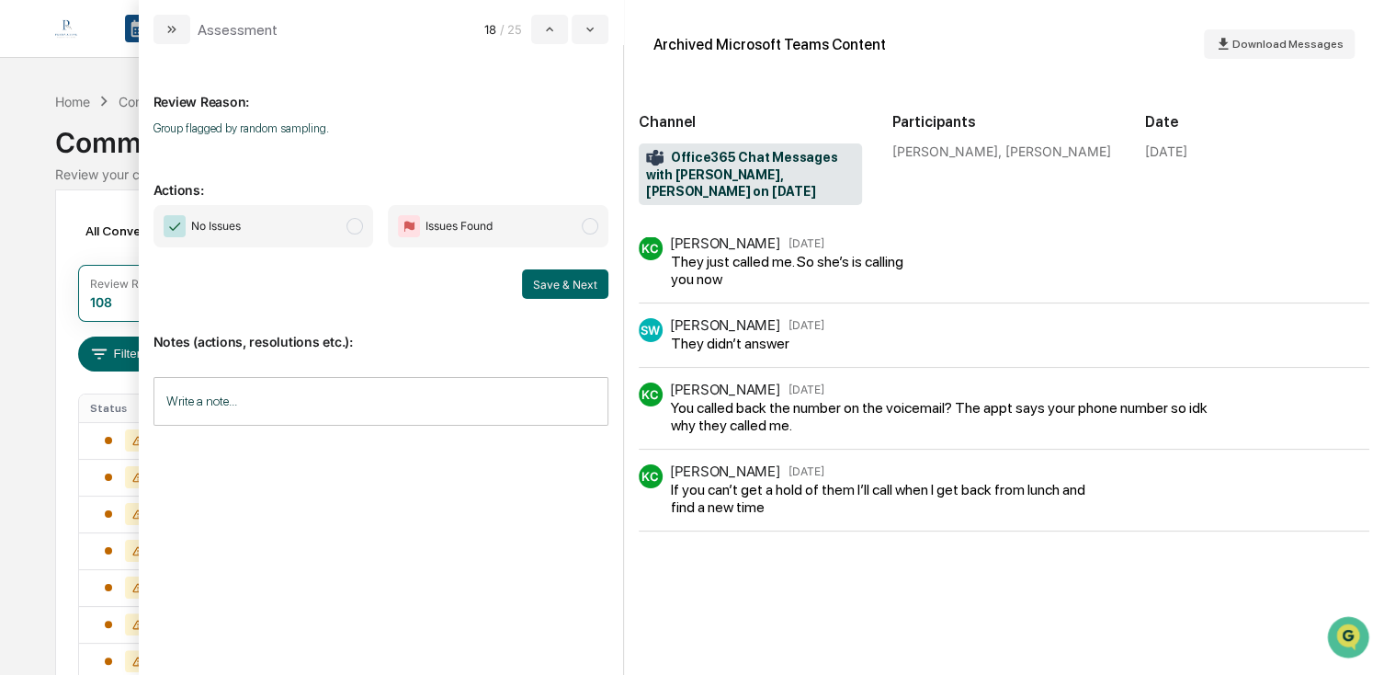
click at [243, 249] on div "No Issues Issues Found Save & Next" at bounding box center [381, 252] width 455 height 94
click at [243, 231] on span "No Issues" at bounding box center [264, 226] width 221 height 42
click at [551, 279] on button "Save & Next" at bounding box center [565, 283] width 86 height 29
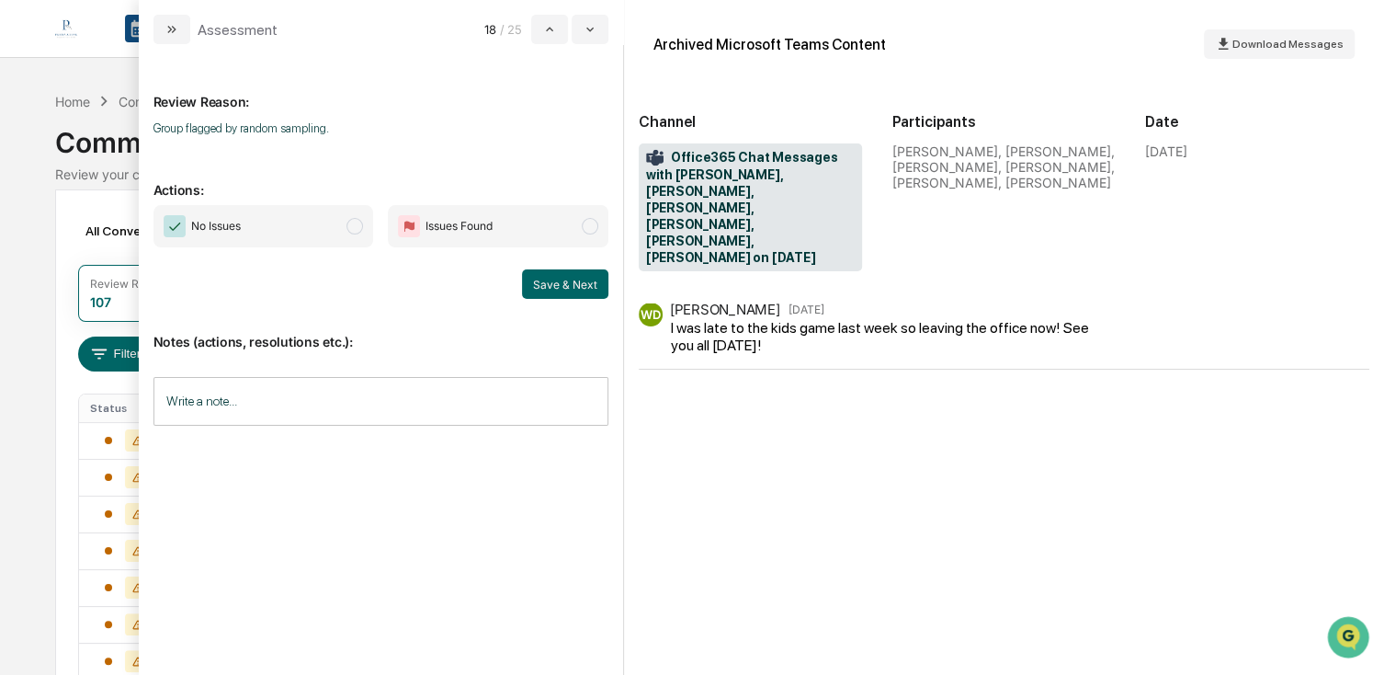
click at [222, 208] on span "No Issues" at bounding box center [264, 226] width 221 height 42
click at [535, 281] on button "Save & Next" at bounding box center [565, 283] width 86 height 29
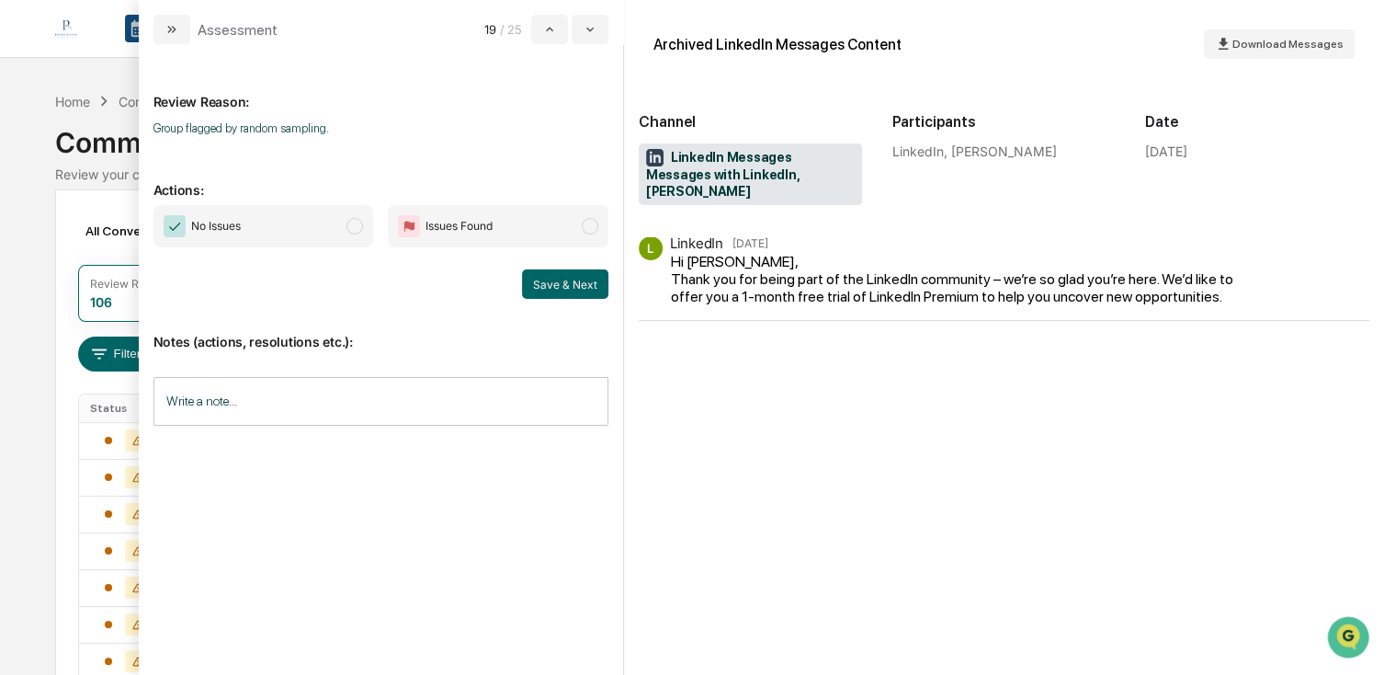
click at [283, 229] on span "No Issues" at bounding box center [264, 226] width 221 height 42
click at [565, 282] on button "Save & Next" at bounding box center [565, 283] width 86 height 29
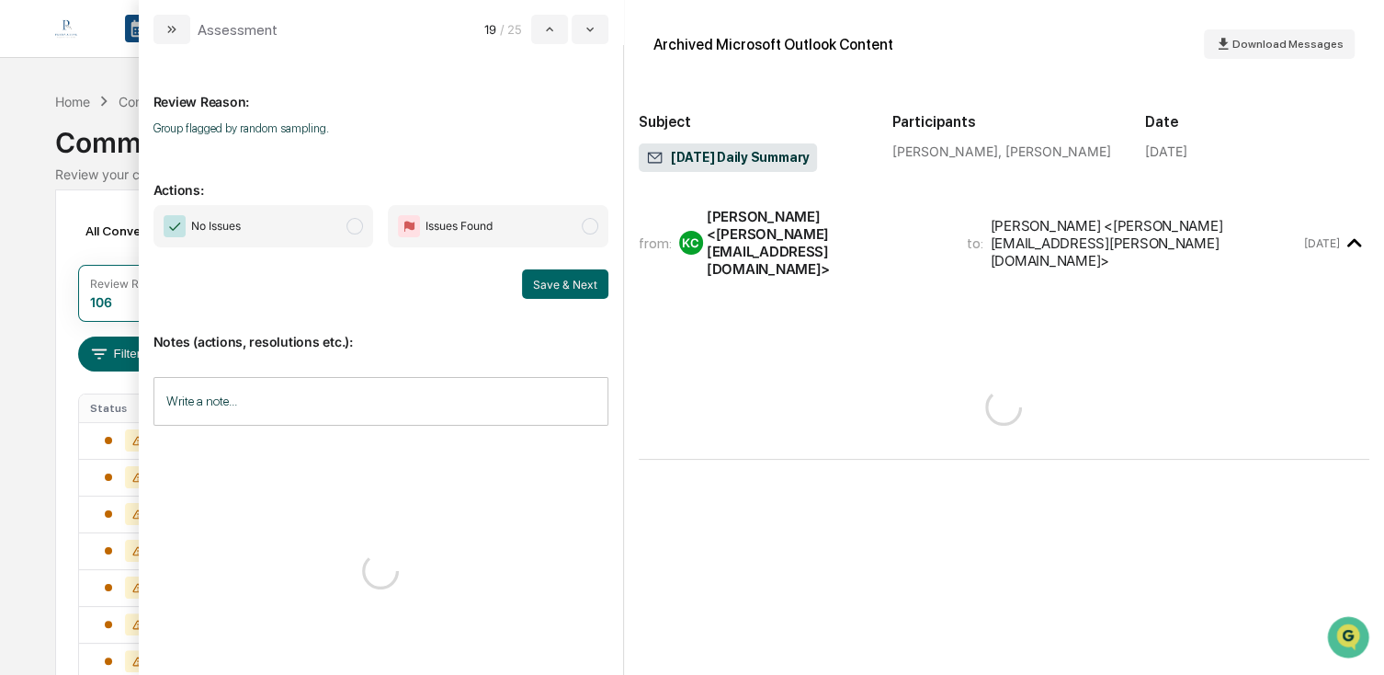
click at [312, 224] on span "No Issues" at bounding box center [264, 226] width 221 height 42
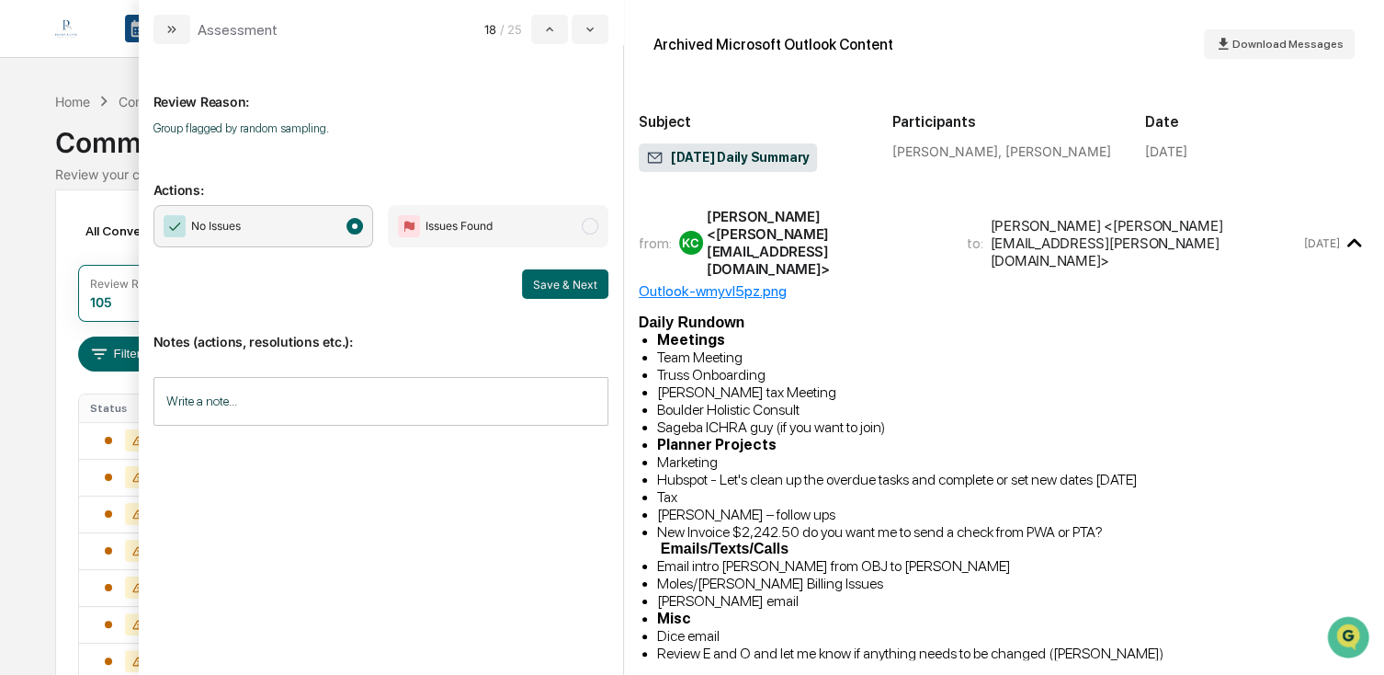
click at [865, 334] on span "Daily Rundown Meetings Team Meeting Truss Onboarding Judy Peinovich tax Meeting…" at bounding box center [1004, 595] width 731 height 563
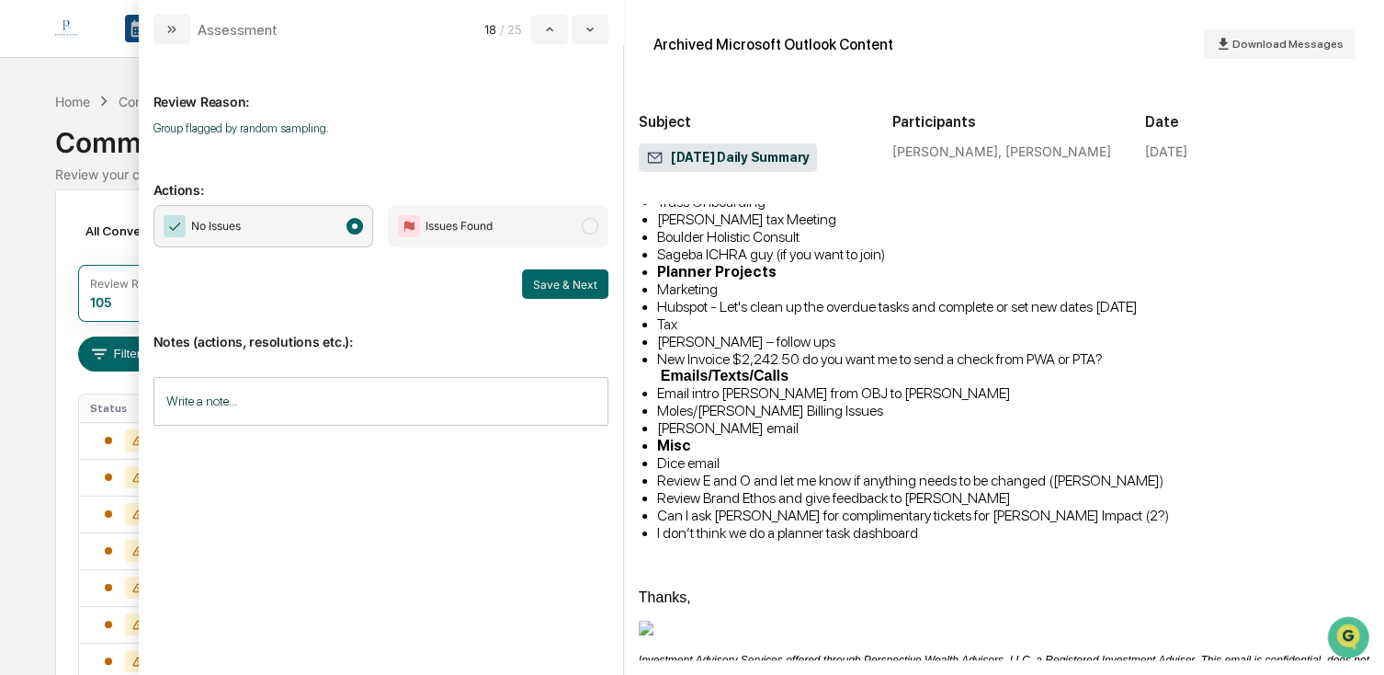
scroll to position [233, 0]
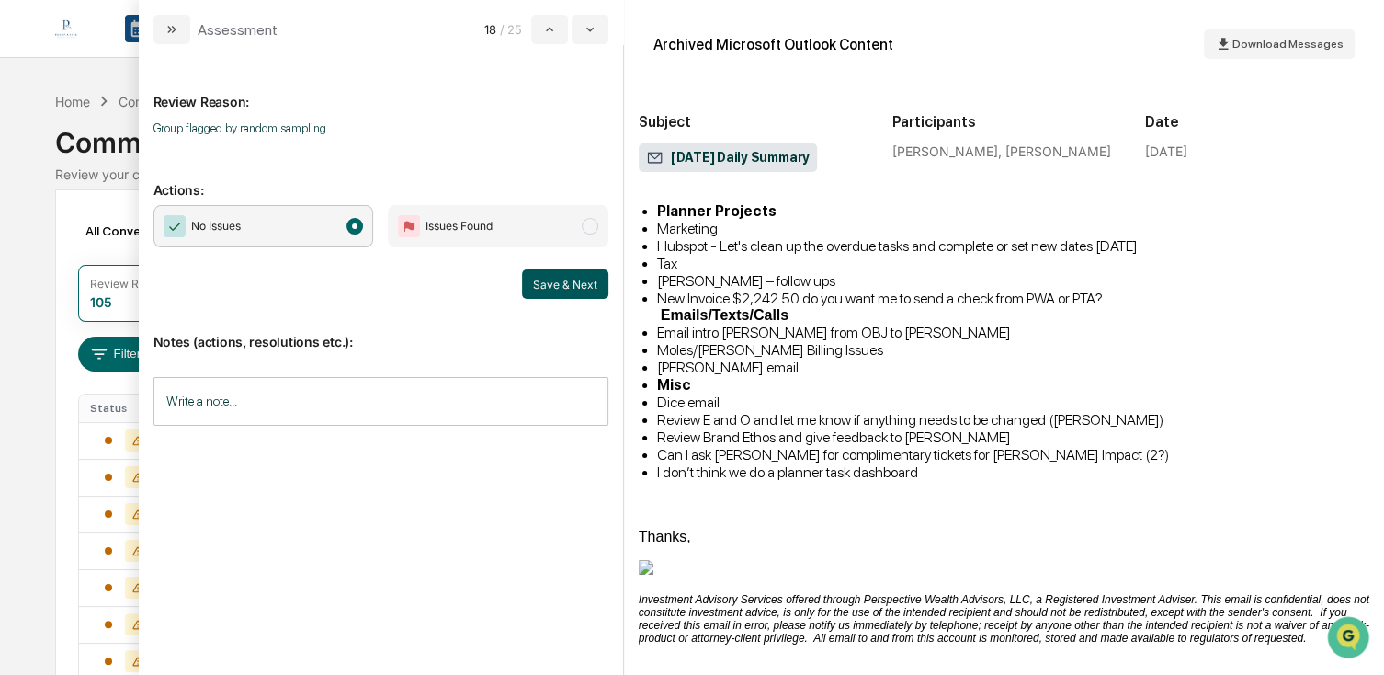
click at [578, 284] on button "Save & Next" at bounding box center [565, 283] width 86 height 29
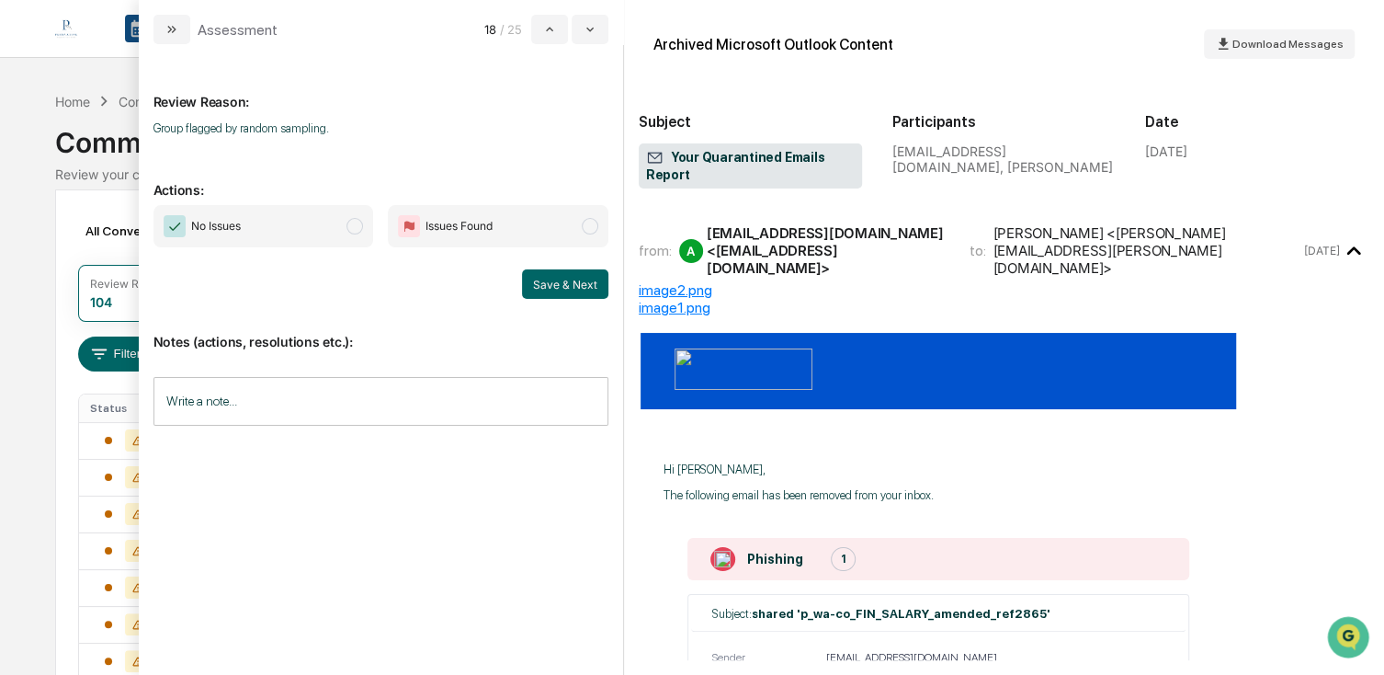
click at [243, 211] on span "No Issues" at bounding box center [264, 226] width 221 height 42
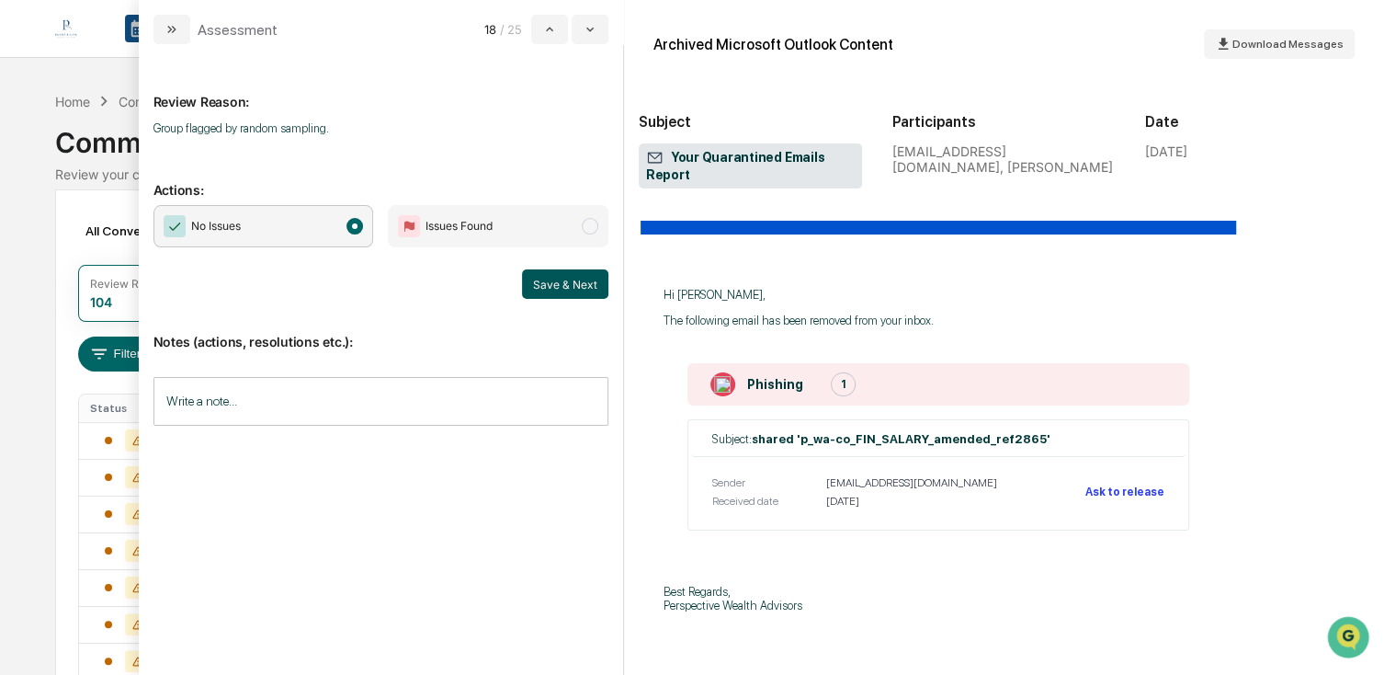
click at [561, 281] on button "Save & Next" at bounding box center [565, 283] width 86 height 29
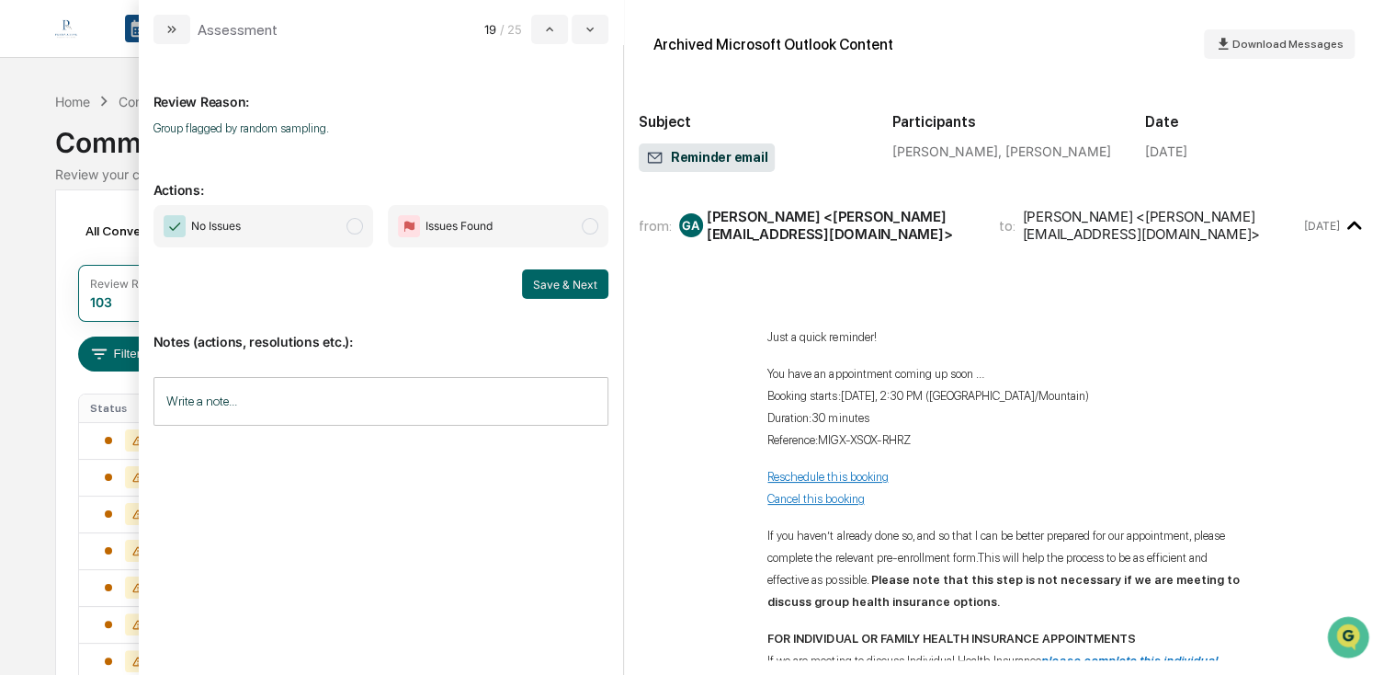
click at [273, 227] on span "No Issues" at bounding box center [264, 226] width 221 height 42
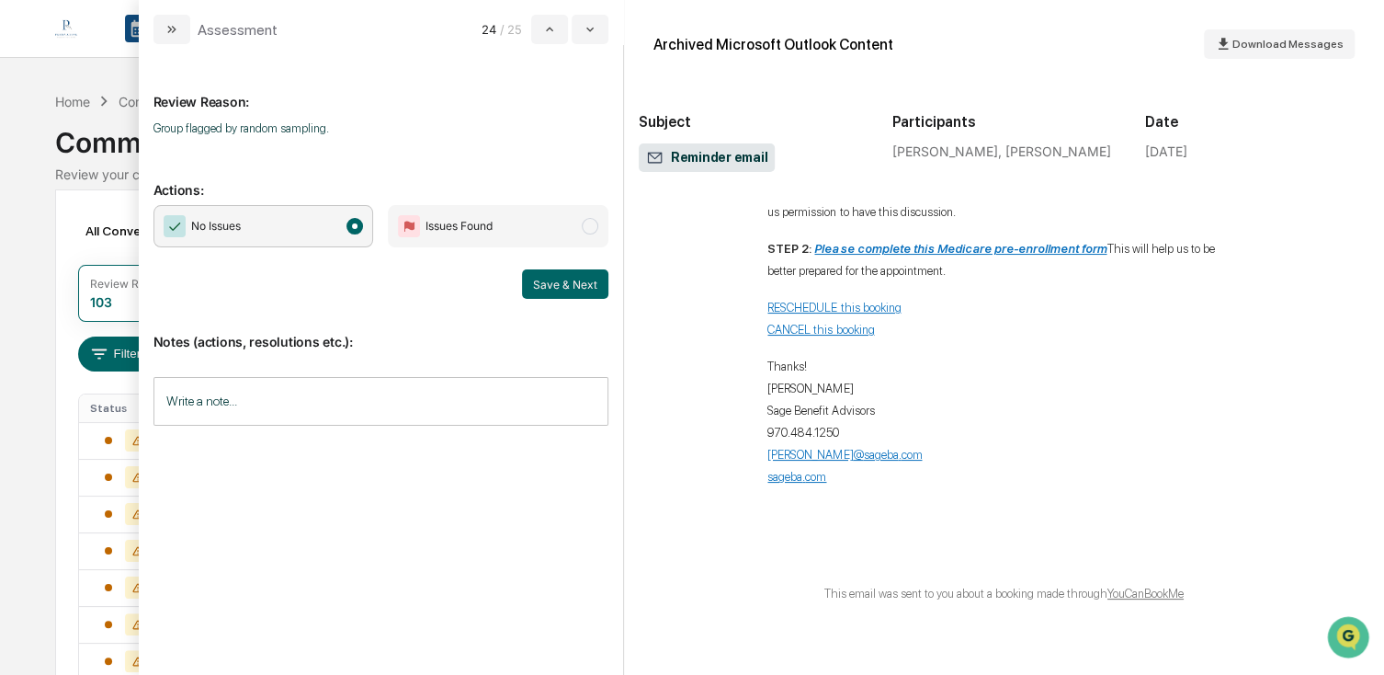
scroll to position [785, 0]
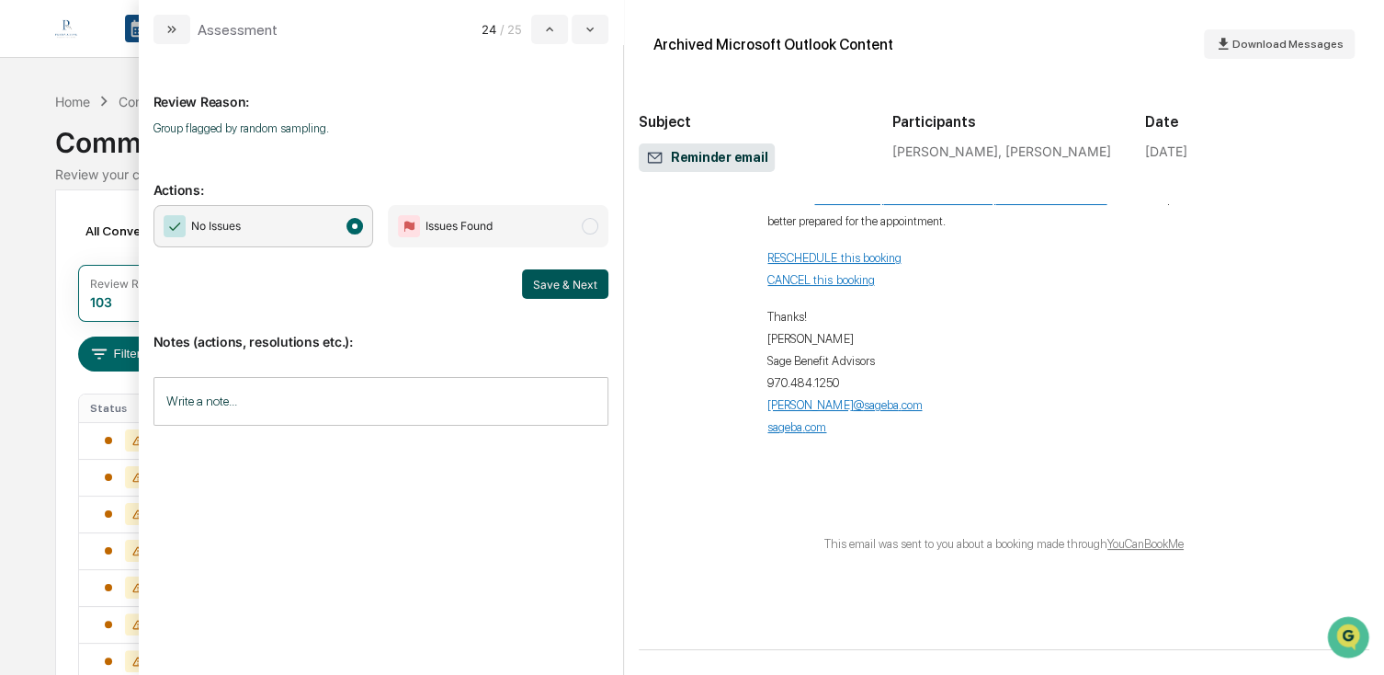
click at [561, 293] on button "Save & Next" at bounding box center [565, 283] width 86 height 29
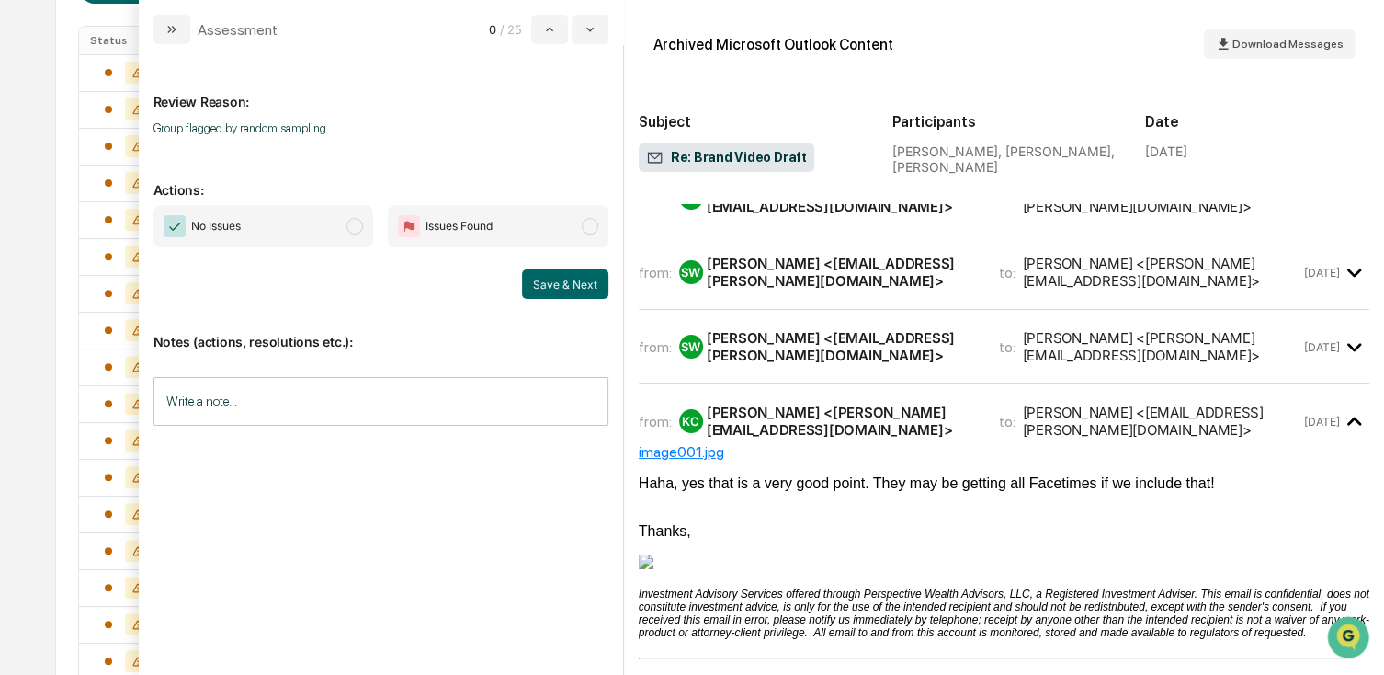
scroll to position [92, 0]
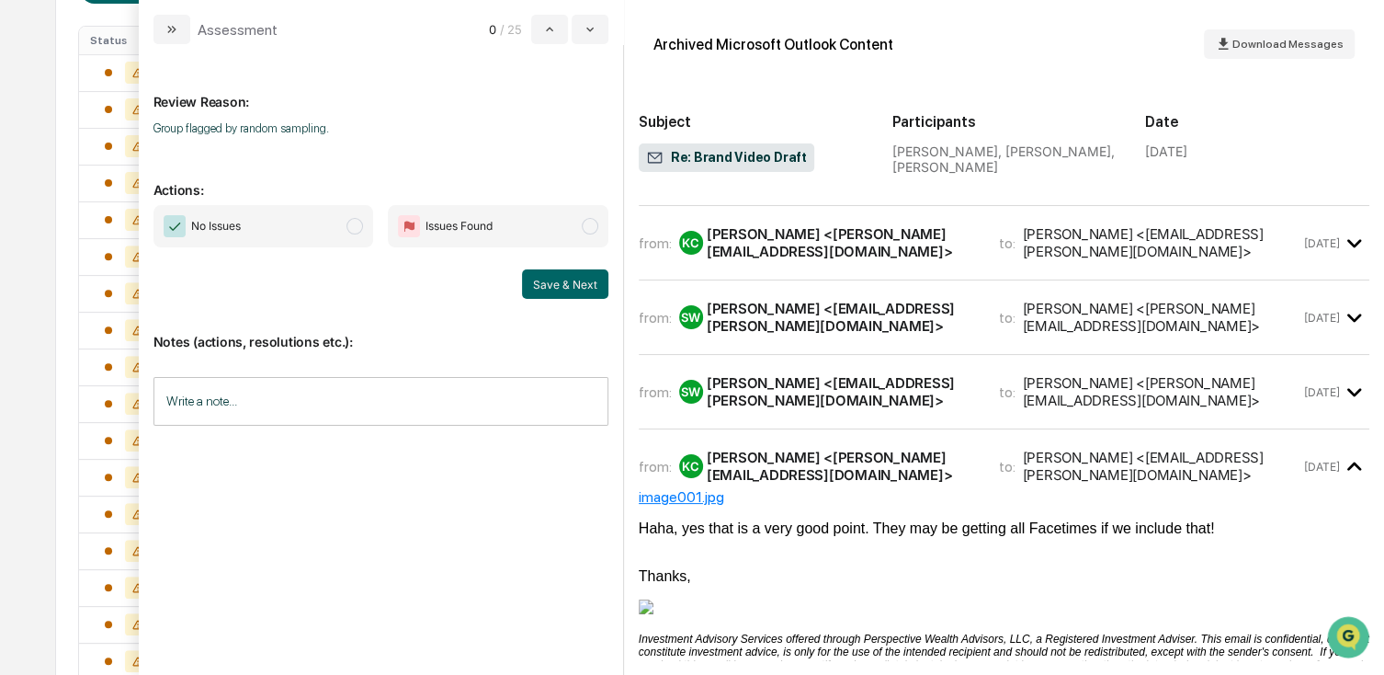
click at [837, 374] on div "[PERSON_NAME] <[EMAIL_ADDRESS][PERSON_NAME][DOMAIN_NAME]>" at bounding box center [842, 391] width 270 height 35
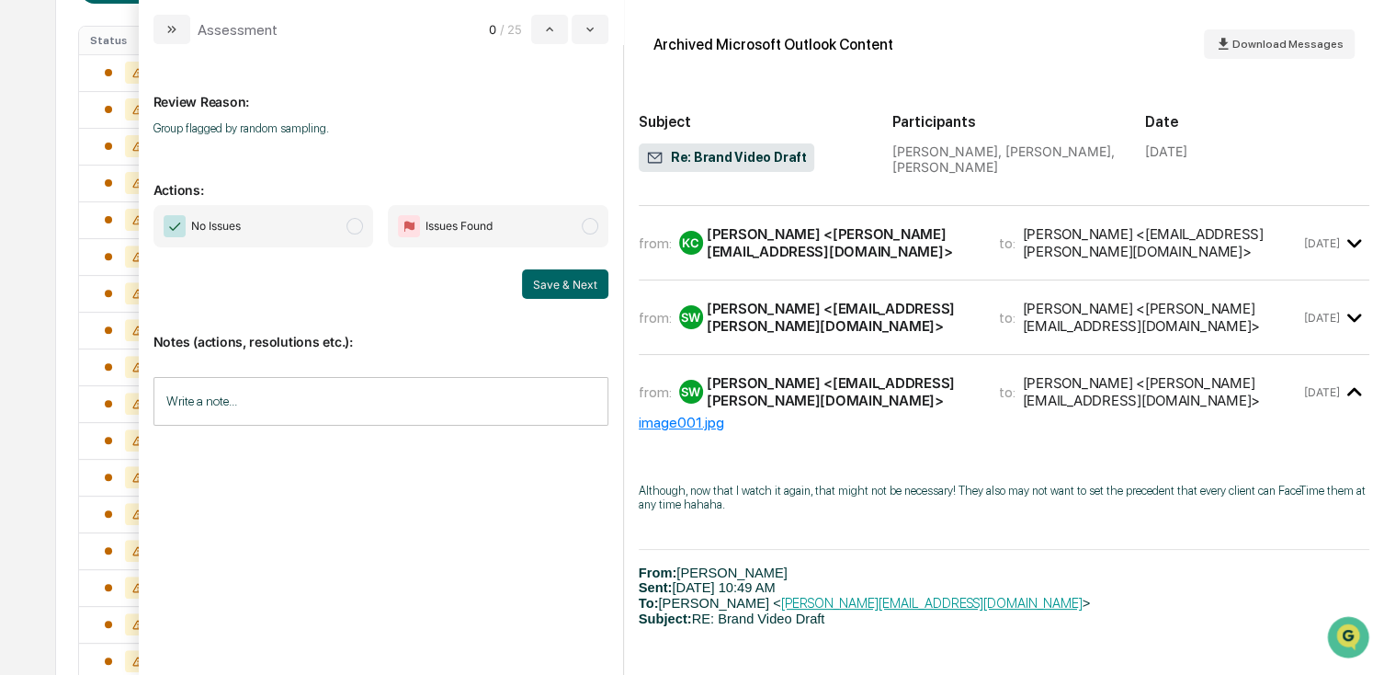
click at [1346, 377] on icon "modal" at bounding box center [1354, 392] width 30 height 30
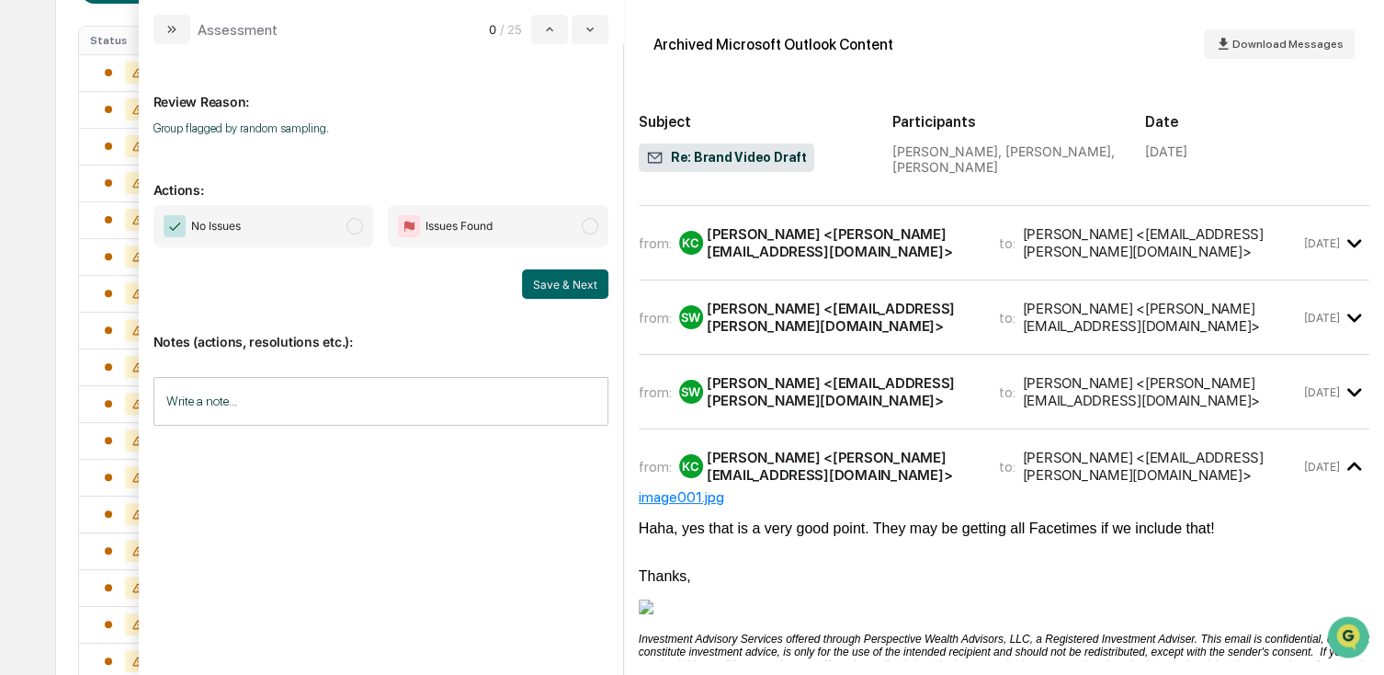
click at [313, 214] on span "No Issues" at bounding box center [264, 226] width 221 height 42
click at [554, 286] on button "Save & Next" at bounding box center [565, 283] width 86 height 29
click at [562, 276] on button "Save & Next" at bounding box center [565, 283] width 86 height 29
click at [358, 228] on span "modal" at bounding box center [355, 226] width 17 height 17
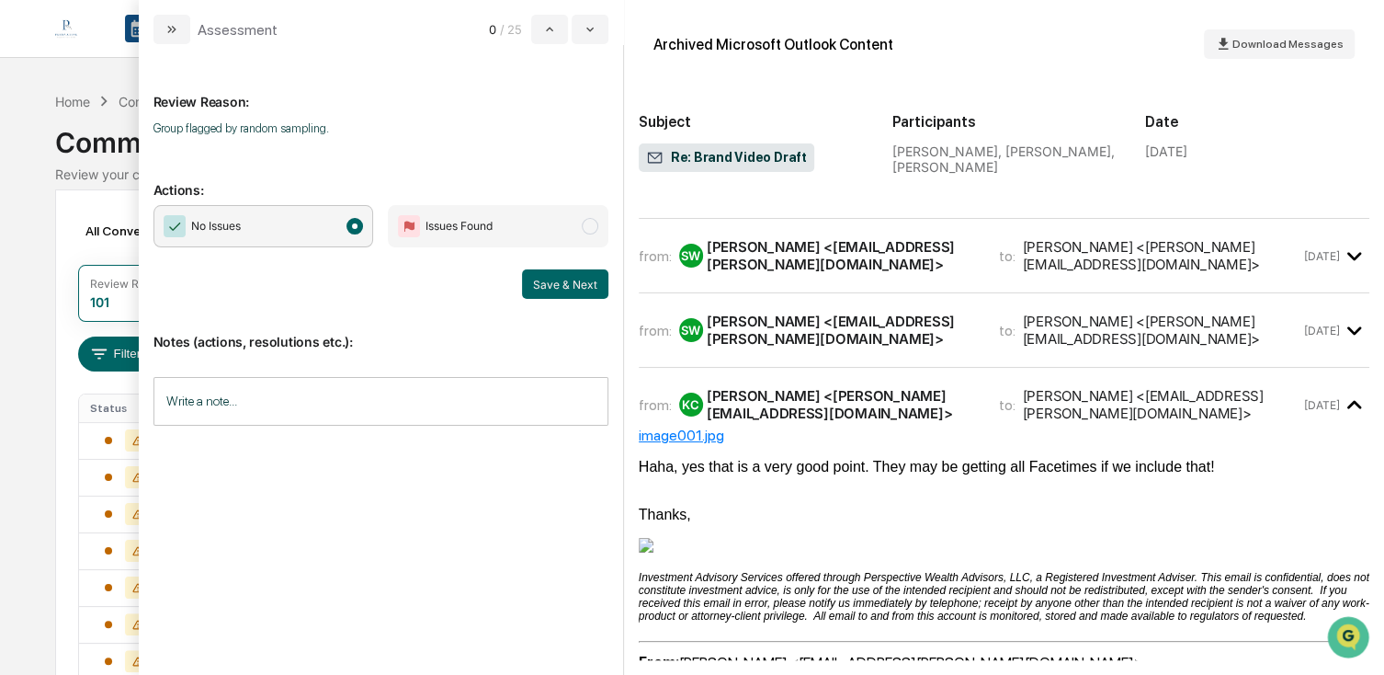
scroll to position [184, 0]
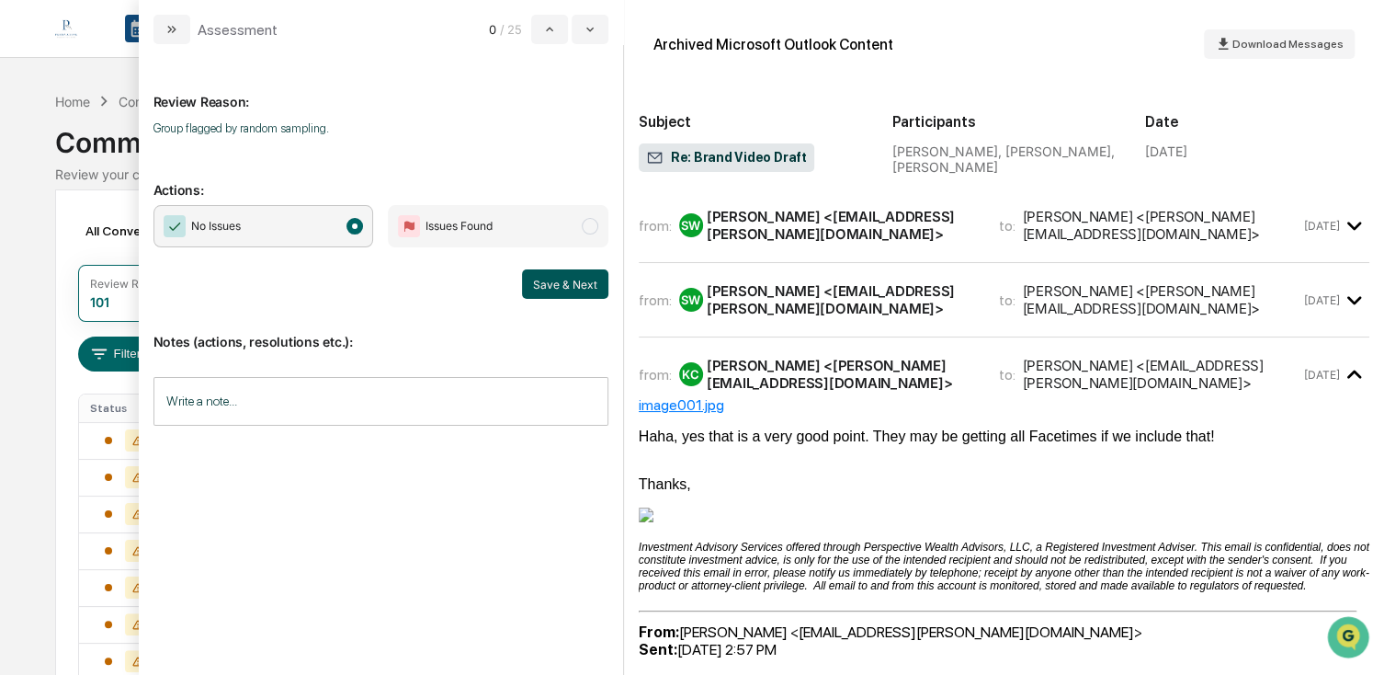
click at [552, 287] on button "Save & Next" at bounding box center [565, 283] width 86 height 29
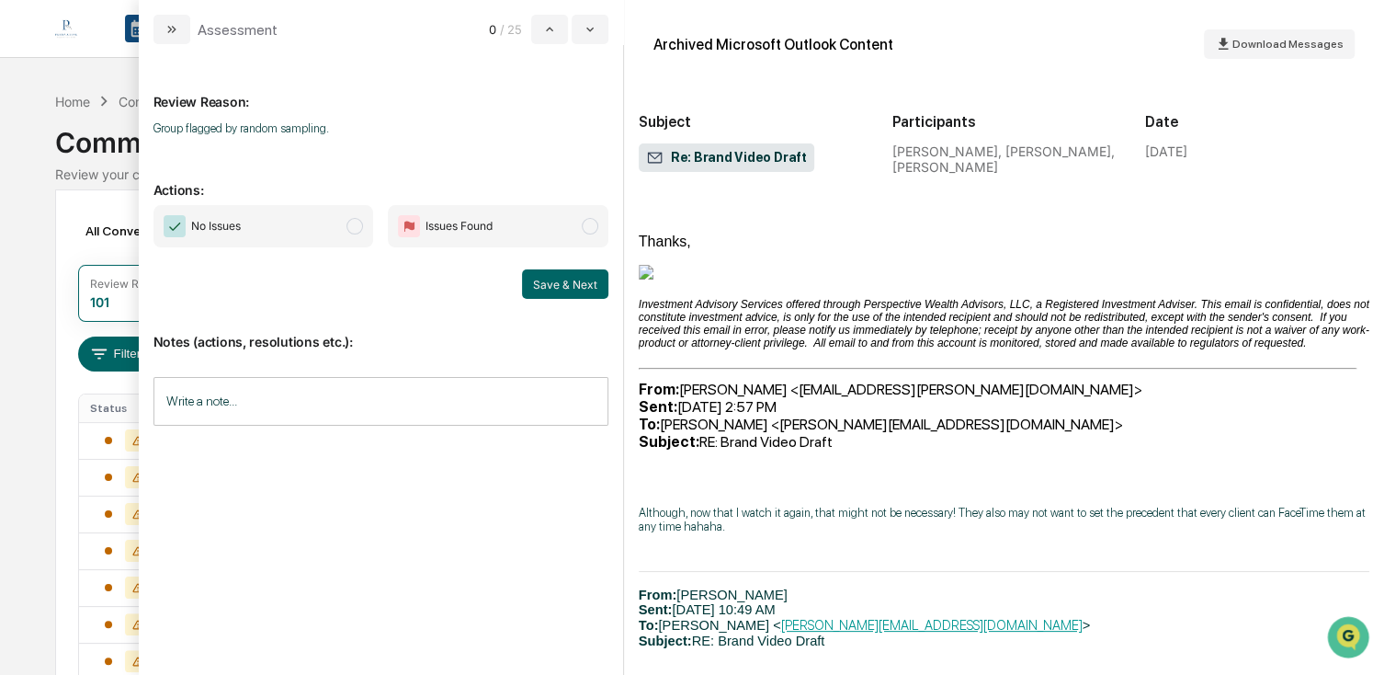
scroll to position [460, 0]
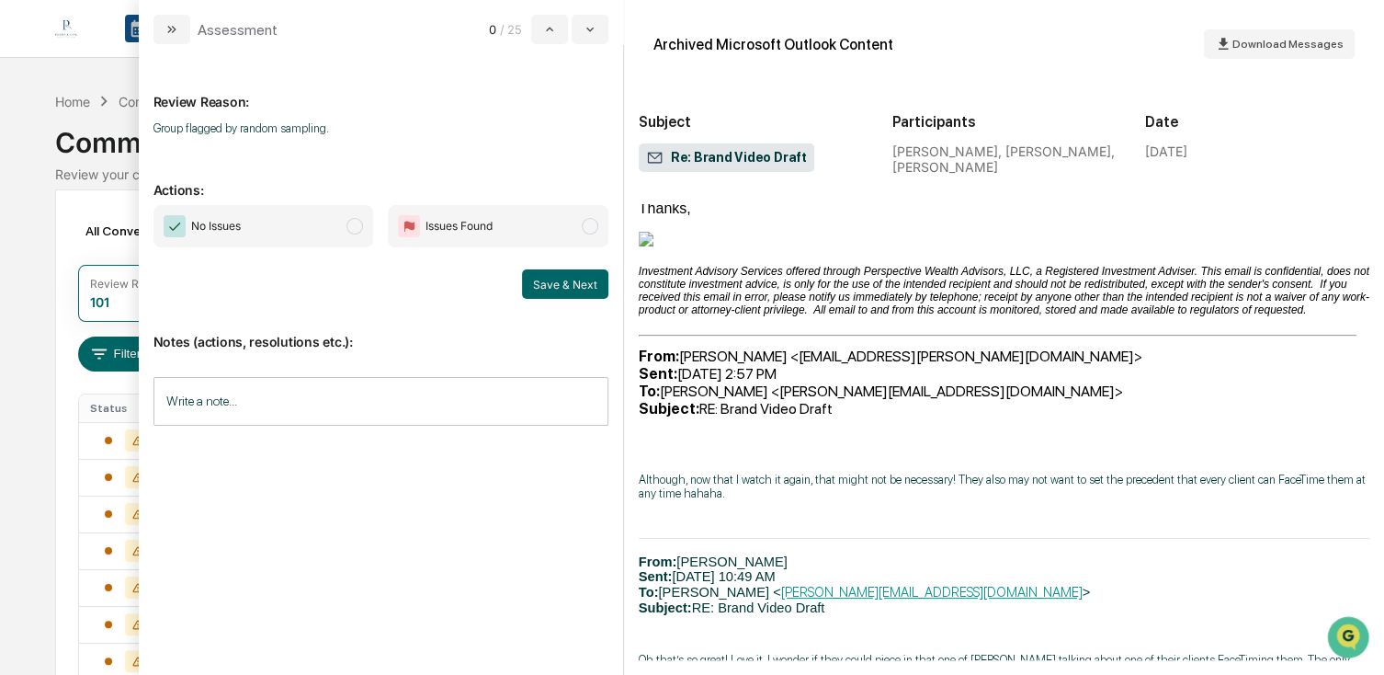
click at [330, 232] on span "No Issues" at bounding box center [264, 226] width 221 height 42
click at [540, 274] on button "Save & Next" at bounding box center [565, 283] width 86 height 29
click at [349, 226] on span "modal" at bounding box center [355, 226] width 17 height 17
click at [554, 293] on button "Save & Next" at bounding box center [565, 283] width 86 height 29
click at [349, 235] on span "No Issues" at bounding box center [264, 226] width 221 height 42
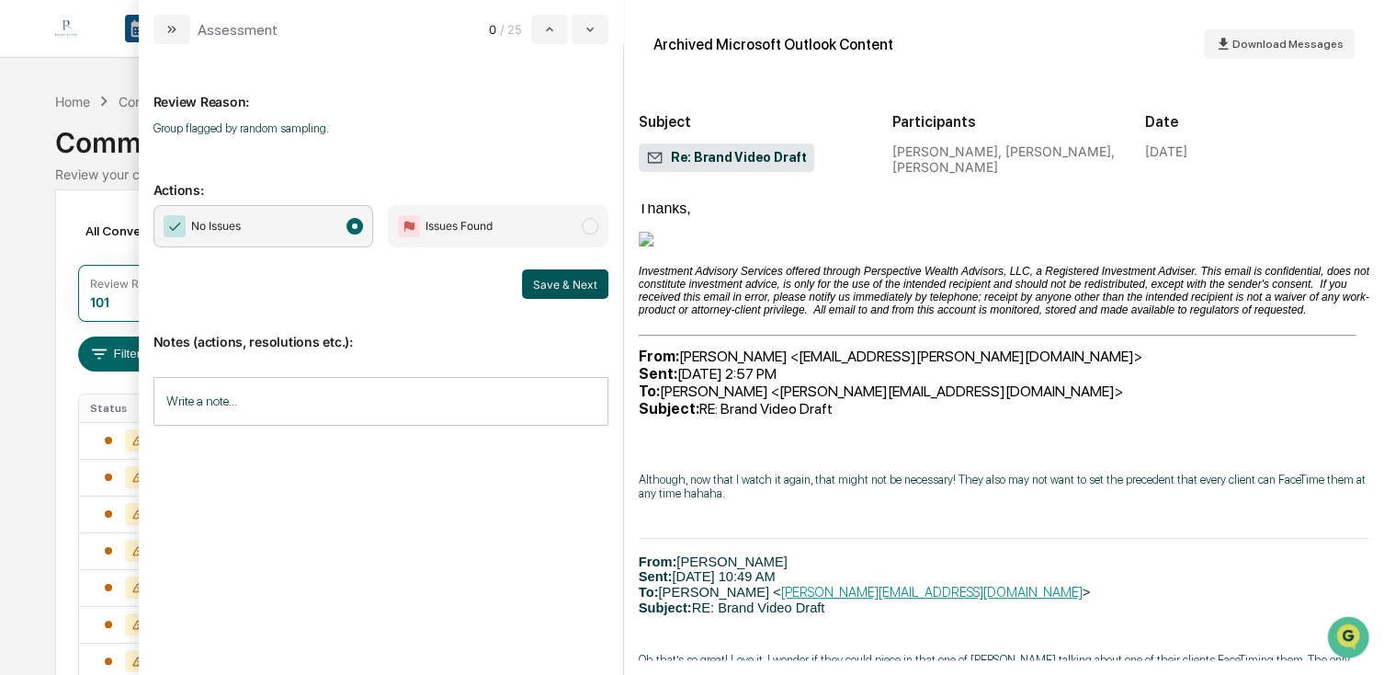
click at [530, 272] on button "Save & Next" at bounding box center [565, 283] width 86 height 29
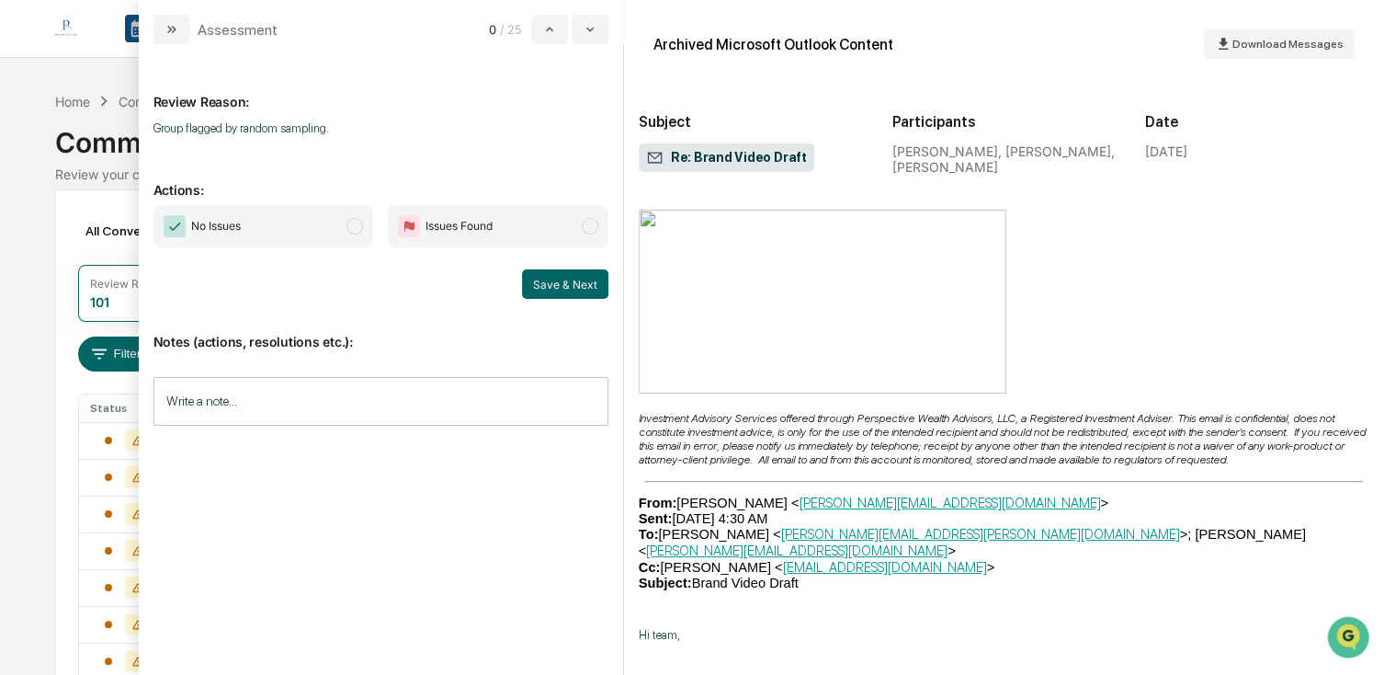
scroll to position [1563, 0]
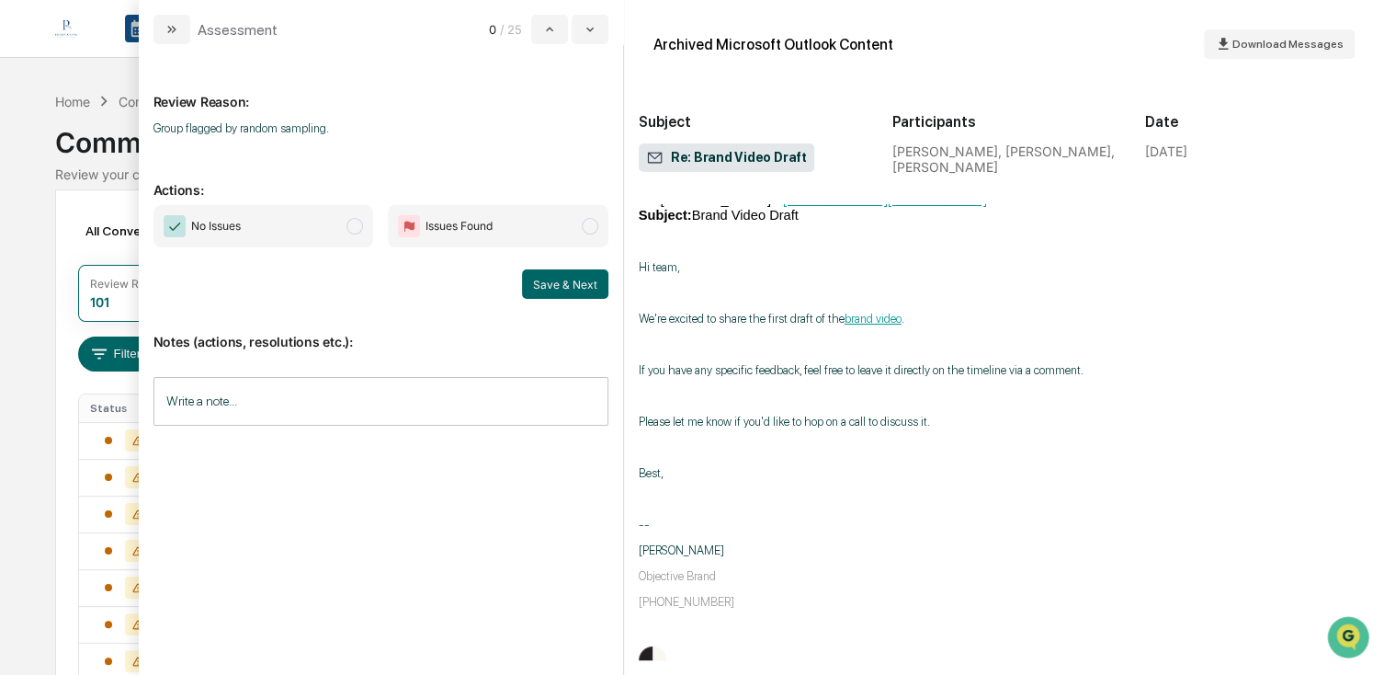
drag, startPoint x: 340, startPoint y: 222, endPoint x: 357, endPoint y: 227, distance: 17.4
click at [340, 222] on span "No Issues" at bounding box center [264, 226] width 221 height 42
click at [539, 278] on button "Save & Next" at bounding box center [565, 283] width 86 height 29
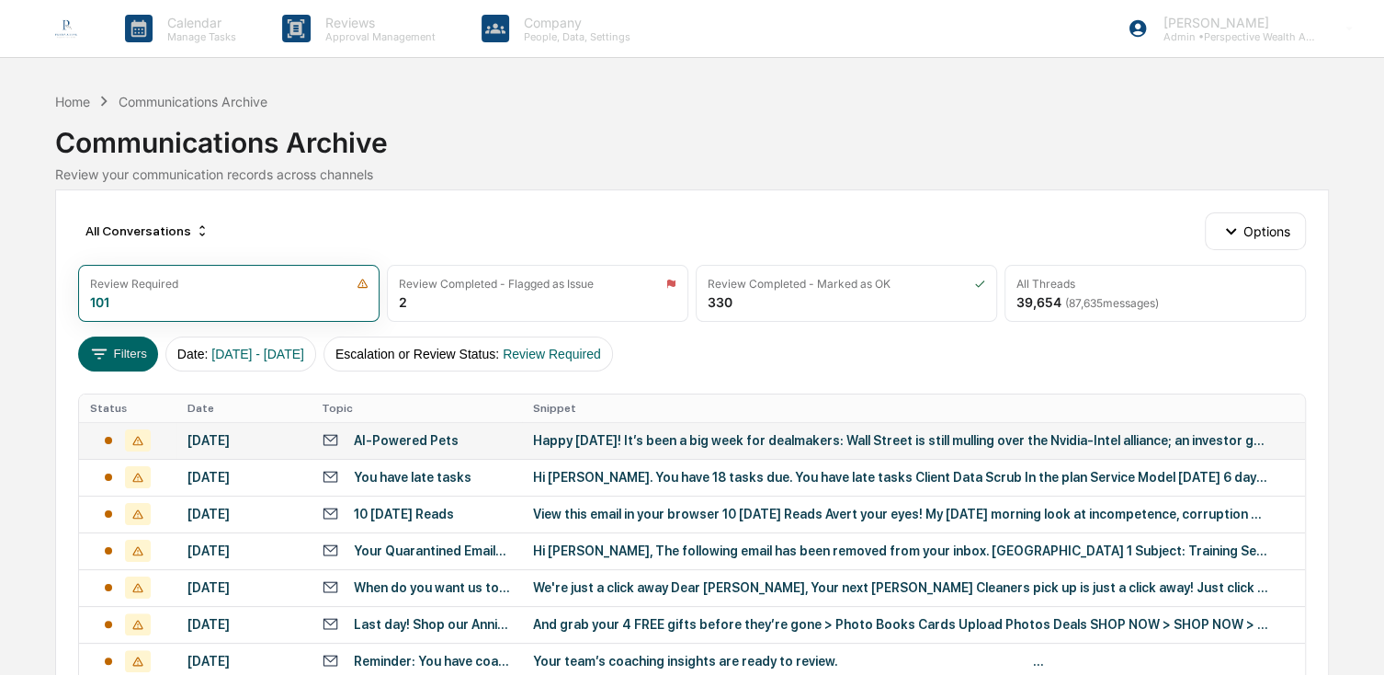
click at [206, 442] on div "[DATE]" at bounding box center [244, 440] width 113 height 15
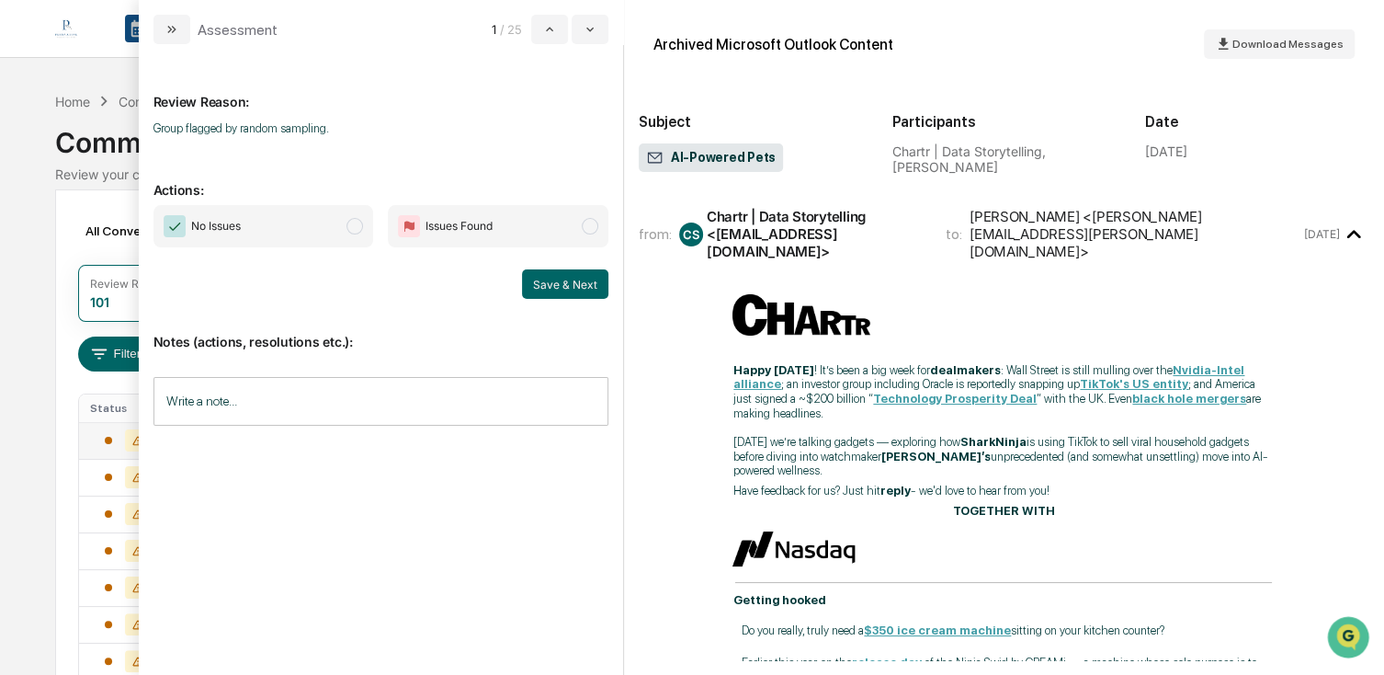
click at [314, 220] on span "No Issues" at bounding box center [264, 226] width 221 height 42
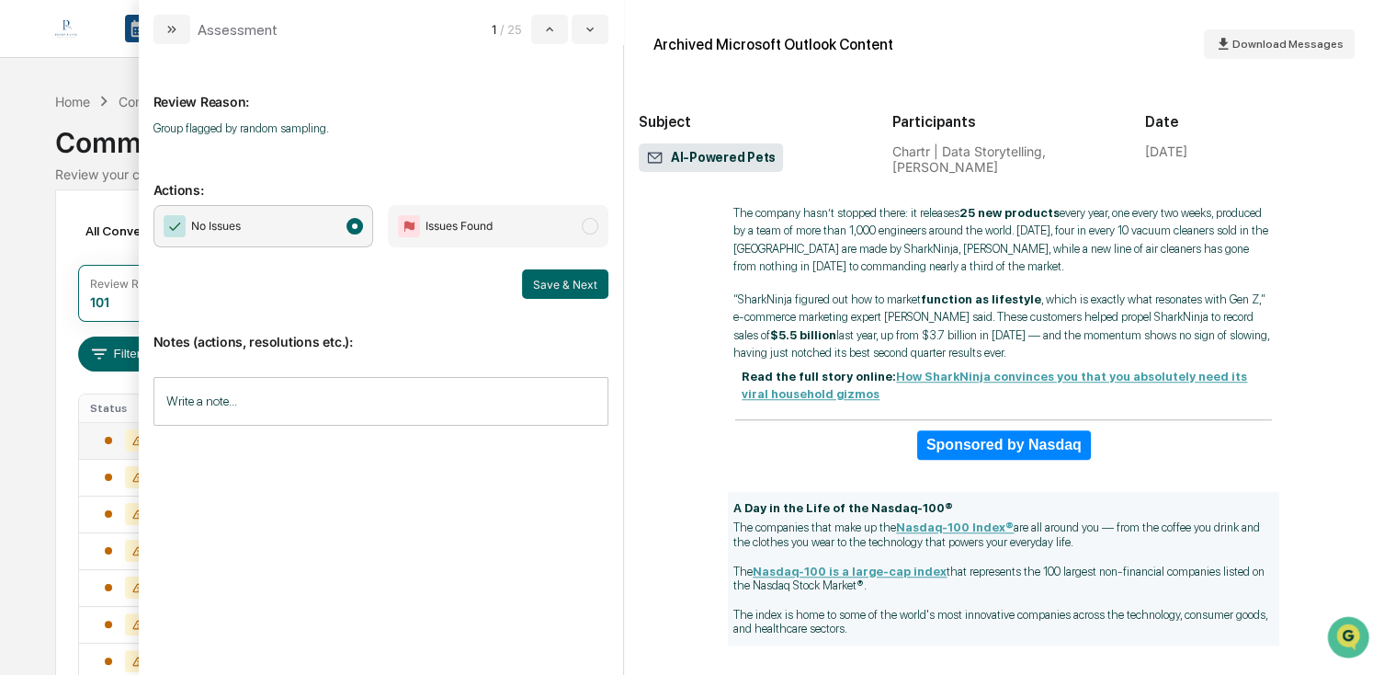
scroll to position [1195, 0]
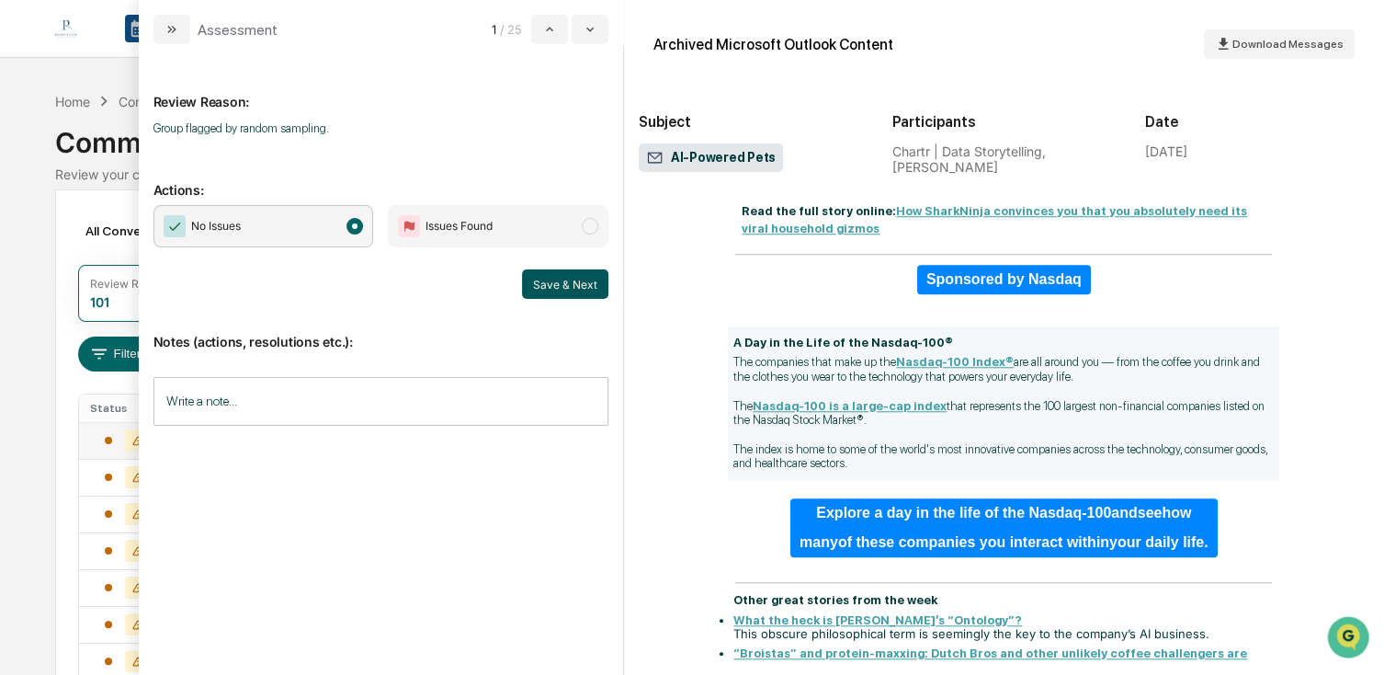
click at [566, 282] on button "Save & Next" at bounding box center [565, 283] width 86 height 29
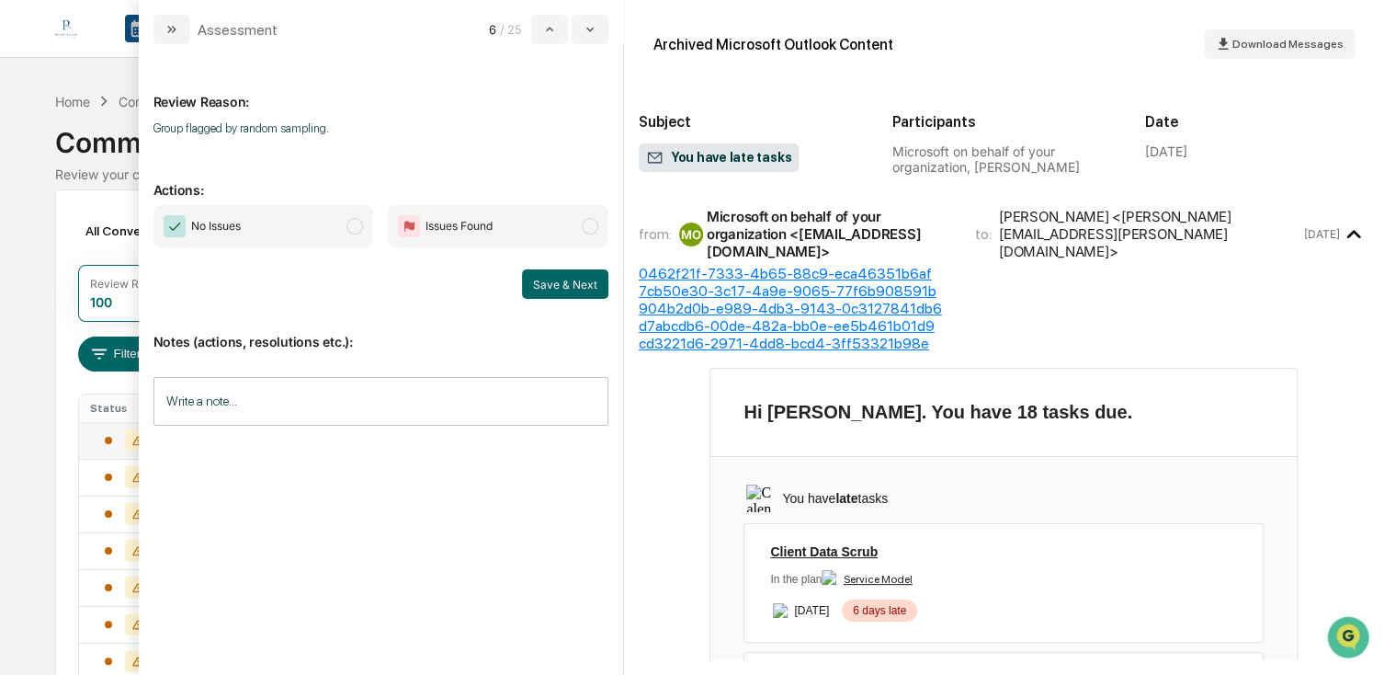
click at [318, 227] on span "No Issues" at bounding box center [264, 226] width 221 height 42
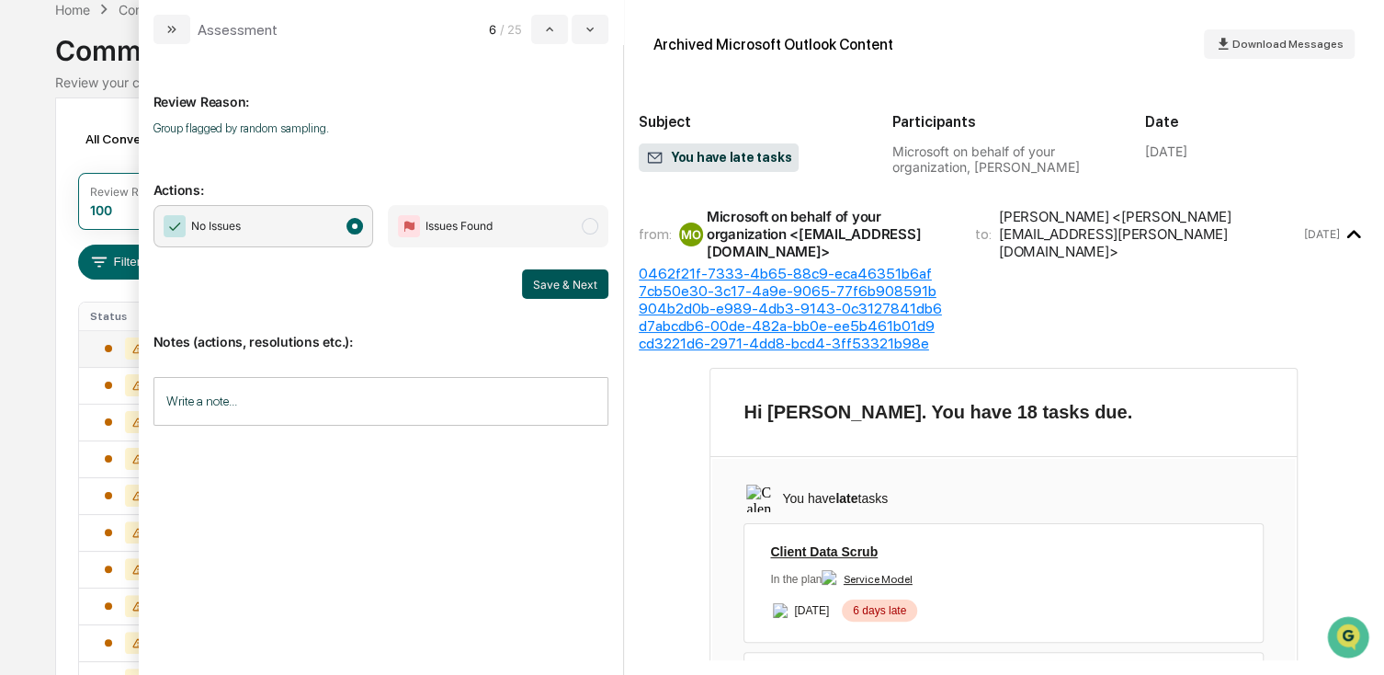
click at [546, 283] on button "Save & Next" at bounding box center [565, 283] width 86 height 29
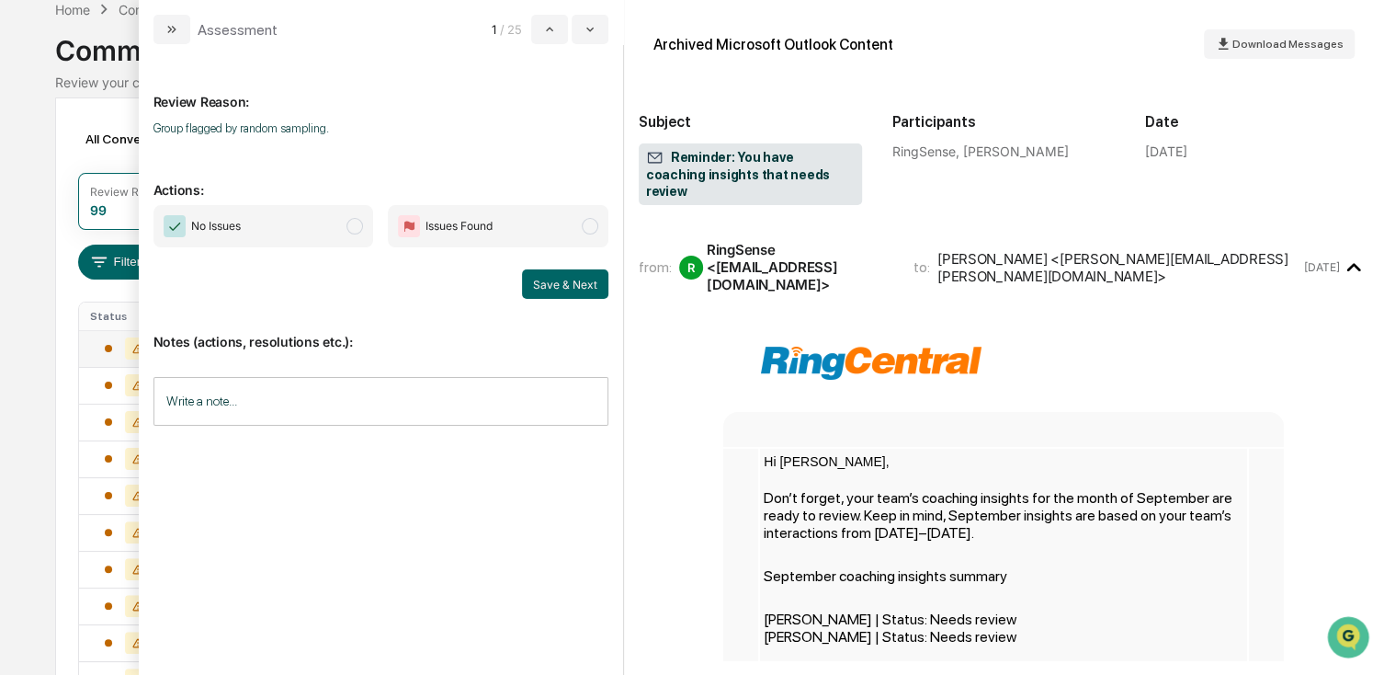
click at [301, 241] on span "No Issues" at bounding box center [264, 226] width 221 height 42
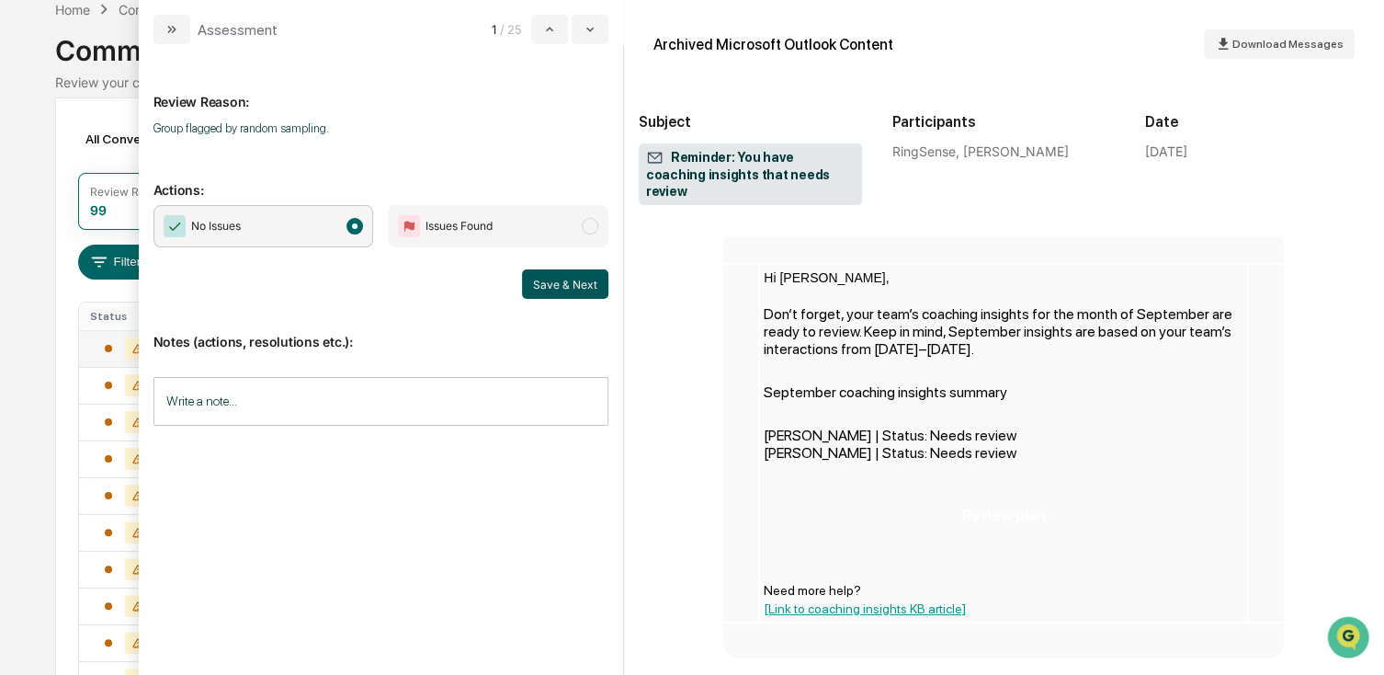
click at [573, 269] on button "Save & Next" at bounding box center [565, 283] width 86 height 29
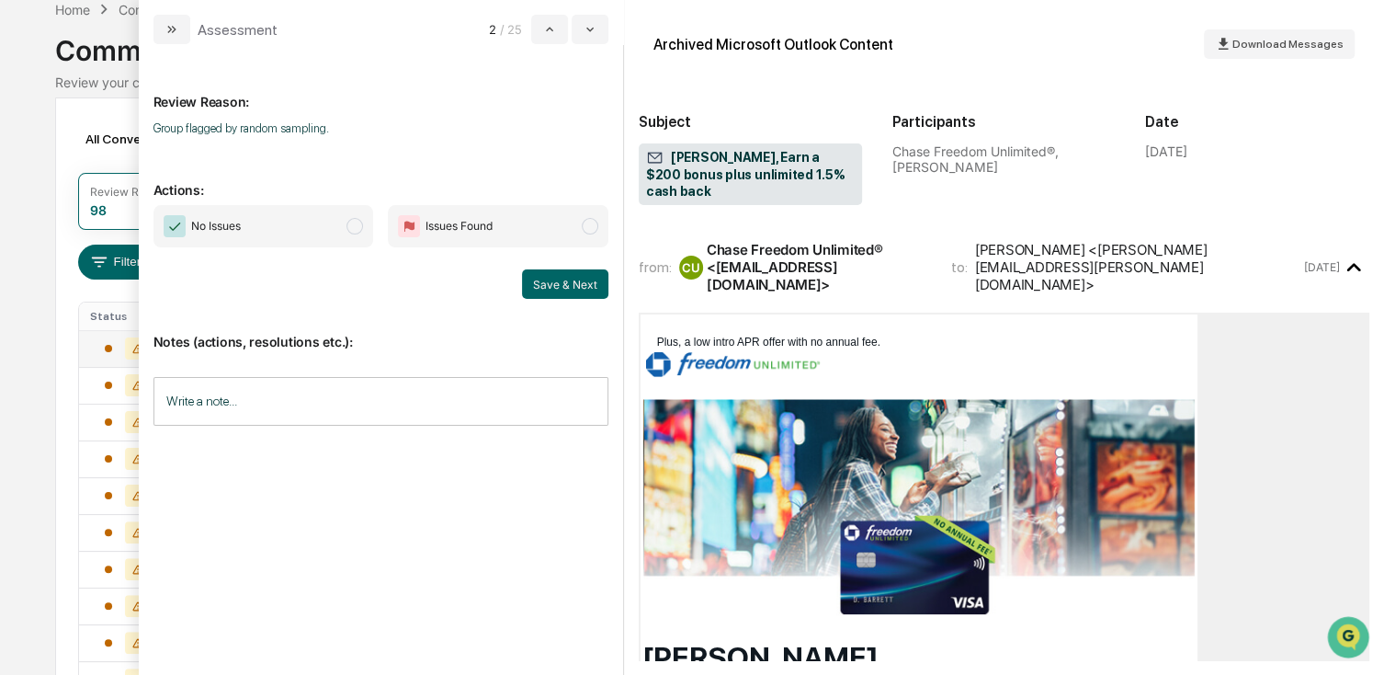
click at [293, 229] on span "No Issues" at bounding box center [264, 226] width 221 height 42
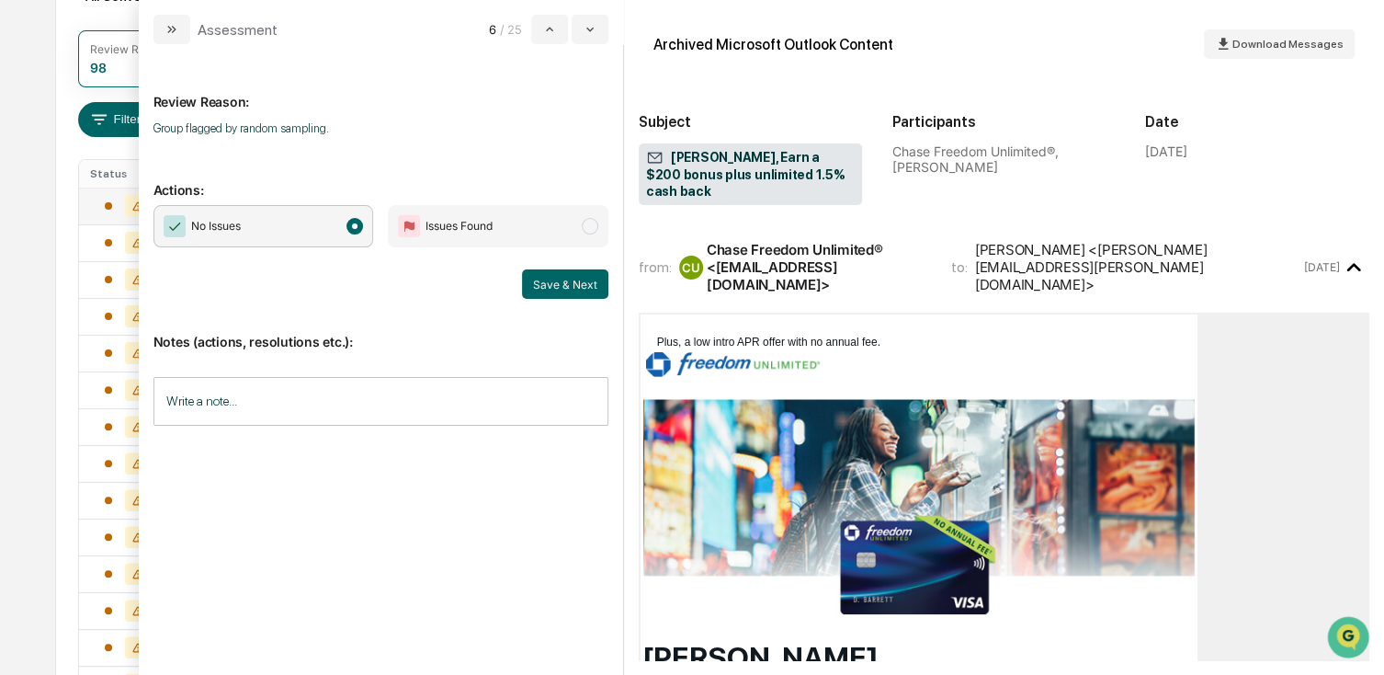
scroll to position [276, 0]
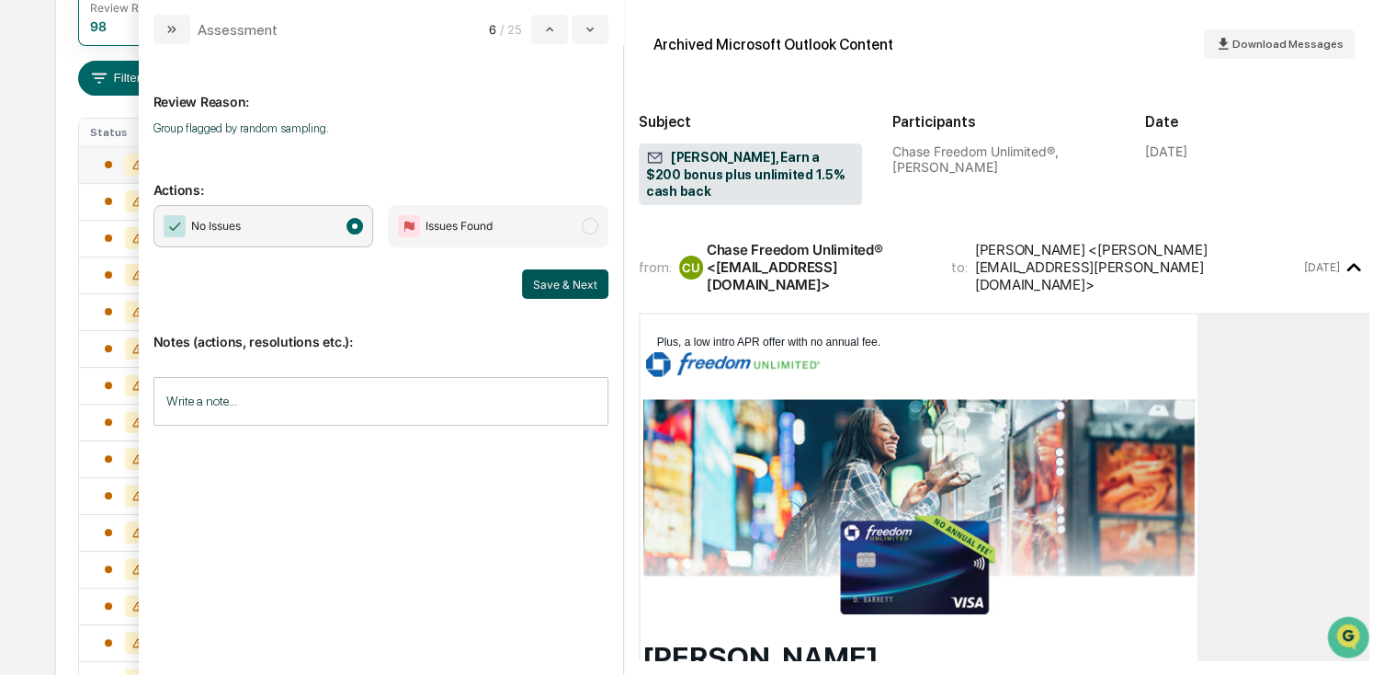
click at [548, 276] on button "Save & Next" at bounding box center [565, 283] width 86 height 29
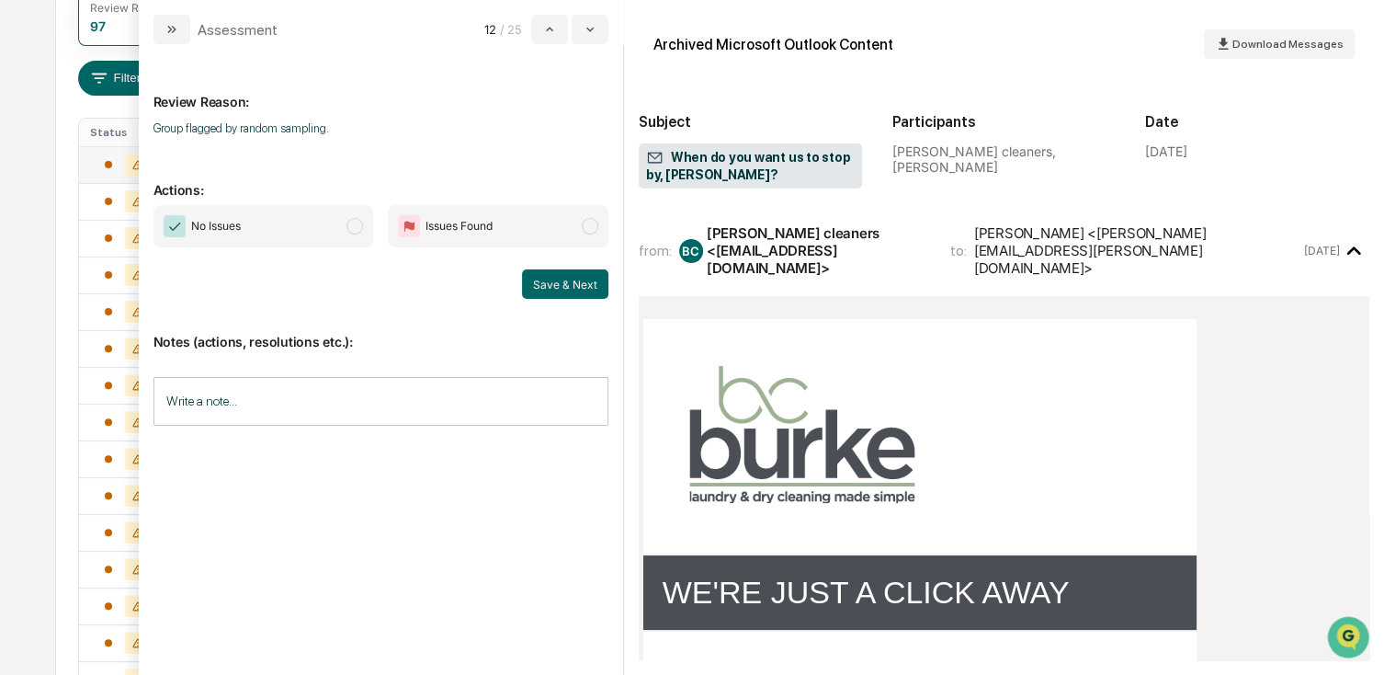
click at [302, 245] on span "No Issues" at bounding box center [264, 226] width 221 height 42
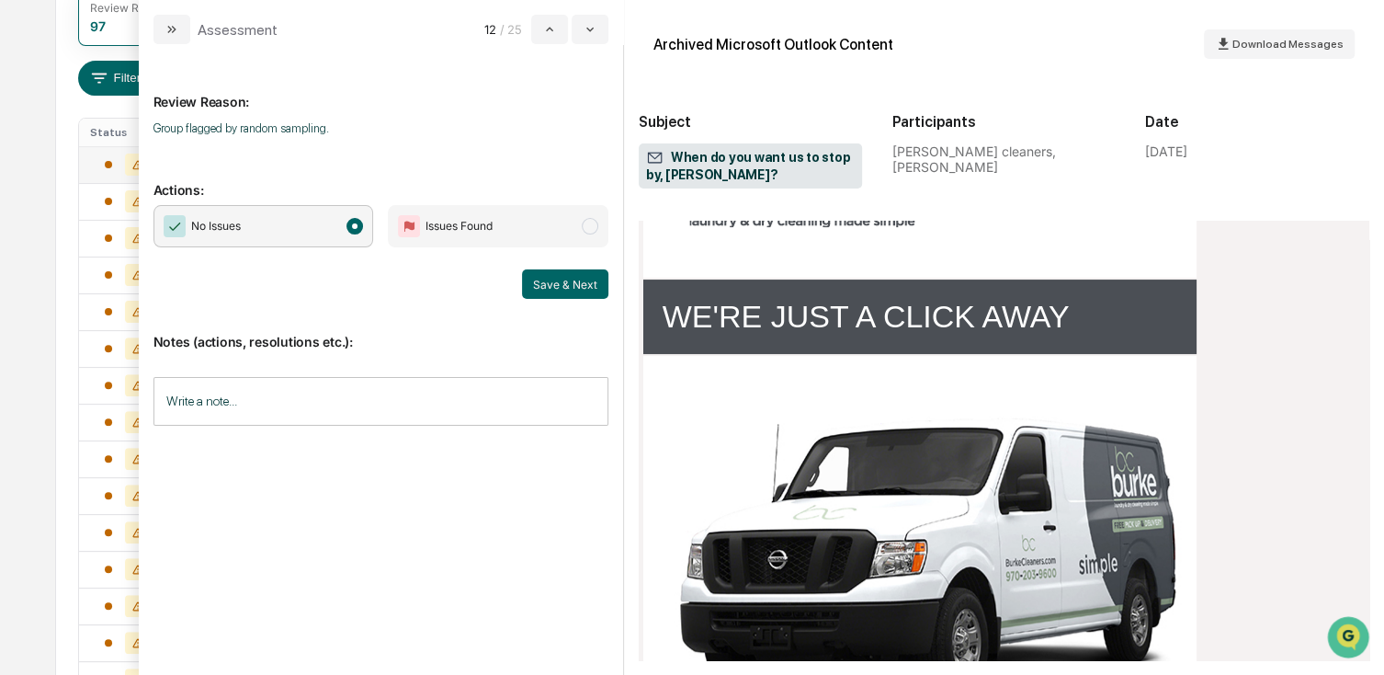
scroll to position [643, 0]
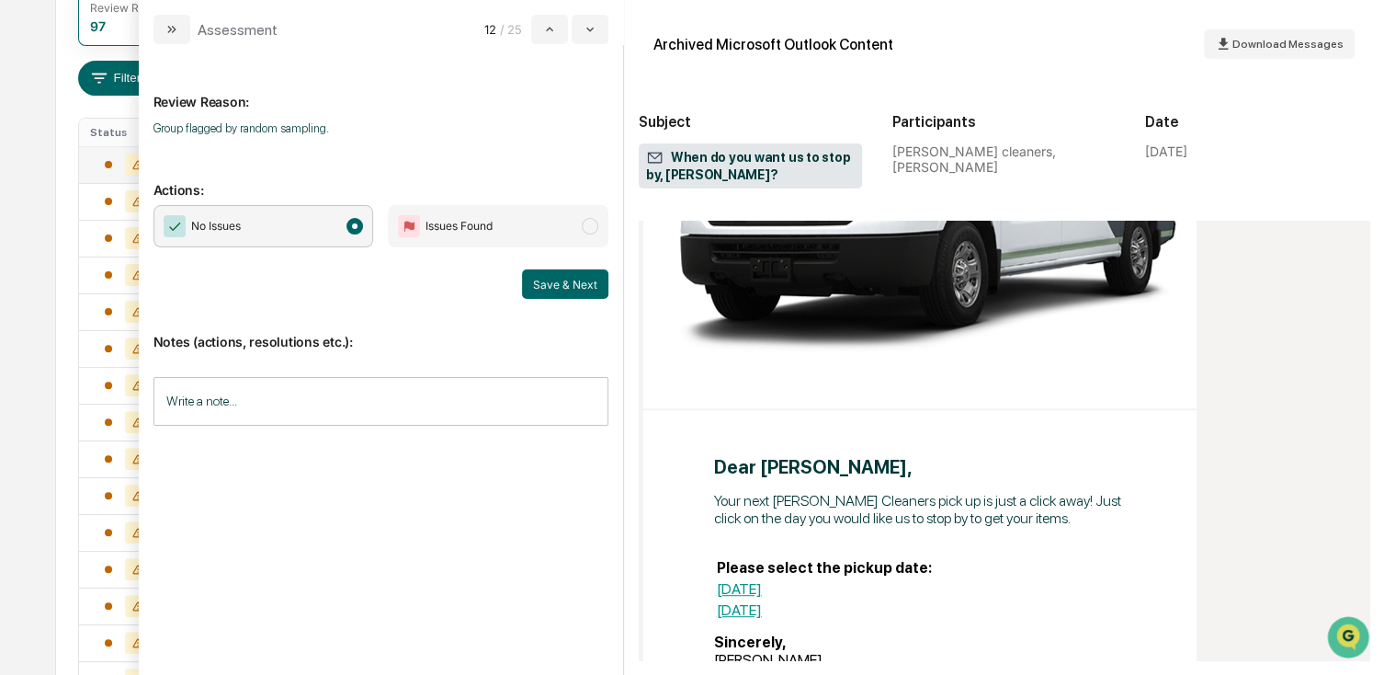
click at [547, 266] on div "No Issues Issues Found Save & Next" at bounding box center [381, 252] width 455 height 94
click at [552, 279] on button "Save & Next" at bounding box center [565, 283] width 86 height 29
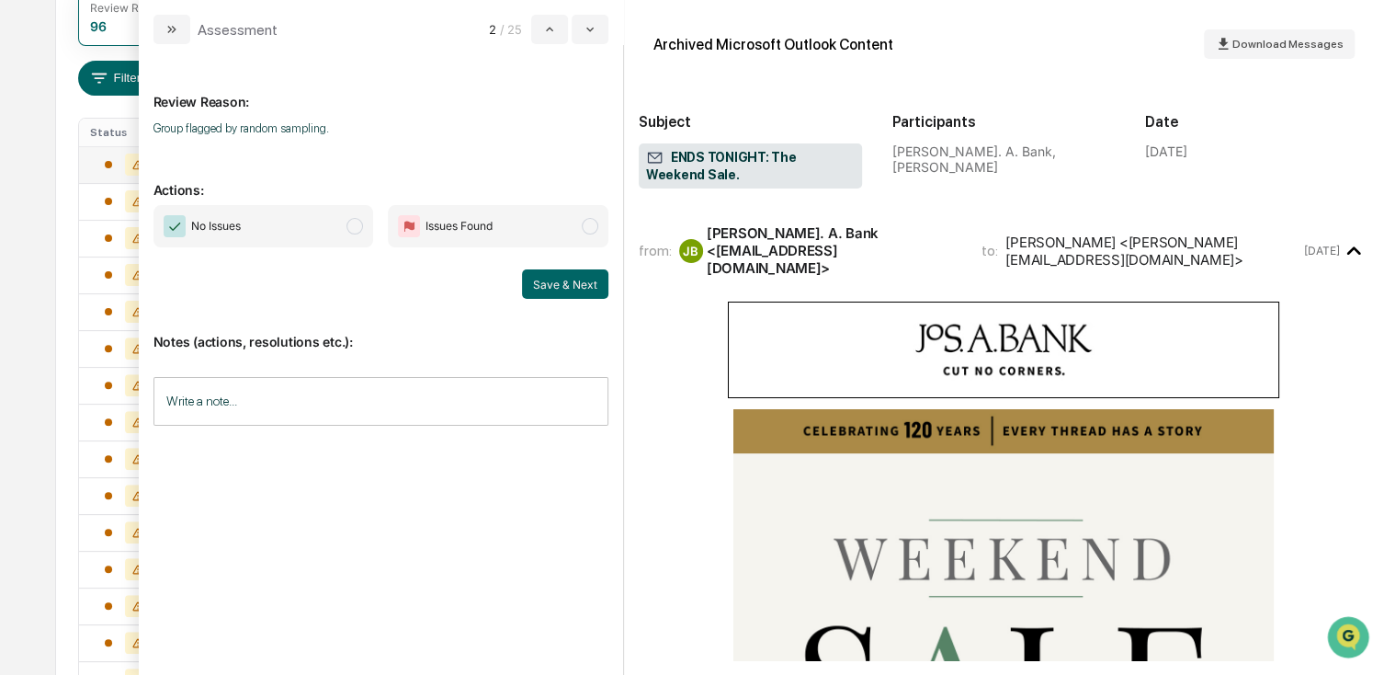
click at [292, 214] on span "No Issues" at bounding box center [264, 226] width 221 height 42
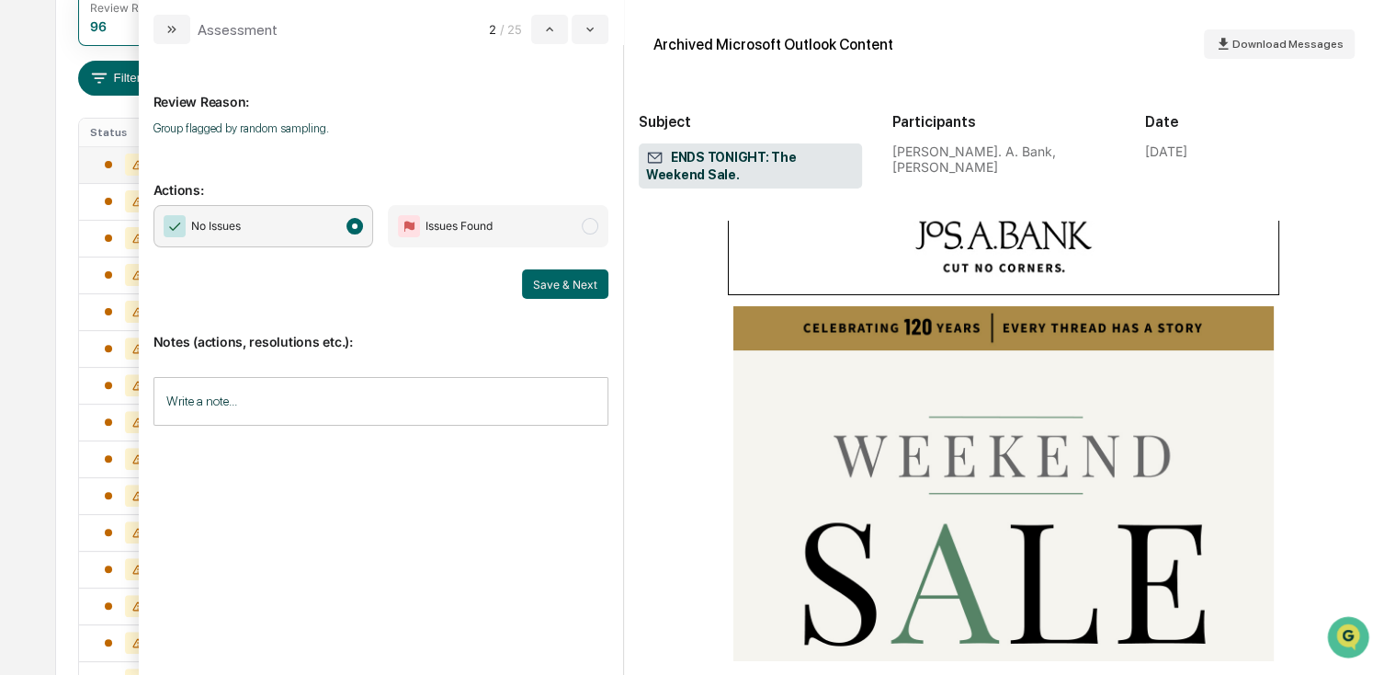
scroll to position [368, 0]
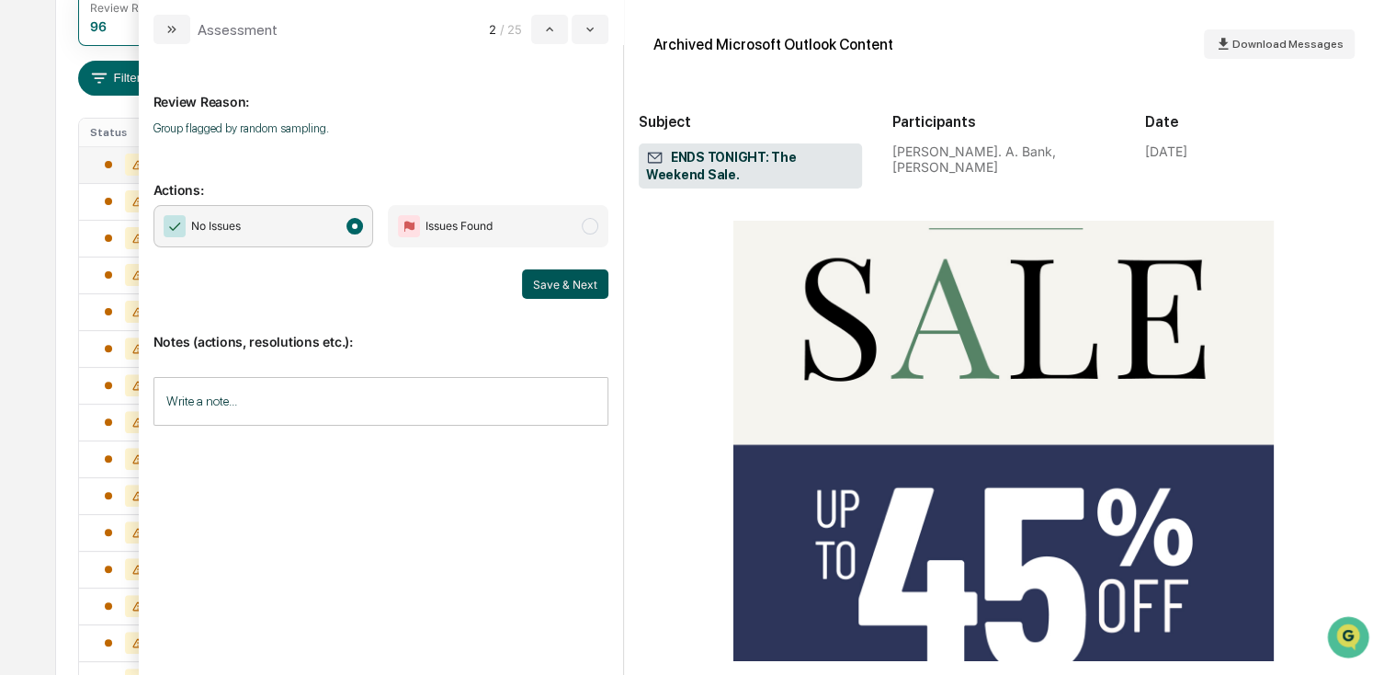
click at [575, 275] on button "Save & Next" at bounding box center [565, 283] width 86 height 29
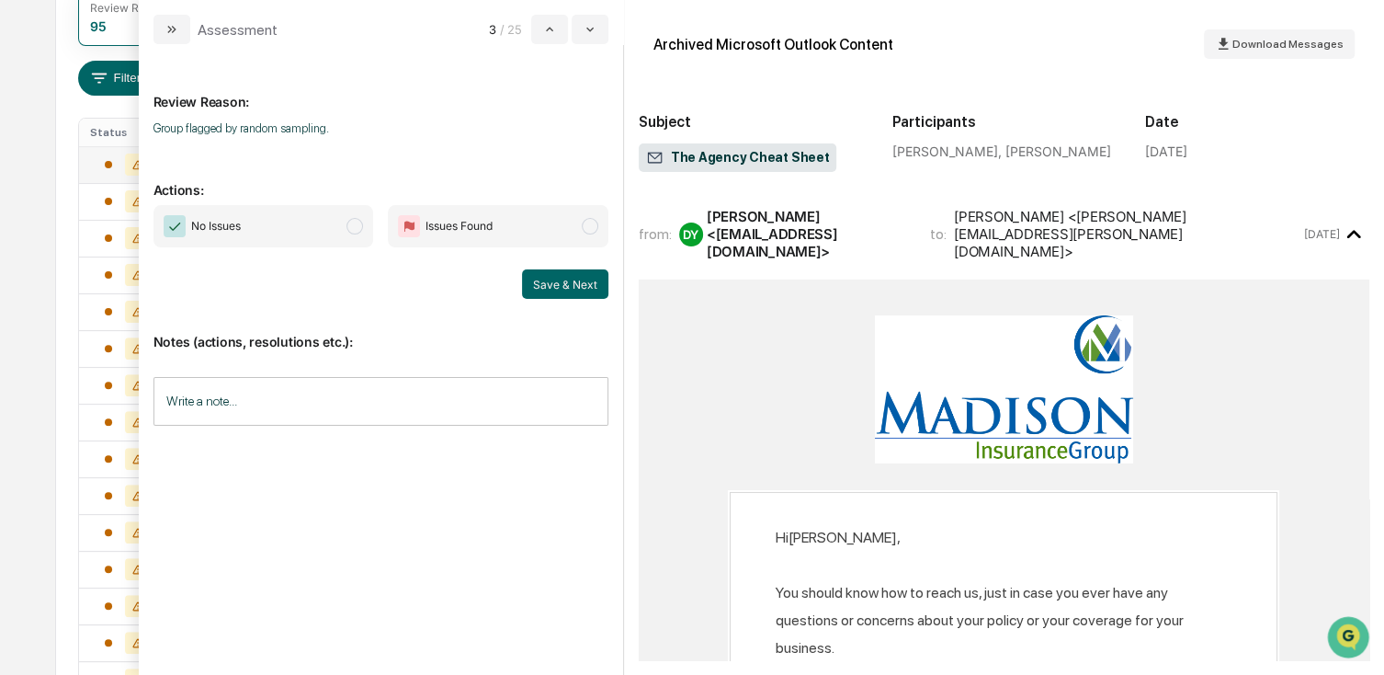
click at [266, 210] on span "No Issues" at bounding box center [264, 226] width 221 height 42
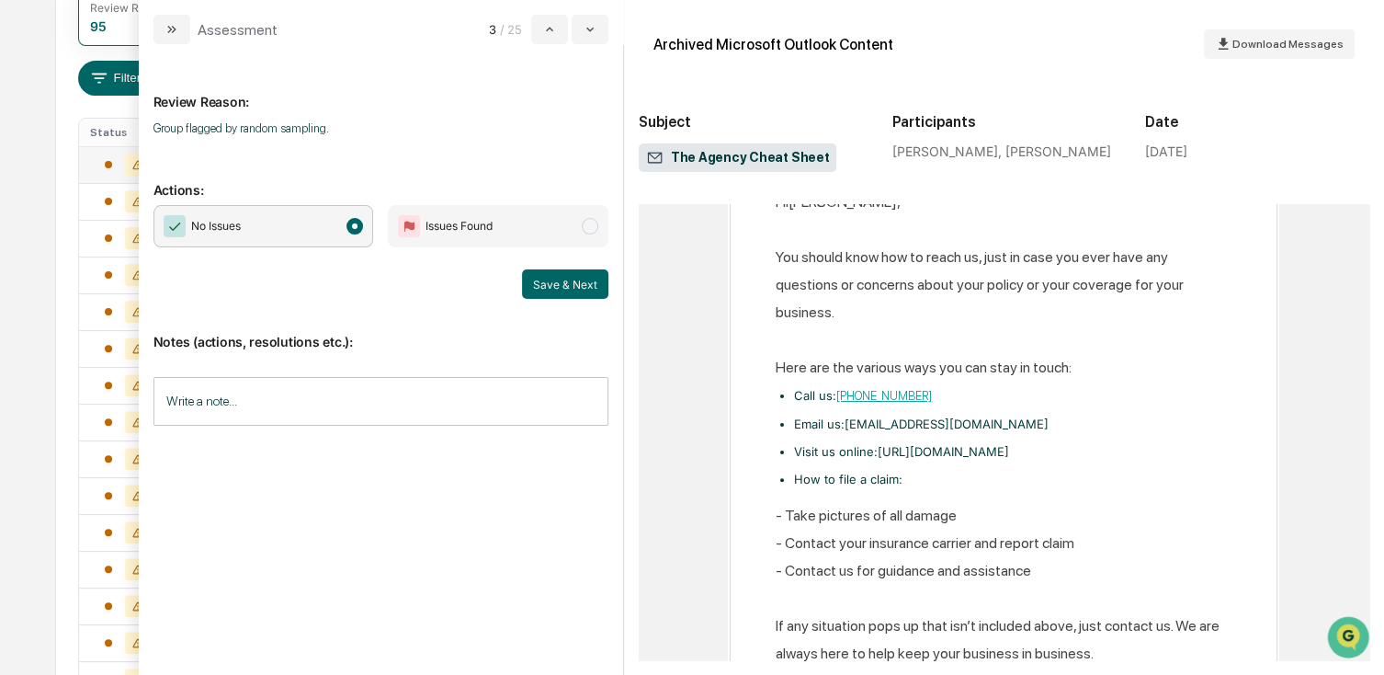
scroll to position [368, 0]
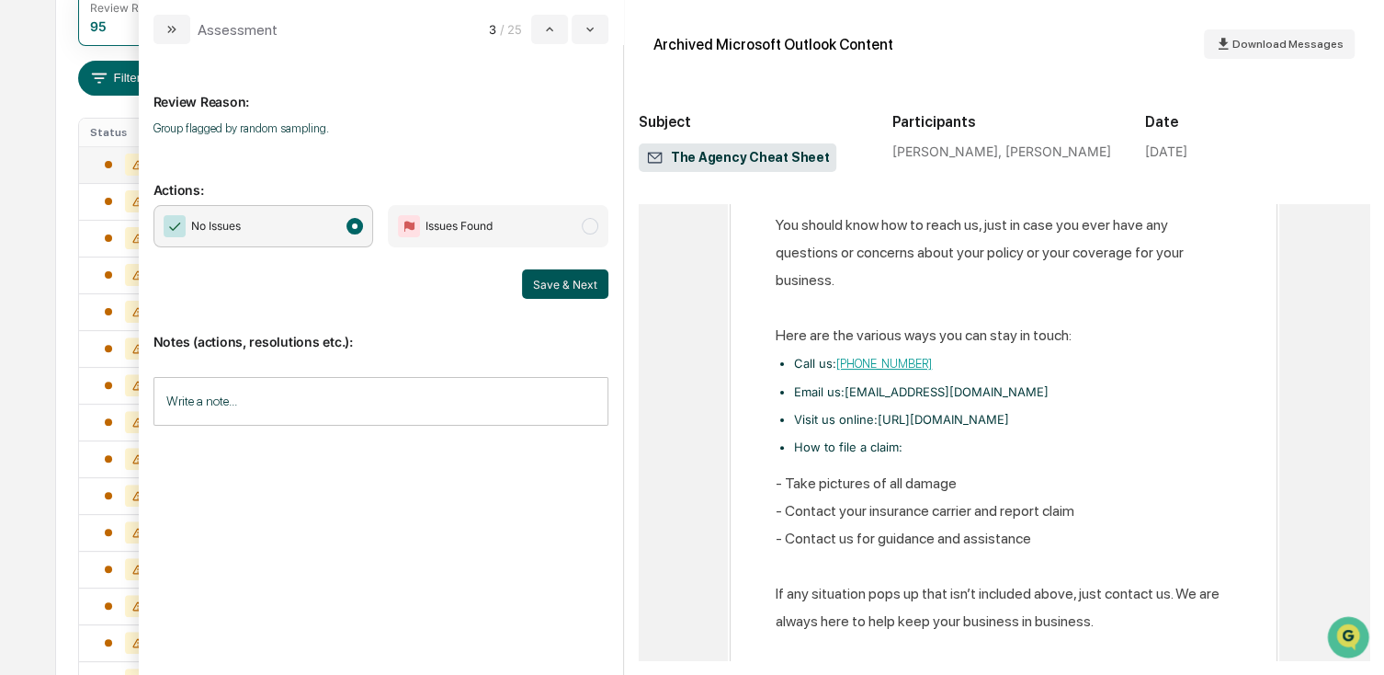
click at [566, 293] on button "Save & Next" at bounding box center [565, 283] width 86 height 29
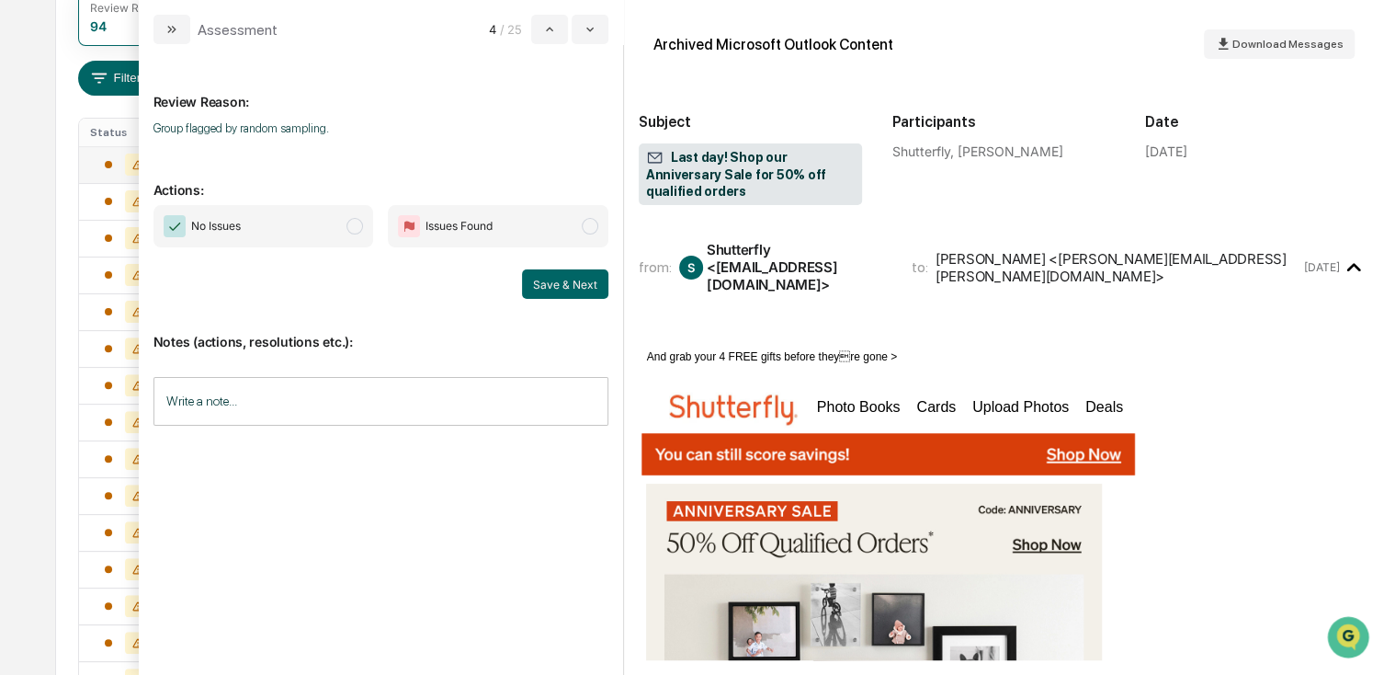
click at [218, 217] on span "No Issues" at bounding box center [216, 226] width 50 height 18
click at [553, 288] on button "Save & Next" at bounding box center [565, 283] width 86 height 29
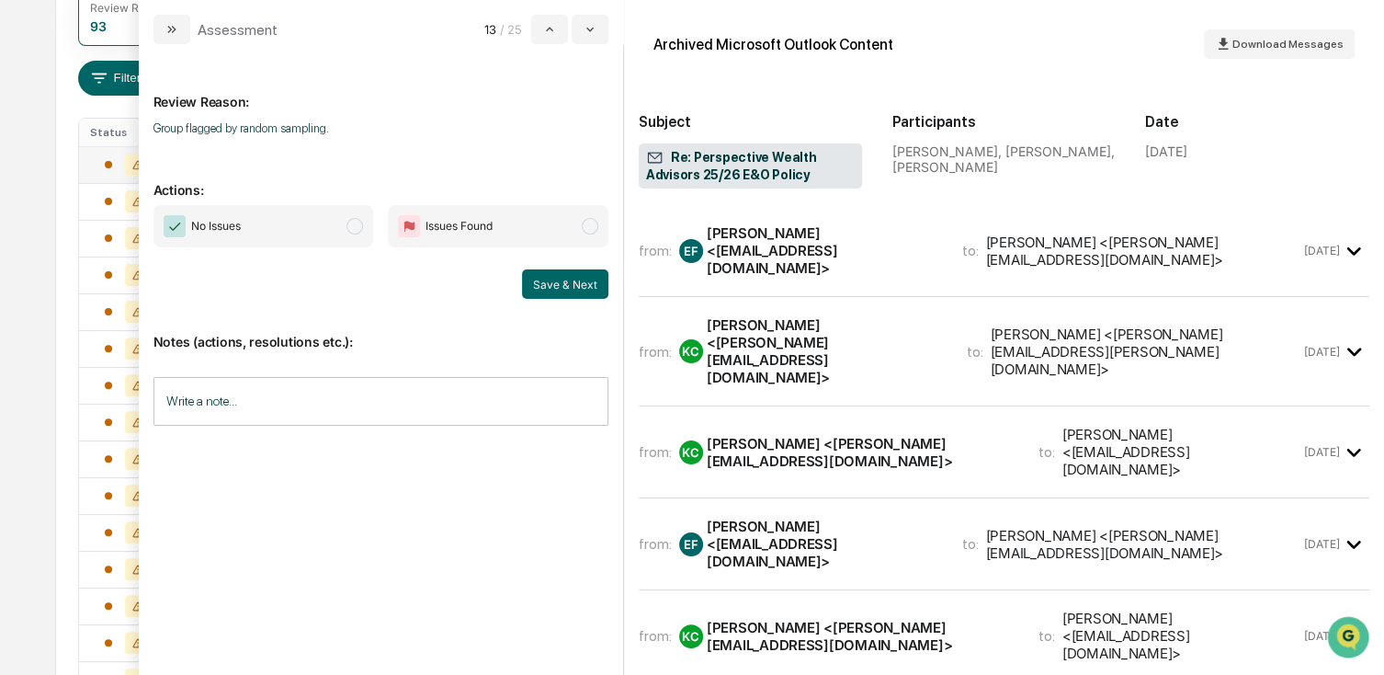
click at [296, 233] on span "No Issues" at bounding box center [264, 226] width 221 height 42
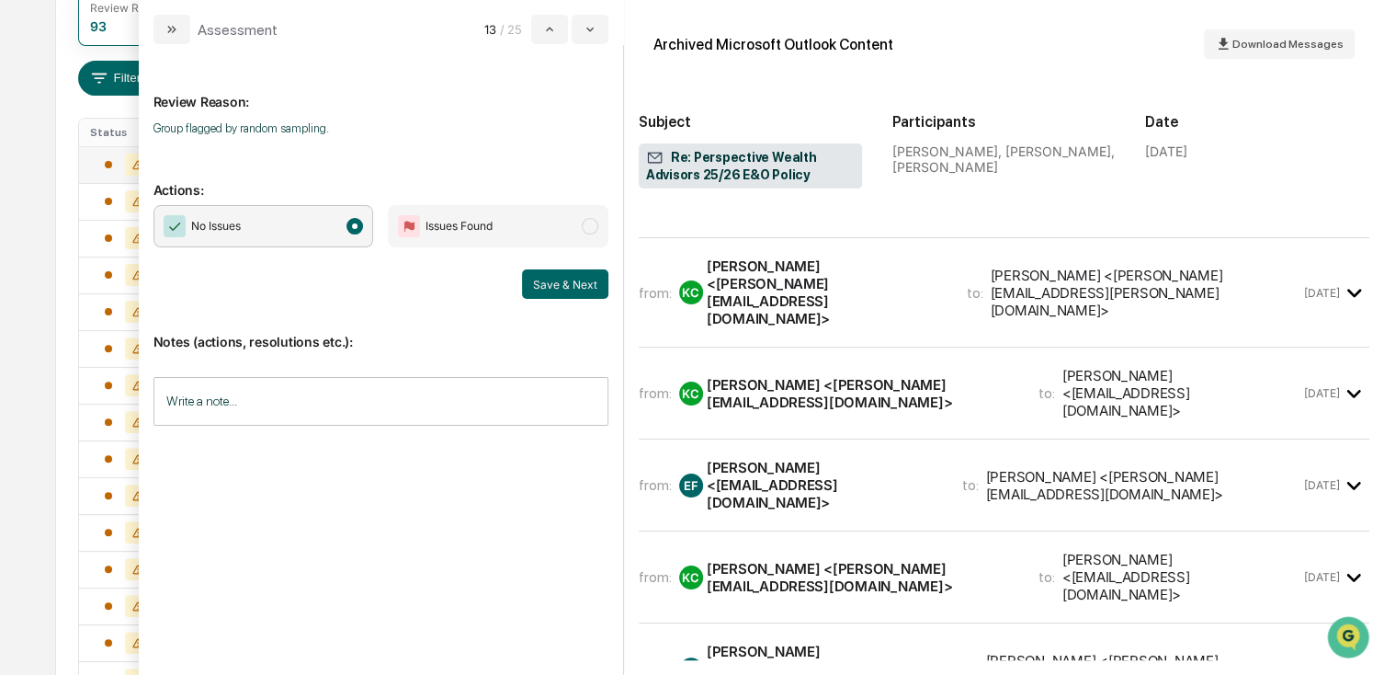
scroll to position [92, 0]
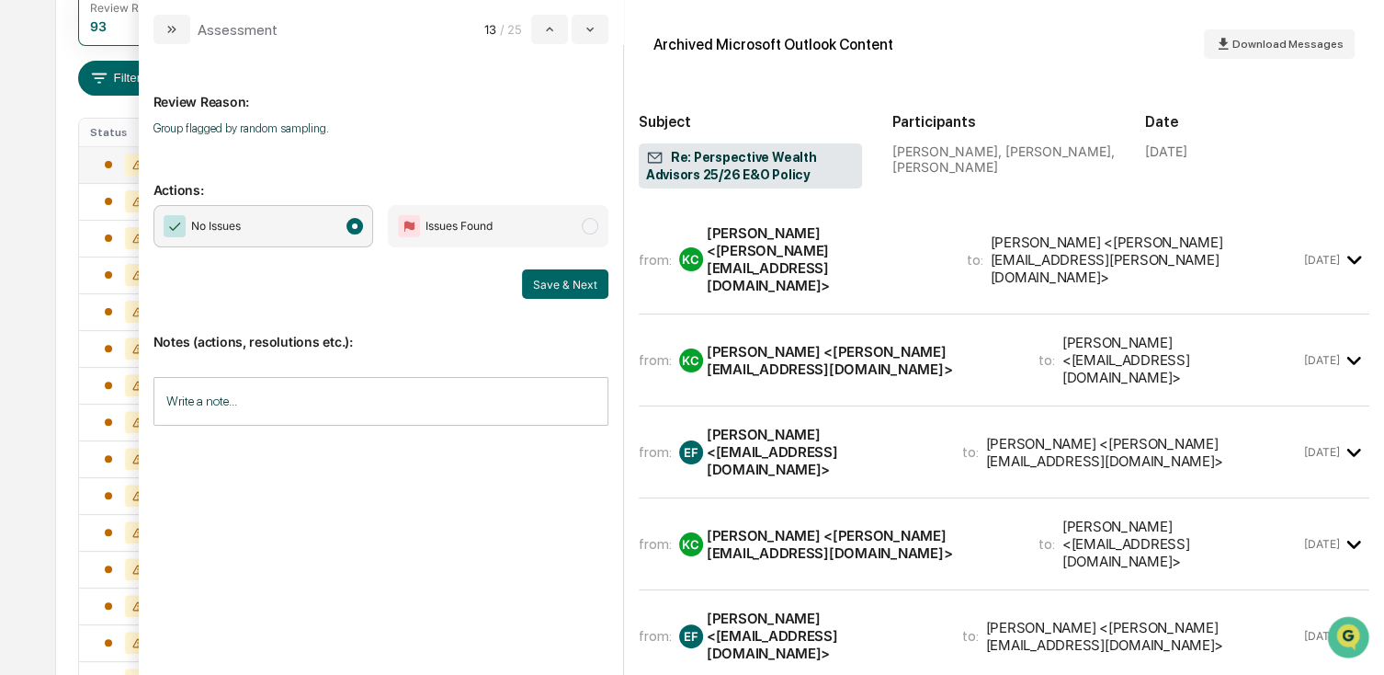
click at [893, 426] on div "[PERSON_NAME] <[EMAIL_ADDRESS][DOMAIN_NAME]>" at bounding box center [823, 452] width 233 height 52
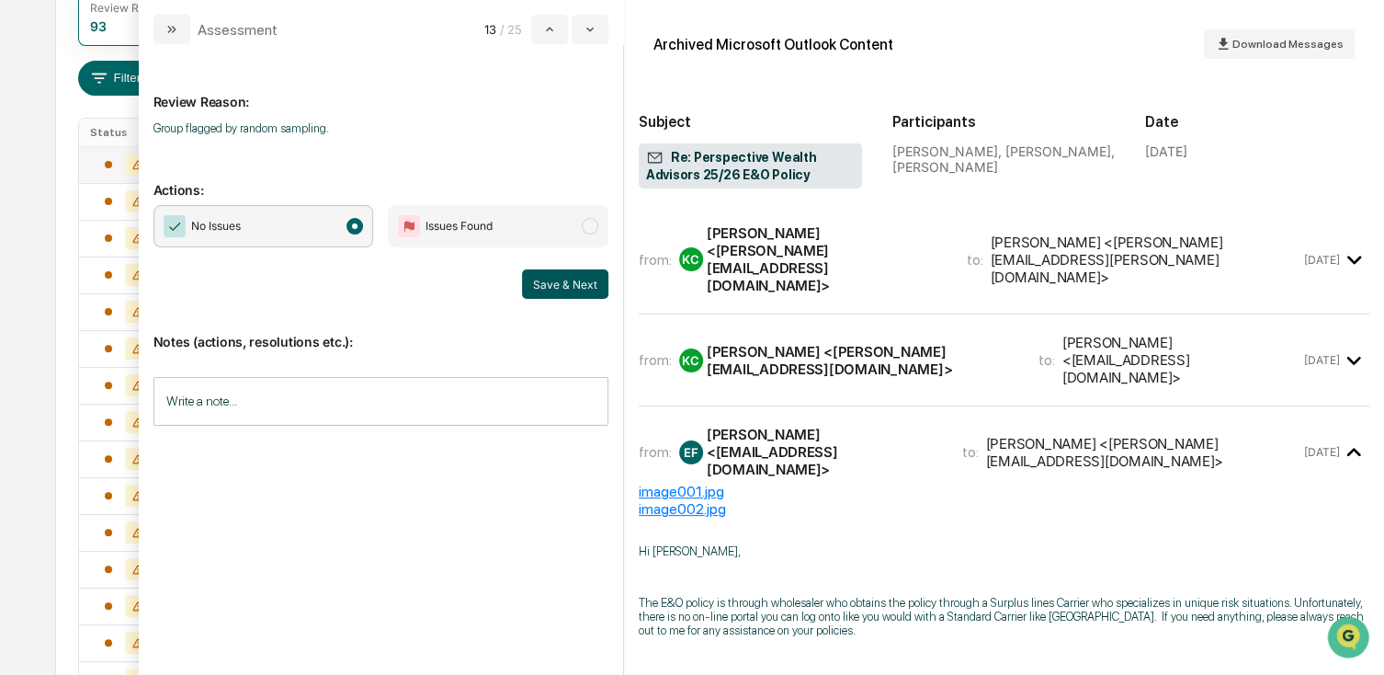
click at [573, 295] on button "Save & Next" at bounding box center [565, 283] width 86 height 29
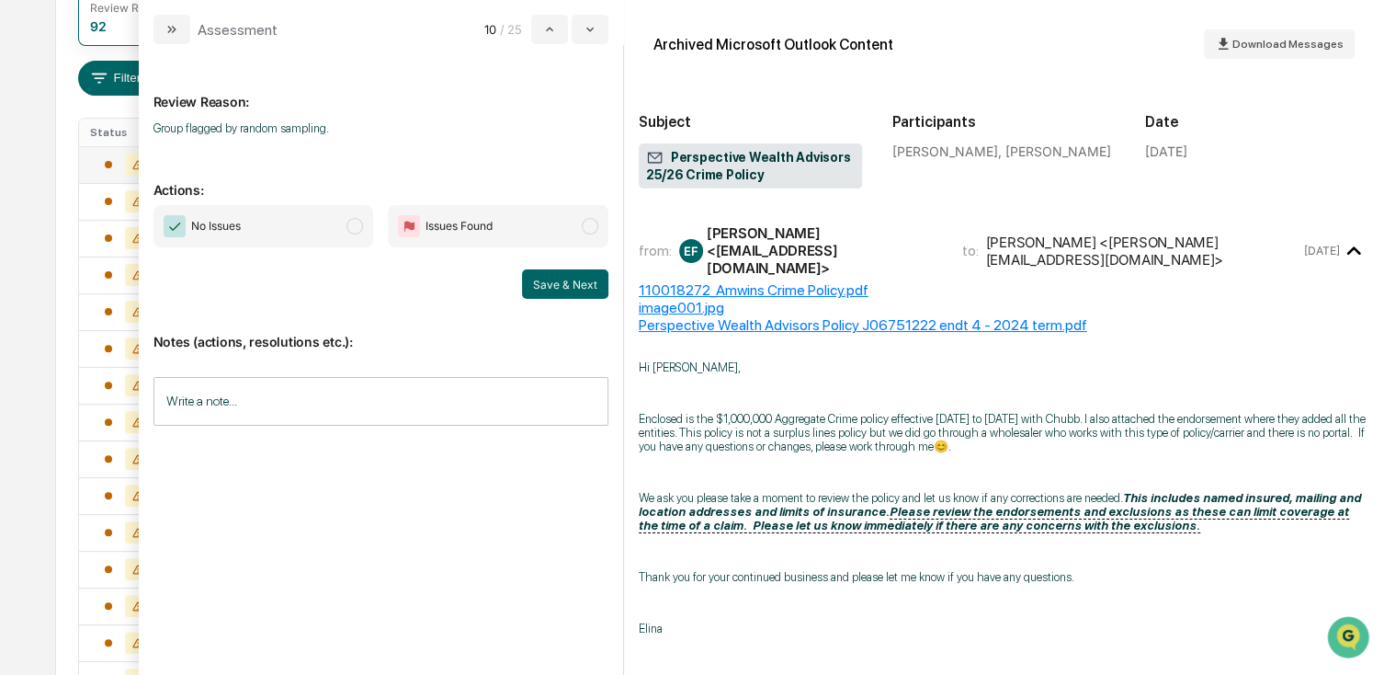
click at [266, 208] on span "No Issues" at bounding box center [264, 226] width 221 height 42
click at [575, 289] on button "Save & Next" at bounding box center [565, 283] width 86 height 29
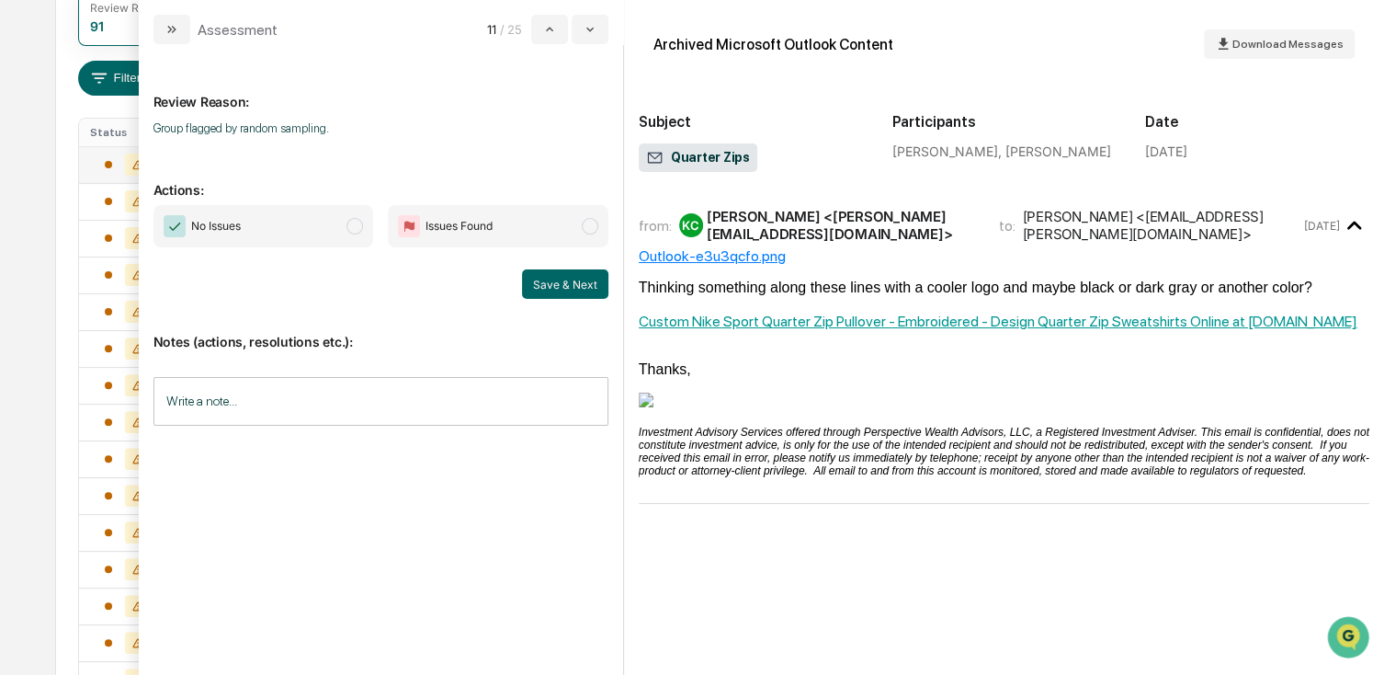
click at [223, 225] on span "No Issues" at bounding box center [216, 226] width 50 height 18
click at [545, 290] on button "Save & Next" at bounding box center [565, 283] width 86 height 29
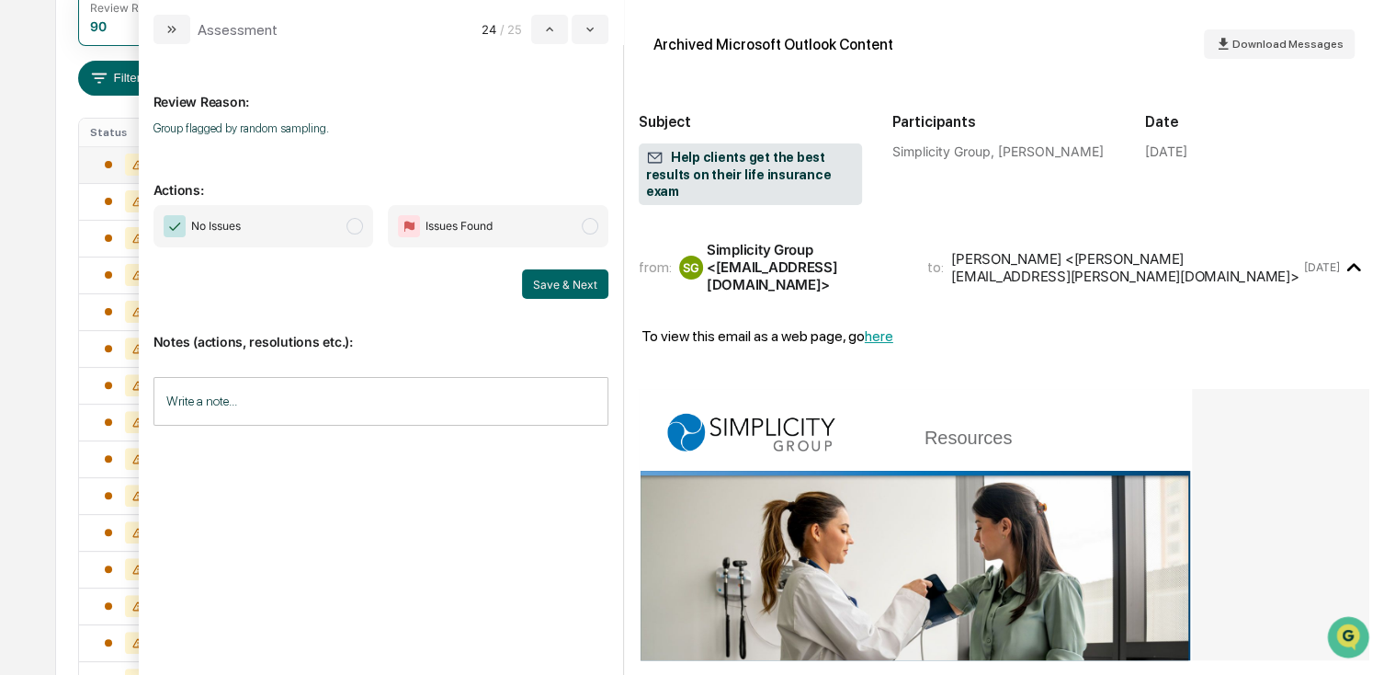
click at [217, 234] on span "No Issues" at bounding box center [216, 226] width 50 height 18
click at [546, 276] on button "Save & Next" at bounding box center [565, 283] width 86 height 29
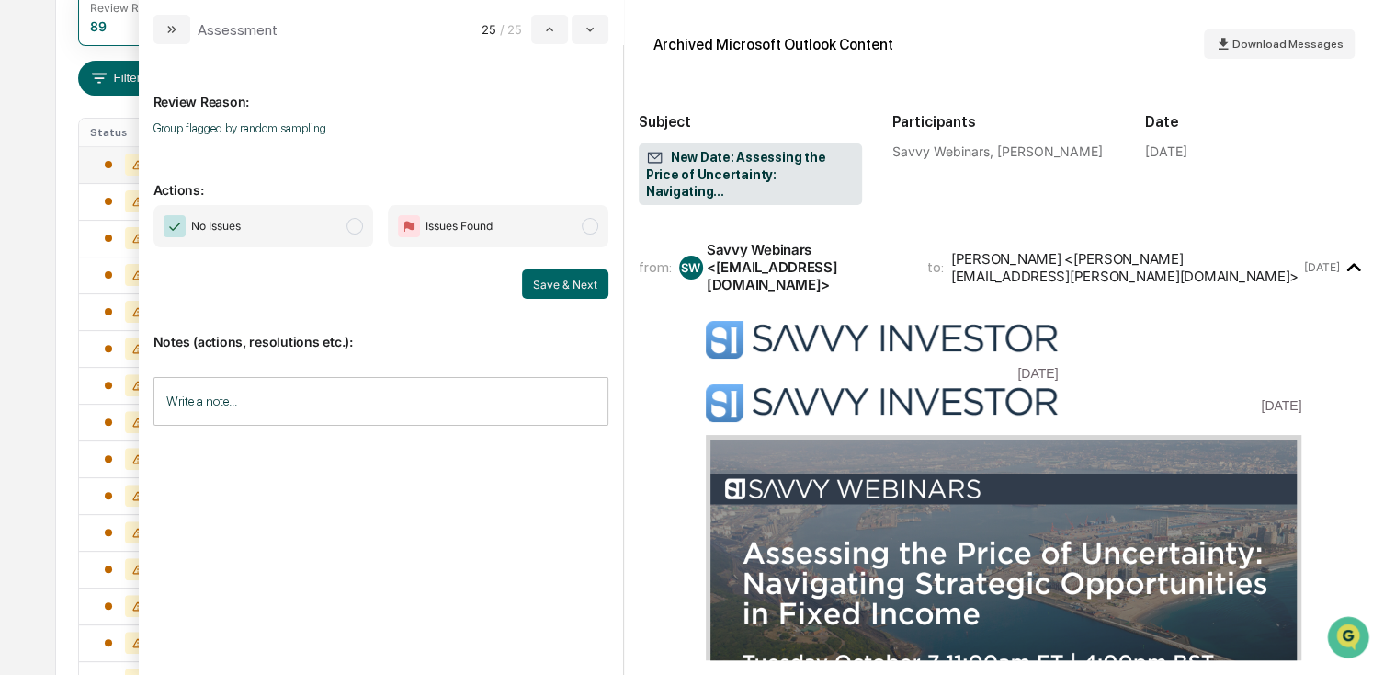
click at [303, 229] on span "No Issues" at bounding box center [264, 226] width 221 height 42
click at [571, 275] on button "Save & Next" at bounding box center [565, 283] width 86 height 29
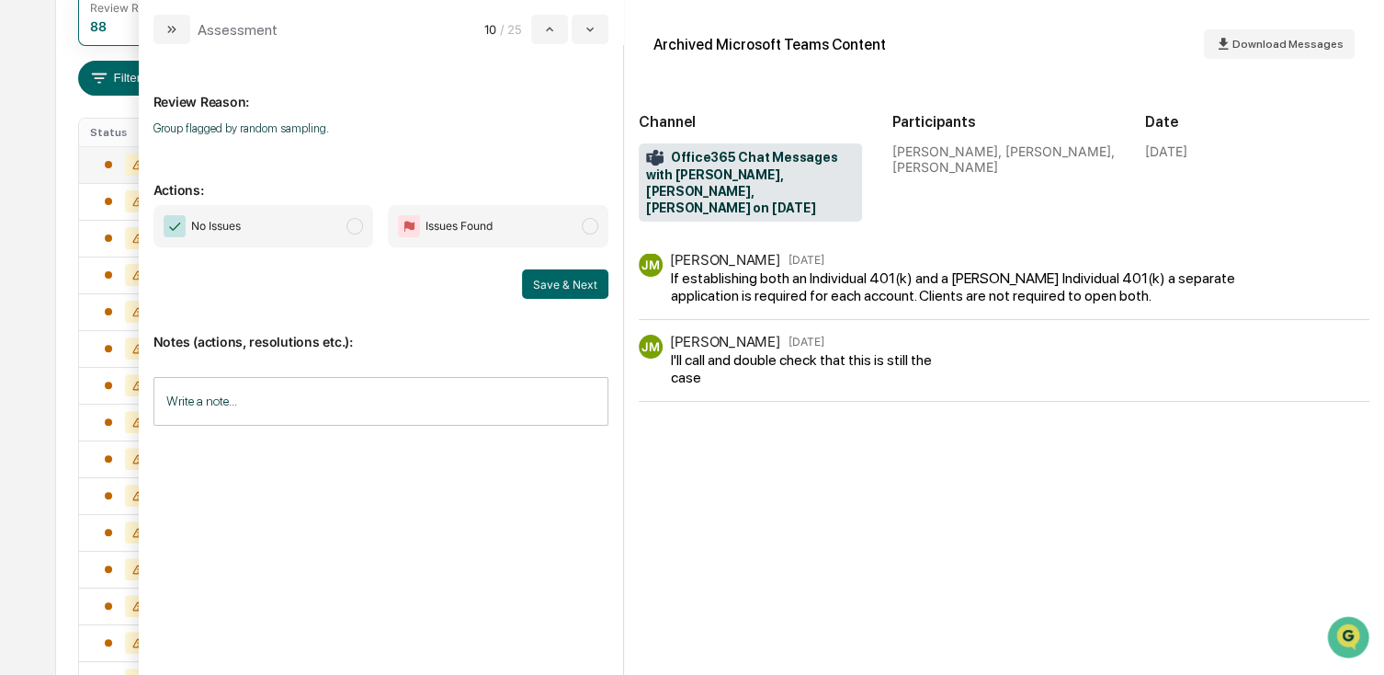
click at [266, 249] on div "No Issues Issues Found Save & Next" at bounding box center [381, 252] width 455 height 94
click at [251, 231] on span "No Issues" at bounding box center [264, 226] width 221 height 42
click at [570, 274] on button "Save & Next" at bounding box center [565, 283] width 86 height 29
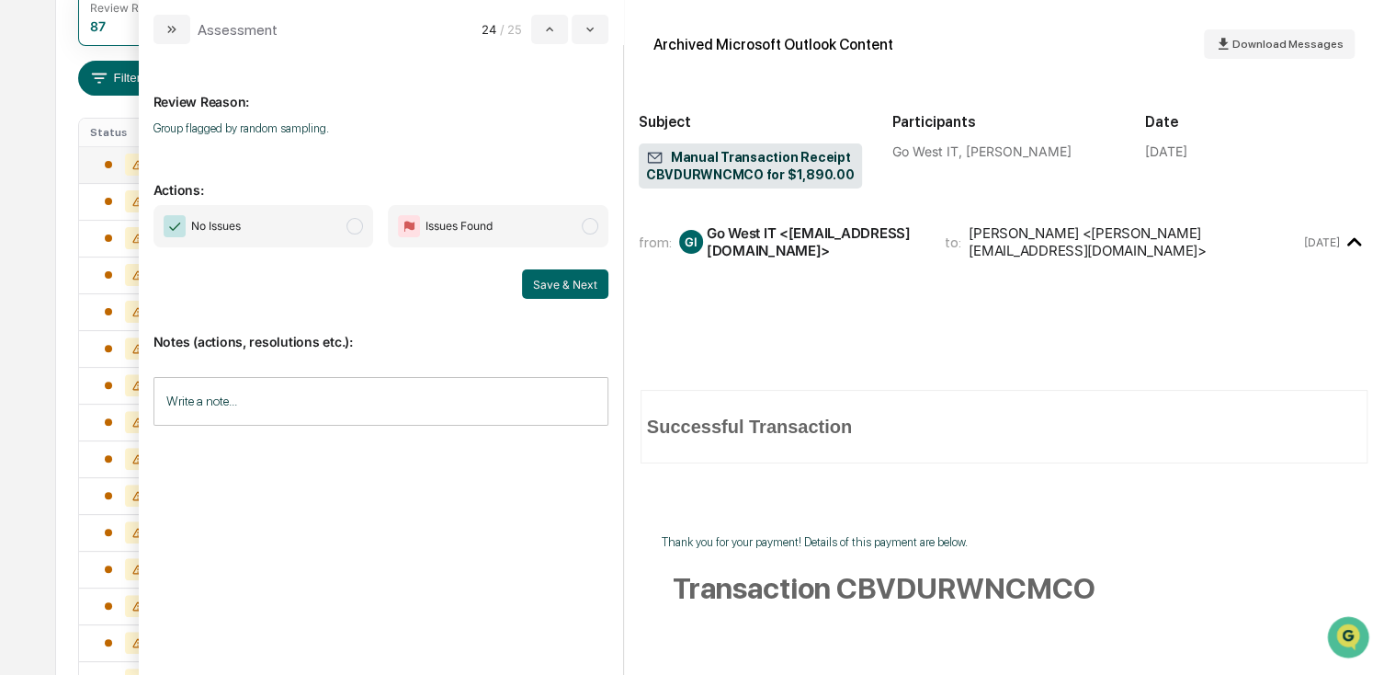
click at [259, 224] on span "No Issues" at bounding box center [264, 226] width 221 height 42
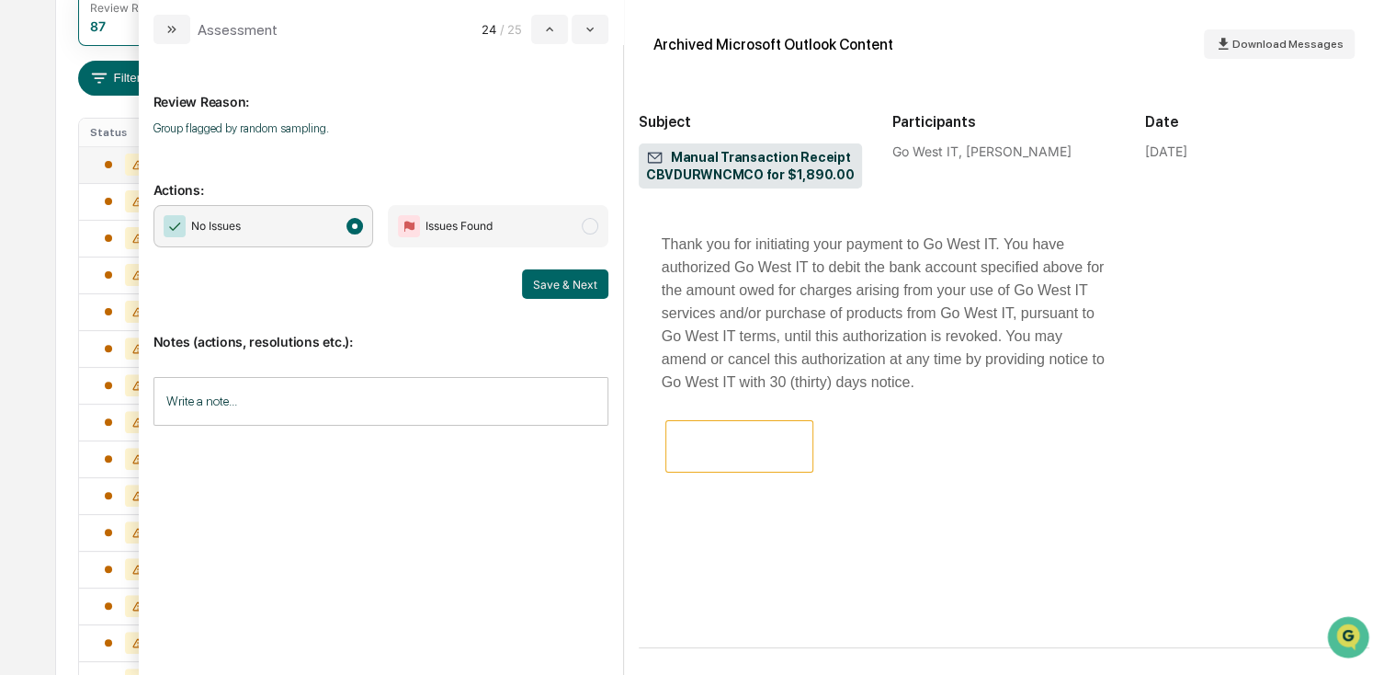
scroll to position [970, 0]
click at [544, 281] on button "Save & Next" at bounding box center [565, 283] width 86 height 29
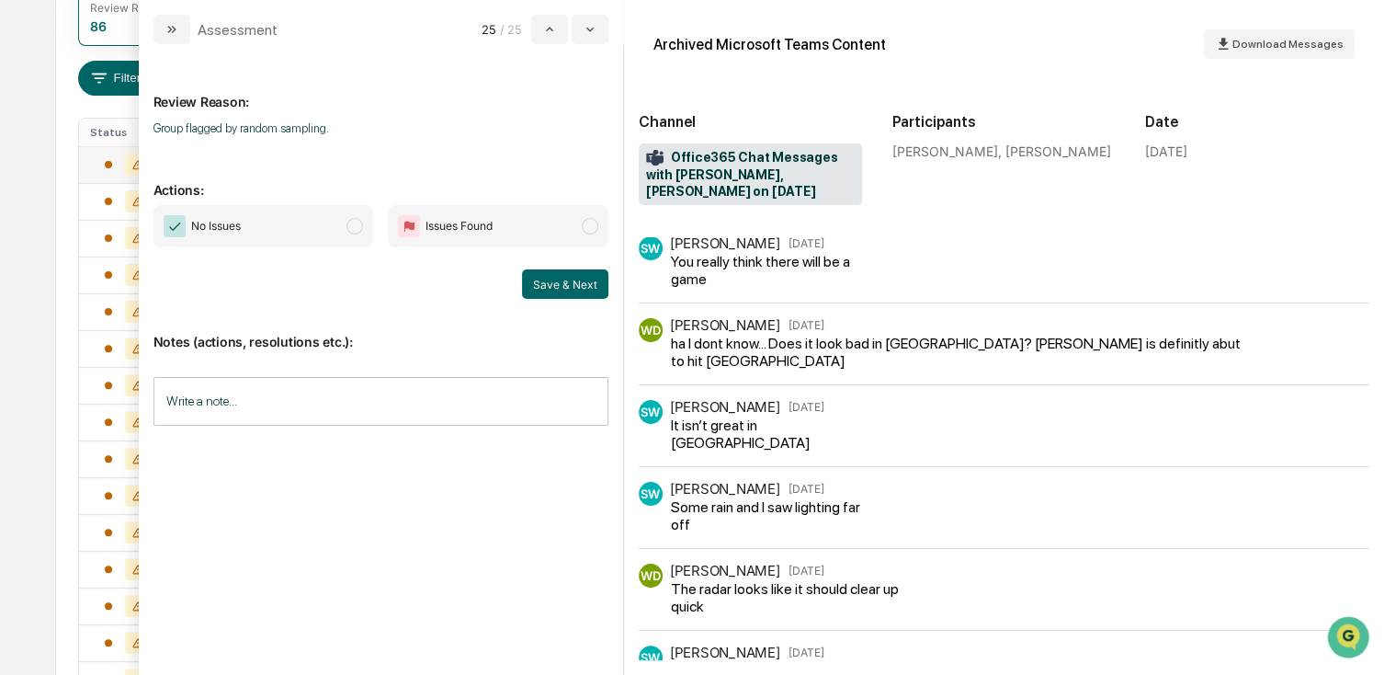
click at [334, 220] on span "No Issues" at bounding box center [264, 226] width 221 height 42
click at [557, 285] on button "Save & Next" at bounding box center [565, 283] width 86 height 29
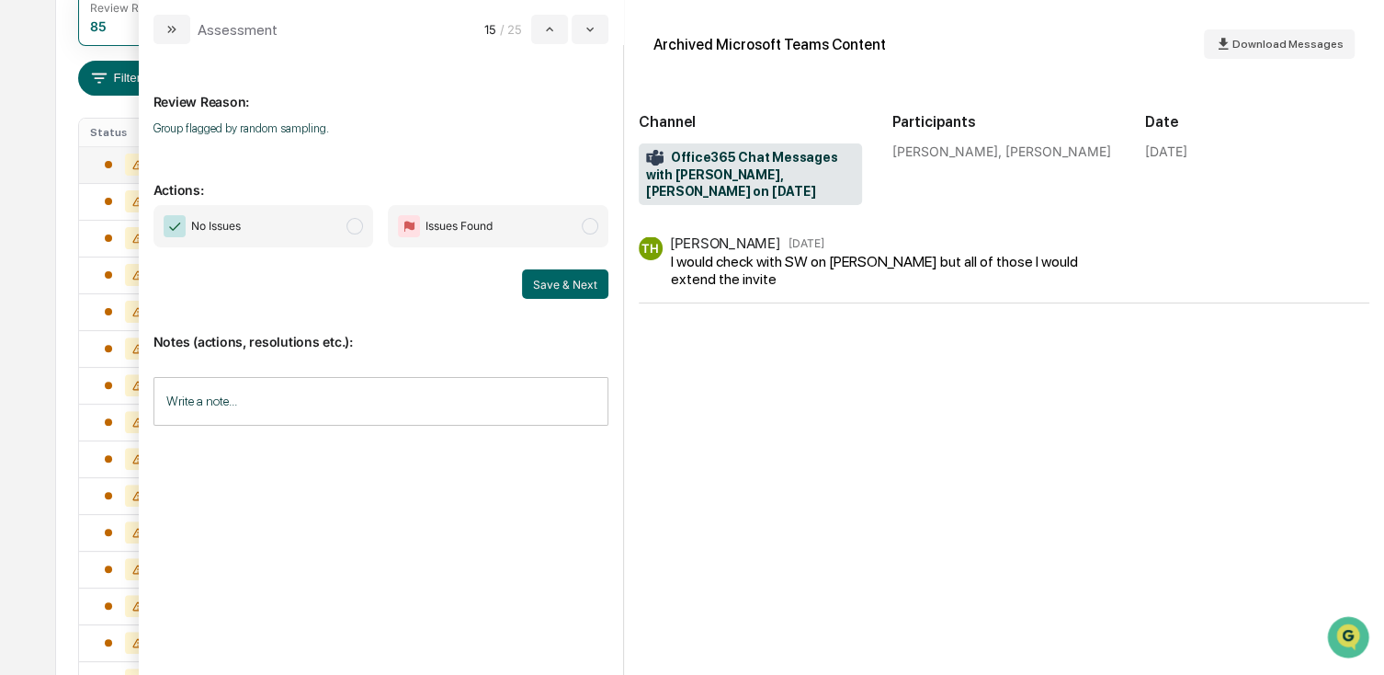
click at [328, 222] on span "No Issues" at bounding box center [264, 226] width 221 height 42
click at [552, 281] on button "Save & Next" at bounding box center [565, 283] width 86 height 29
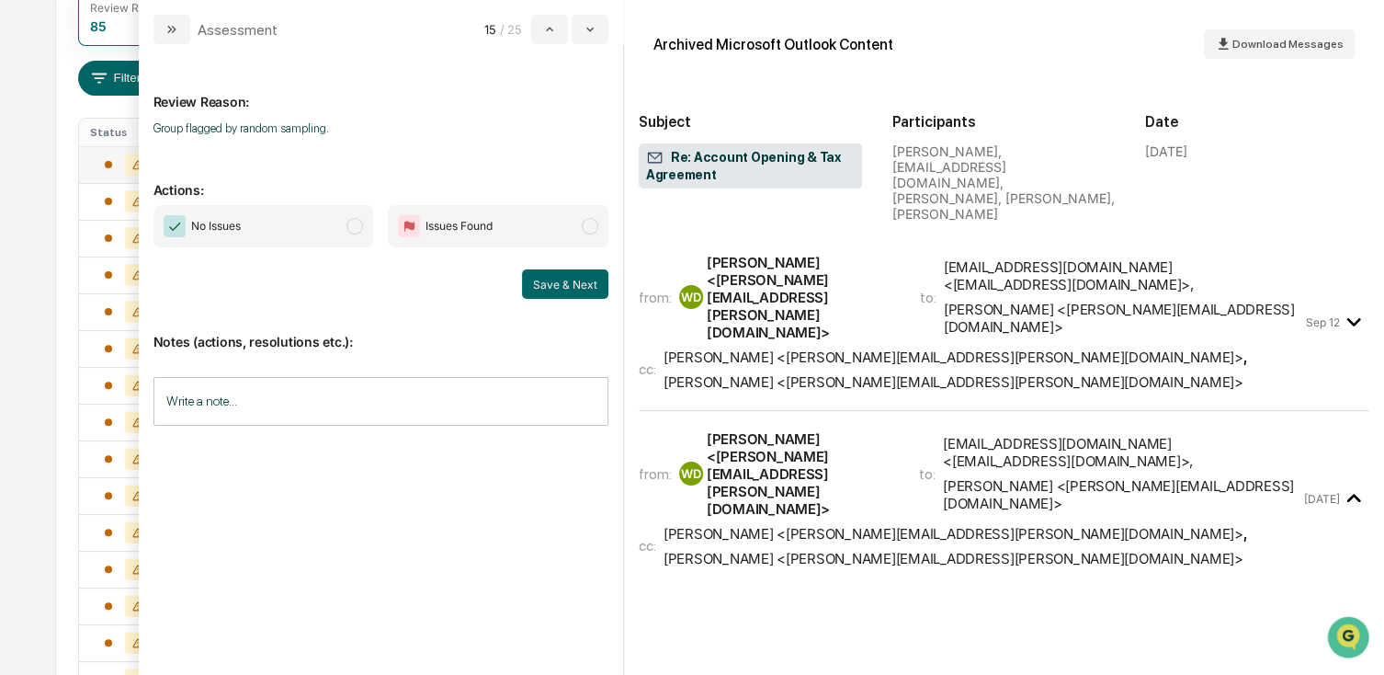
click at [260, 234] on span "No Issues" at bounding box center [264, 226] width 221 height 42
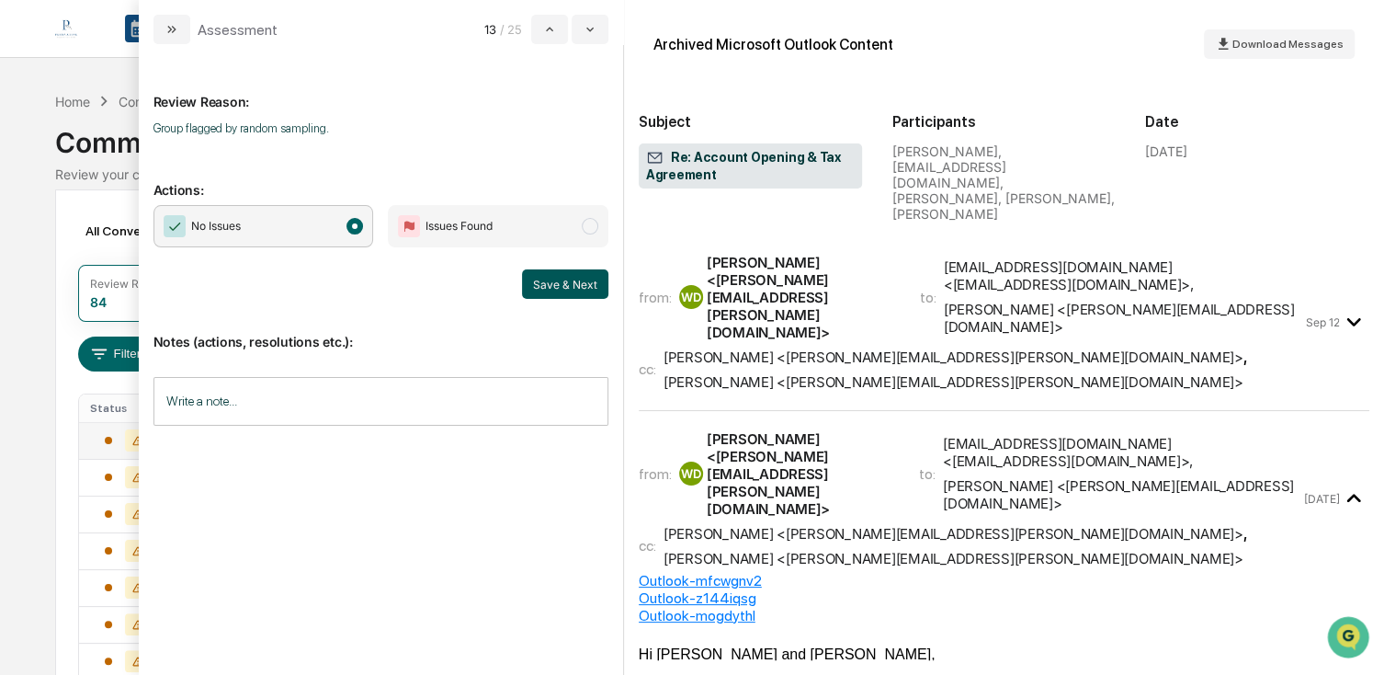
click at [569, 283] on button "Save & Next" at bounding box center [565, 283] width 86 height 29
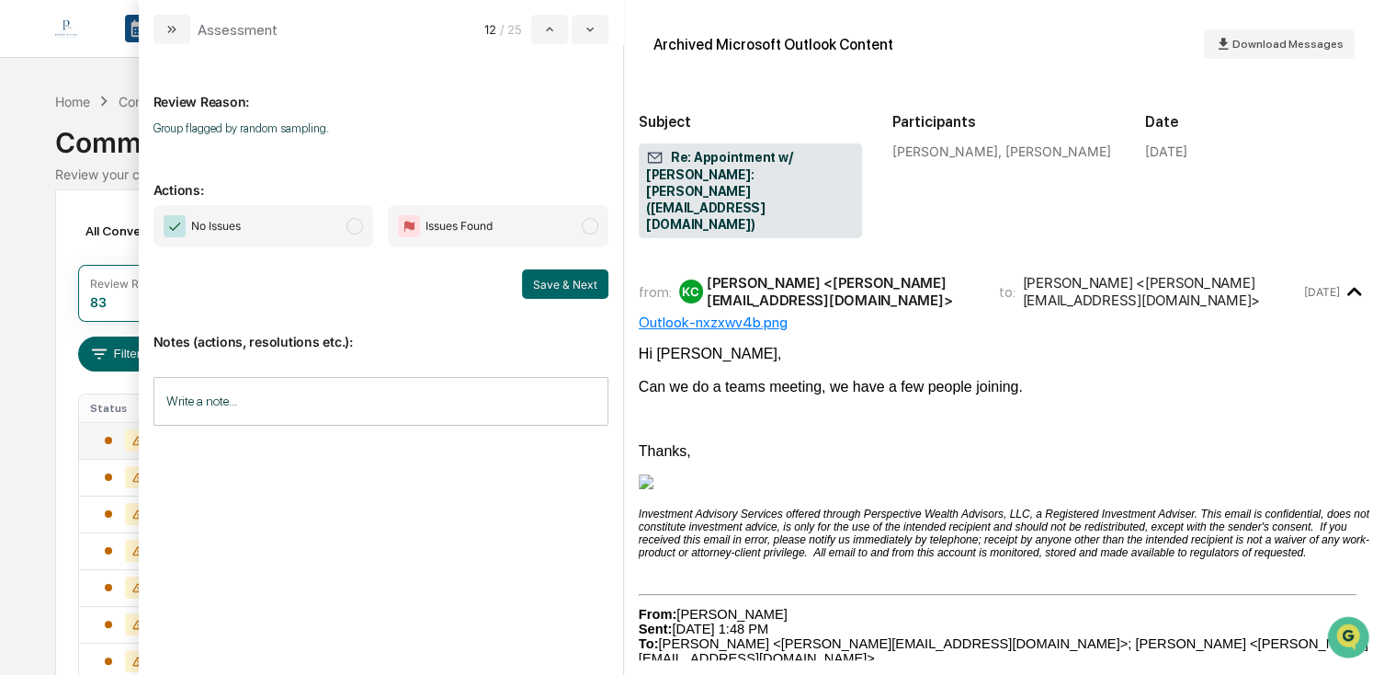
click at [290, 217] on span "No Issues" at bounding box center [264, 226] width 221 height 42
click at [548, 278] on button "Save & Next" at bounding box center [565, 283] width 86 height 29
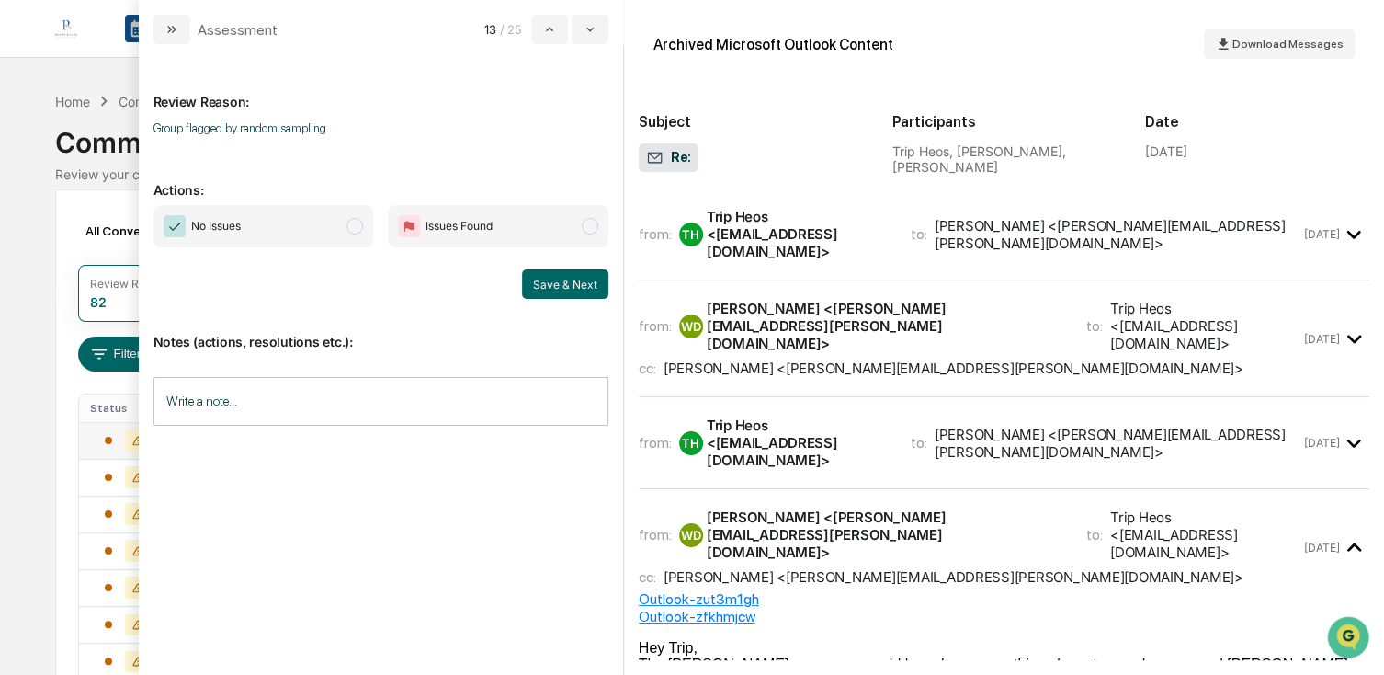
click at [291, 236] on span "No Issues" at bounding box center [264, 226] width 221 height 42
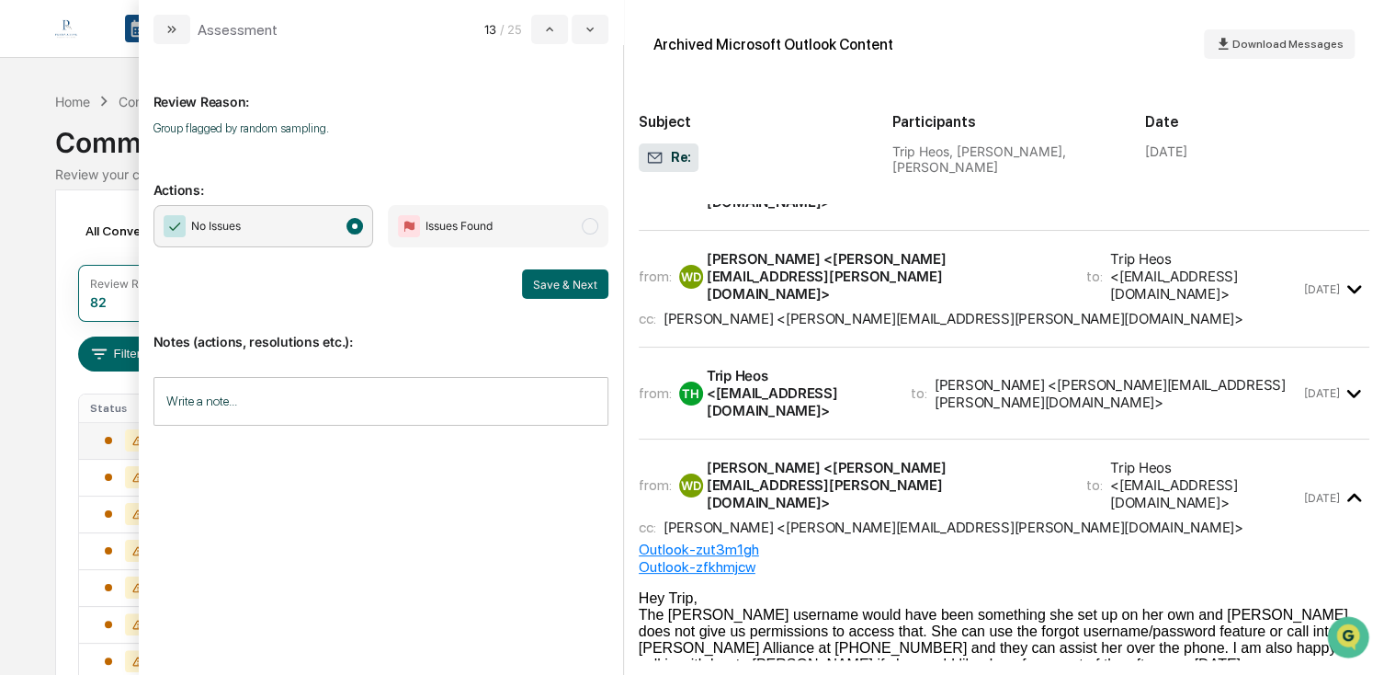
scroll to position [92, 0]
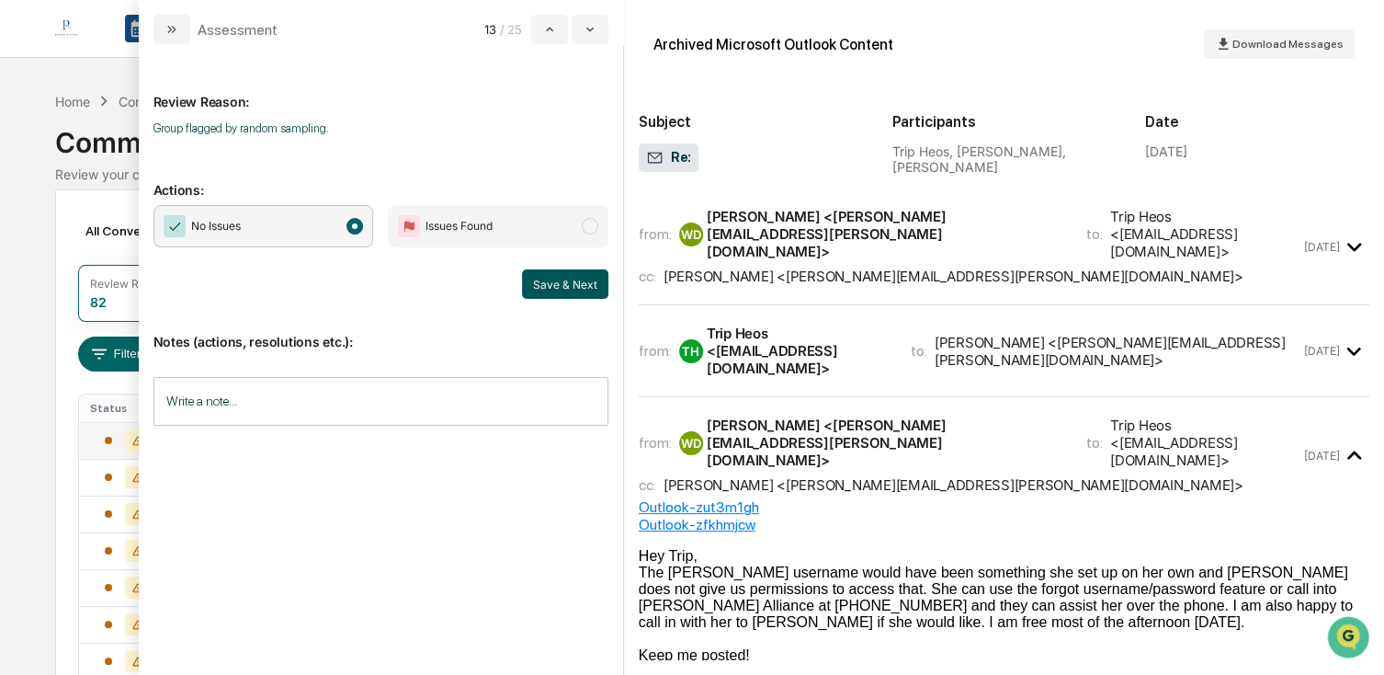
click at [578, 288] on button "Save & Next" at bounding box center [565, 283] width 86 height 29
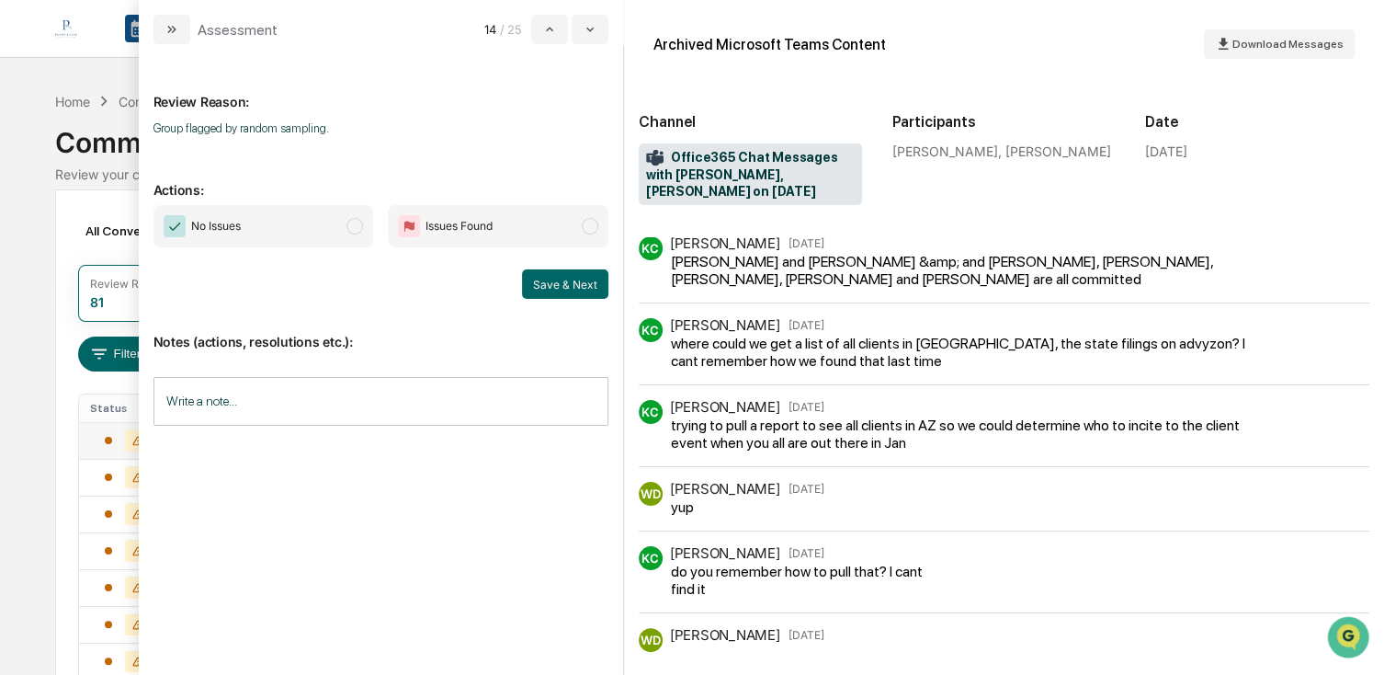
click at [309, 240] on span "No Issues" at bounding box center [264, 226] width 221 height 42
click at [574, 273] on button "Save & Next" at bounding box center [565, 283] width 86 height 29
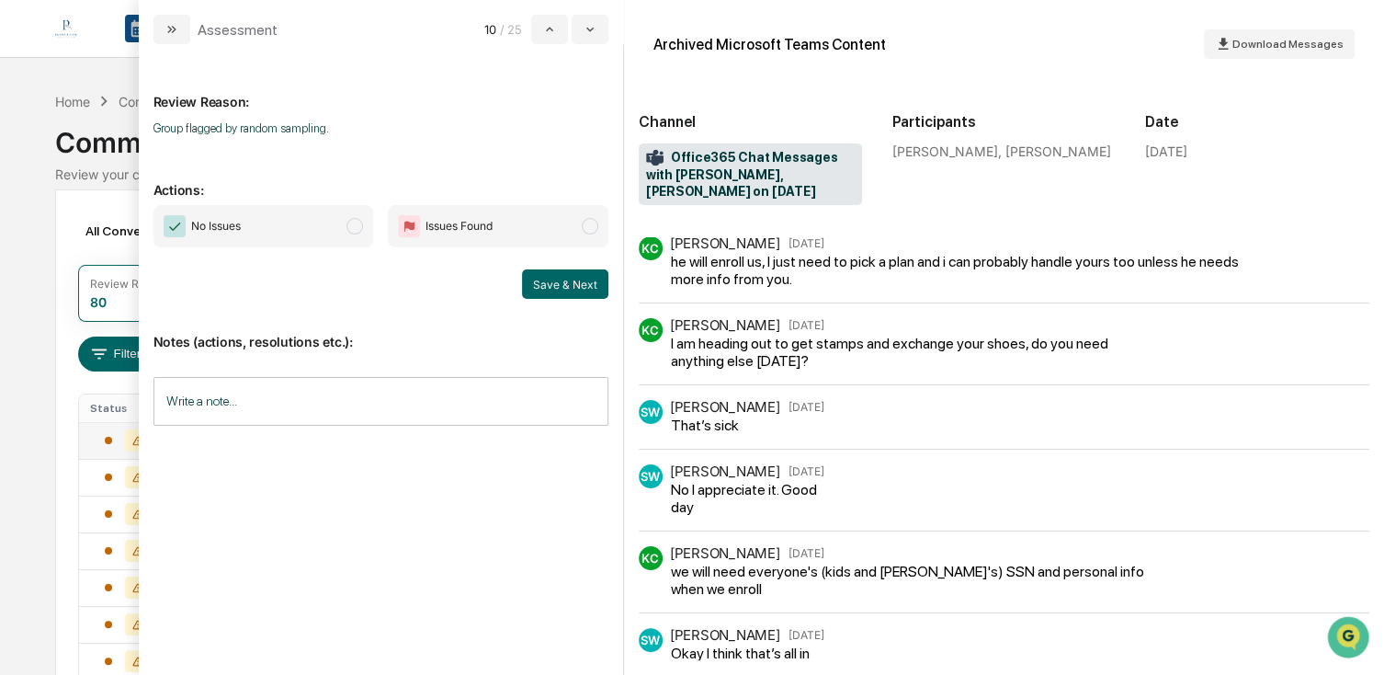
click at [278, 238] on span "No Issues" at bounding box center [264, 226] width 221 height 42
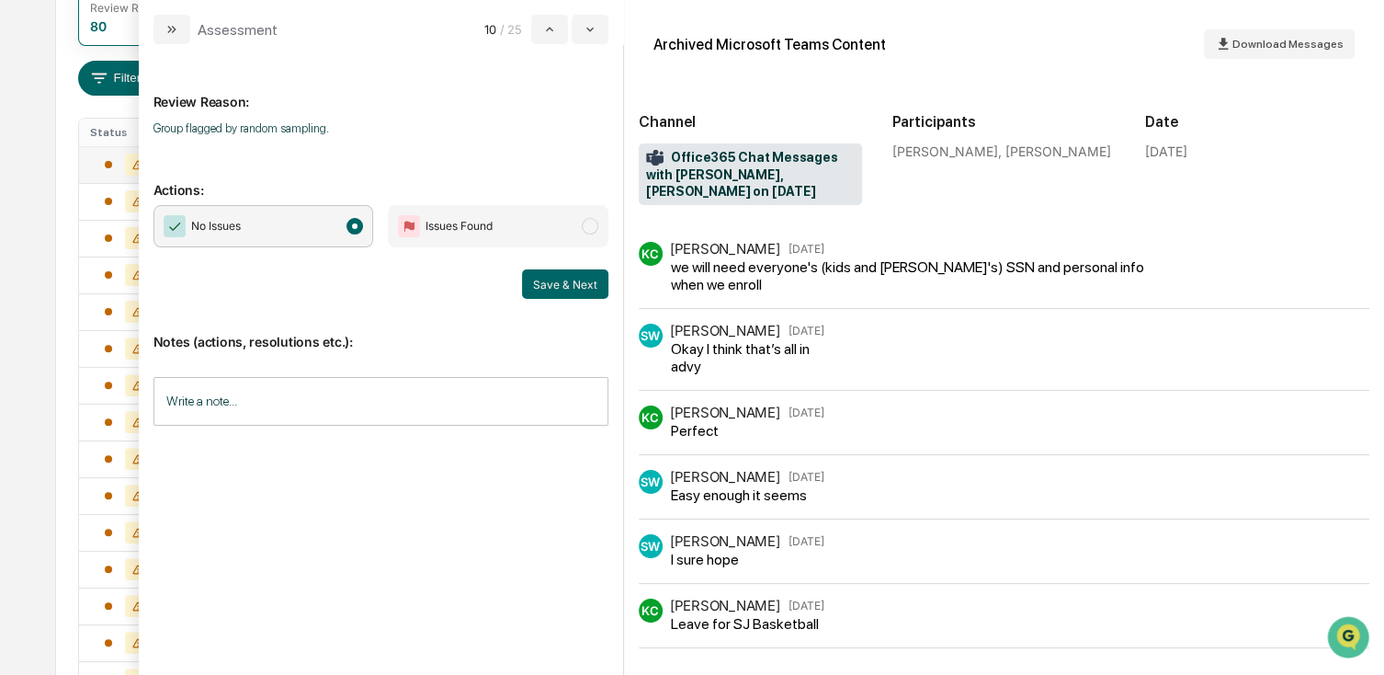
scroll to position [222, 0]
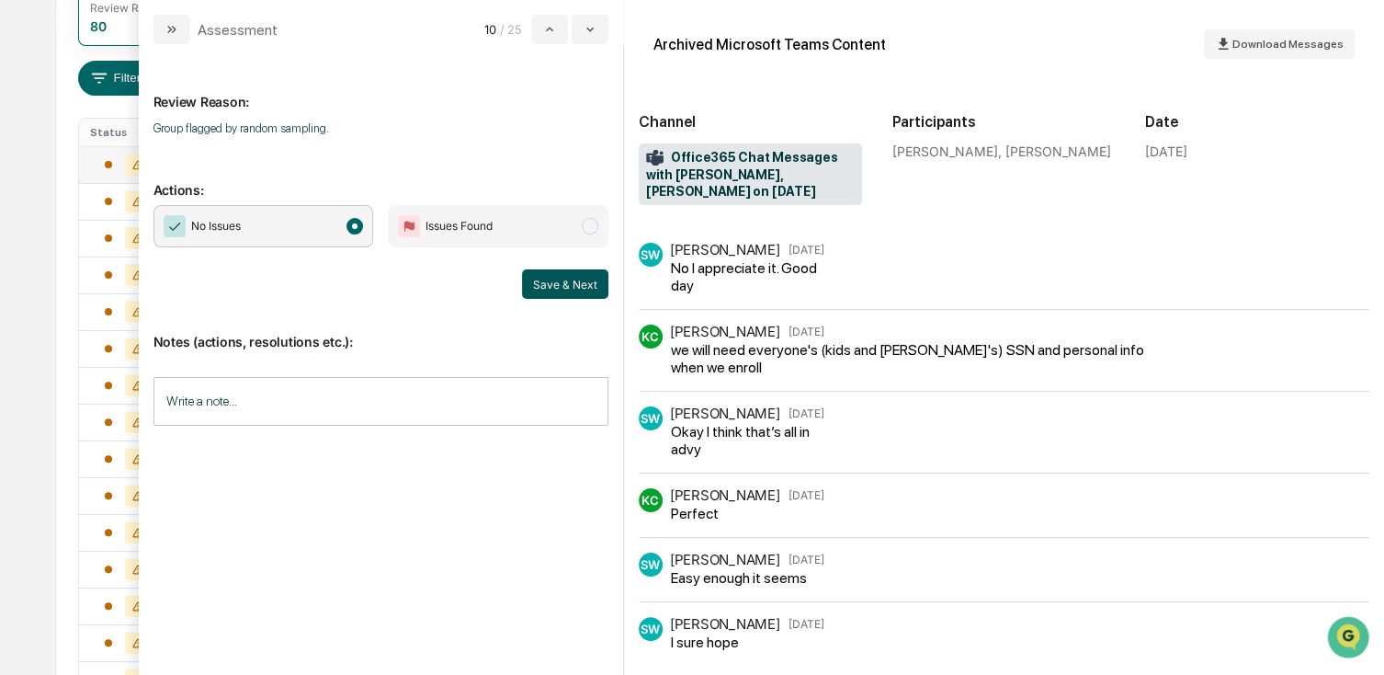
click at [551, 285] on button "Save & Next" at bounding box center [565, 283] width 86 height 29
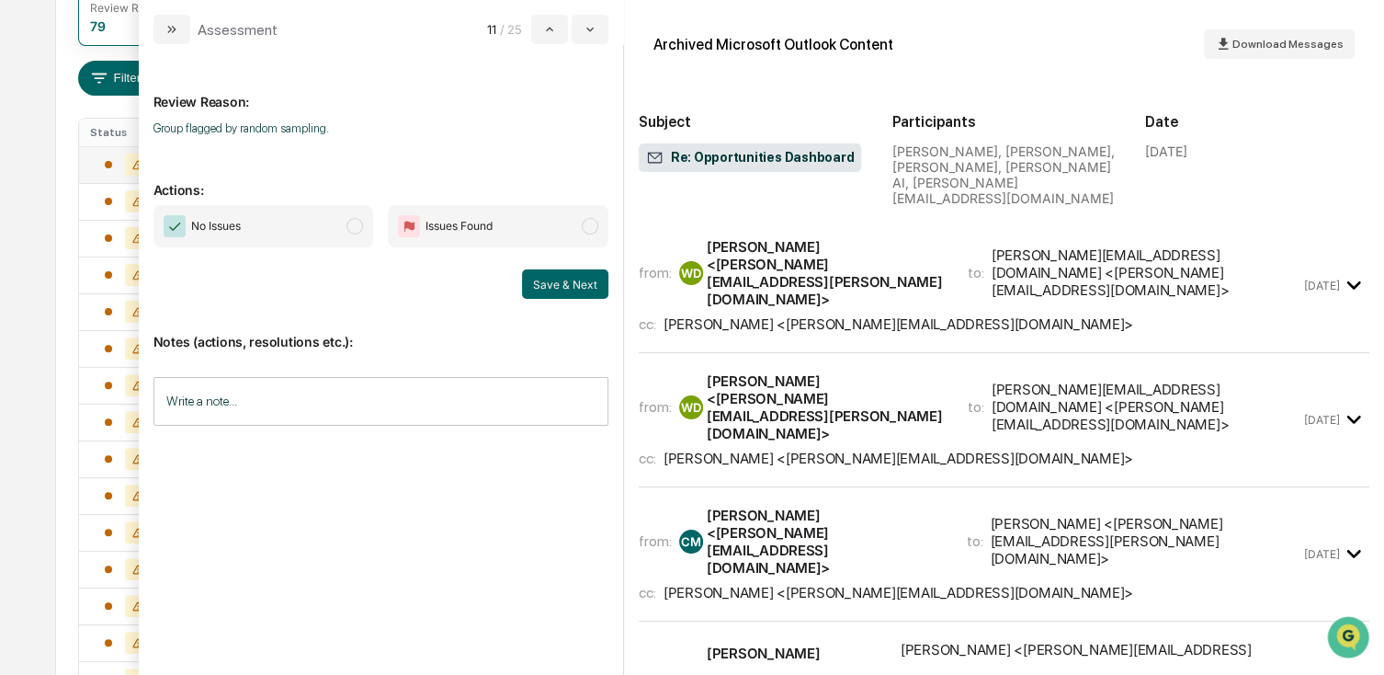
click at [324, 233] on span "No Issues" at bounding box center [264, 226] width 221 height 42
click at [542, 275] on button "Save & Next" at bounding box center [565, 283] width 86 height 29
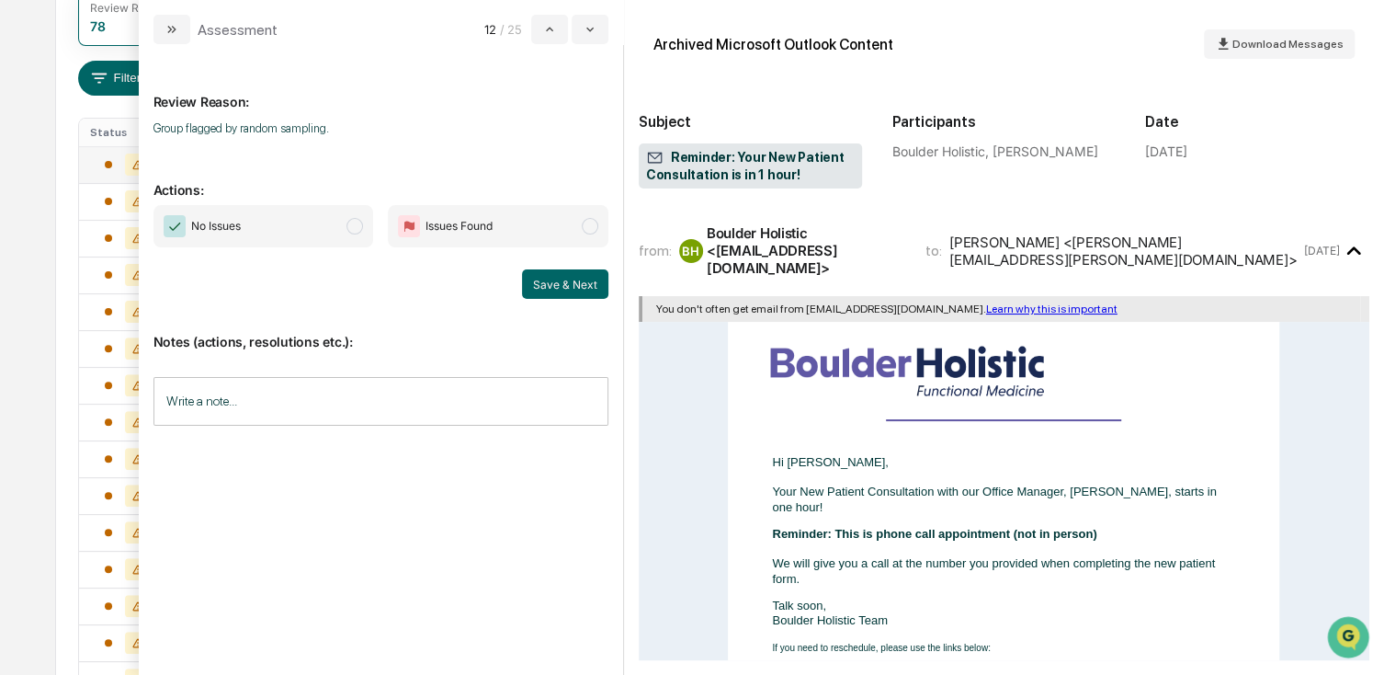
click at [301, 233] on span "No Issues" at bounding box center [264, 226] width 221 height 42
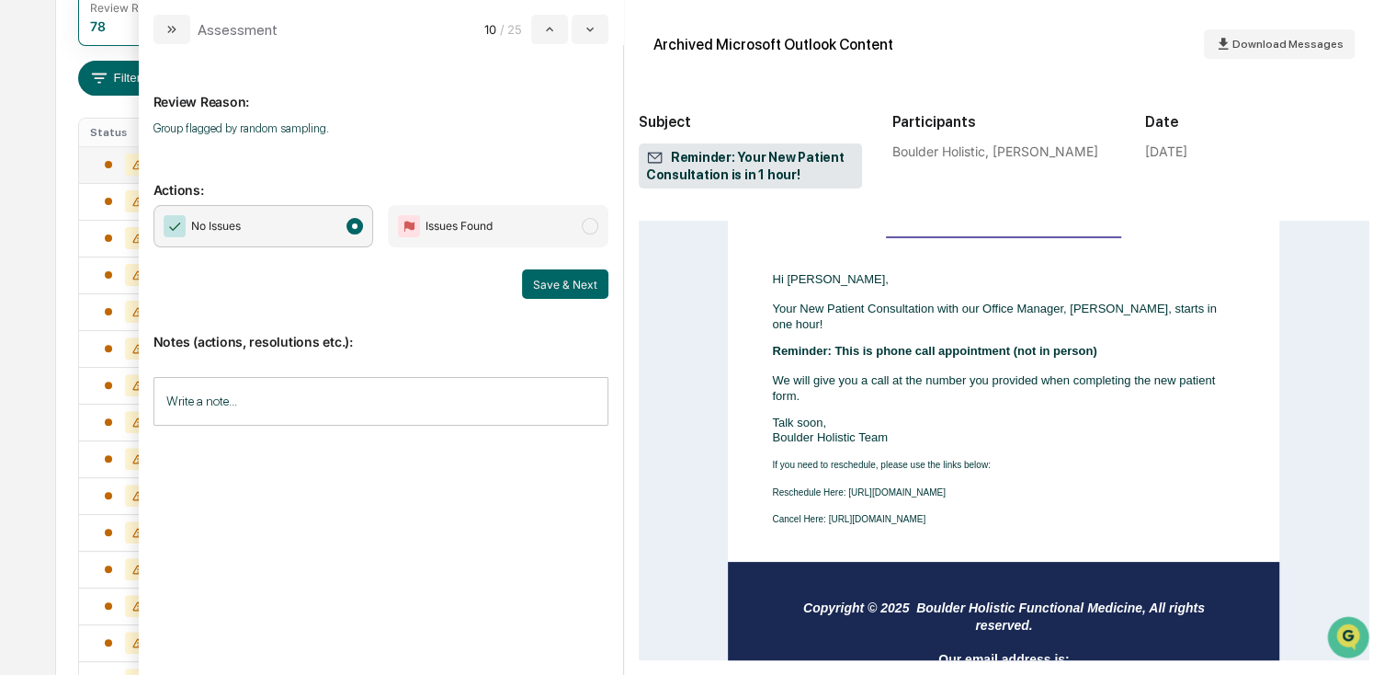
scroll to position [184, 0]
click at [575, 284] on button "Save & Next" at bounding box center [565, 283] width 86 height 29
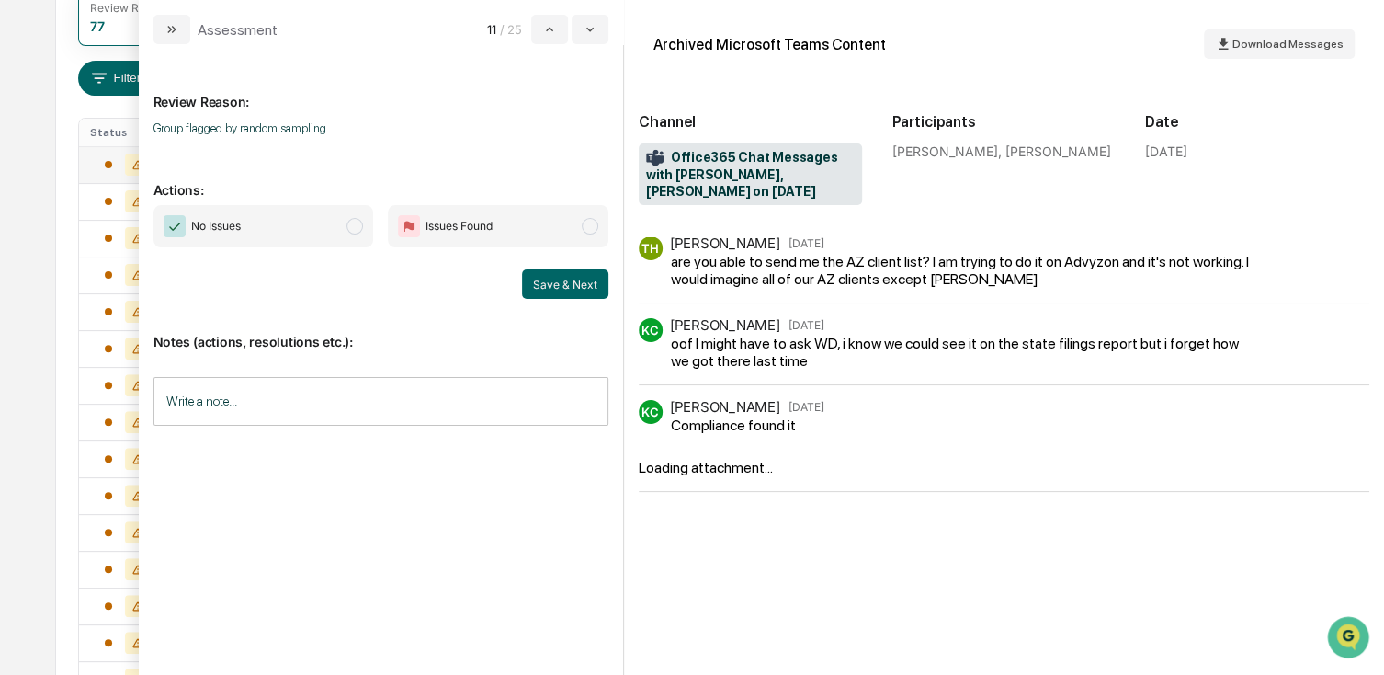
click at [319, 222] on span "No Issues" at bounding box center [264, 226] width 221 height 42
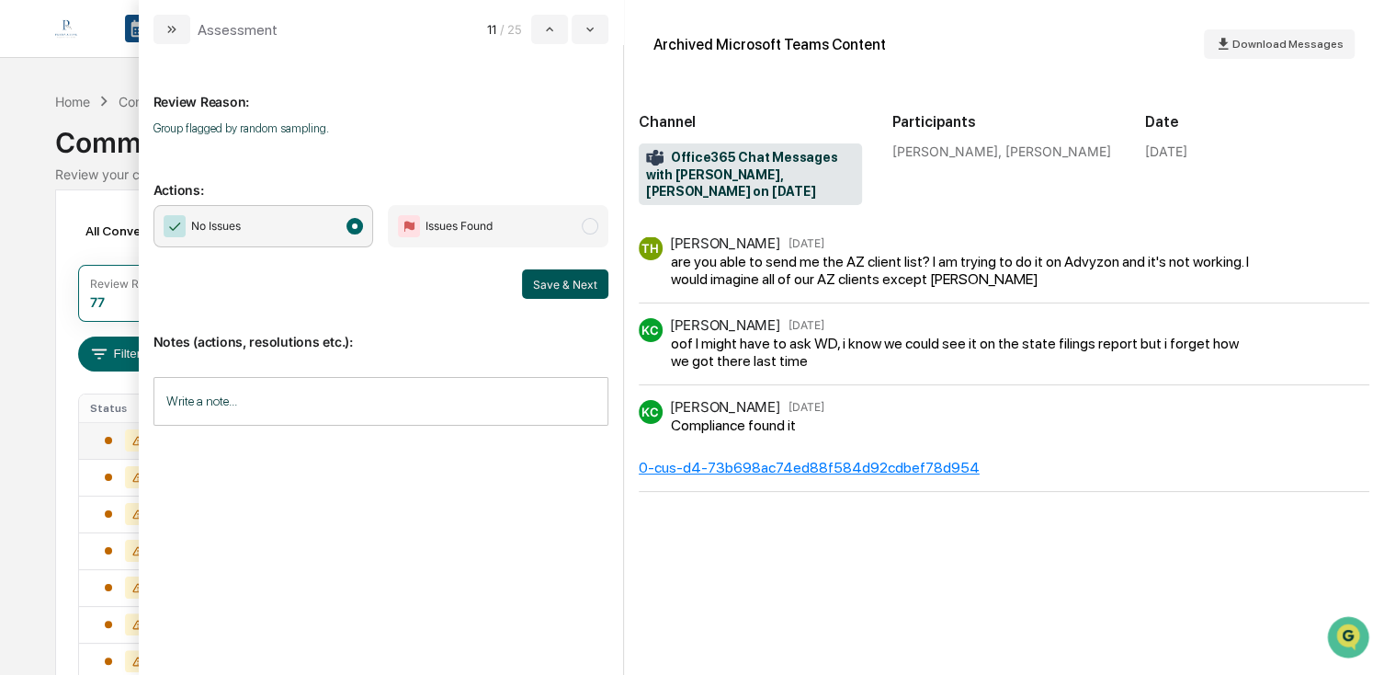
click at [573, 280] on button "Save & Next" at bounding box center [565, 283] width 86 height 29
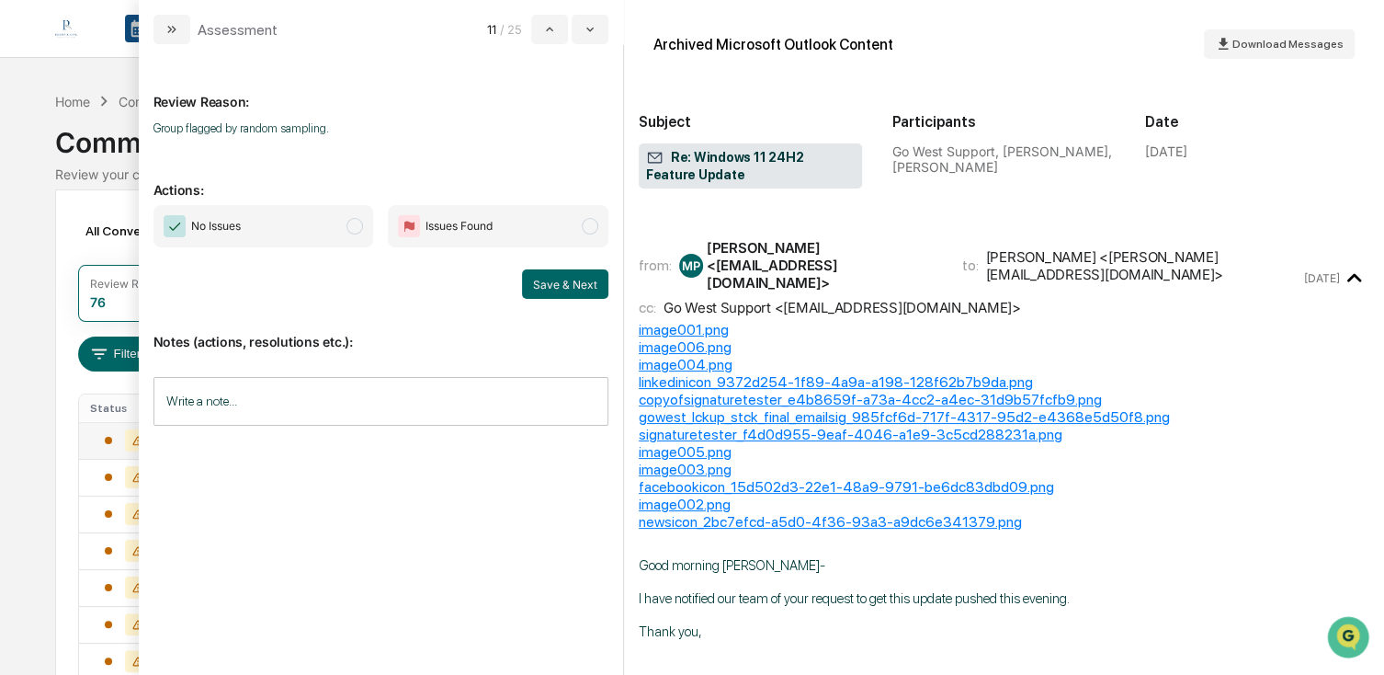
scroll to position [276, 0]
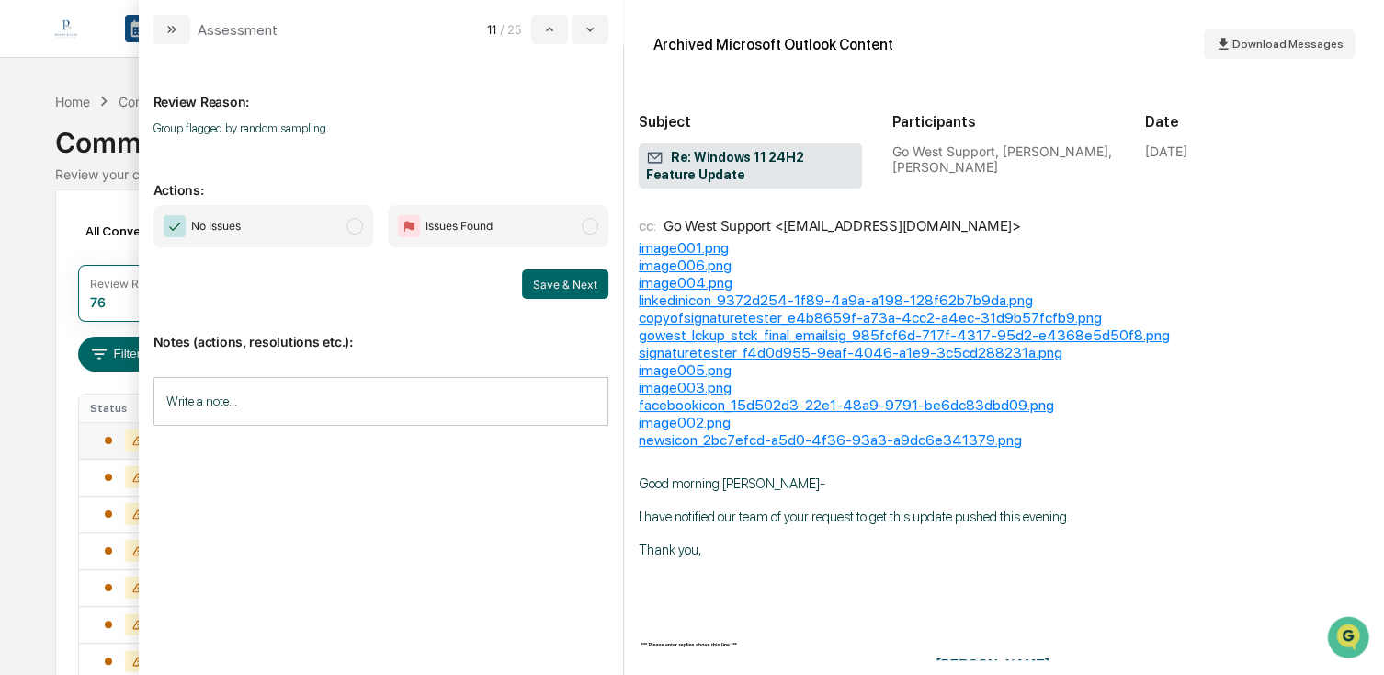
click at [258, 220] on span "No Issues" at bounding box center [264, 226] width 221 height 42
click at [548, 287] on button "Save & Next" at bounding box center [565, 283] width 86 height 29
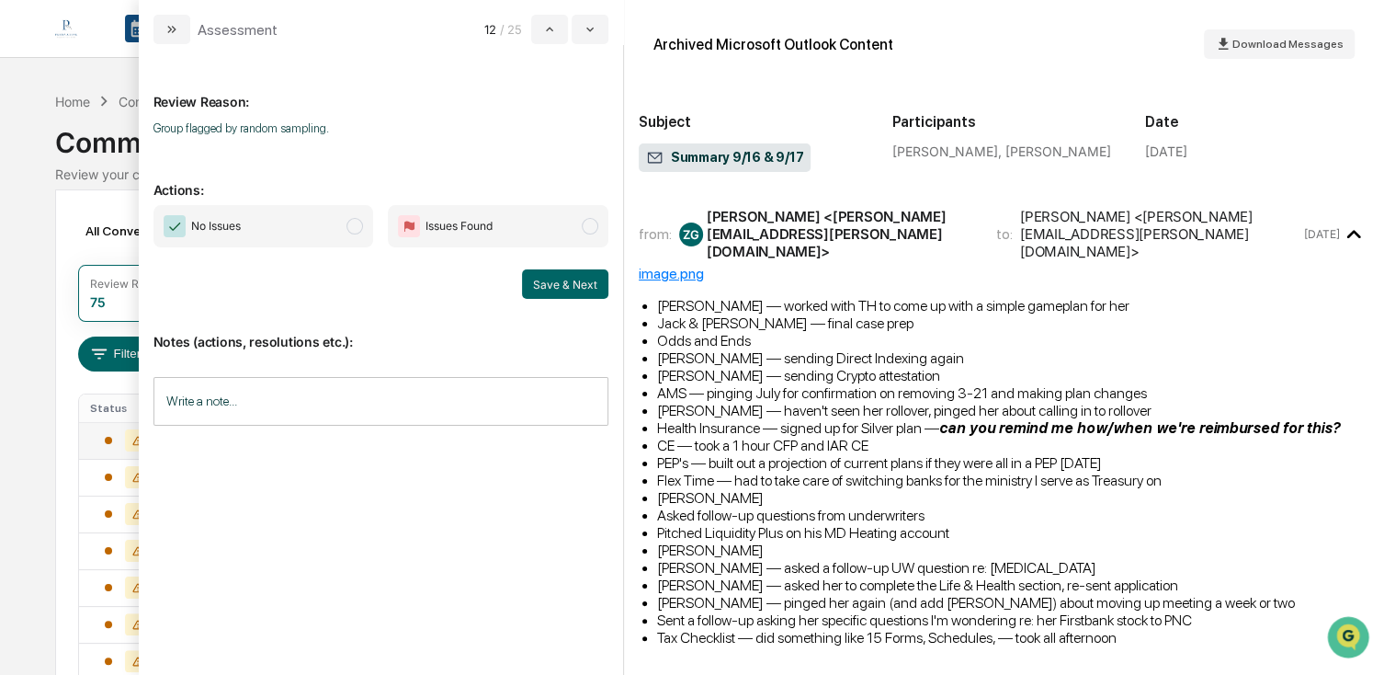
scroll to position [92, 0]
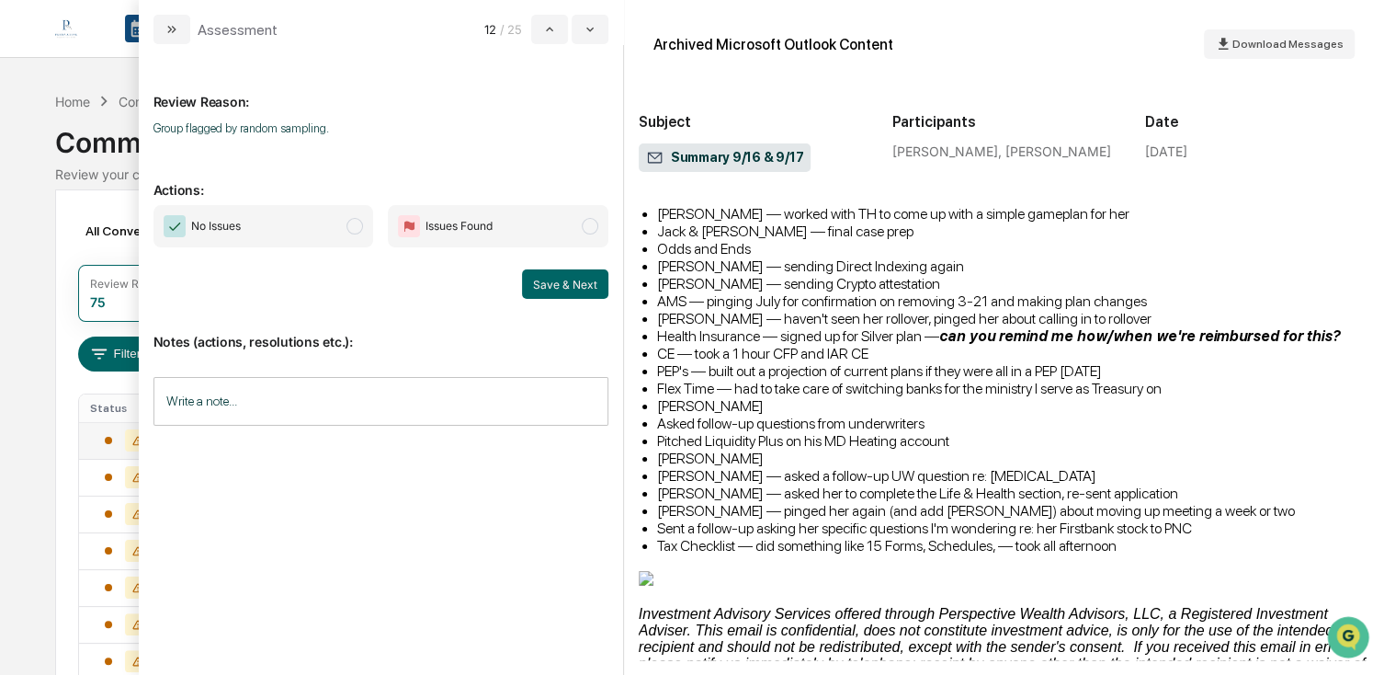
click at [316, 235] on span "No Issues" at bounding box center [264, 226] width 221 height 42
click at [548, 278] on button "Save & Next" at bounding box center [565, 283] width 86 height 29
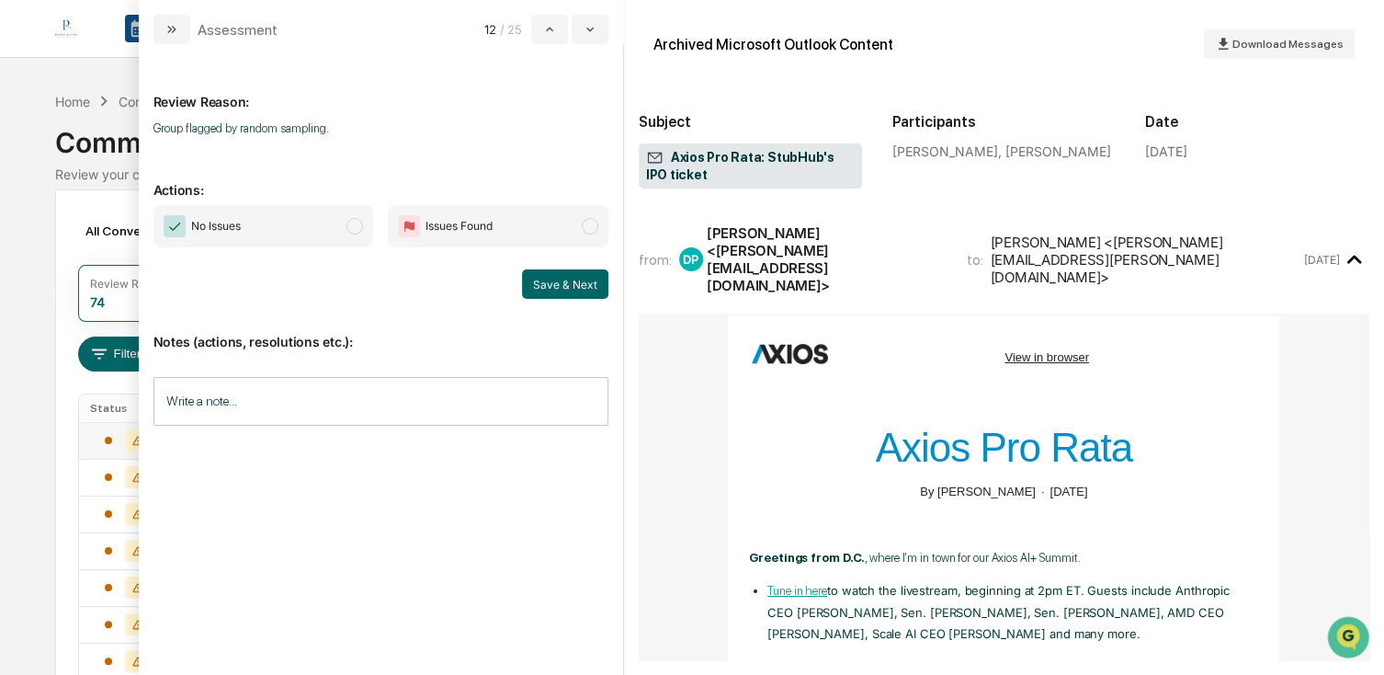
click at [321, 256] on div "No Issues Issues Found Save & Next" at bounding box center [381, 252] width 455 height 94
click at [292, 222] on span "No Issues" at bounding box center [264, 226] width 221 height 42
click at [557, 273] on button "Save & Next" at bounding box center [565, 283] width 86 height 29
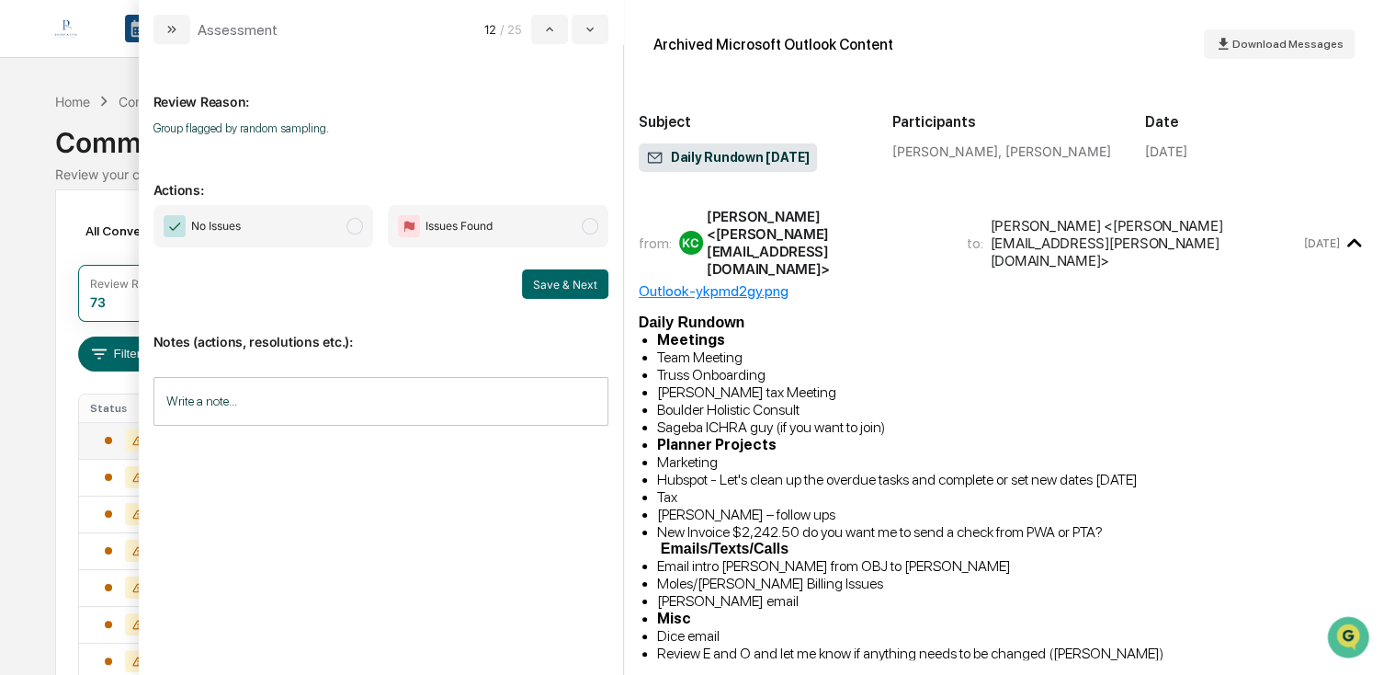
click at [285, 235] on span "No Issues" at bounding box center [264, 226] width 221 height 42
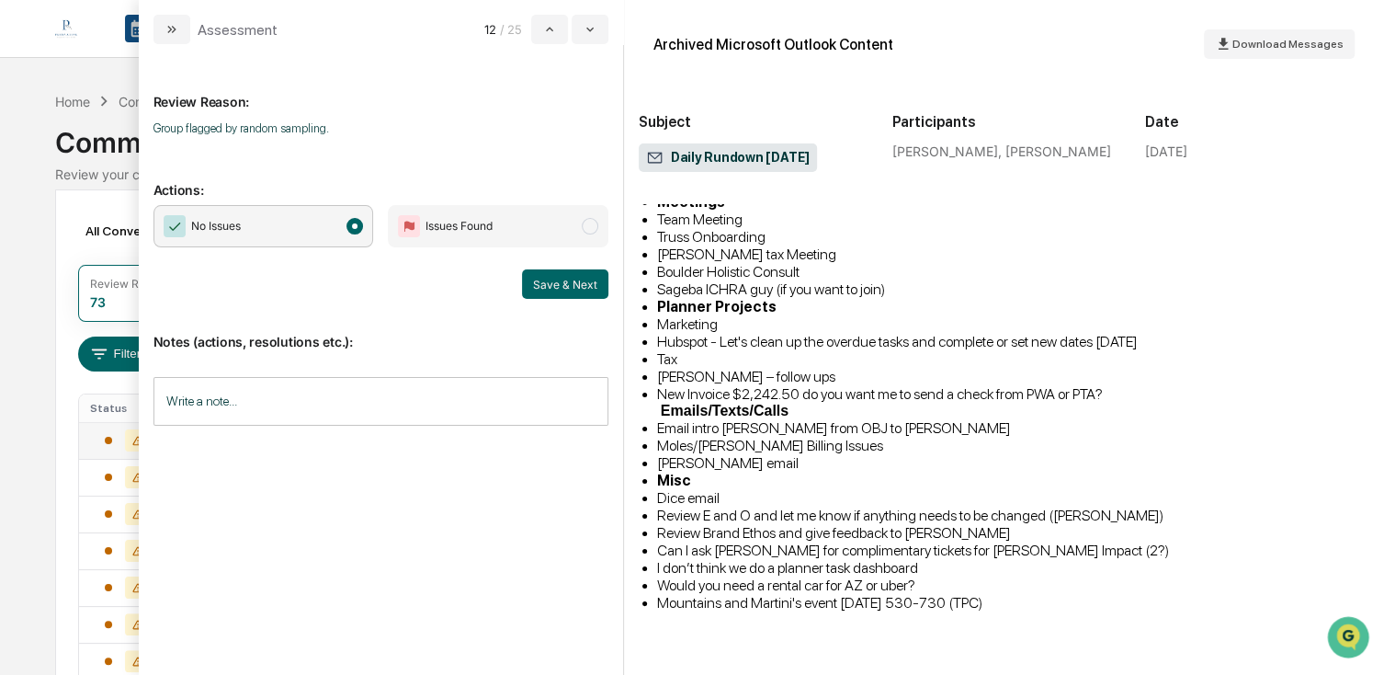
scroll to position [184, 0]
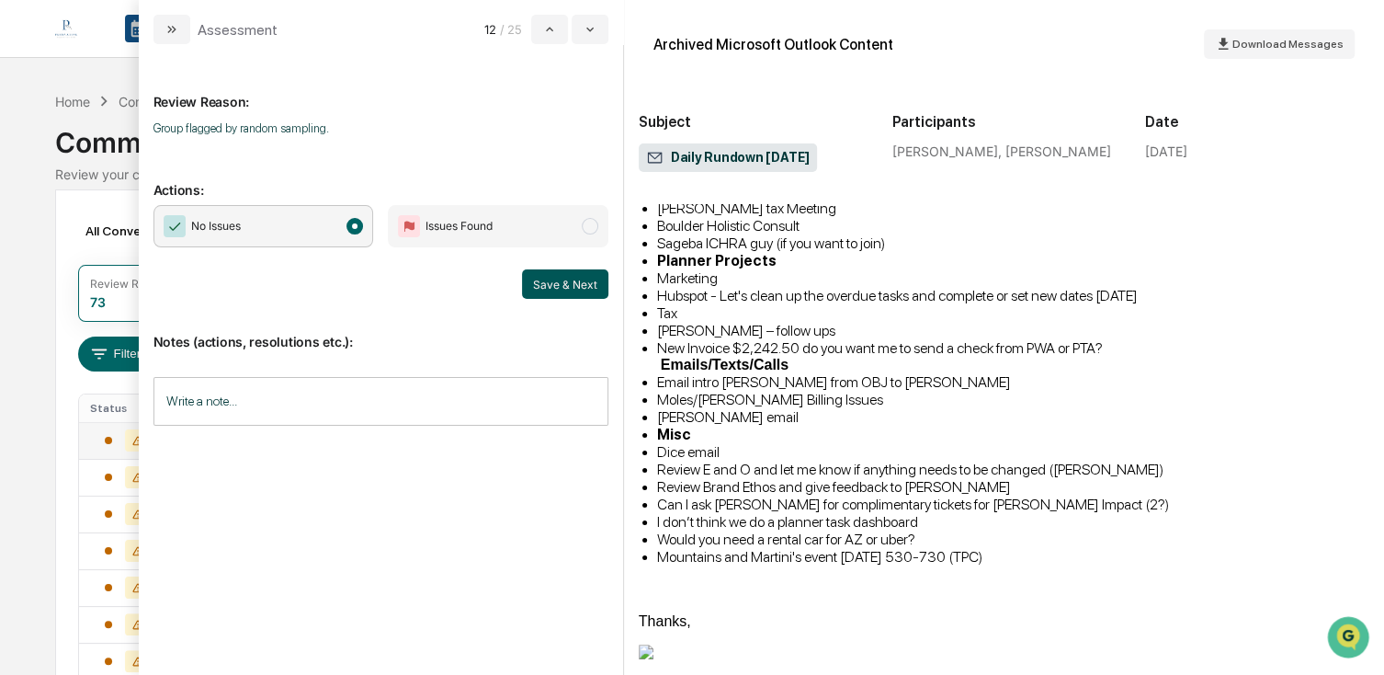
click at [538, 278] on button "Save & Next" at bounding box center [565, 283] width 86 height 29
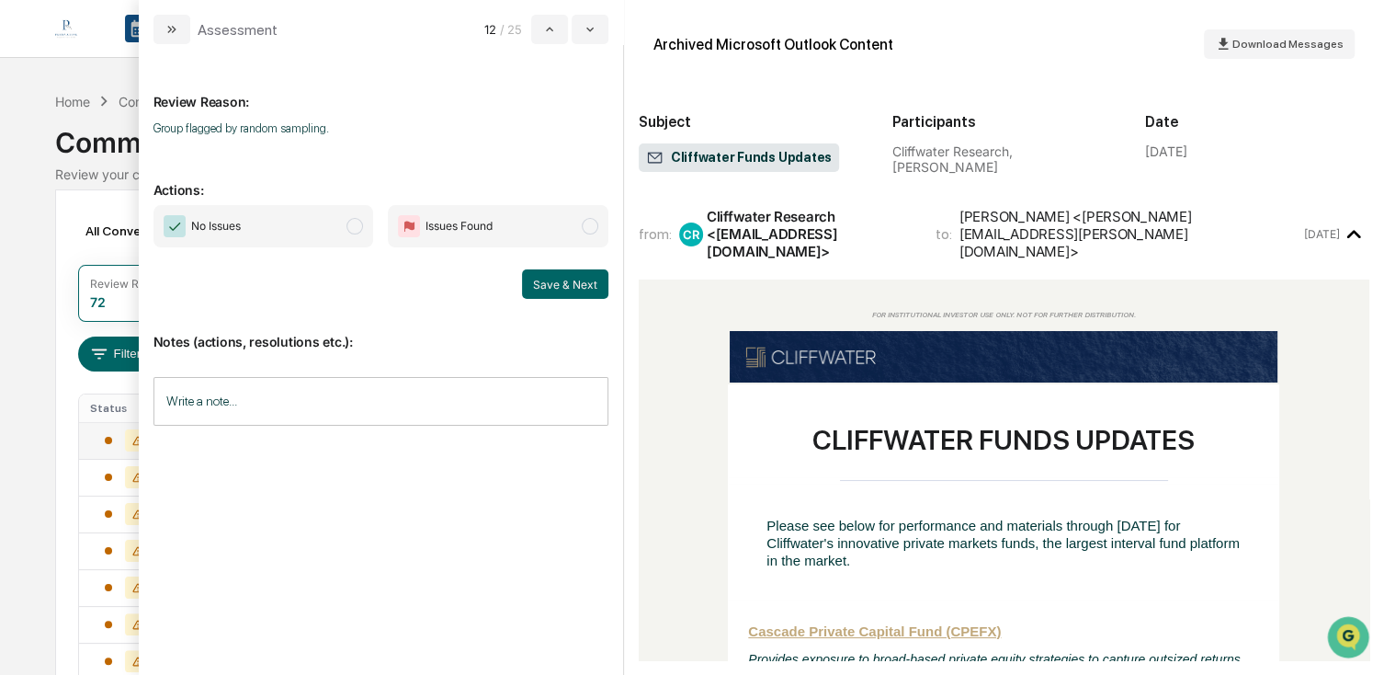
click at [327, 223] on span "No Issues" at bounding box center [264, 226] width 221 height 42
click at [556, 276] on button "Save & Next" at bounding box center [565, 283] width 86 height 29
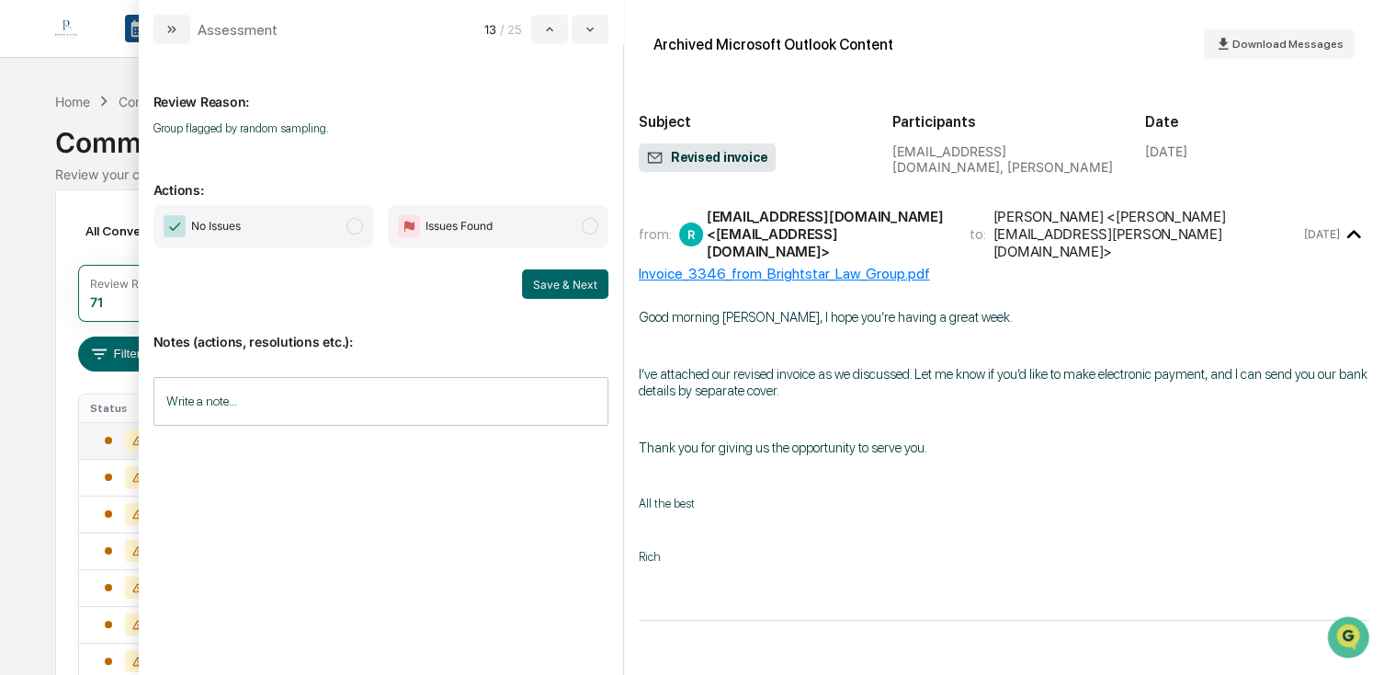
click at [256, 225] on span "No Issues" at bounding box center [264, 226] width 221 height 42
click at [551, 280] on button "Save & Next" at bounding box center [565, 283] width 86 height 29
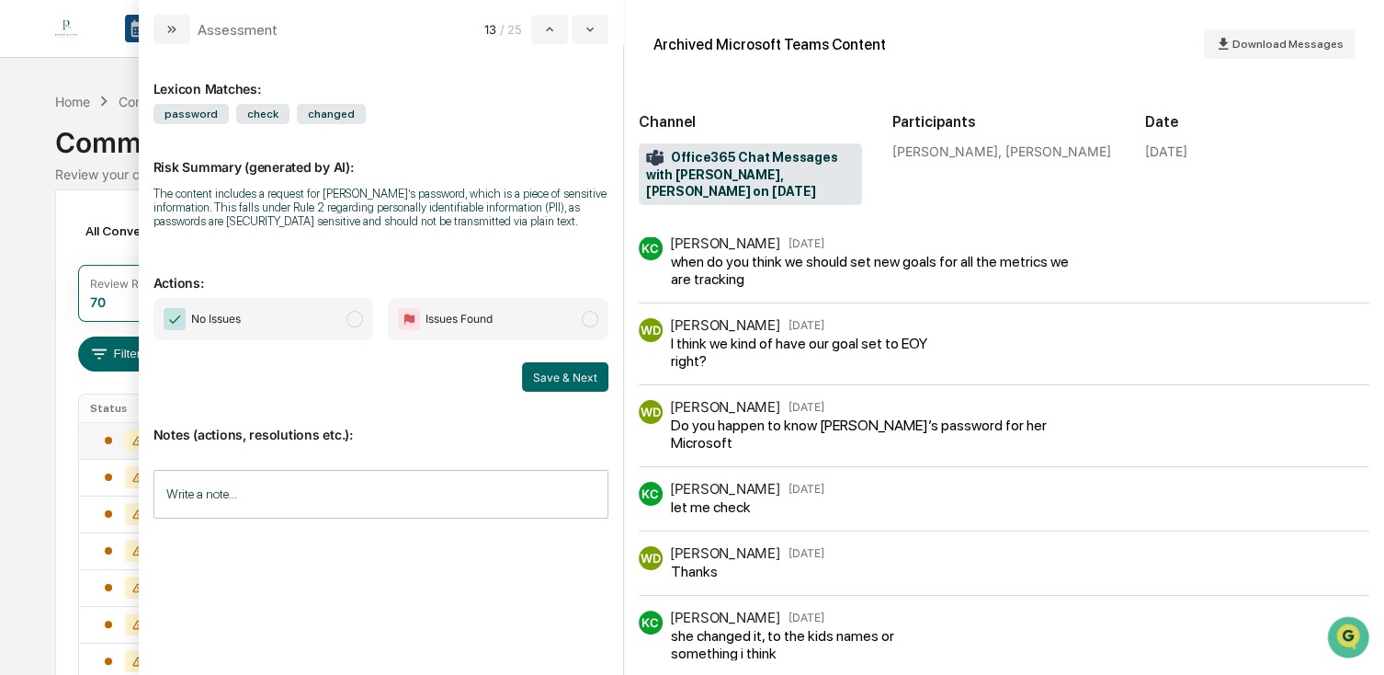
click at [324, 310] on span "No Issues" at bounding box center [264, 319] width 221 height 42
click at [554, 374] on button "Save & Next" at bounding box center [565, 376] width 86 height 29
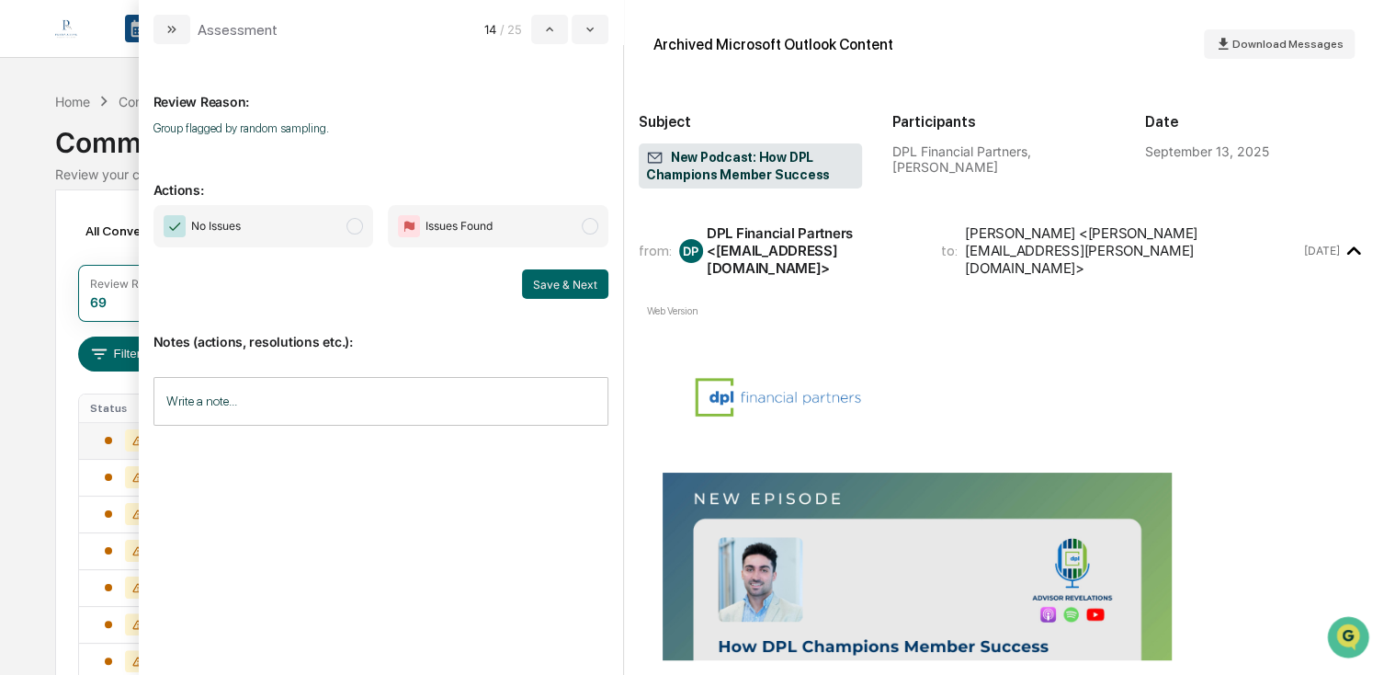
click at [285, 230] on span "No Issues" at bounding box center [264, 226] width 221 height 42
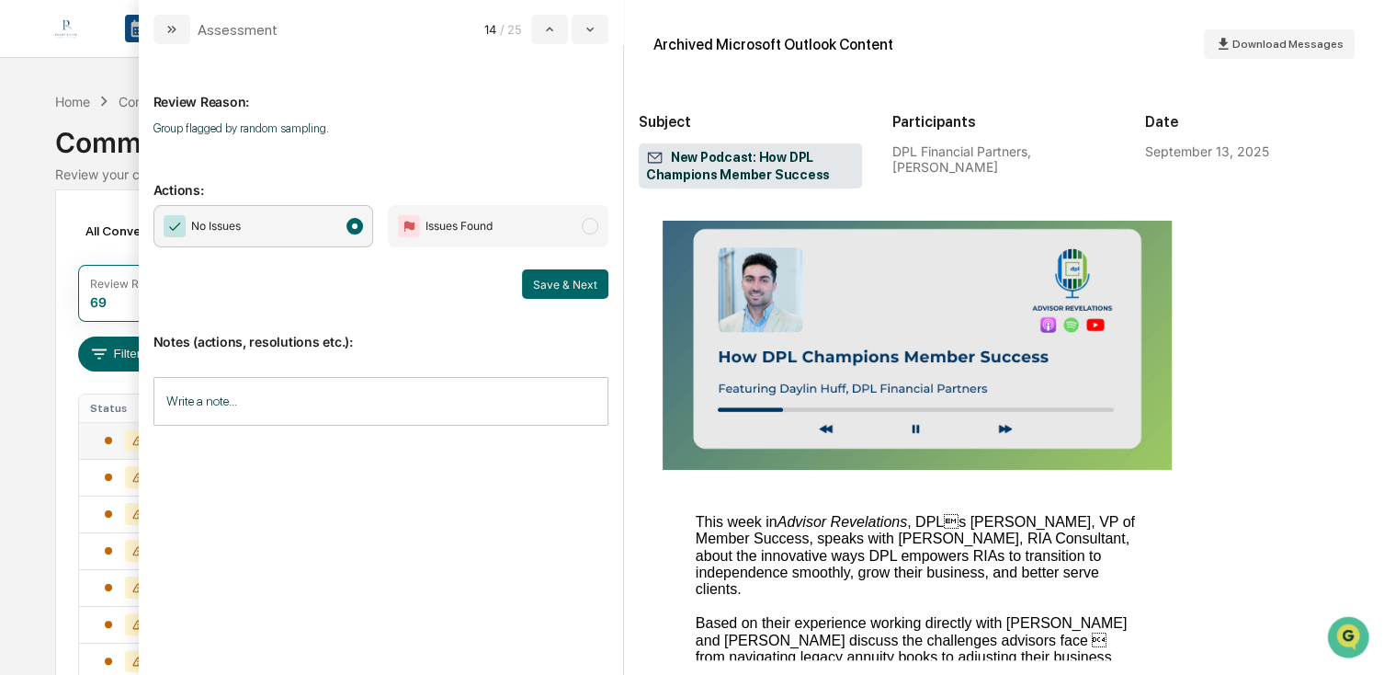
scroll to position [368, 0]
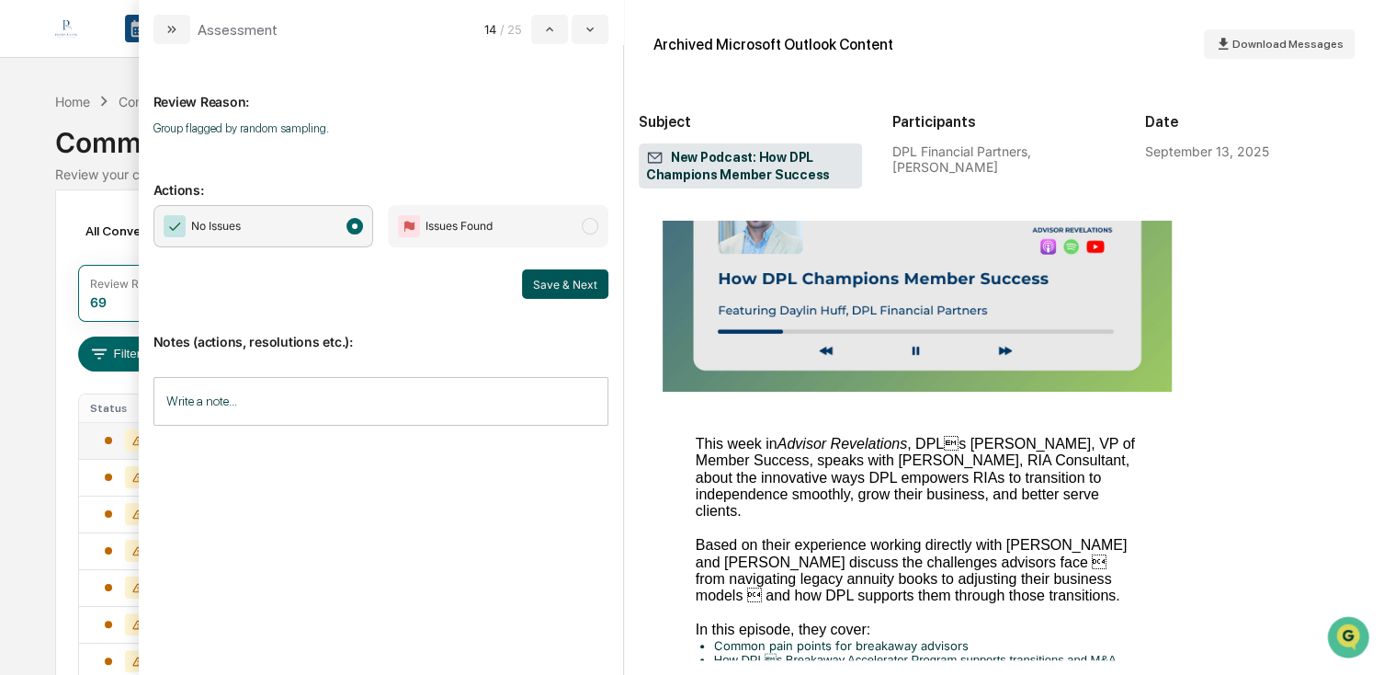
click at [555, 290] on button "Save & Next" at bounding box center [565, 283] width 86 height 29
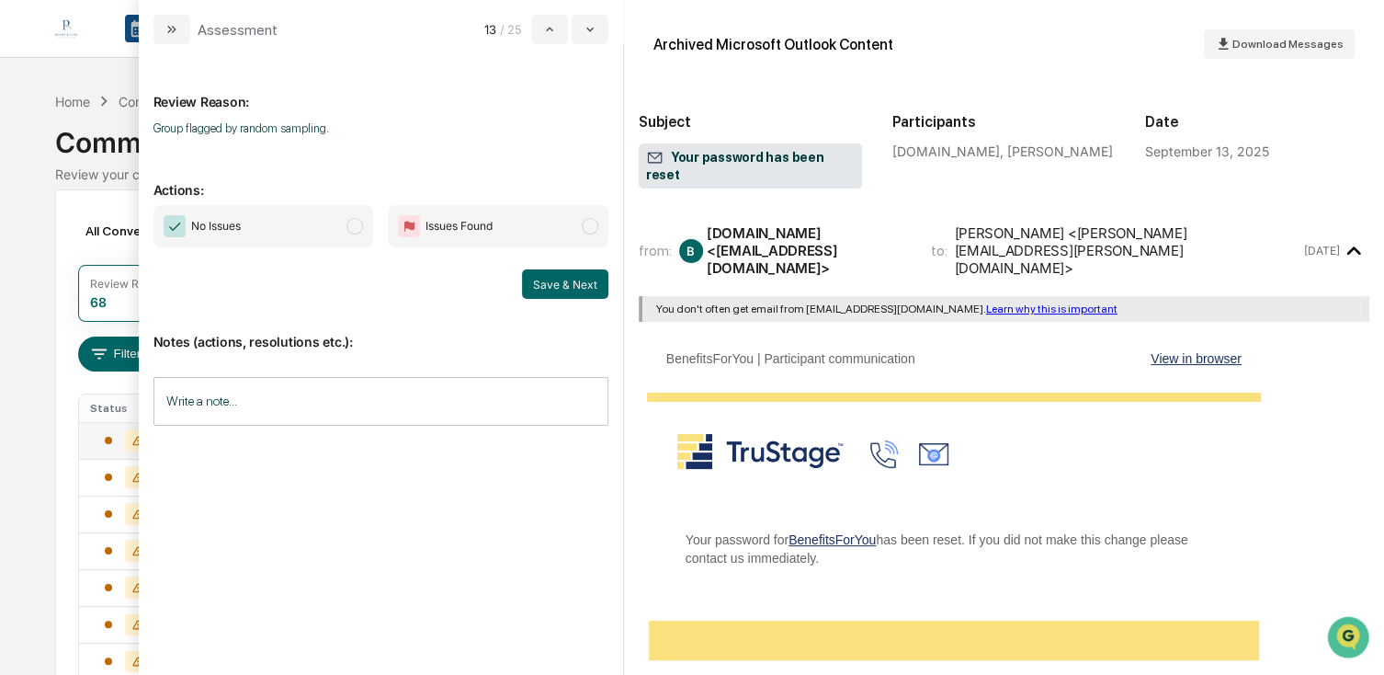
click at [249, 211] on span "No Issues" at bounding box center [264, 226] width 221 height 42
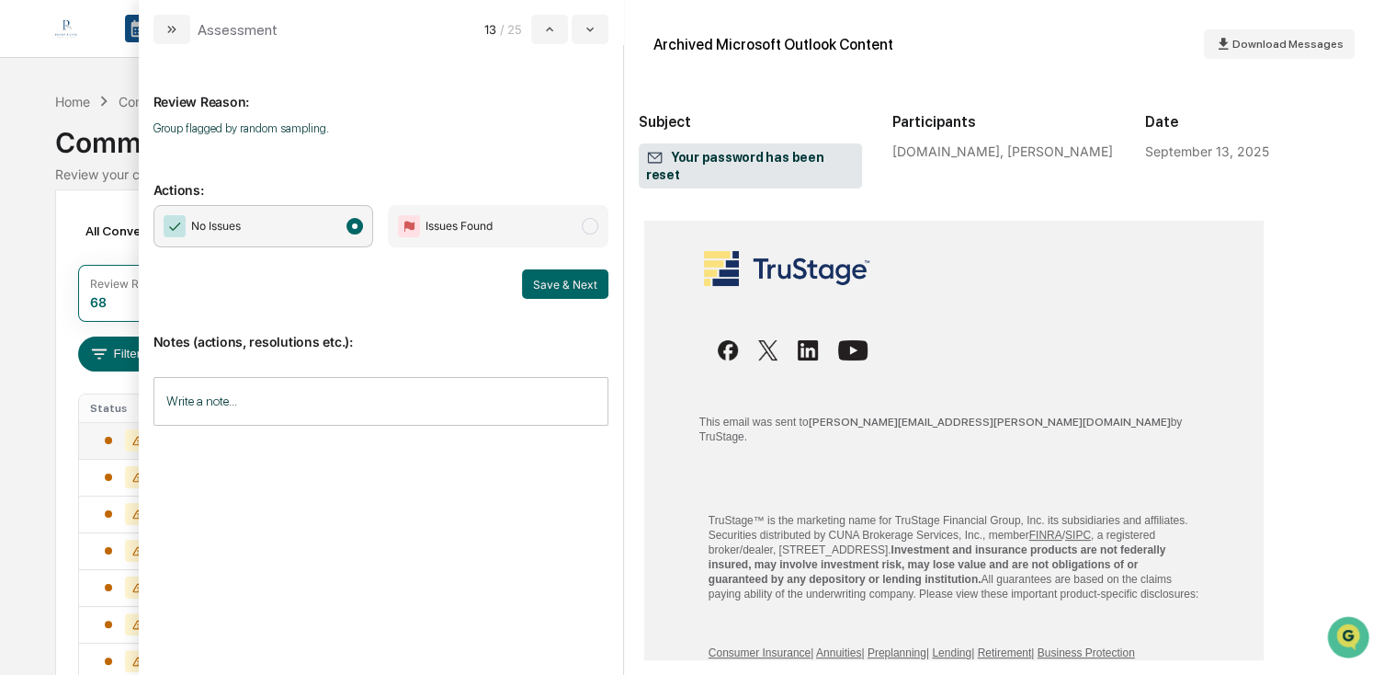
scroll to position [827, 0]
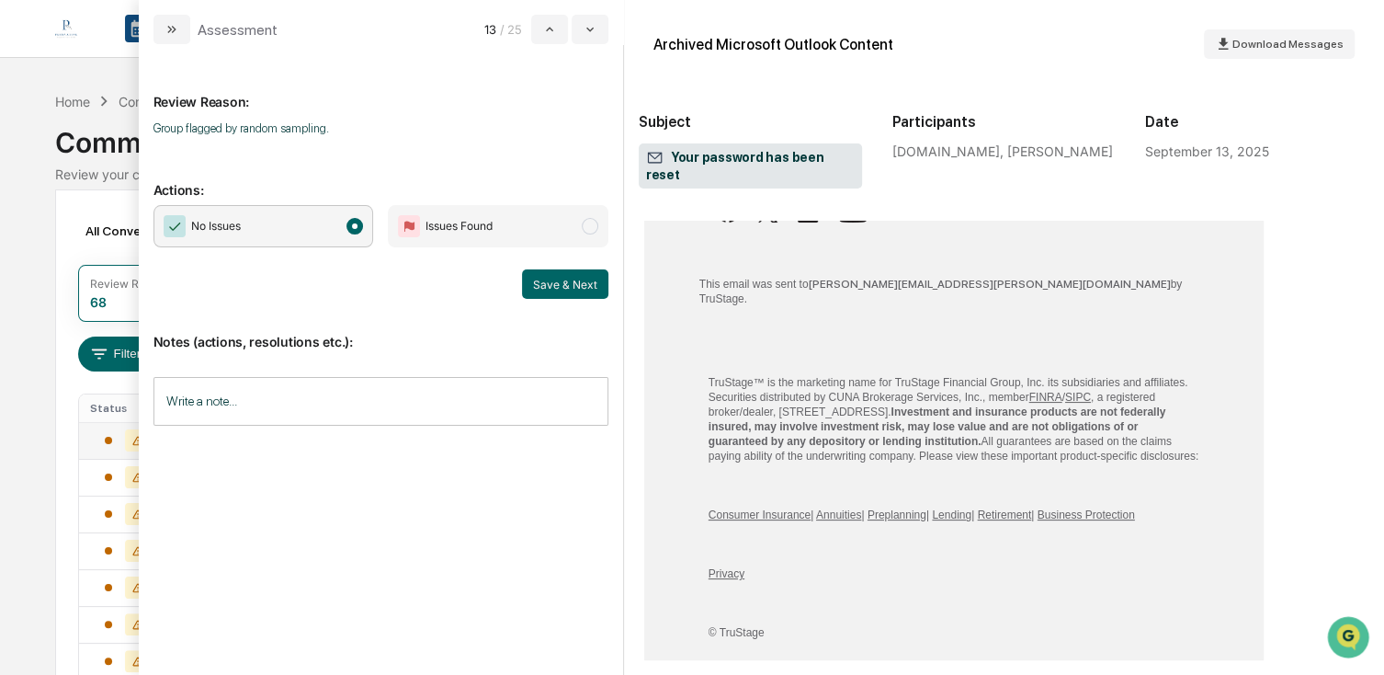
click at [570, 257] on div "No Issues Issues Found Save & Next" at bounding box center [381, 252] width 455 height 94
click at [570, 274] on button "Save & Next" at bounding box center [565, 283] width 86 height 29
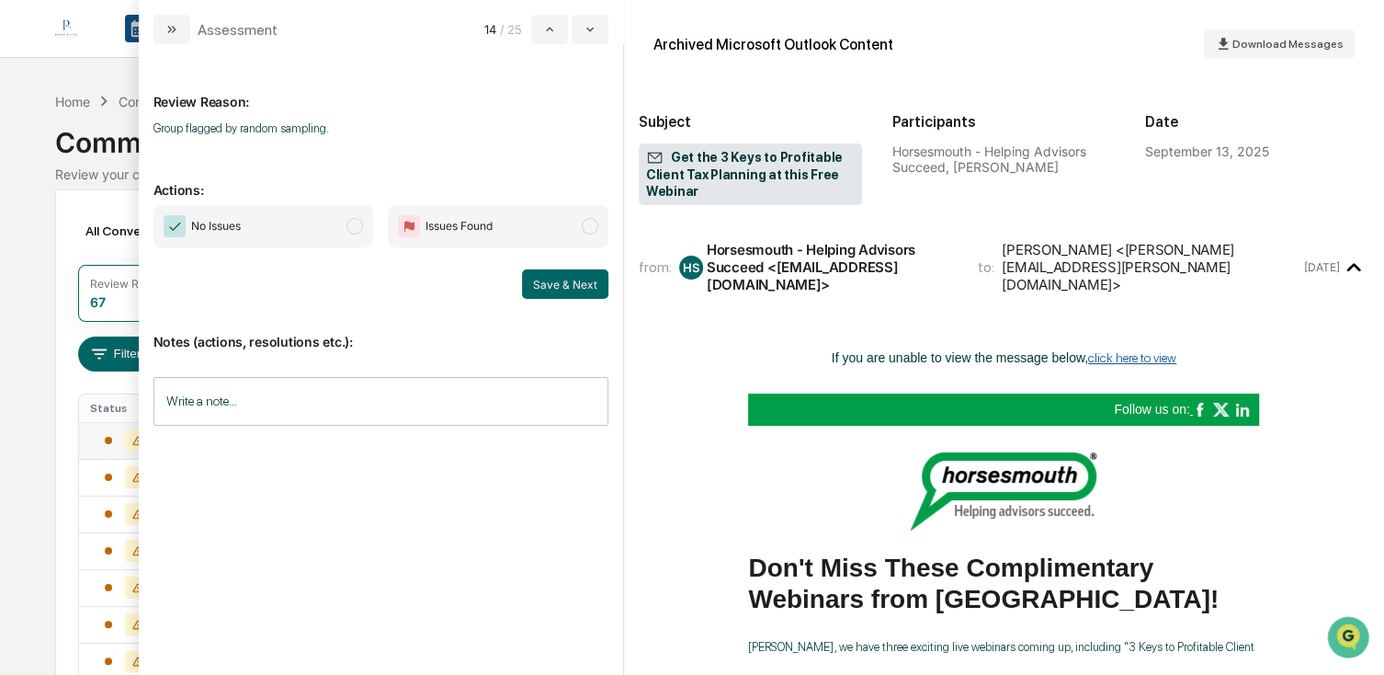
click at [260, 234] on span "No Issues" at bounding box center [264, 226] width 221 height 42
click at [554, 282] on button "Save & Next" at bounding box center [565, 283] width 86 height 29
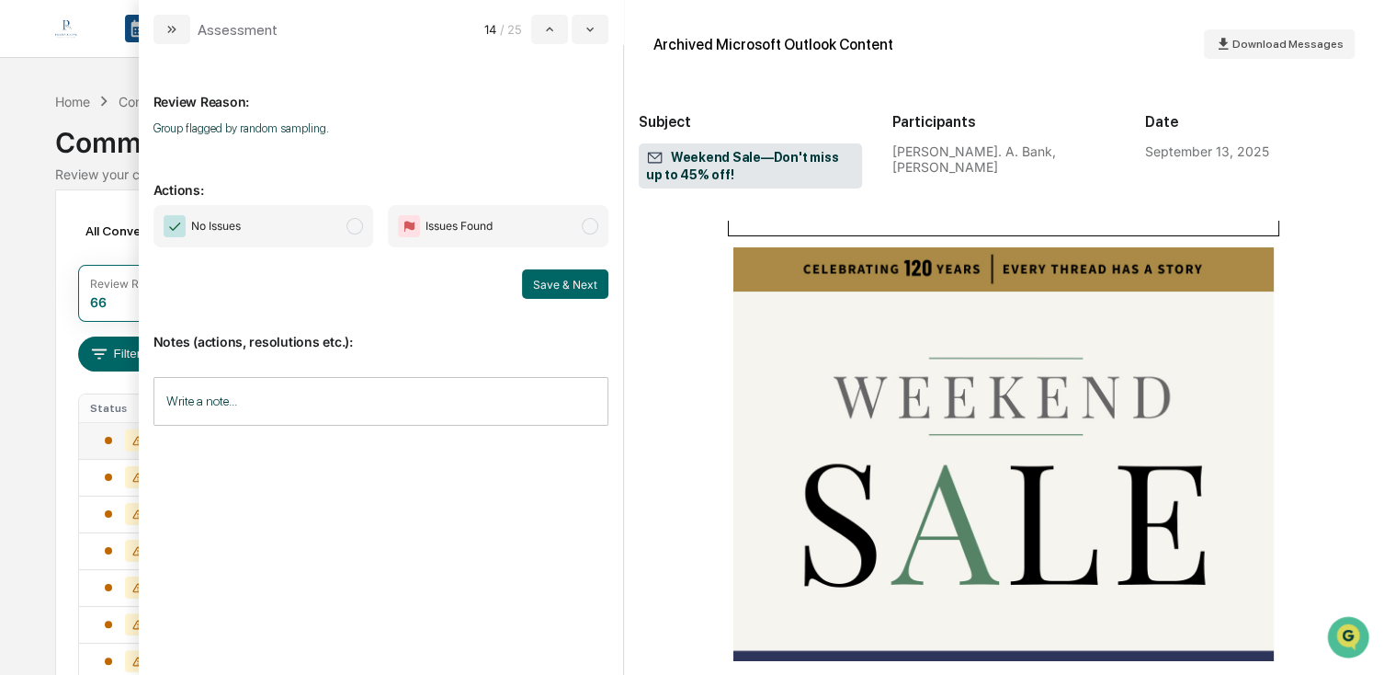
scroll to position [276, 0]
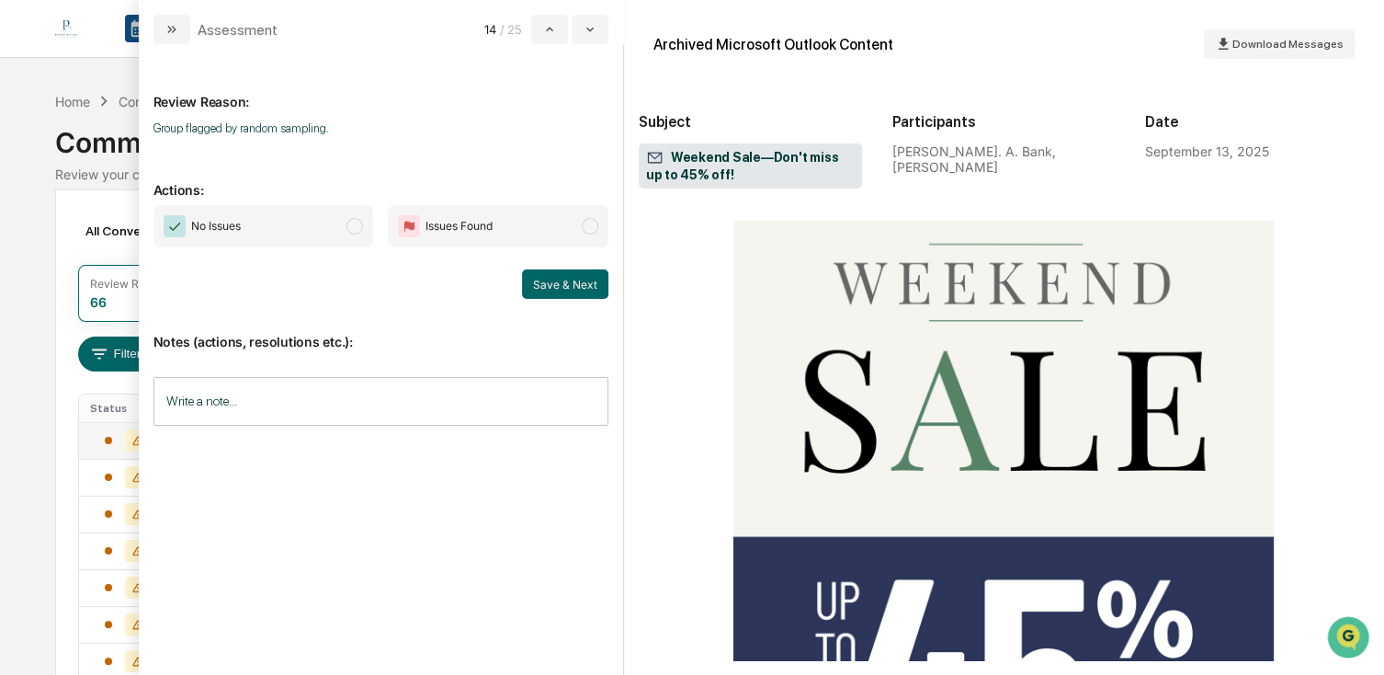
click at [271, 211] on span "No Issues" at bounding box center [264, 226] width 221 height 42
click at [545, 279] on button "Save & Next" at bounding box center [565, 283] width 86 height 29
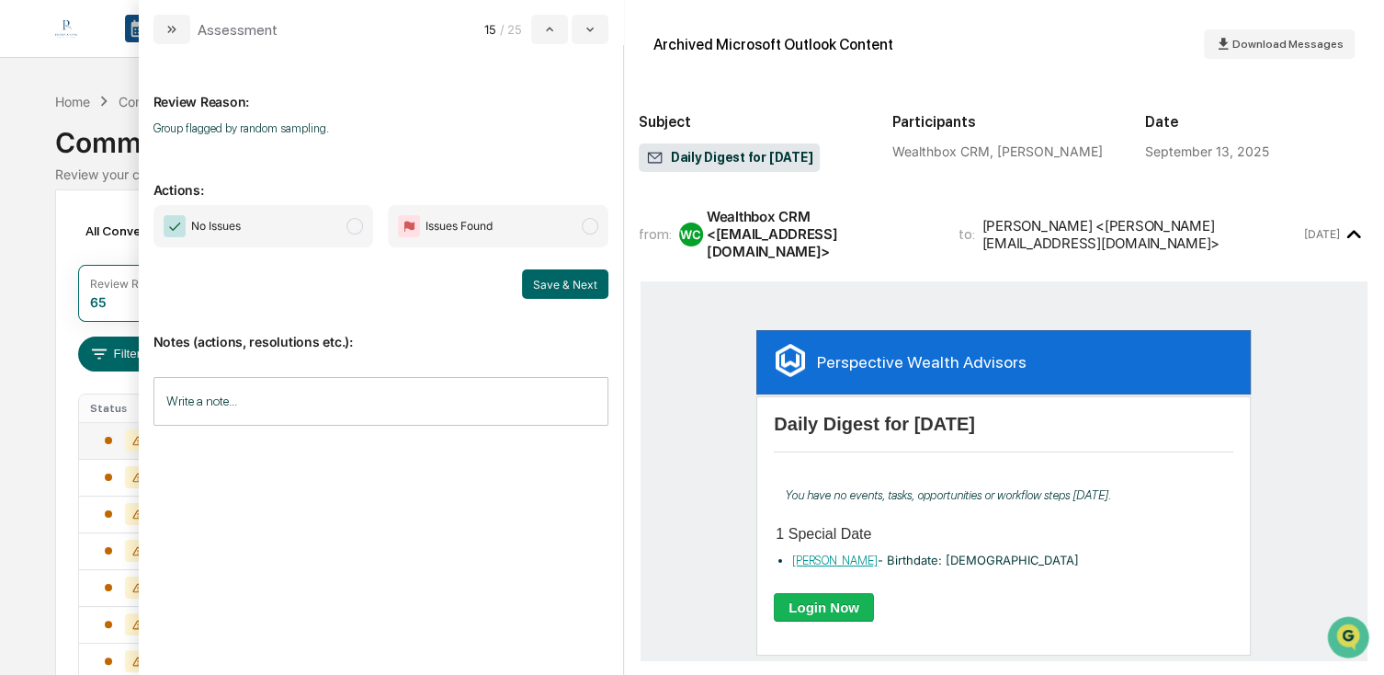
click at [302, 255] on div "No Issues Issues Found Save & Next" at bounding box center [381, 252] width 455 height 94
click at [302, 229] on span "No Issues" at bounding box center [264, 226] width 221 height 42
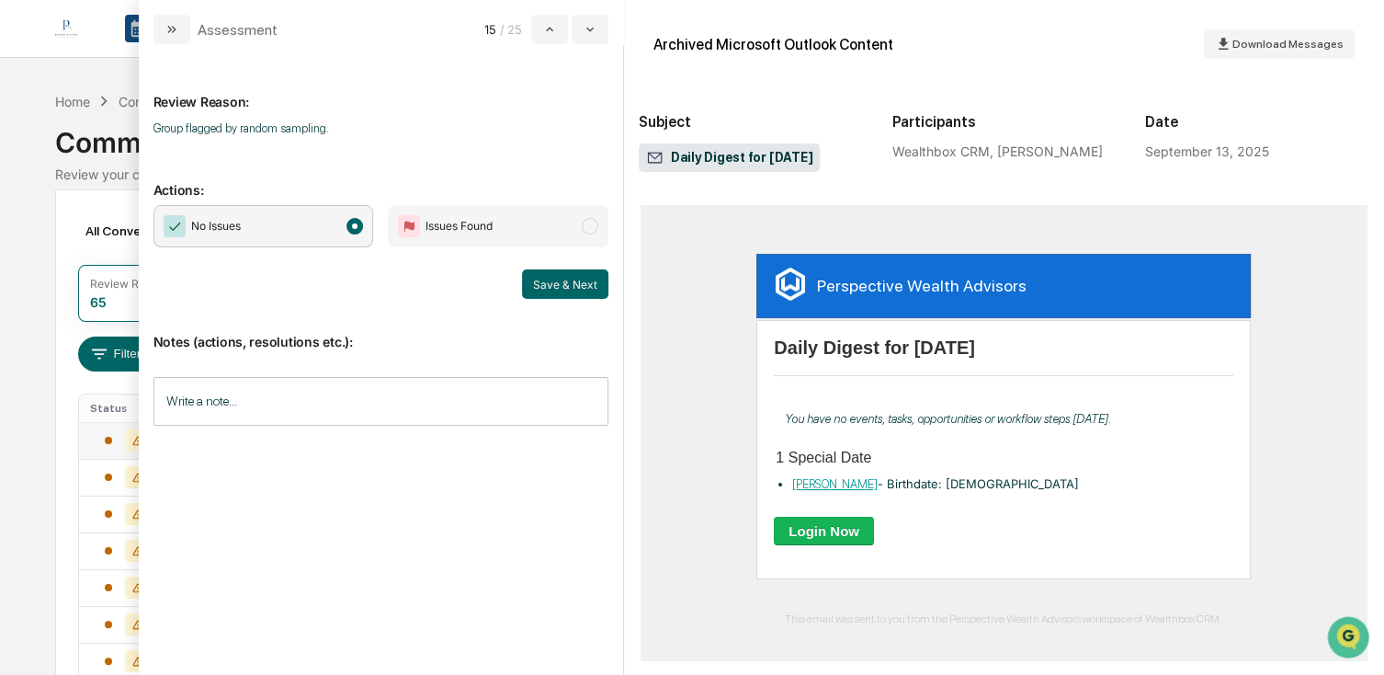
scroll to position [149, 0]
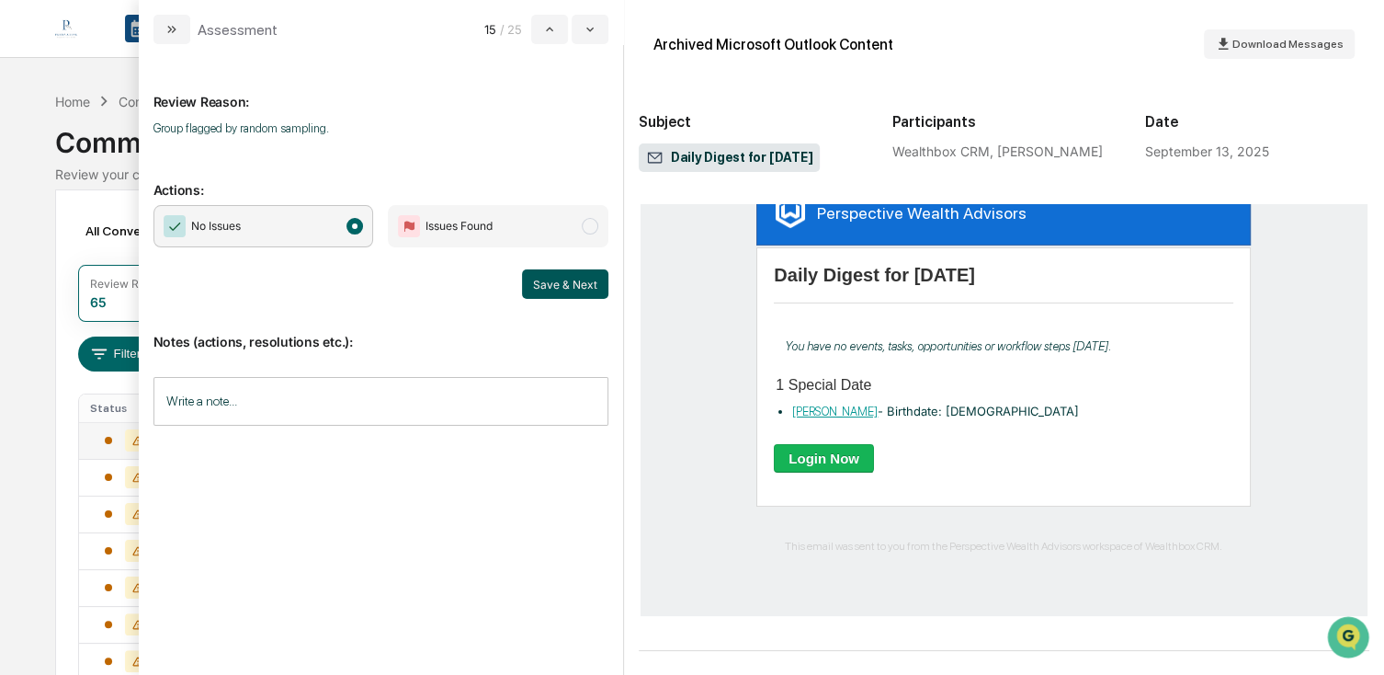
click at [561, 287] on button "Save & Next" at bounding box center [565, 283] width 86 height 29
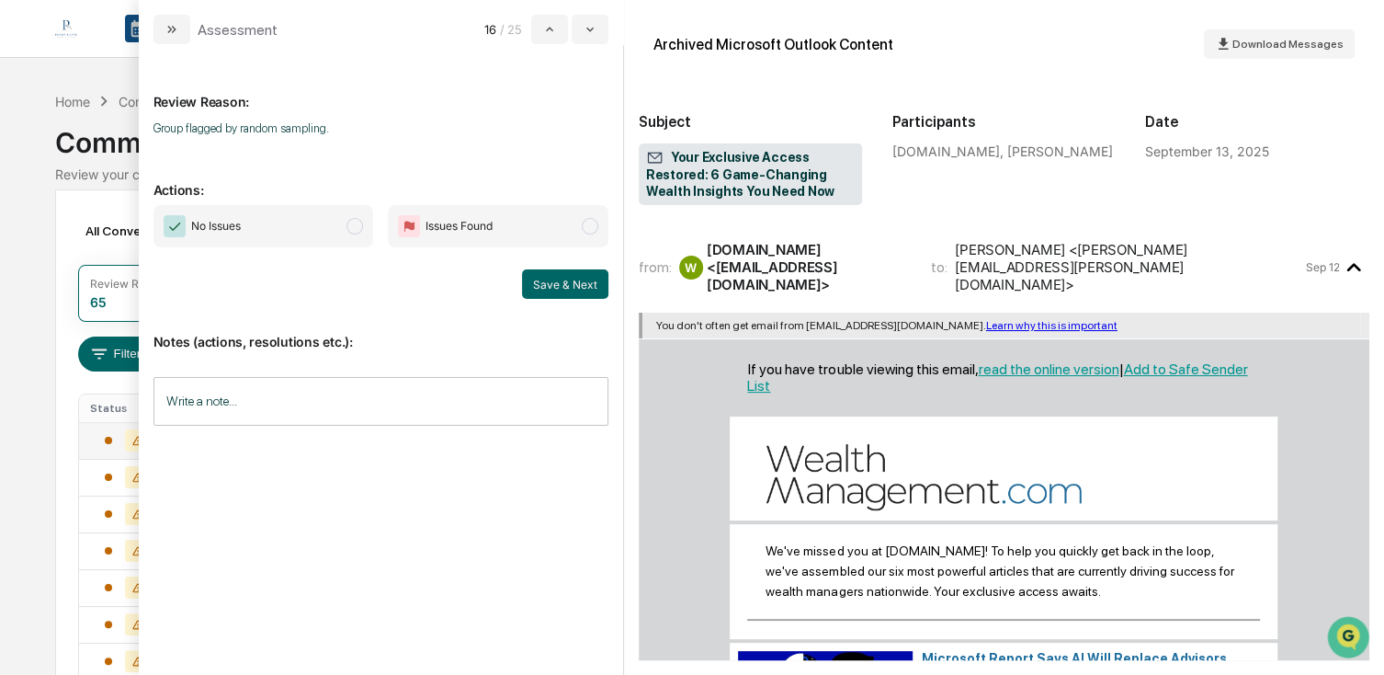
click at [290, 230] on span "No Issues" at bounding box center [264, 226] width 221 height 42
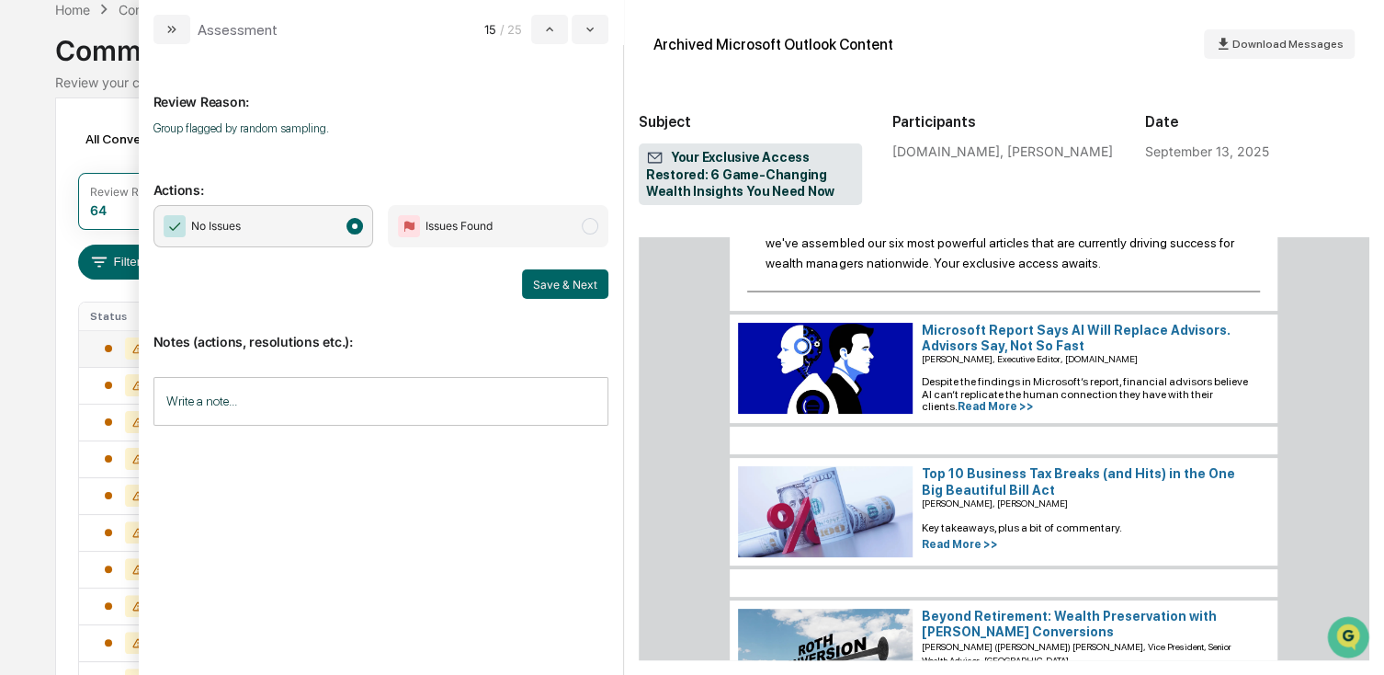
scroll to position [552, 0]
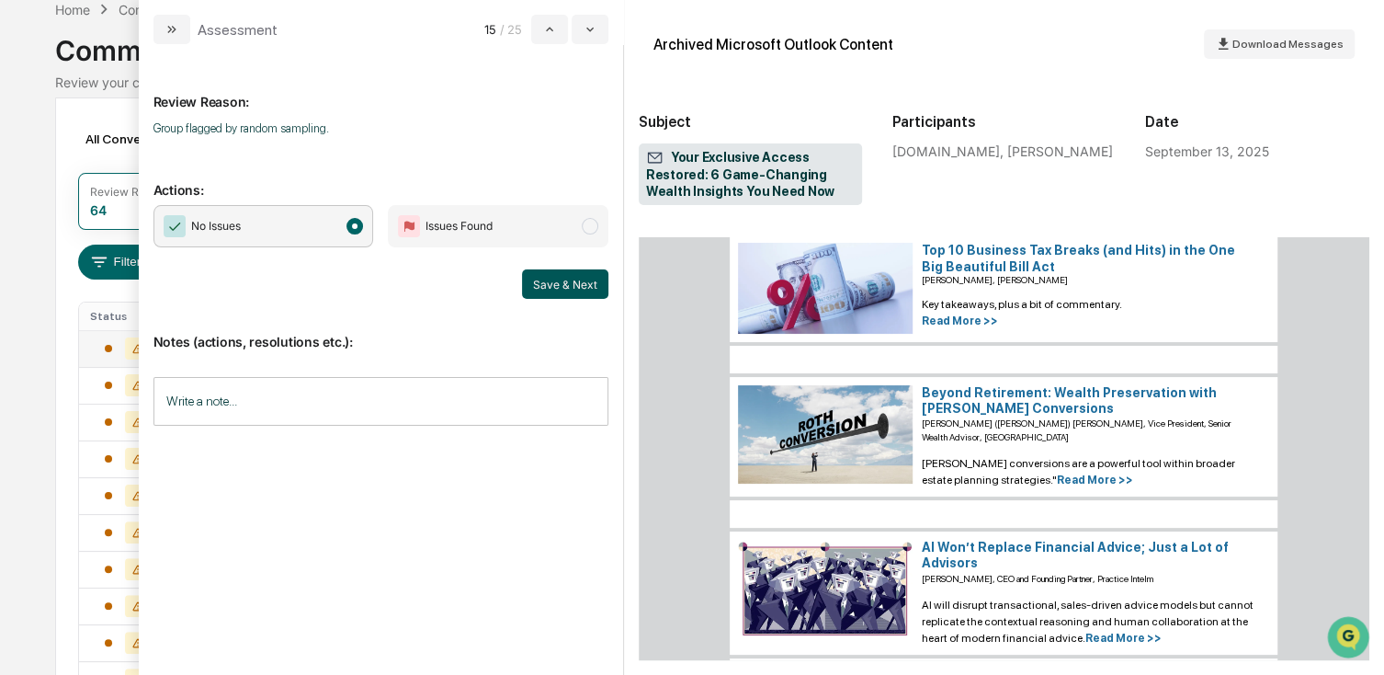
click at [544, 282] on button "Save & Next" at bounding box center [565, 283] width 86 height 29
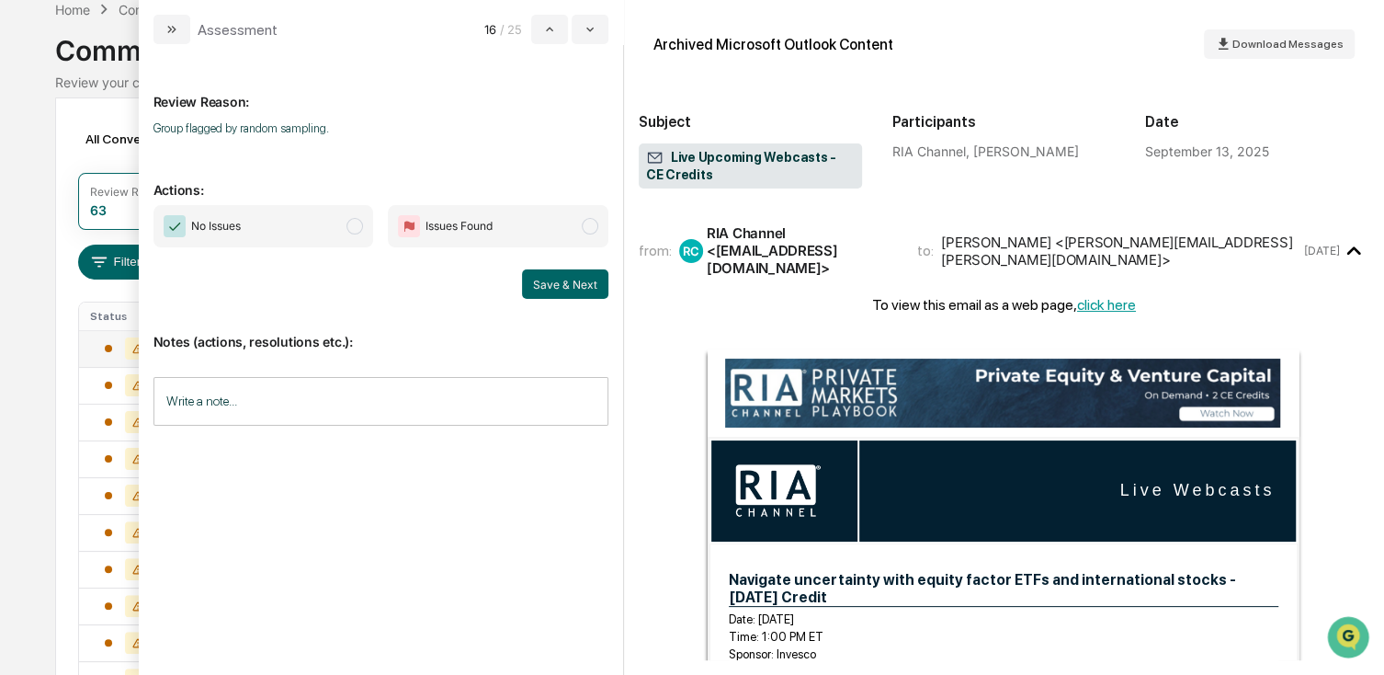
click at [302, 230] on span "No Issues" at bounding box center [264, 226] width 221 height 42
click at [598, 279] on button "Save & Next" at bounding box center [565, 283] width 86 height 29
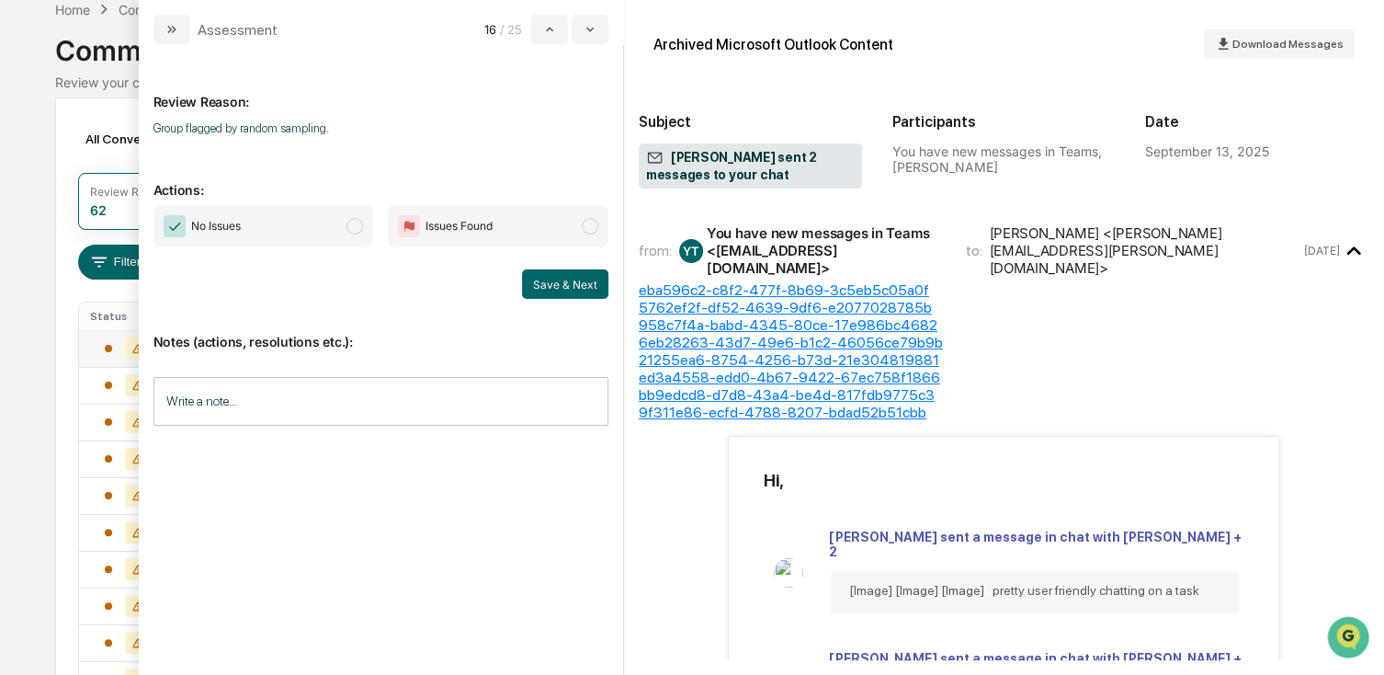
click at [327, 228] on span "No Issues" at bounding box center [264, 226] width 221 height 42
click at [578, 276] on button "Save & Next" at bounding box center [565, 283] width 86 height 29
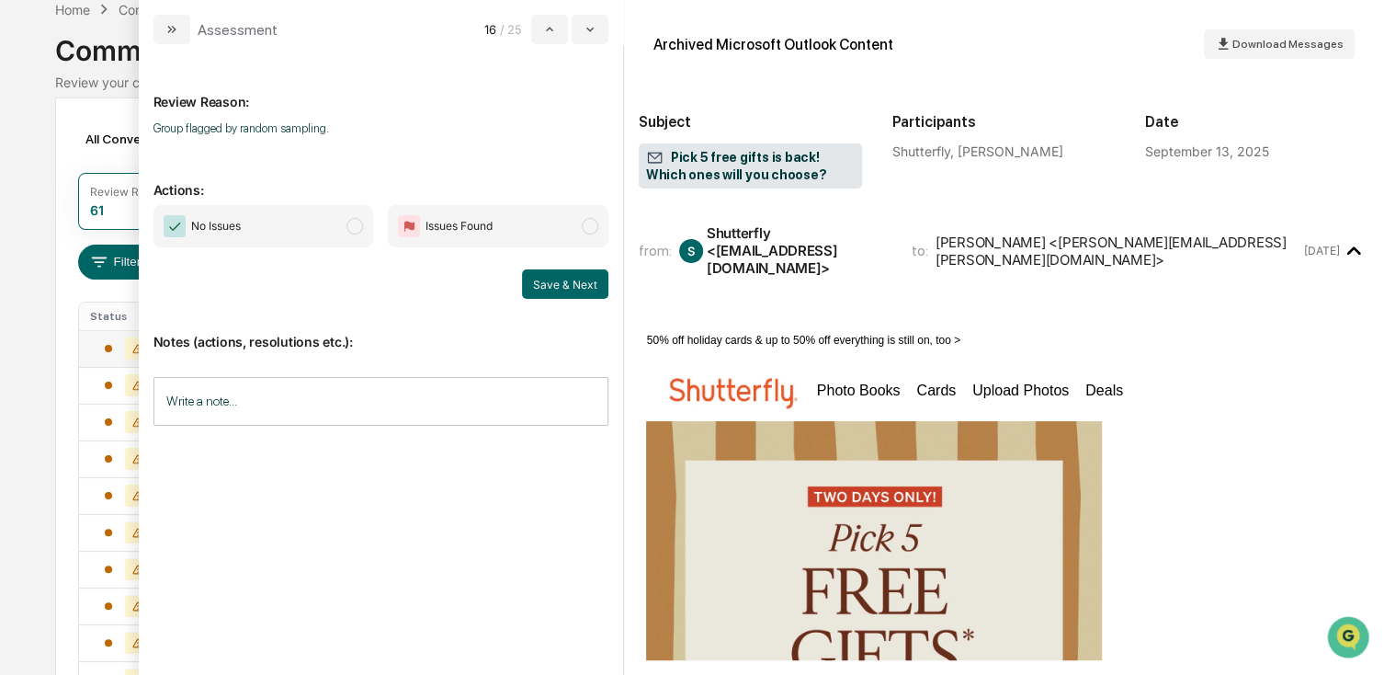
click at [279, 249] on div "No Issues Issues Found Save & Next" at bounding box center [381, 252] width 455 height 94
click at [266, 226] on span "No Issues" at bounding box center [264, 226] width 221 height 42
click at [560, 279] on button "Save & Next" at bounding box center [565, 283] width 86 height 29
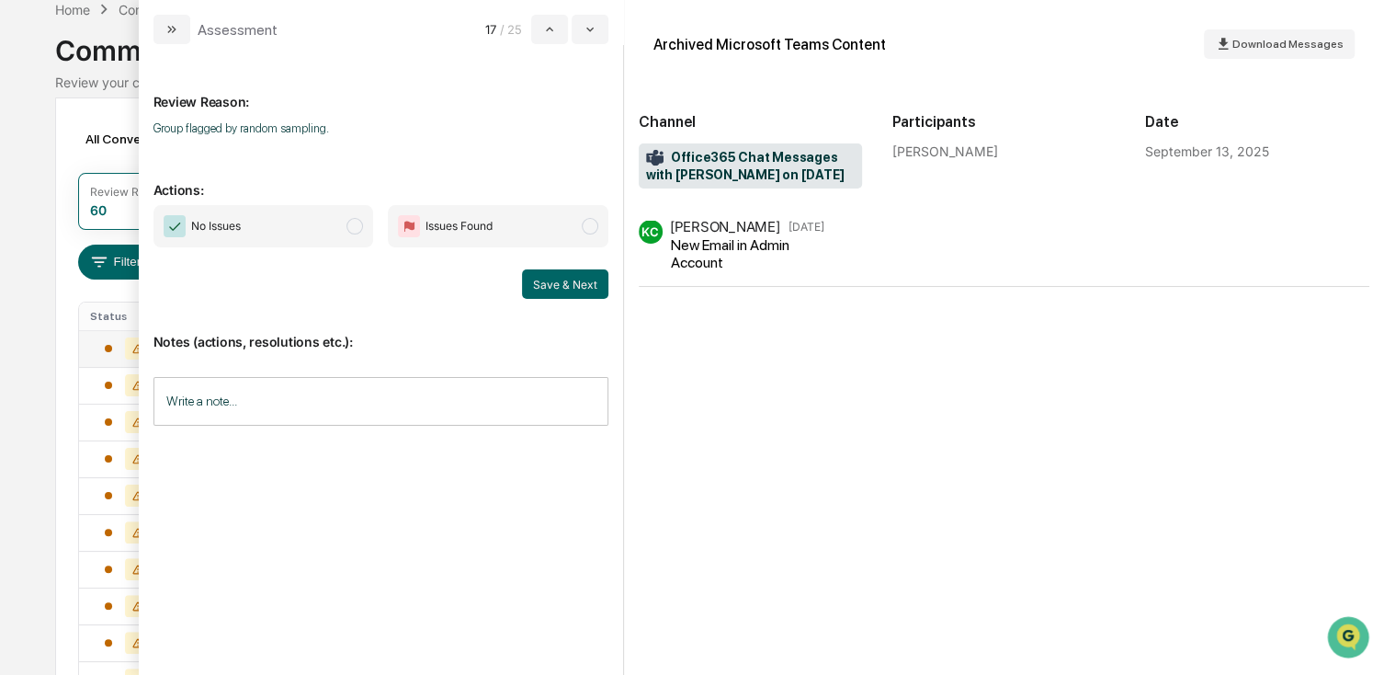
click at [302, 229] on span "No Issues" at bounding box center [264, 226] width 221 height 42
click at [306, 224] on span "No Issues" at bounding box center [264, 226] width 221 height 42
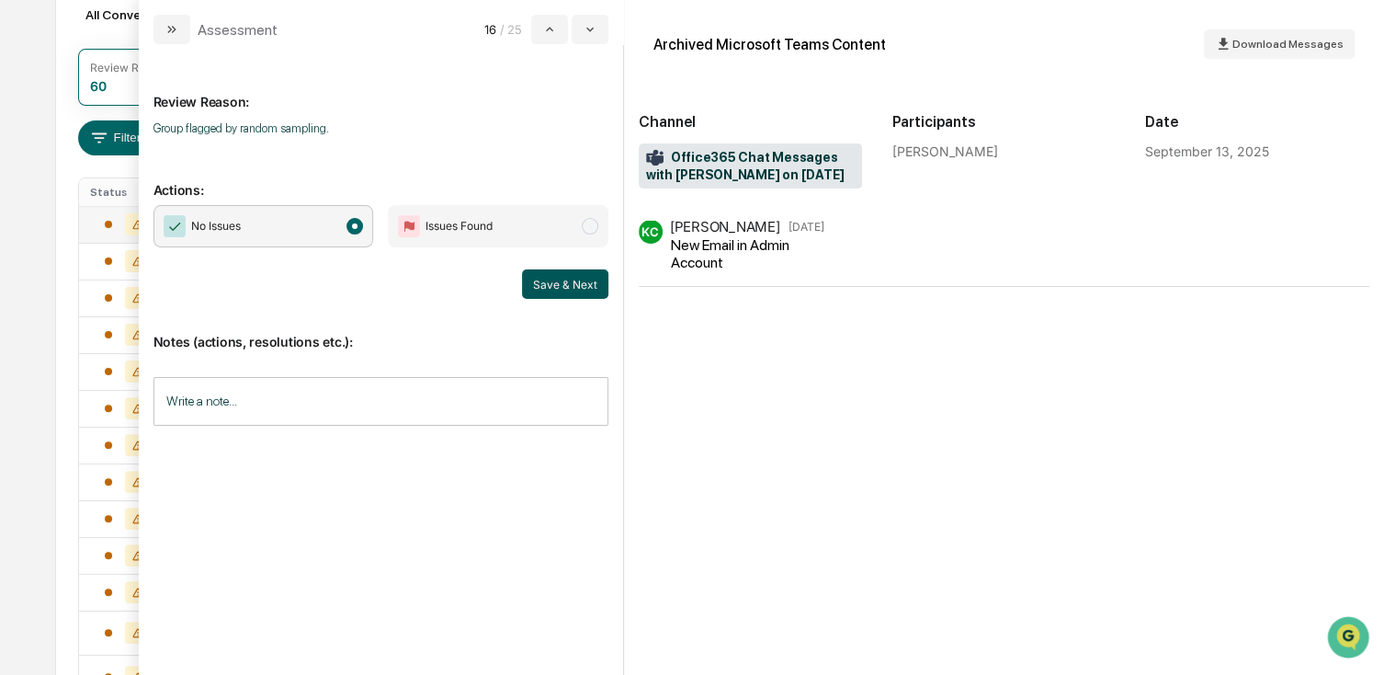
scroll to position [184, 0]
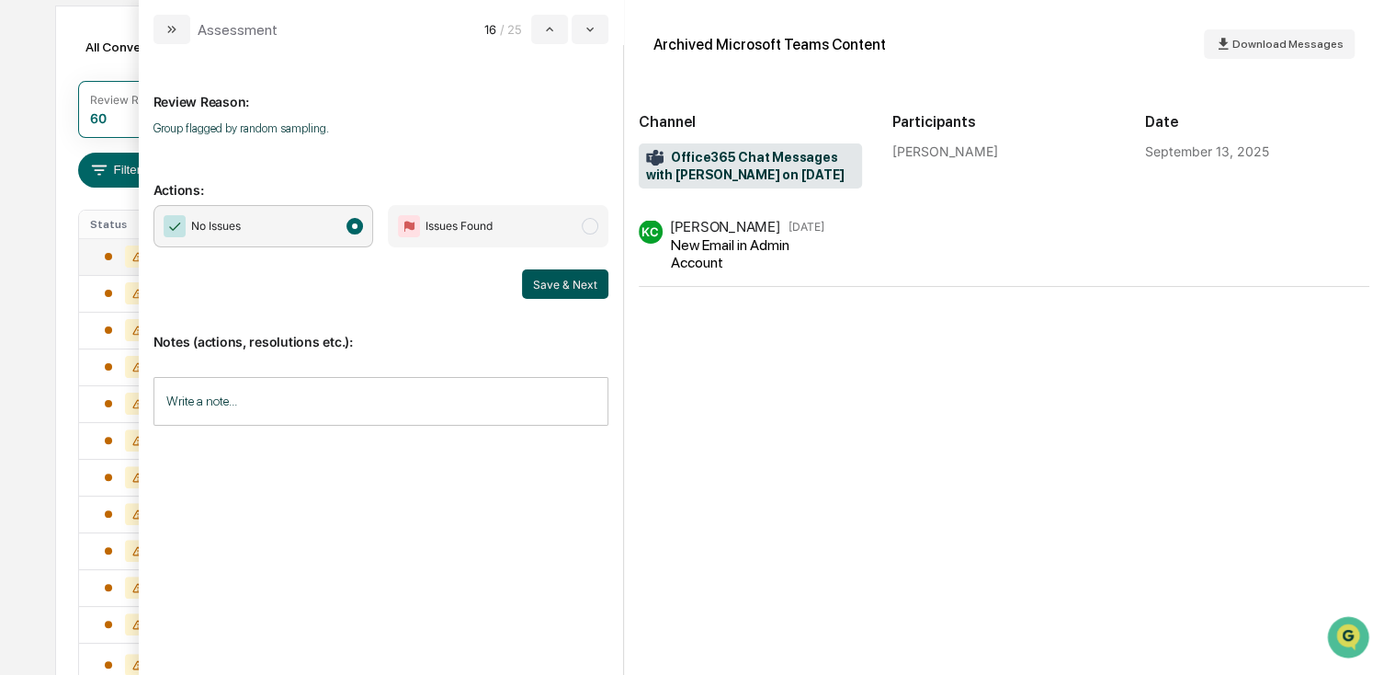
click at [562, 277] on button "Save & Next" at bounding box center [565, 283] width 86 height 29
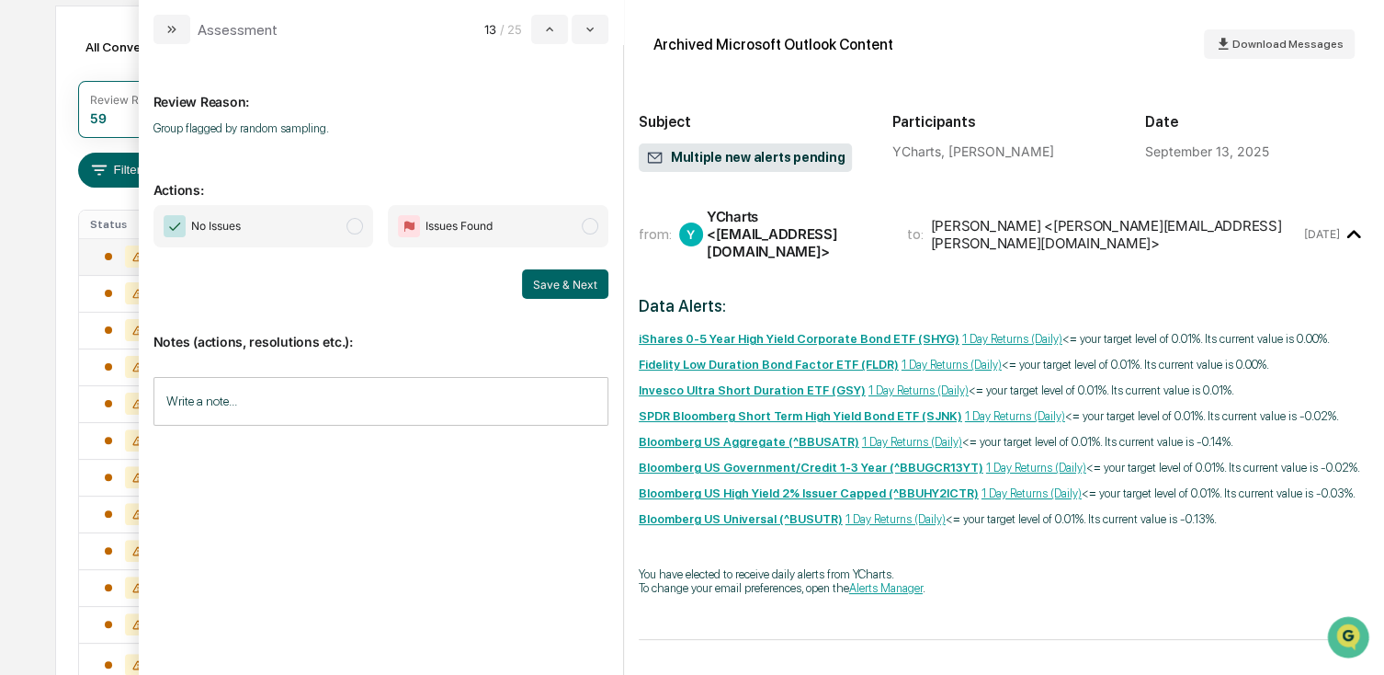
click at [282, 220] on span "No Issues" at bounding box center [264, 226] width 221 height 42
click at [563, 281] on button "Save & Next" at bounding box center [565, 283] width 86 height 29
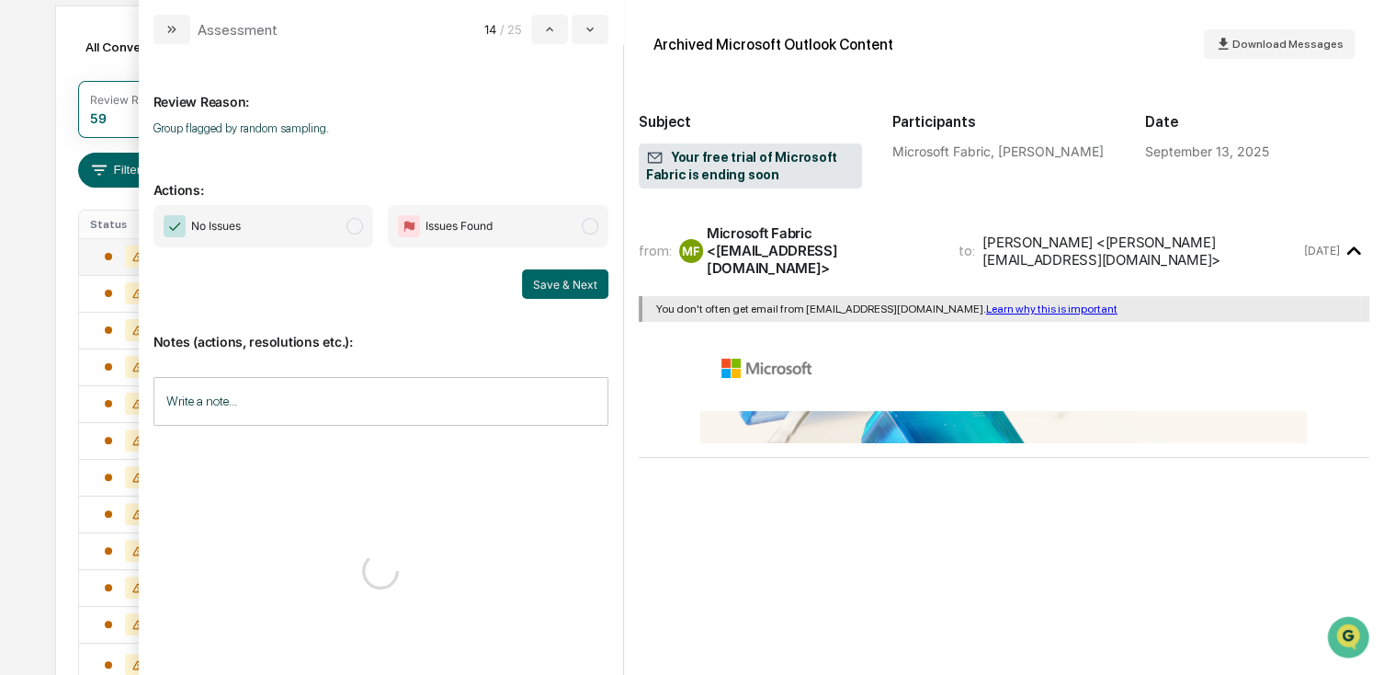
click at [323, 227] on span "No Issues" at bounding box center [264, 226] width 221 height 42
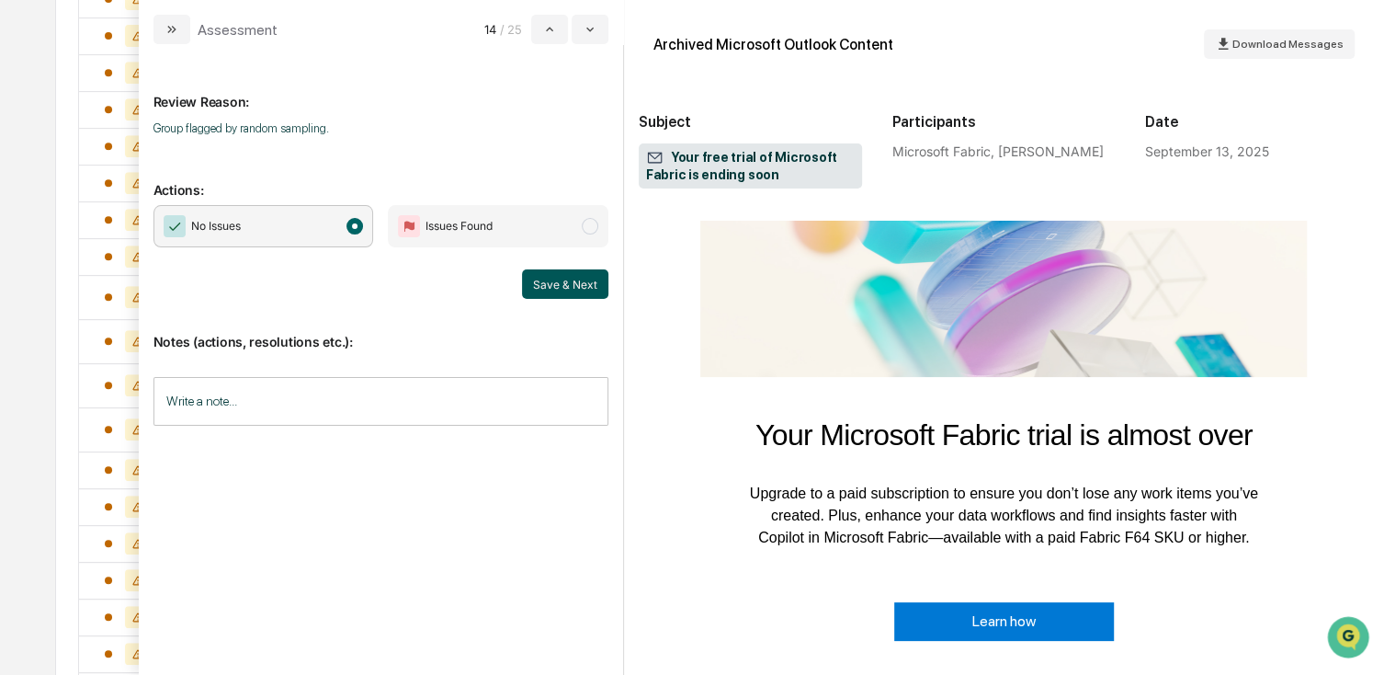
scroll to position [368, 0]
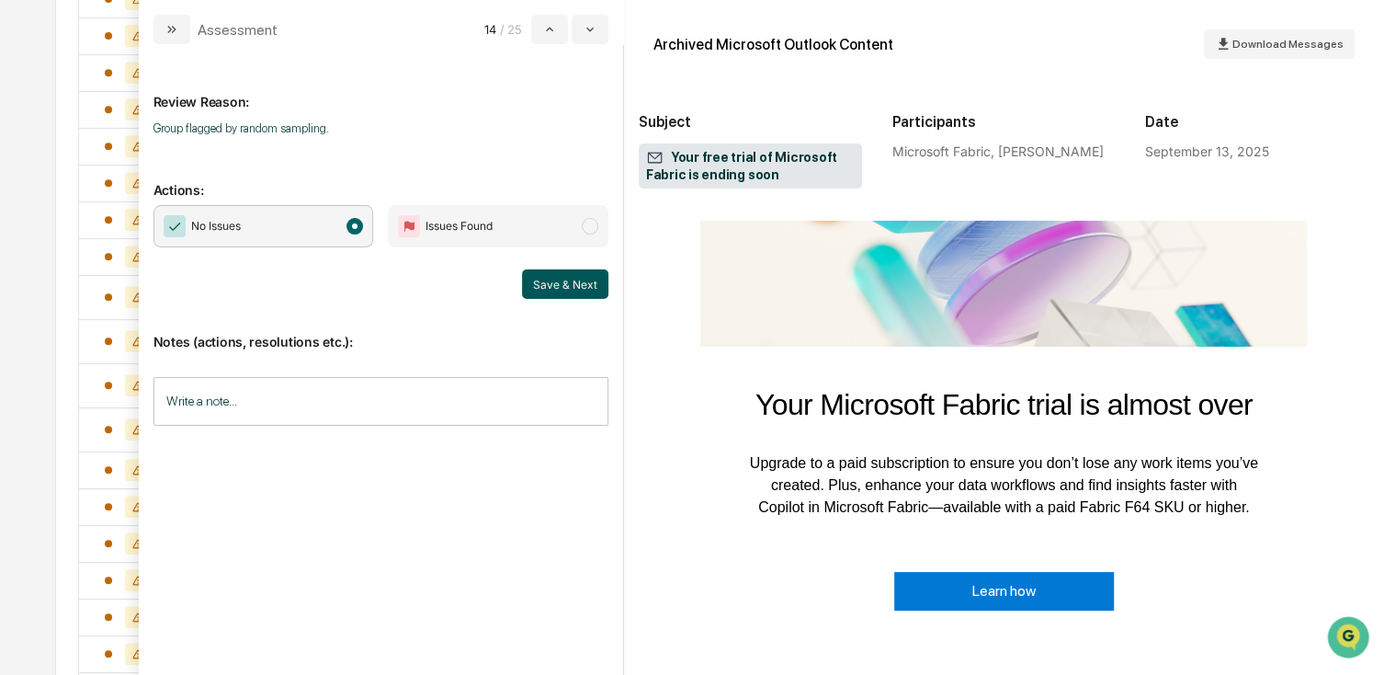
click at [563, 284] on button "Save & Next" at bounding box center [565, 283] width 86 height 29
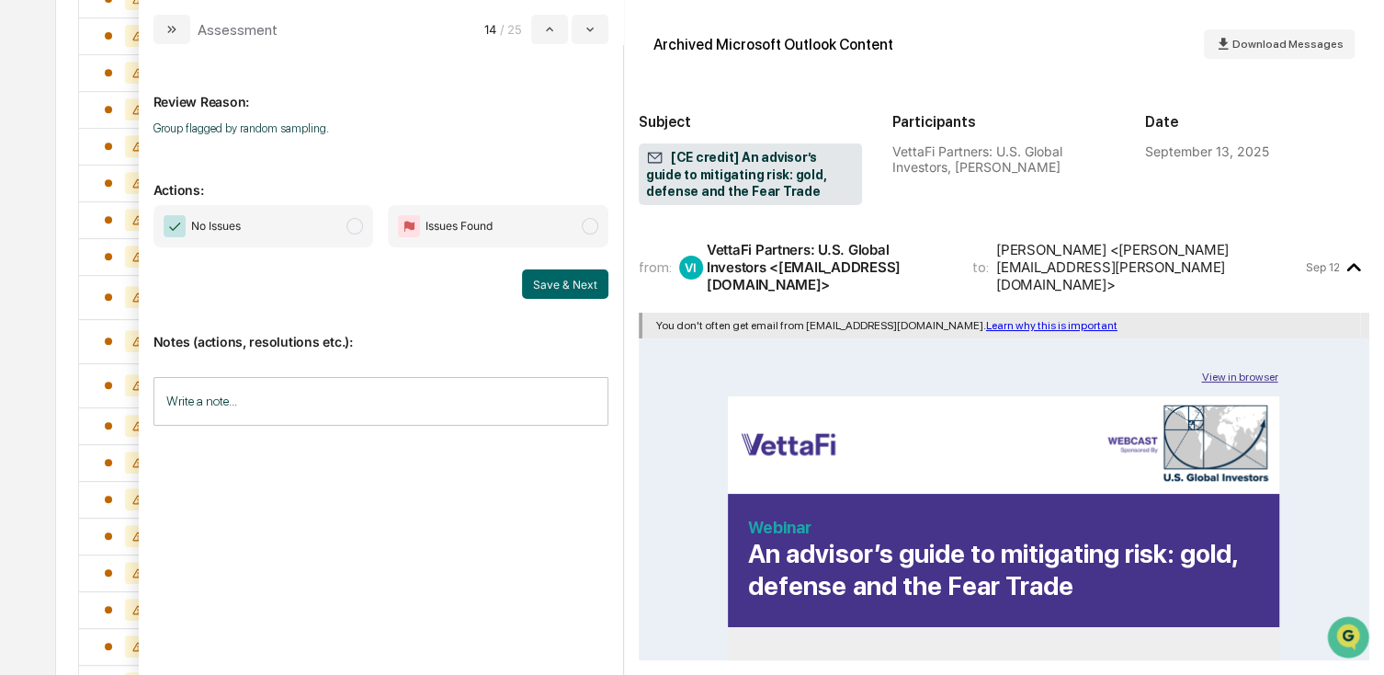
click at [348, 236] on span "No Issues" at bounding box center [264, 226] width 221 height 42
click at [565, 285] on button "Save & Next" at bounding box center [565, 283] width 86 height 29
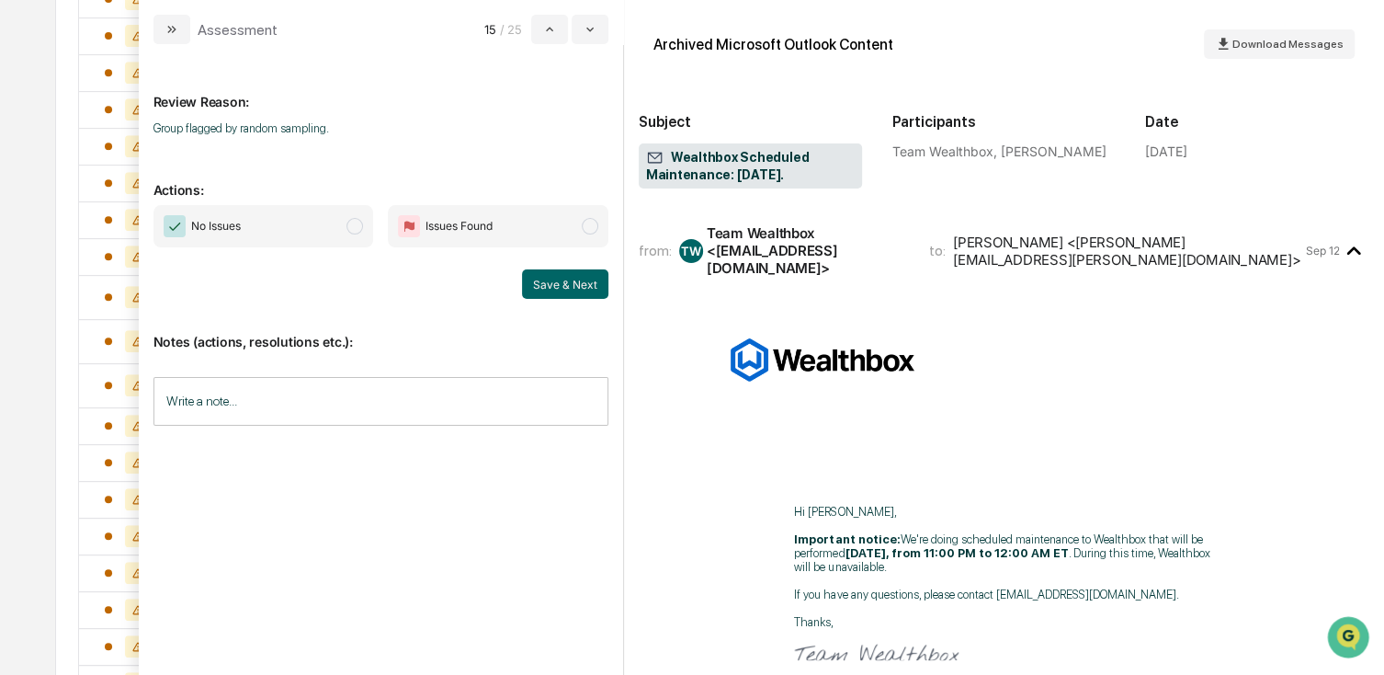
click at [334, 219] on span "No Issues" at bounding box center [264, 226] width 221 height 42
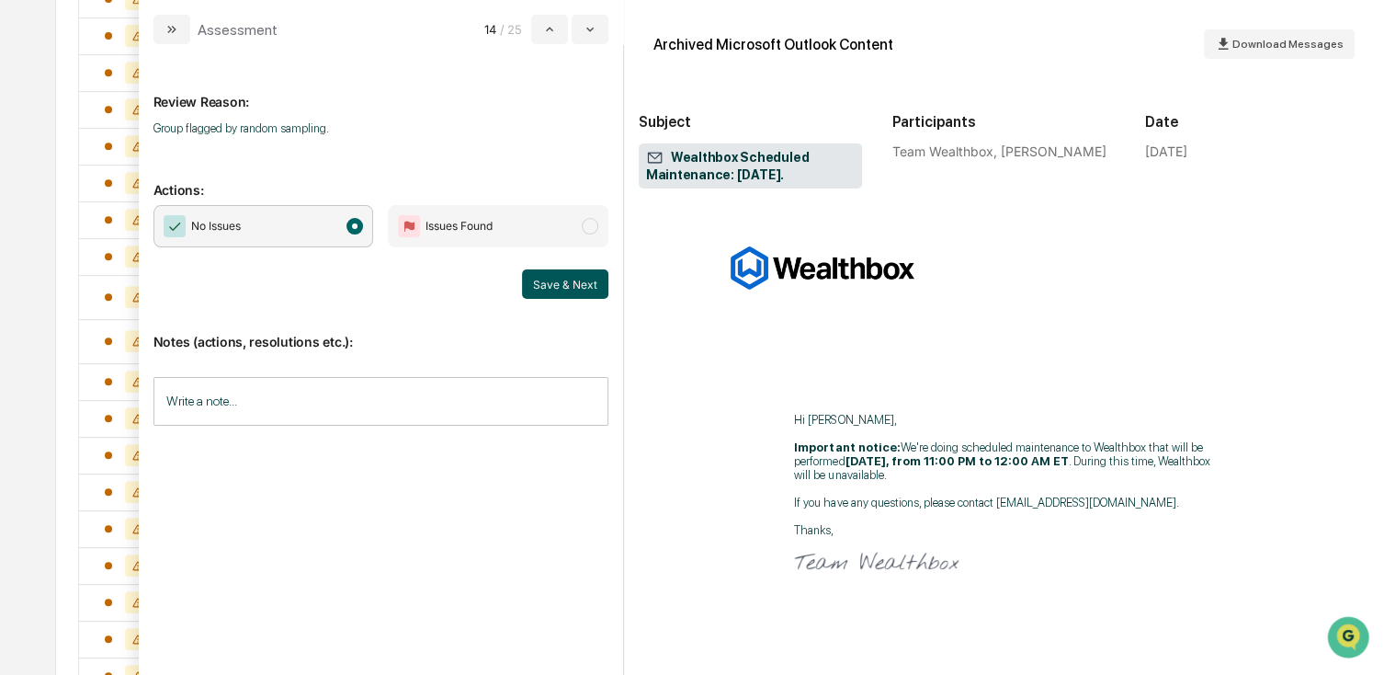
click at [565, 290] on button "Save & Next" at bounding box center [565, 283] width 86 height 29
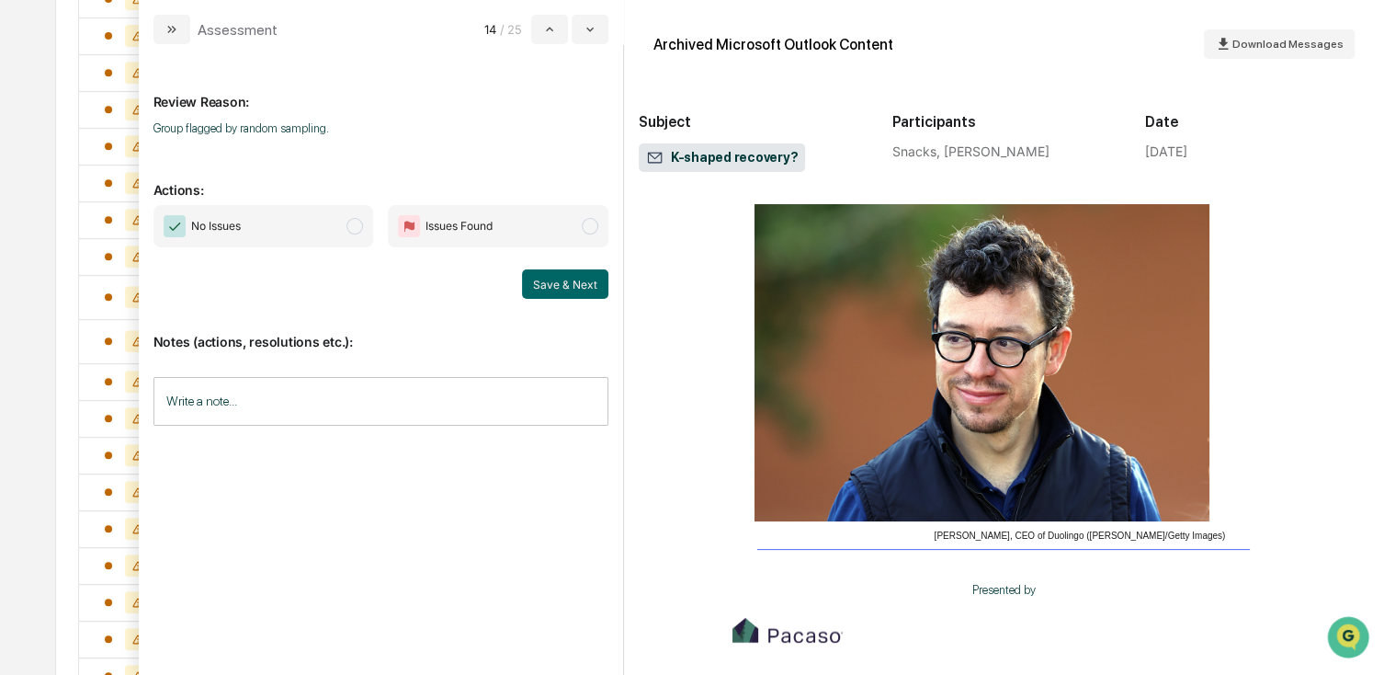
scroll to position [276, 0]
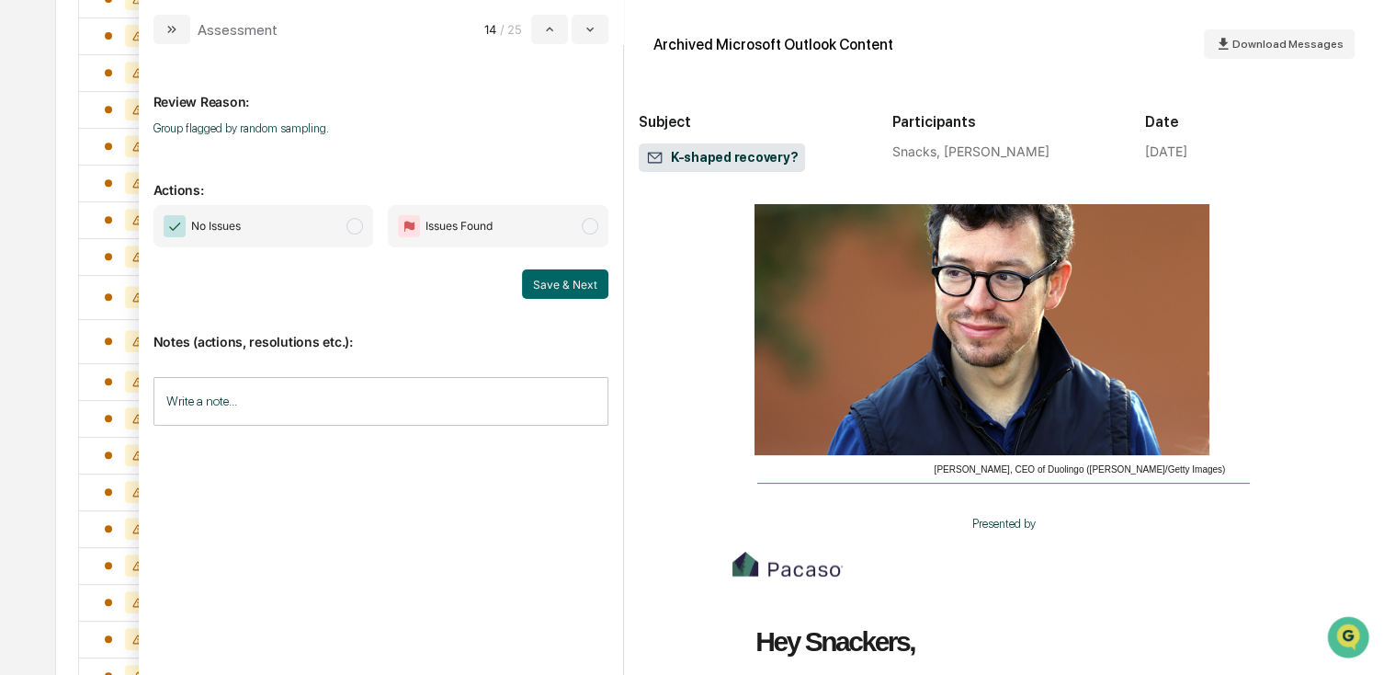
click at [314, 233] on span "No Issues" at bounding box center [264, 226] width 221 height 42
click at [546, 281] on button "Save & Next" at bounding box center [565, 283] width 86 height 29
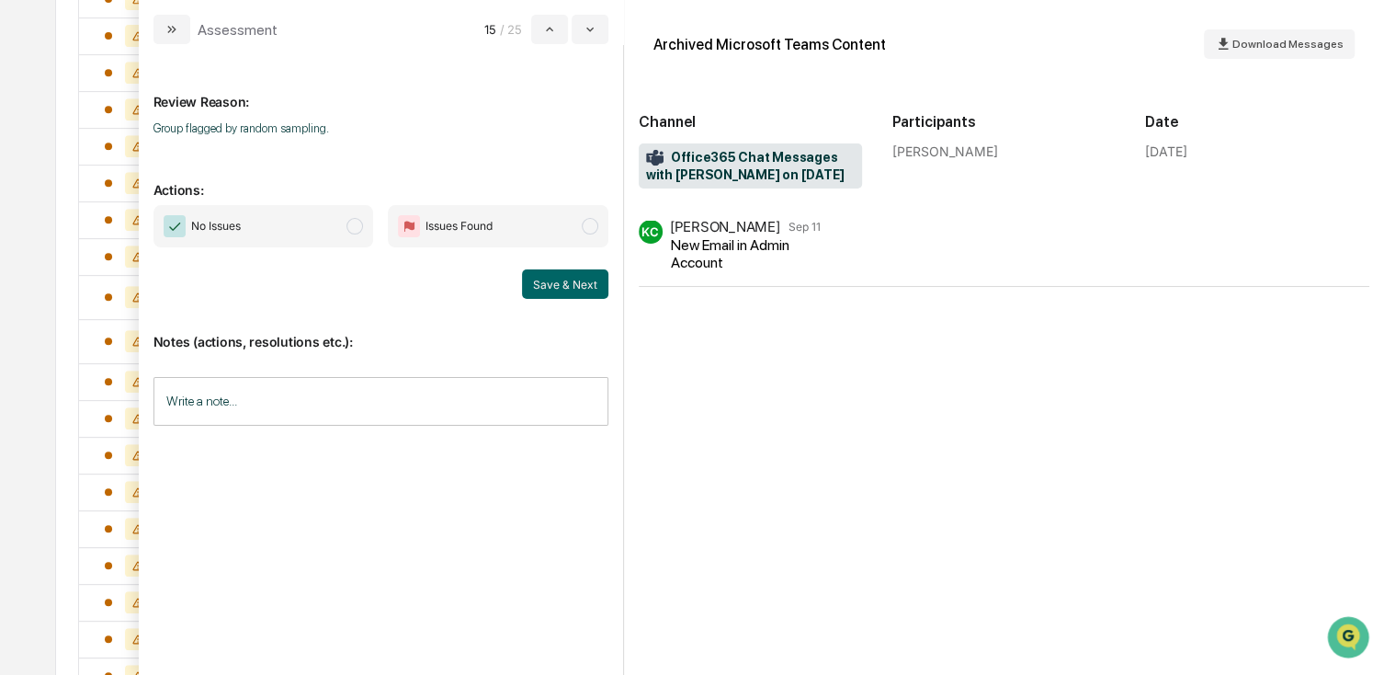
click at [265, 234] on span "No Issues" at bounding box center [264, 226] width 221 height 42
click at [677, 263] on div "New Email in Admin Account" at bounding box center [753, 253] width 165 height 35
click at [709, 265] on div "New Email in Admin Account" at bounding box center [753, 253] width 165 height 35
click at [566, 282] on button "Save & Next" at bounding box center [565, 283] width 86 height 29
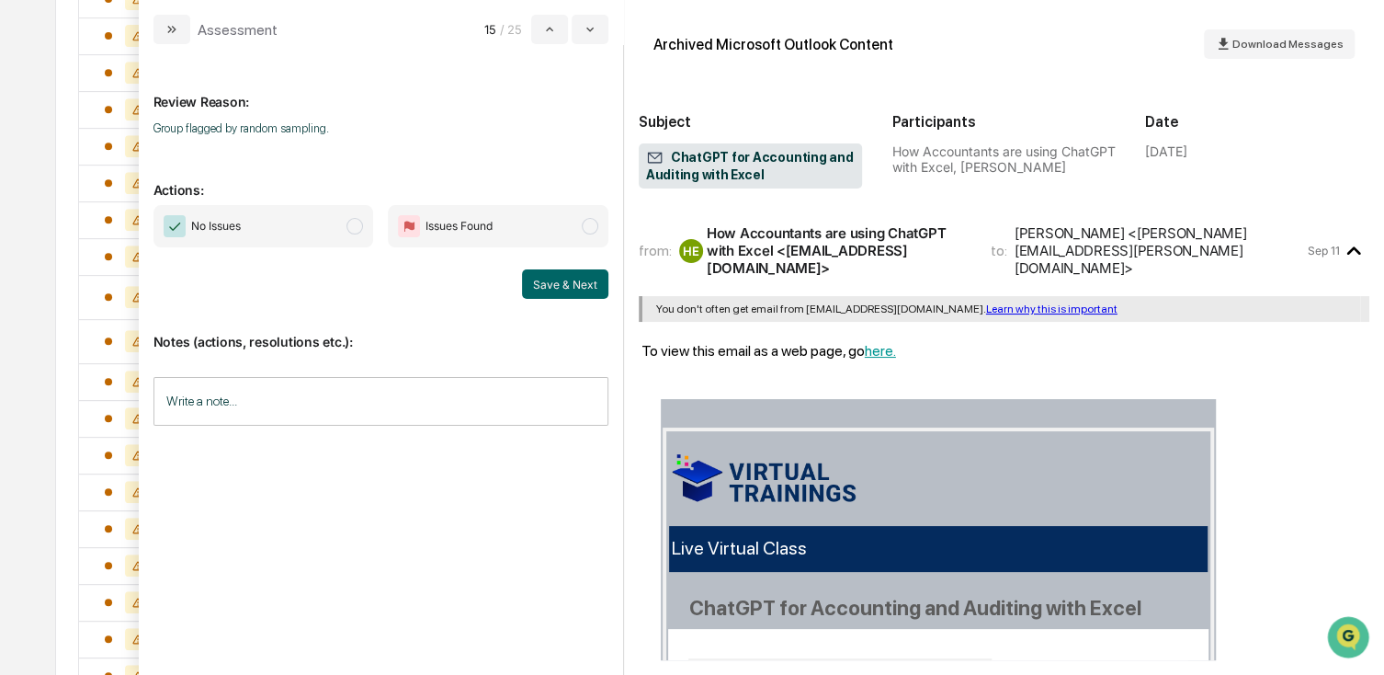
click at [300, 215] on span "No Issues" at bounding box center [264, 226] width 221 height 42
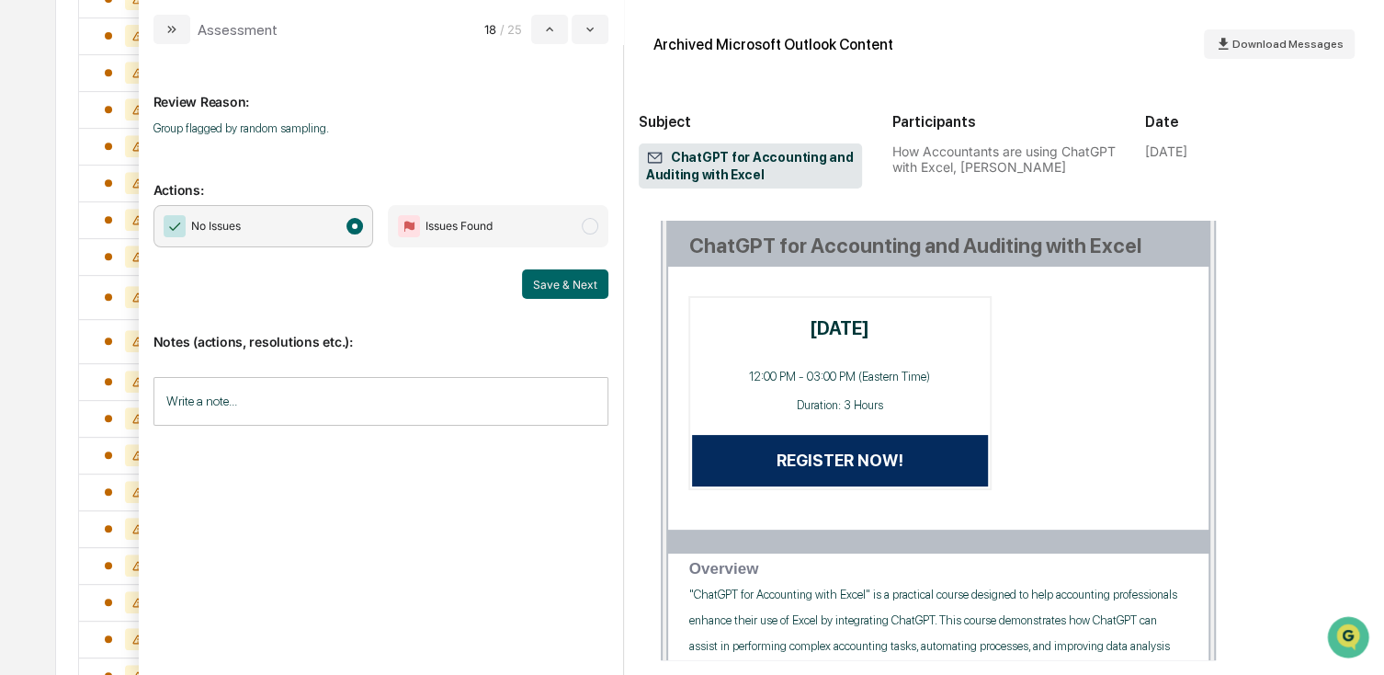
scroll to position [368, 0]
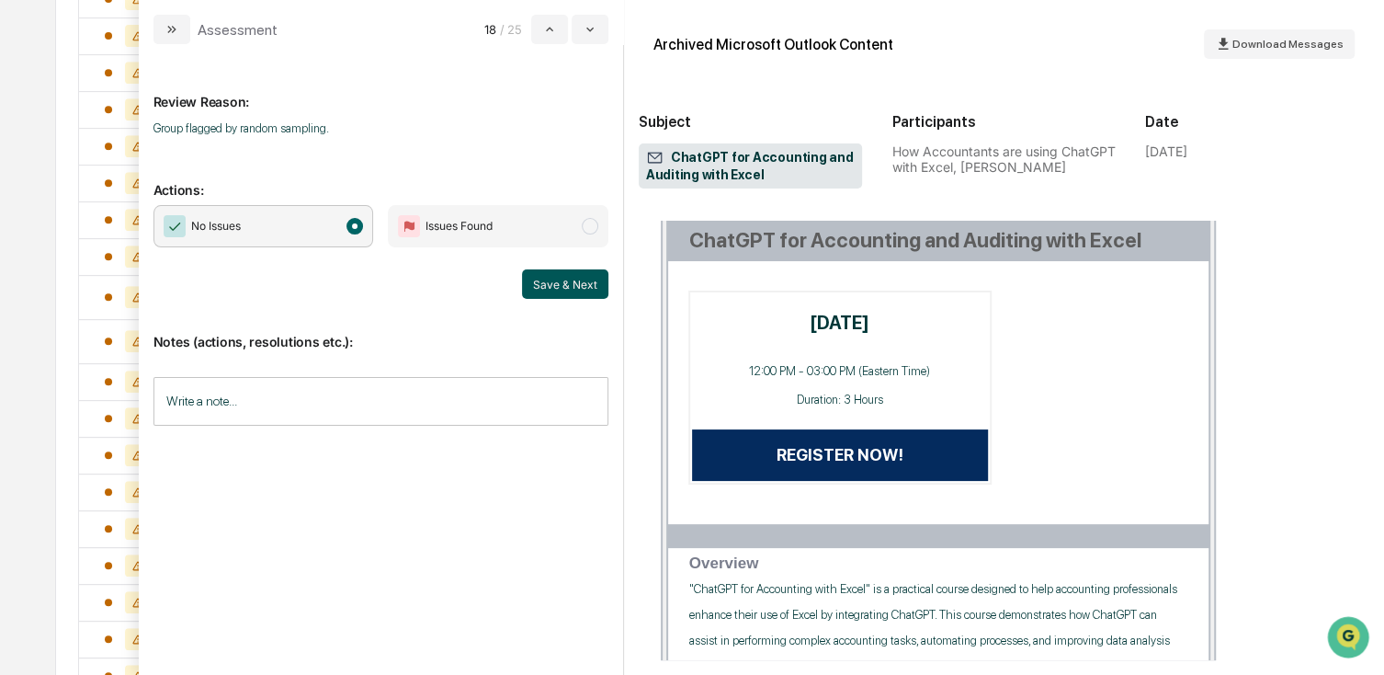
click at [564, 275] on button "Save & Next" at bounding box center [565, 283] width 86 height 29
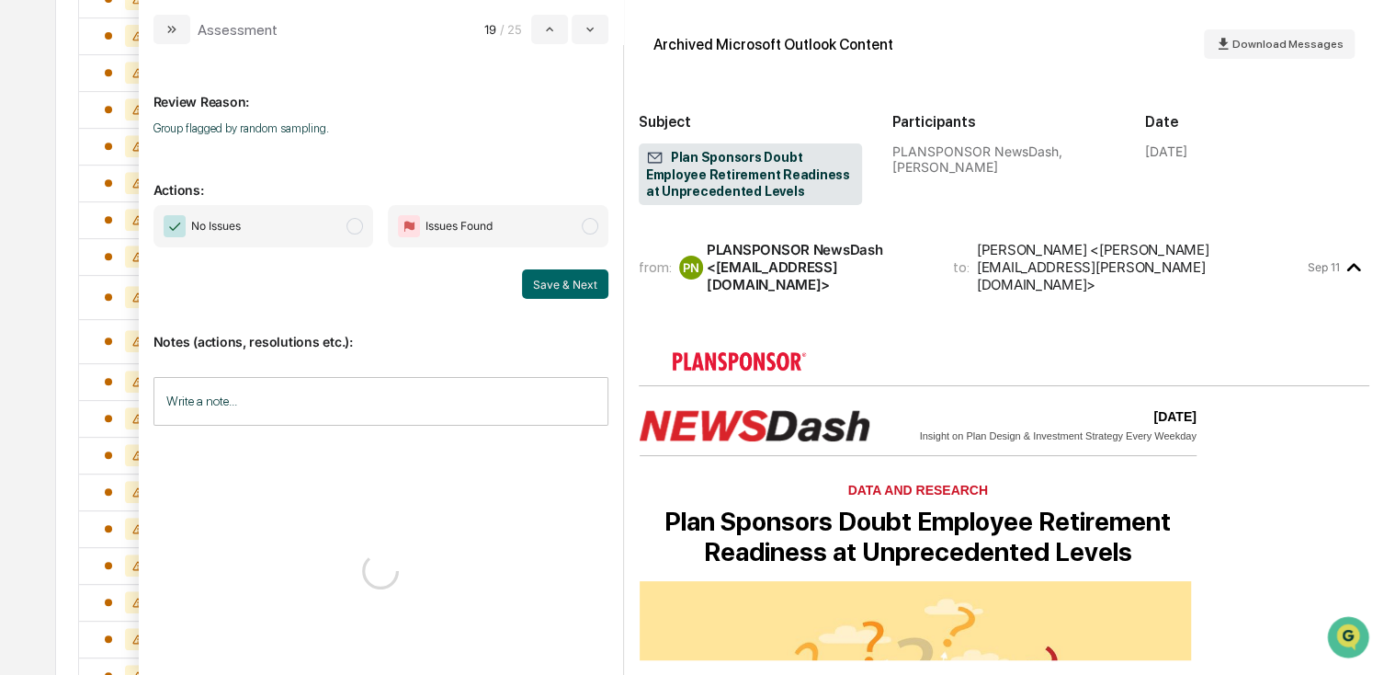
click at [288, 221] on span "No Issues" at bounding box center [264, 226] width 221 height 42
click at [547, 280] on button "Save & Next" at bounding box center [565, 283] width 86 height 29
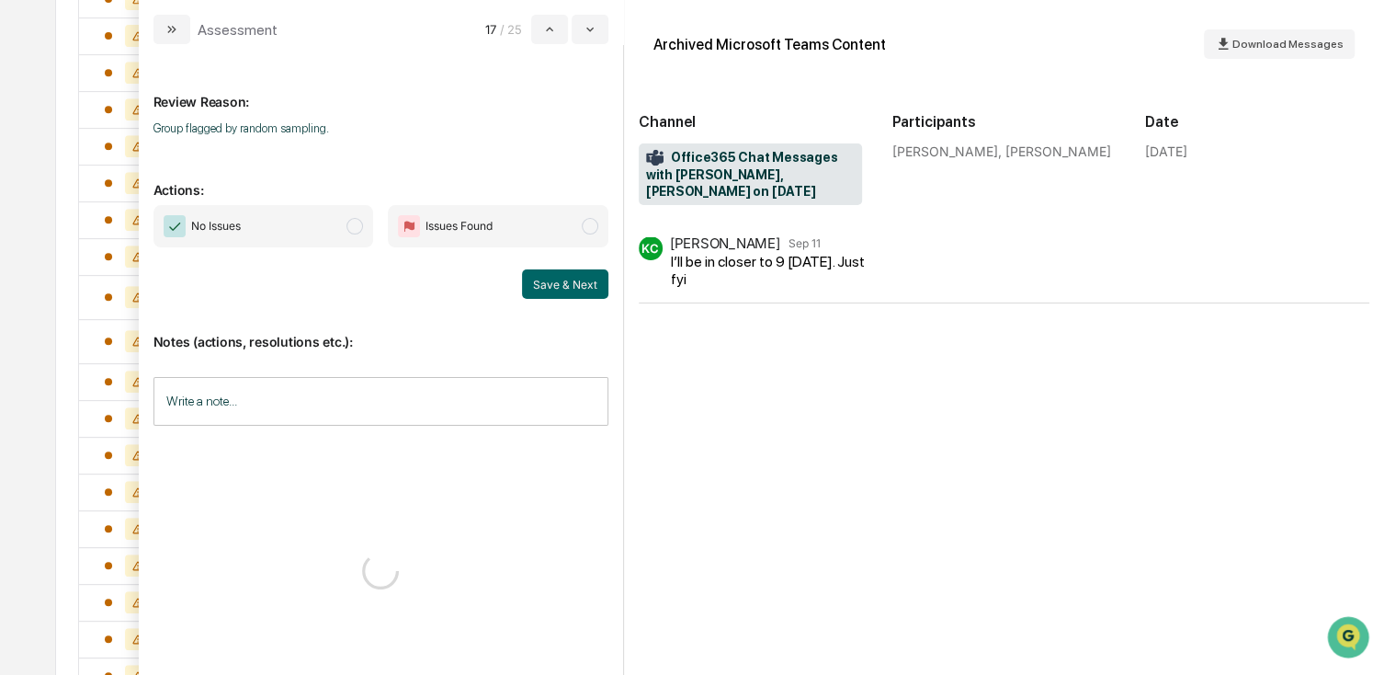
click at [271, 236] on span "No Issues" at bounding box center [264, 226] width 221 height 42
click at [567, 290] on button "Save & Next" at bounding box center [565, 283] width 86 height 29
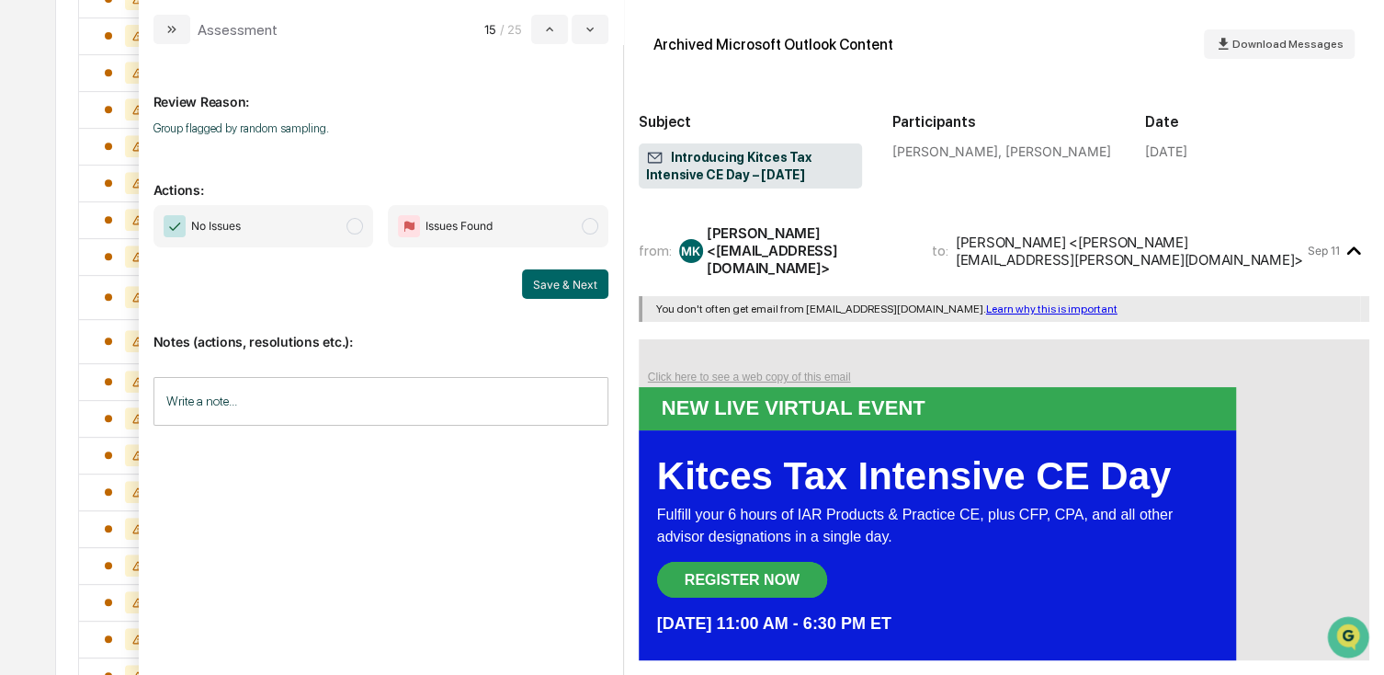
click at [247, 234] on span "No Issues" at bounding box center [264, 226] width 221 height 42
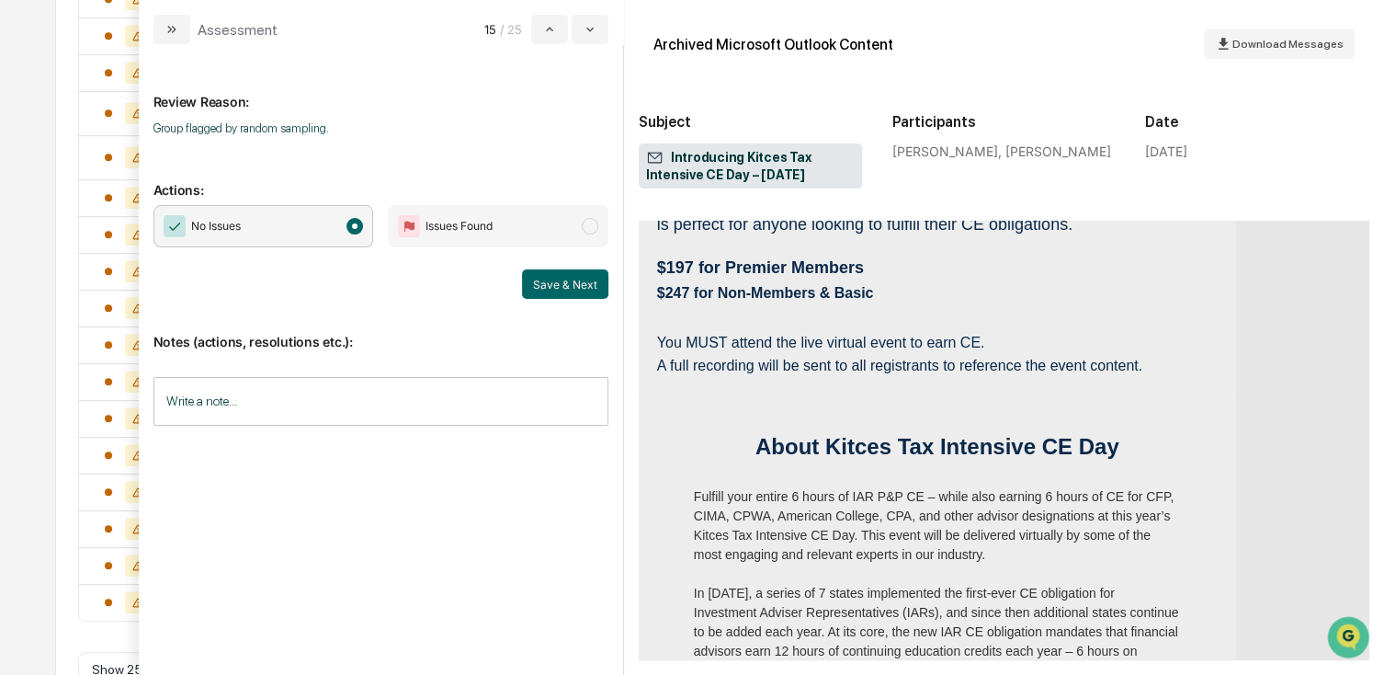
scroll to position [735, 0]
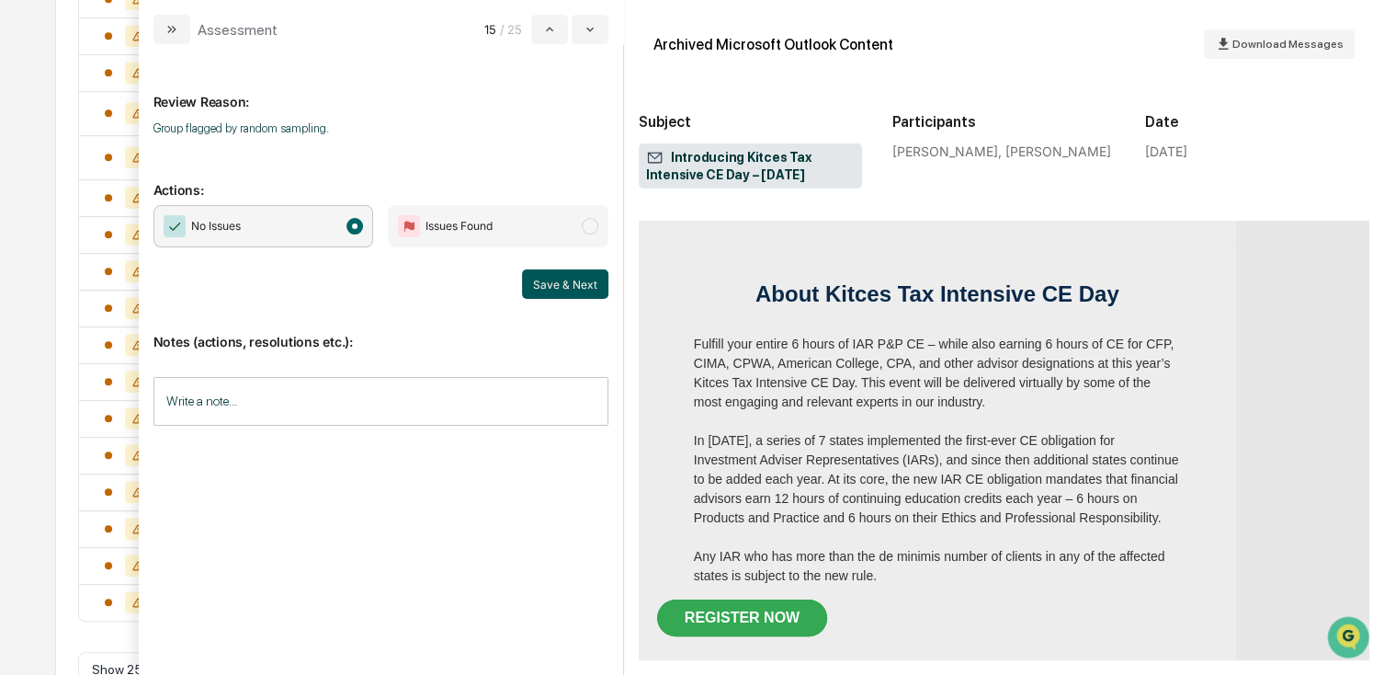
click at [546, 300] on div "Notes (actions, resolutions etc.): Write a note... Write a note..." at bounding box center [381, 373] width 455 height 149
click at [548, 283] on button "Save & Next" at bounding box center [565, 283] width 86 height 29
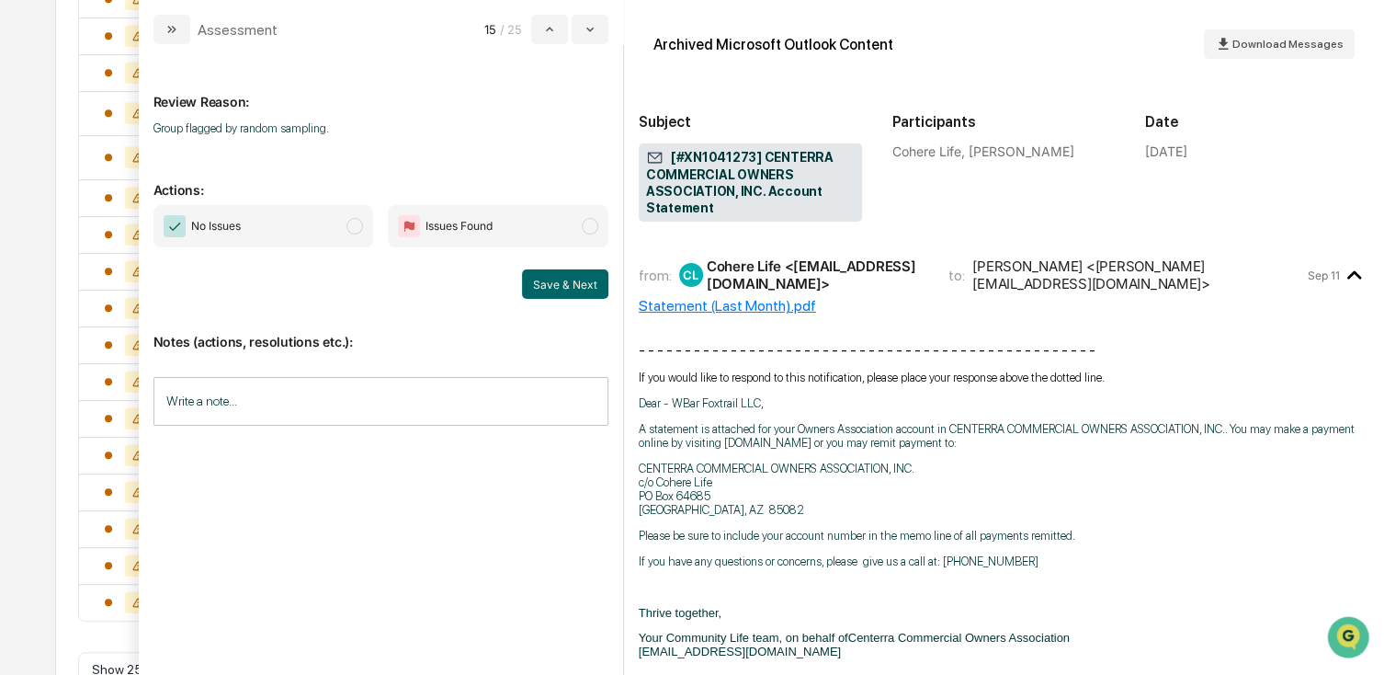
click at [254, 210] on span "No Issues" at bounding box center [264, 226] width 221 height 42
click at [558, 289] on button "Save & Next" at bounding box center [565, 283] width 86 height 29
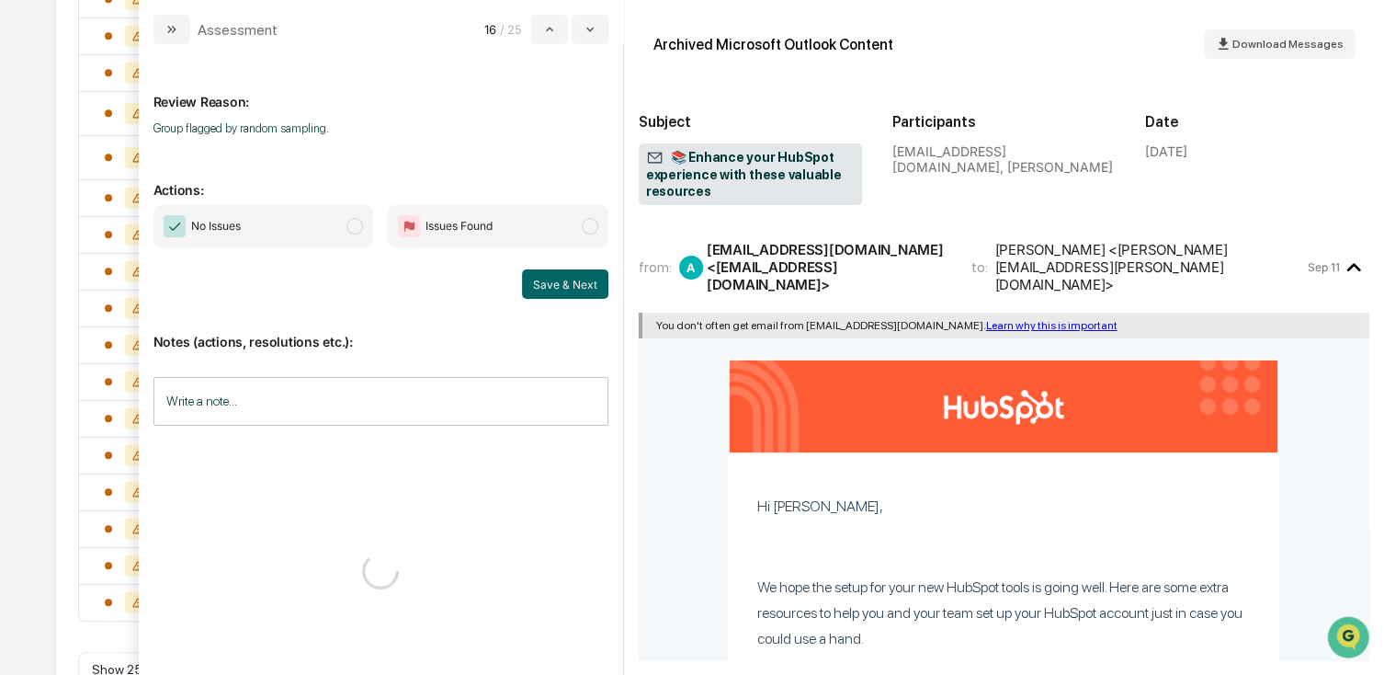
click at [293, 232] on span "No Issues" at bounding box center [264, 226] width 221 height 42
click at [573, 290] on button "Save & Next" at bounding box center [565, 283] width 86 height 29
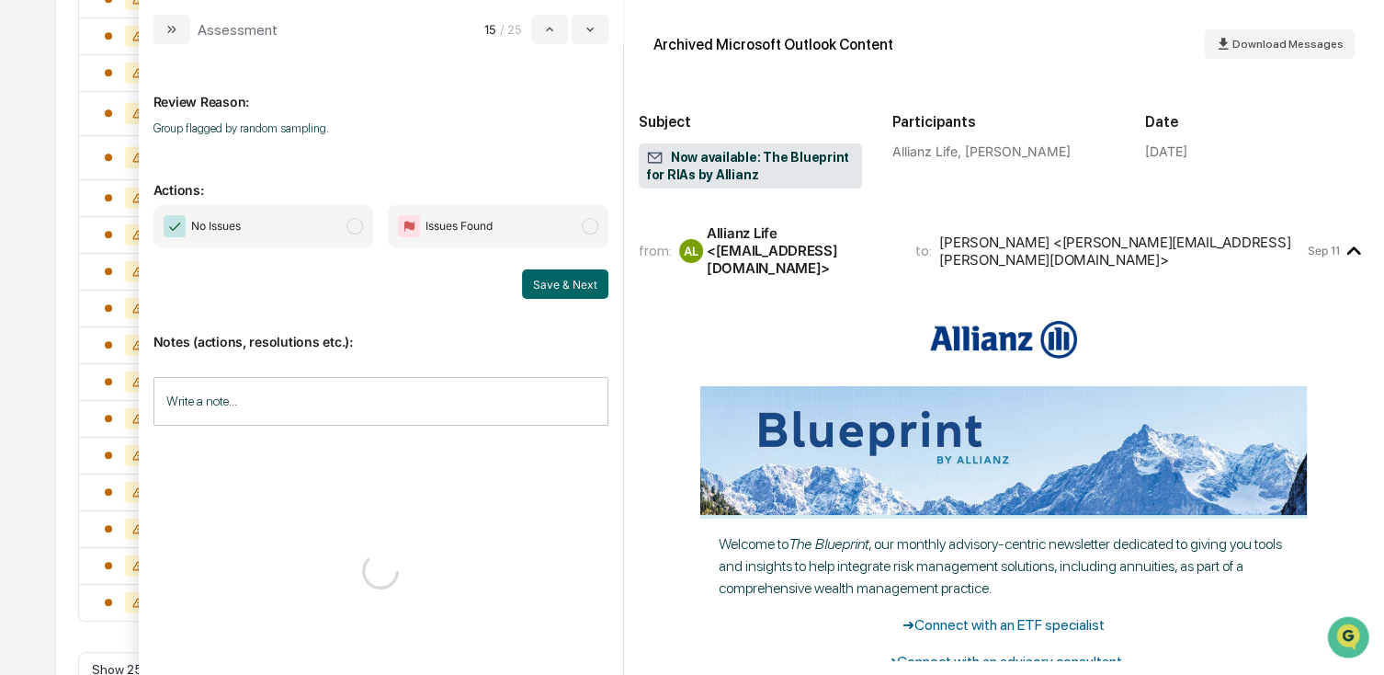
click at [262, 233] on span "No Issues" at bounding box center [264, 226] width 221 height 42
click at [572, 276] on button "Save & Next" at bounding box center [565, 283] width 86 height 29
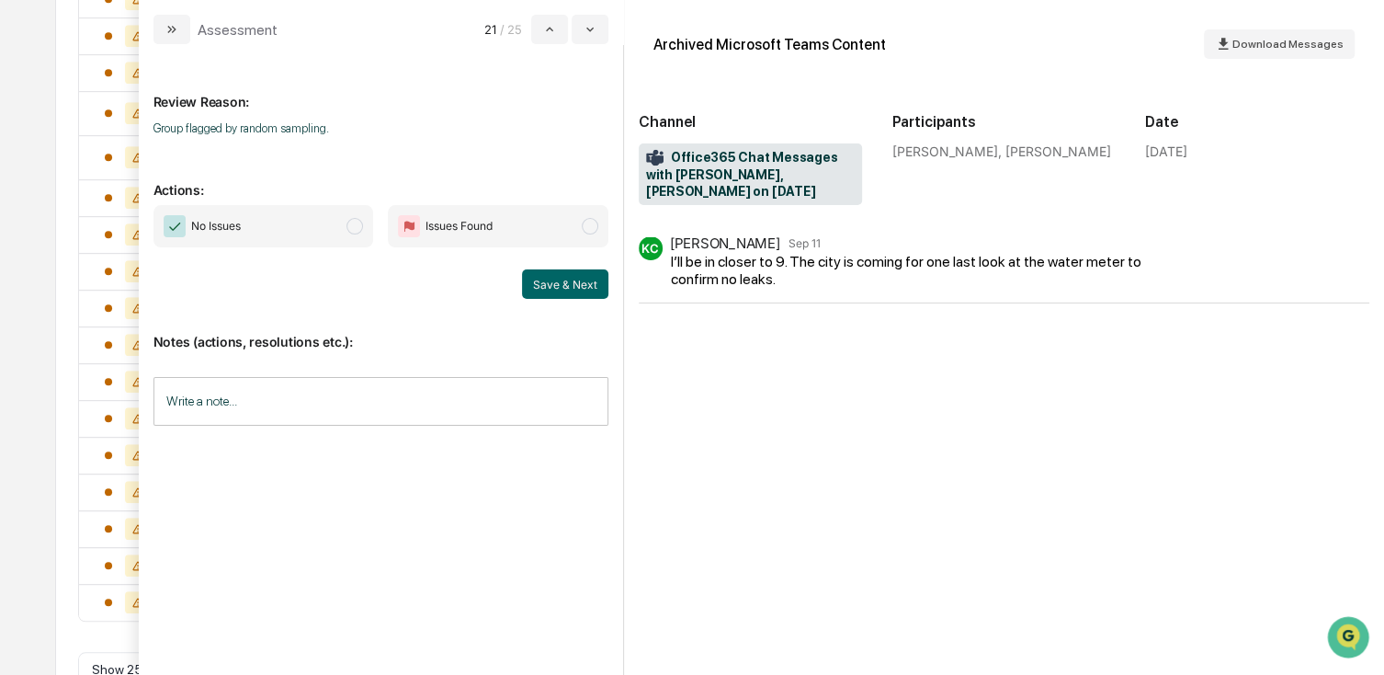
click at [271, 222] on span "No Issues" at bounding box center [264, 226] width 221 height 42
click at [554, 284] on button "Save & Next" at bounding box center [565, 283] width 86 height 29
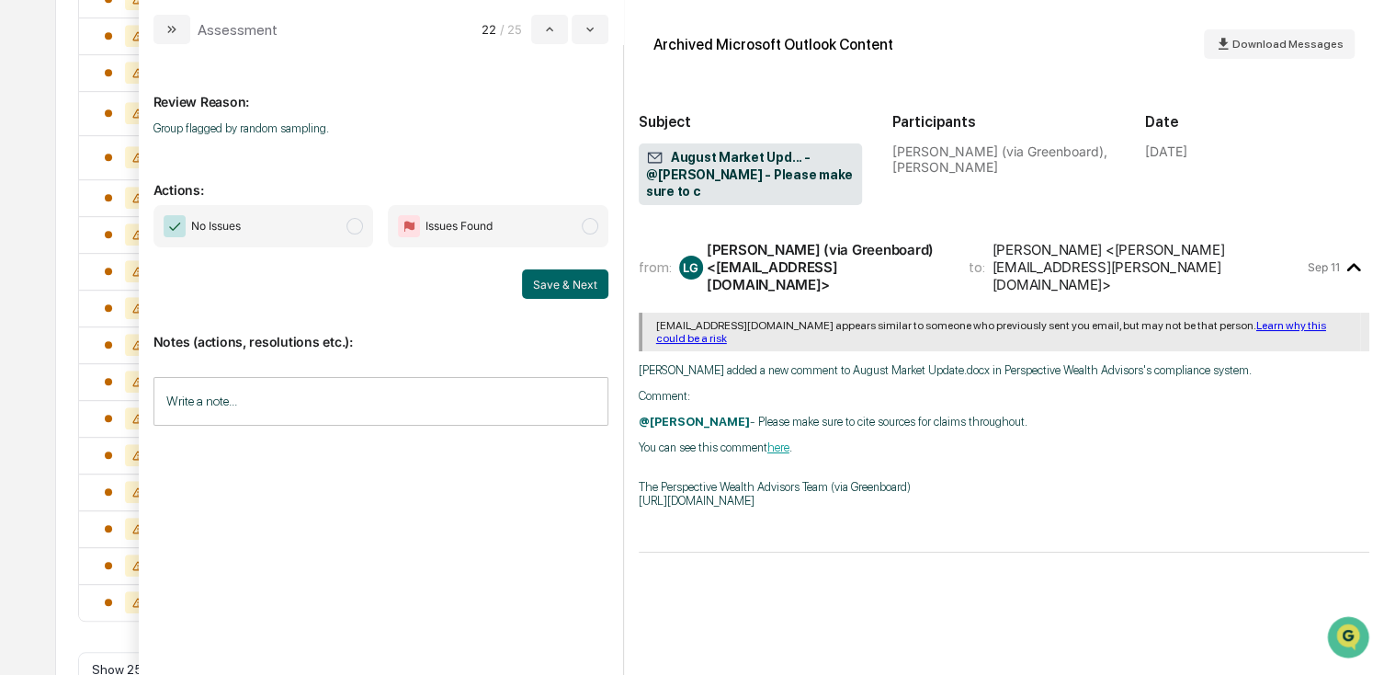
click at [324, 233] on span "No Issues" at bounding box center [264, 226] width 221 height 42
click at [548, 281] on button "Save & Next" at bounding box center [565, 283] width 86 height 29
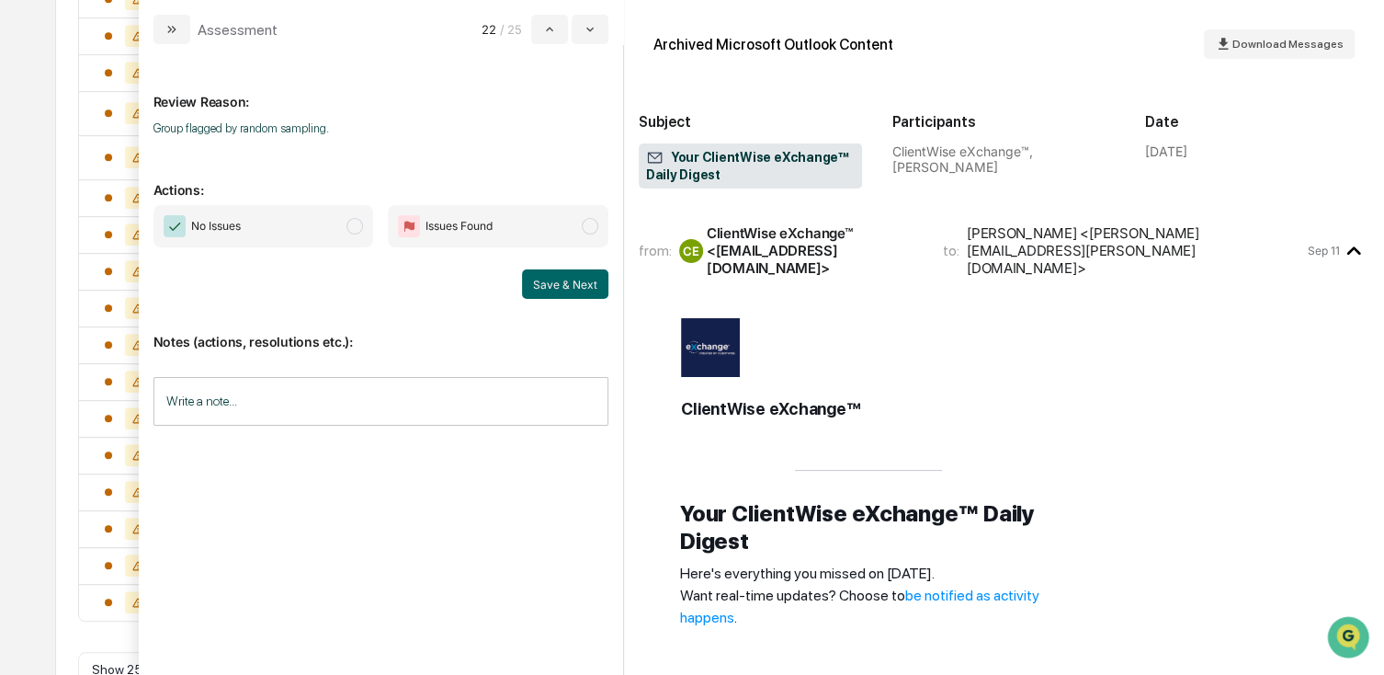
click at [302, 235] on span "No Issues" at bounding box center [264, 226] width 221 height 42
click at [544, 286] on button "Save & Next" at bounding box center [565, 283] width 86 height 29
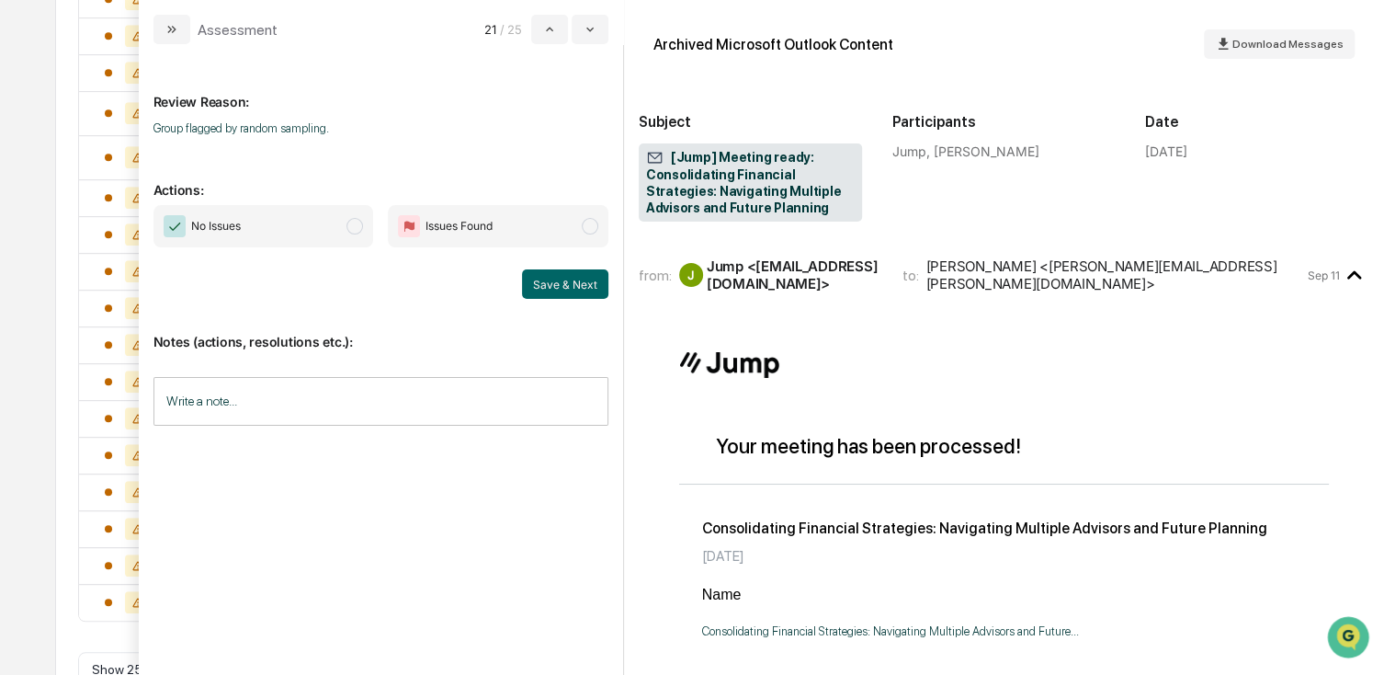
click at [272, 233] on span "No Issues" at bounding box center [264, 226] width 221 height 42
click at [561, 276] on button "Save & Next" at bounding box center [565, 283] width 86 height 29
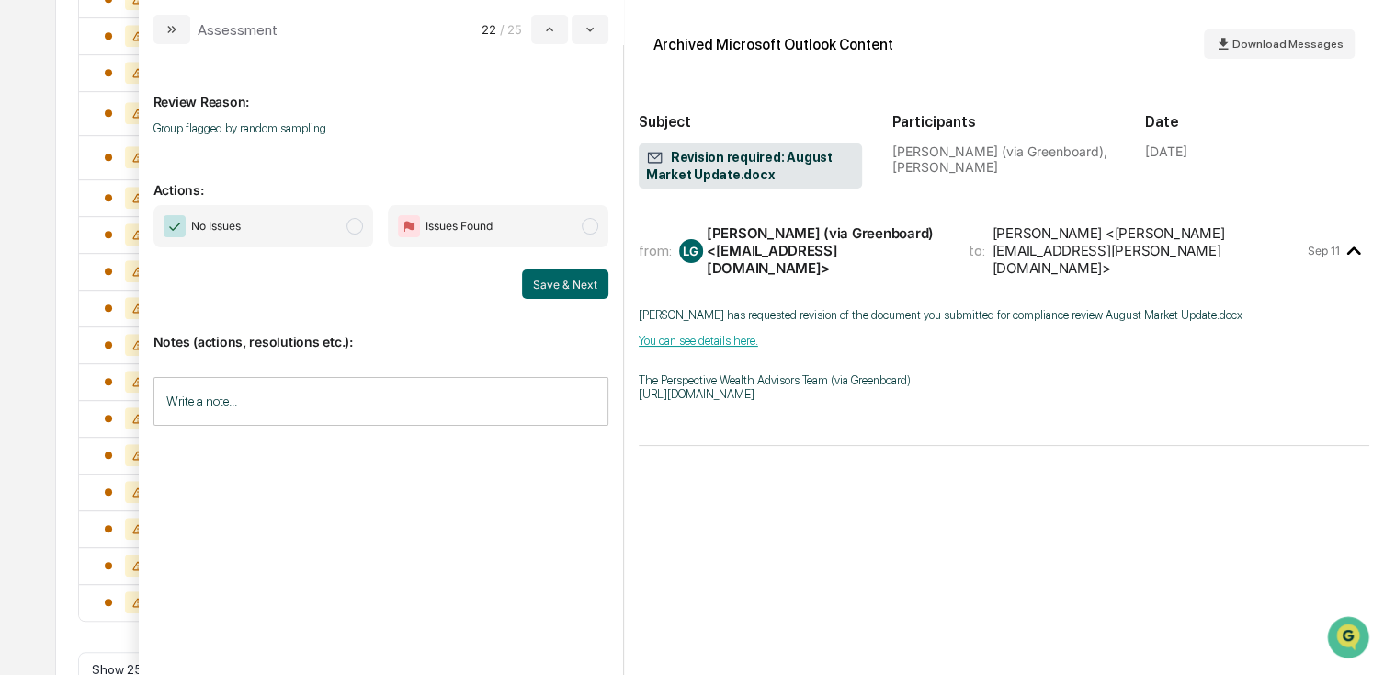
click at [275, 234] on span "No Issues" at bounding box center [264, 226] width 221 height 42
click at [541, 264] on div "No Issues Issues Found Save & Next" at bounding box center [381, 252] width 455 height 94
click at [553, 279] on button "Save & Next" at bounding box center [565, 283] width 86 height 29
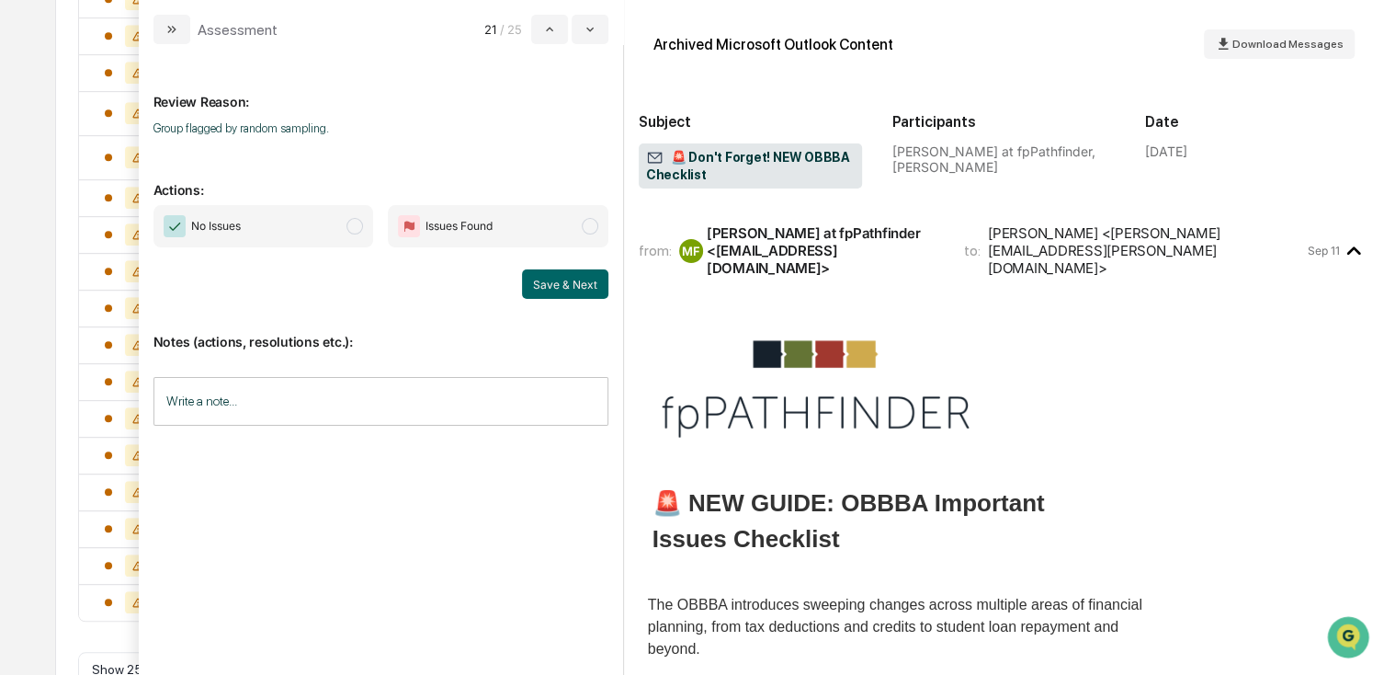
click at [232, 226] on span "No Issues" at bounding box center [216, 226] width 50 height 18
click at [580, 294] on button "Save & Next" at bounding box center [565, 283] width 86 height 29
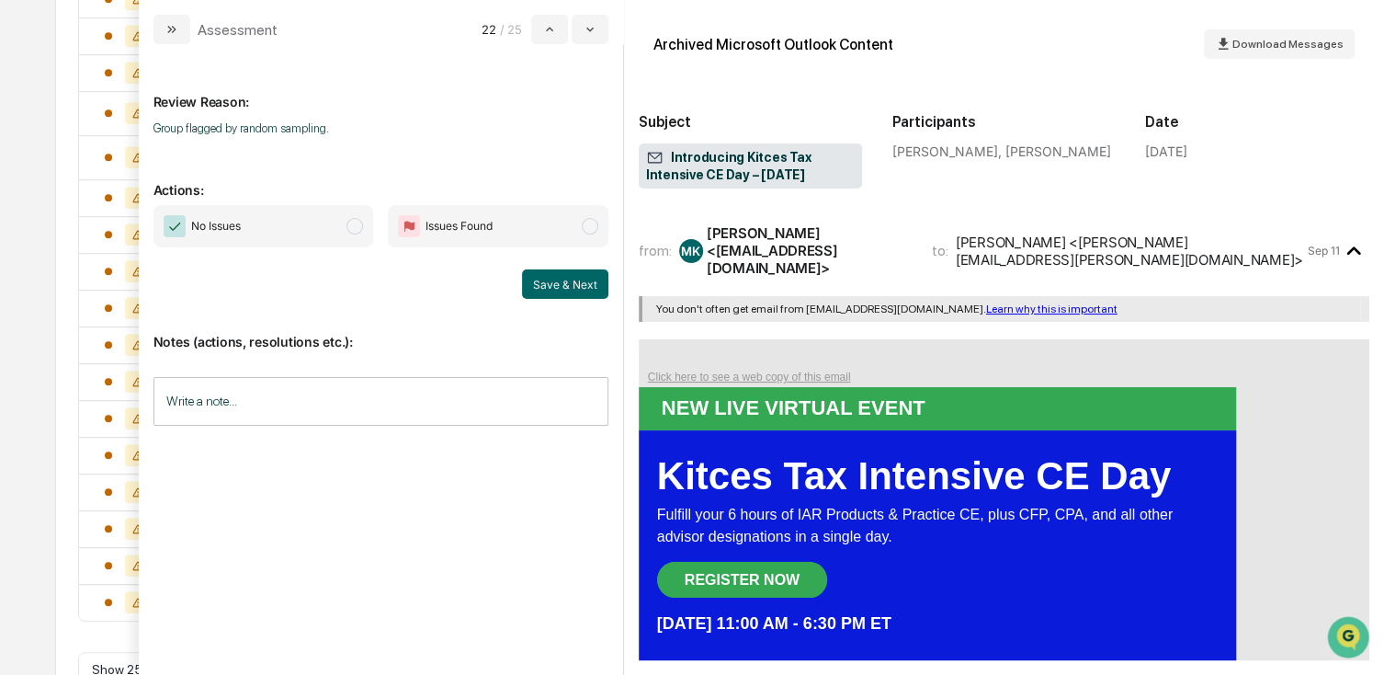
click at [309, 232] on span "No Issues" at bounding box center [264, 226] width 221 height 42
click at [578, 267] on div "No Issues Issues Found Save & Next" at bounding box center [381, 252] width 455 height 94
click at [548, 276] on button "Save & Next" at bounding box center [565, 283] width 86 height 29
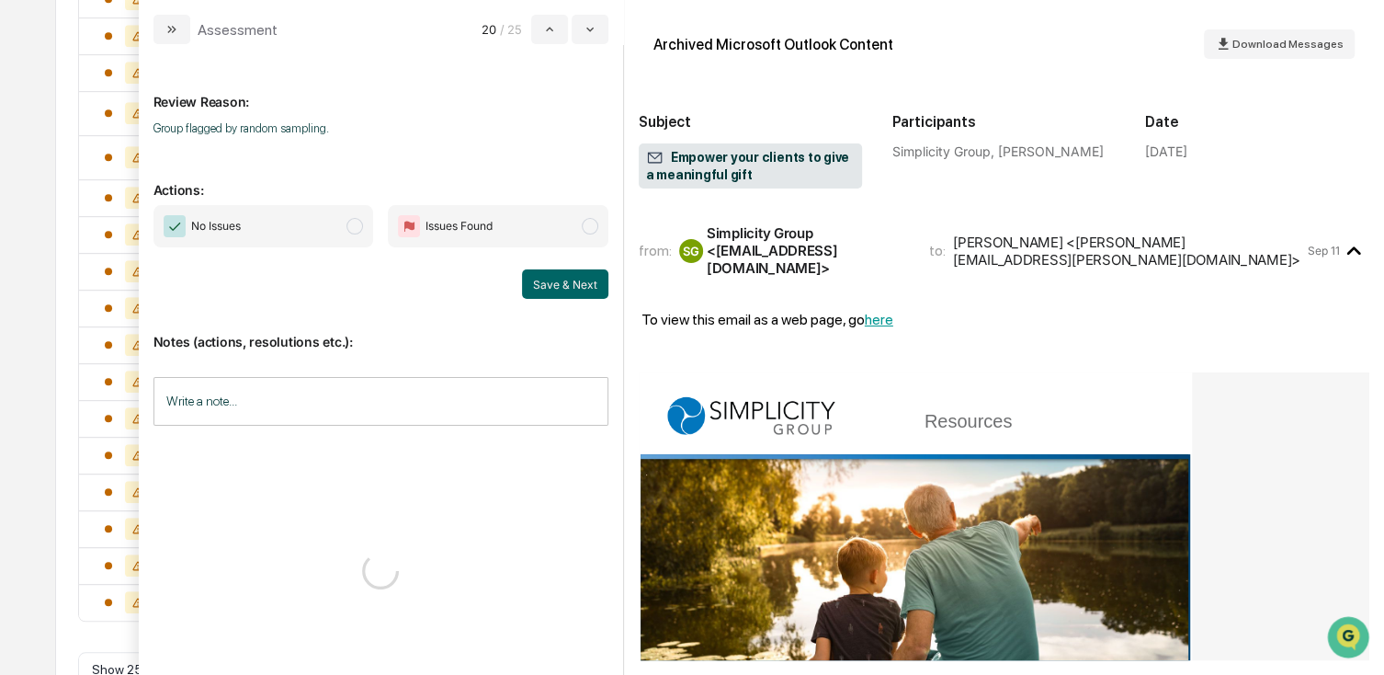
click at [335, 224] on span "No Issues" at bounding box center [264, 226] width 221 height 42
click at [570, 283] on button "Save & Next" at bounding box center [565, 283] width 86 height 29
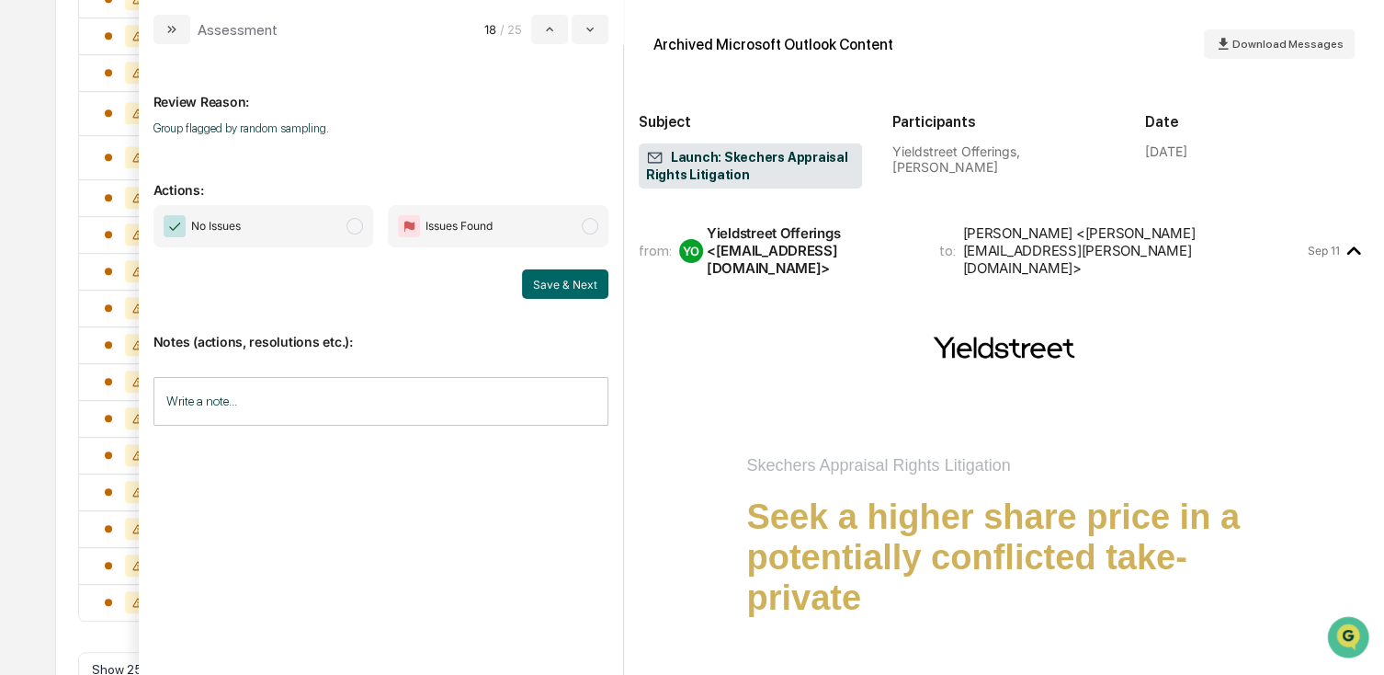
click at [265, 240] on span "No Issues" at bounding box center [264, 226] width 221 height 42
click at [563, 279] on button "Save & Next" at bounding box center [565, 283] width 86 height 29
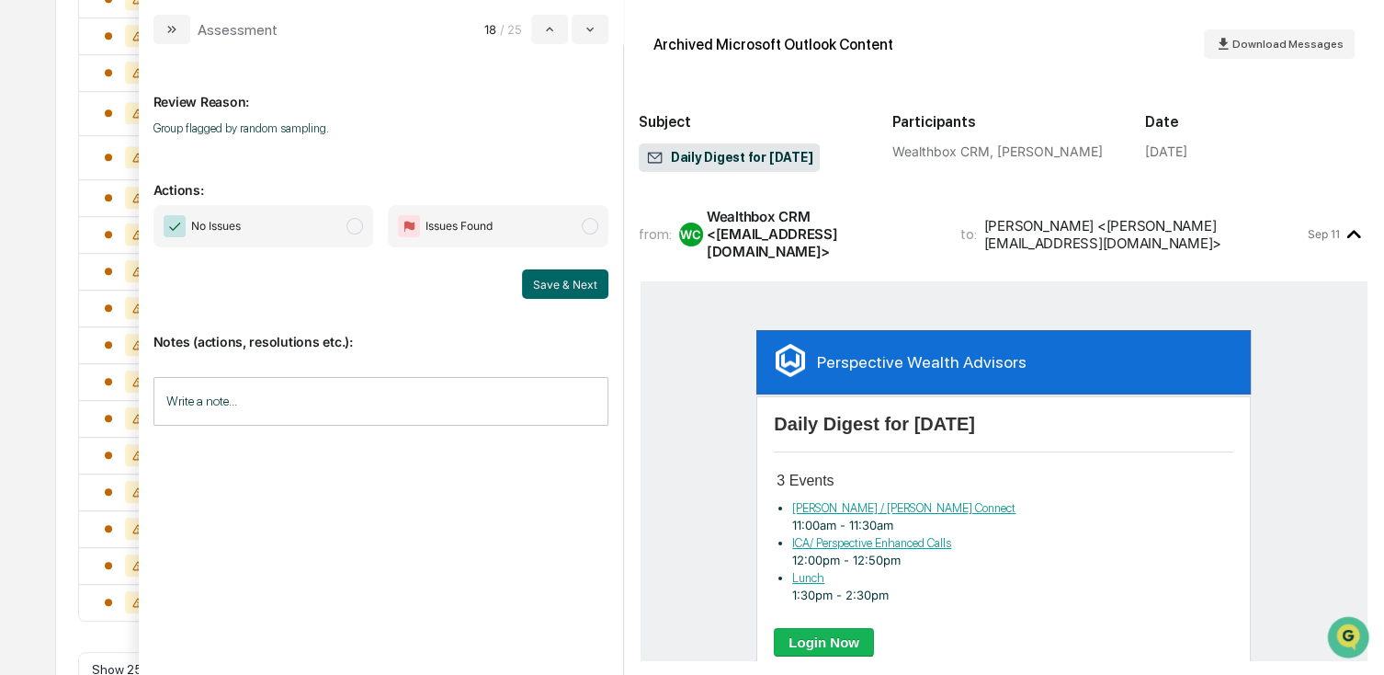
click at [283, 229] on span "No Issues" at bounding box center [264, 226] width 221 height 42
click at [535, 279] on button "Save & Next" at bounding box center [565, 283] width 86 height 29
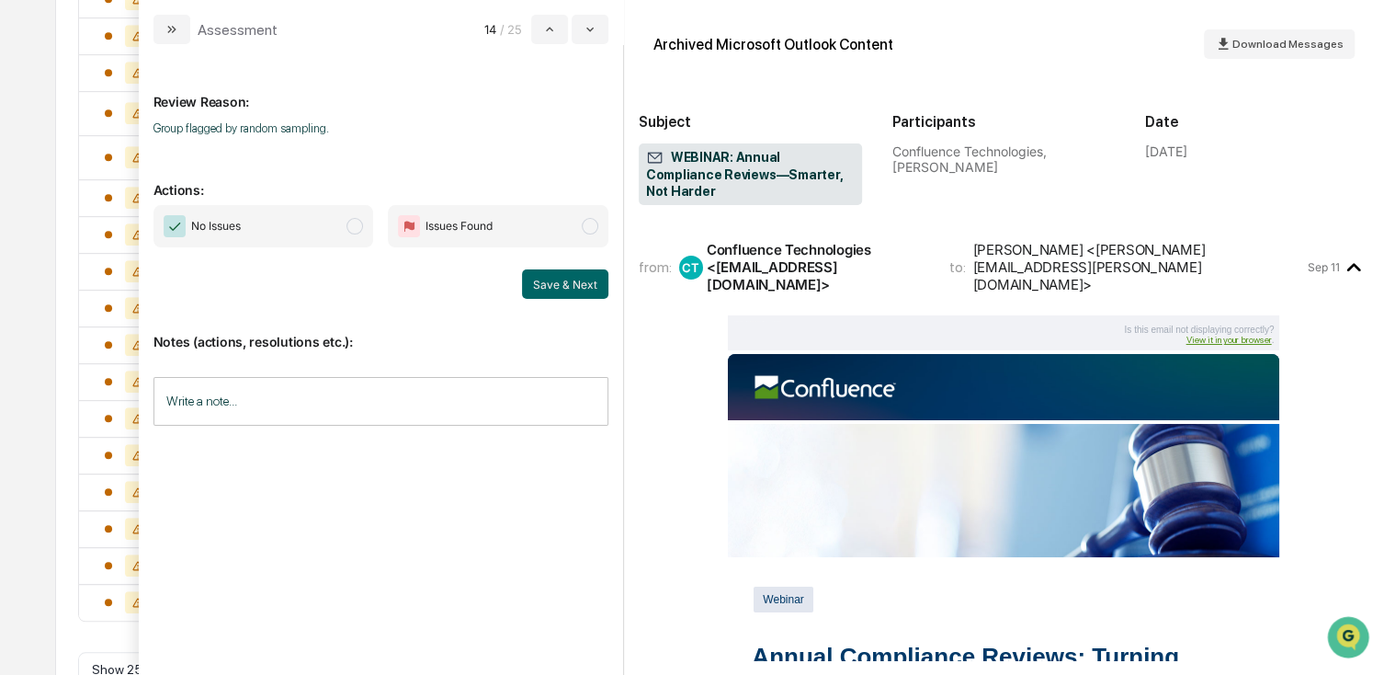
click at [248, 224] on span "No Issues" at bounding box center [264, 226] width 221 height 42
click at [557, 283] on button "Save & Next" at bounding box center [565, 283] width 86 height 29
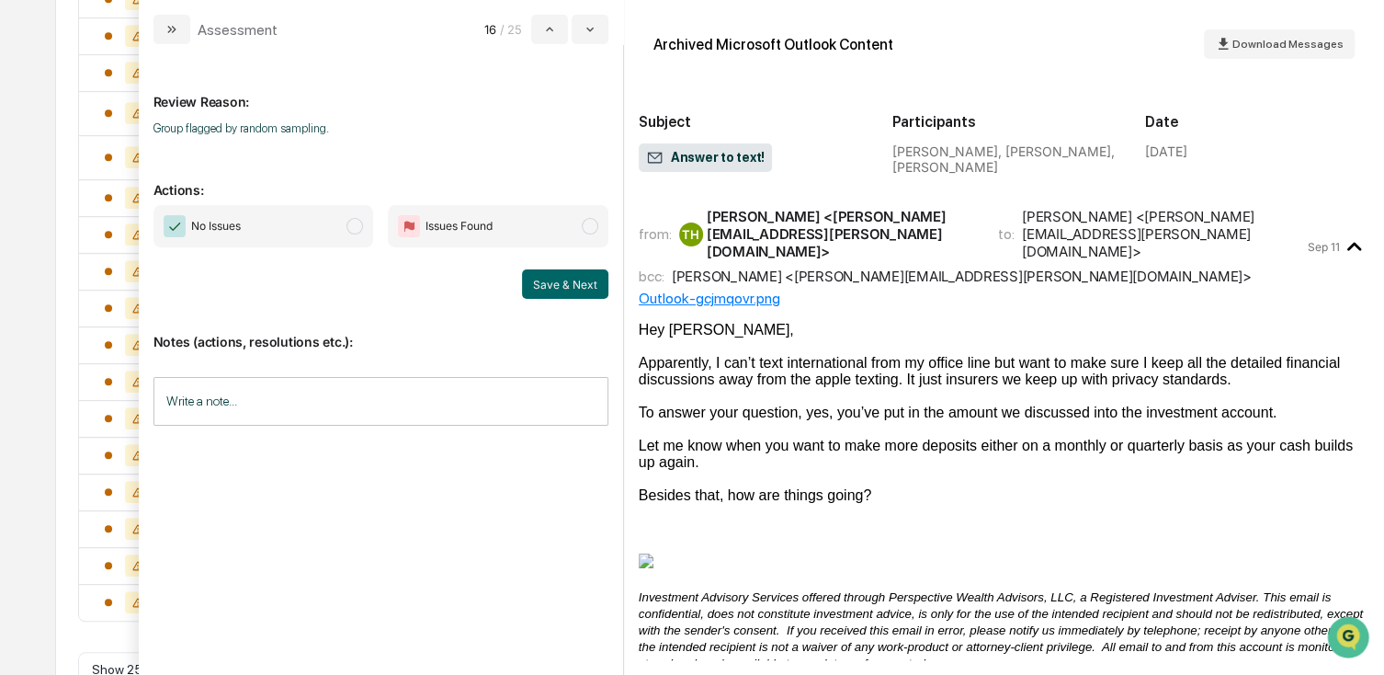
click at [266, 234] on span "No Issues" at bounding box center [264, 226] width 221 height 42
click at [583, 290] on button "Save & Next" at bounding box center [565, 283] width 86 height 29
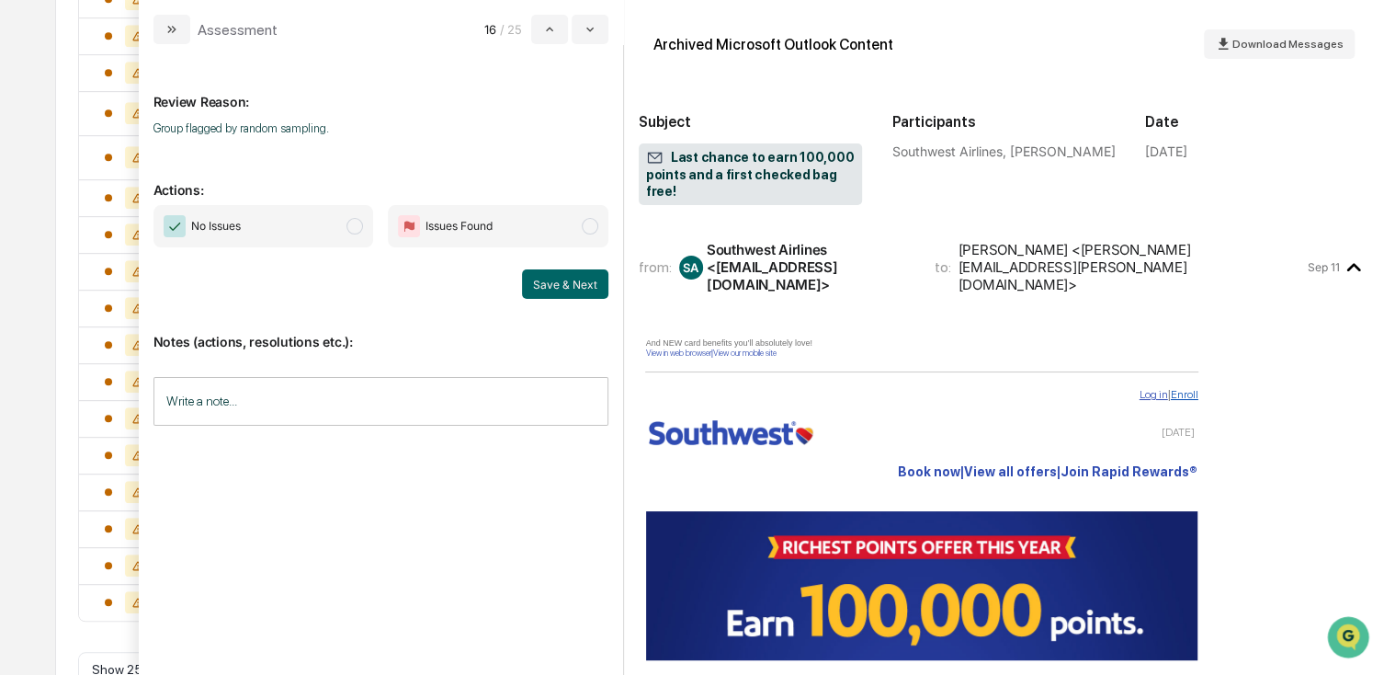
click at [256, 218] on span "No Issues" at bounding box center [264, 226] width 221 height 42
click at [546, 272] on button "Save & Next" at bounding box center [565, 283] width 86 height 29
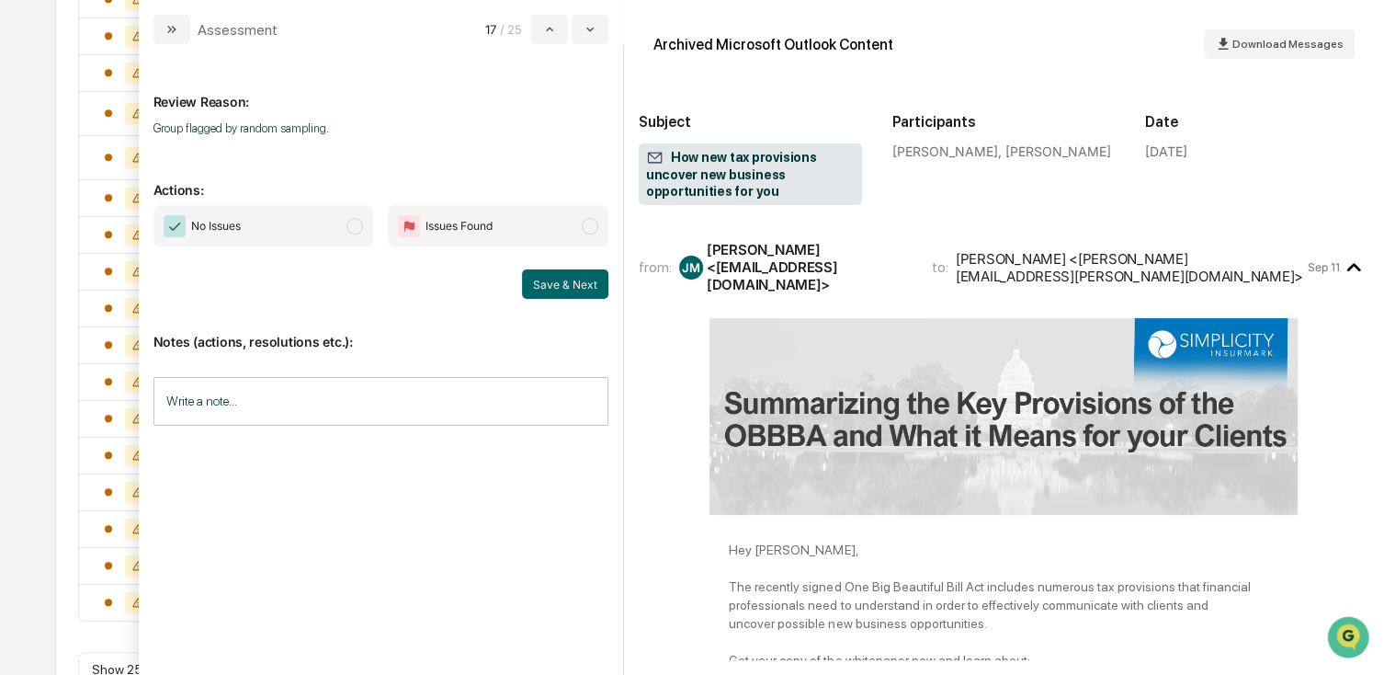
click at [261, 218] on span "No Issues" at bounding box center [264, 226] width 221 height 42
click at [587, 286] on button "Save & Next" at bounding box center [565, 283] width 86 height 29
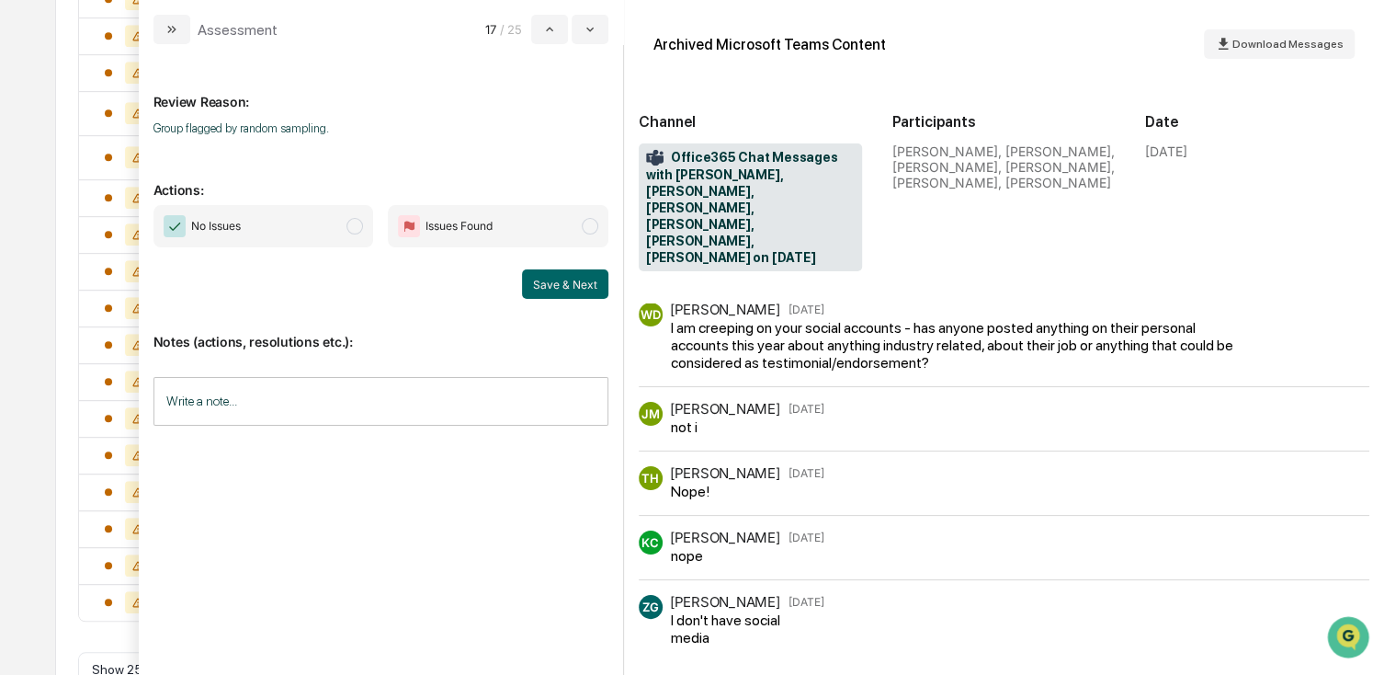
click at [233, 223] on span "No Issues" at bounding box center [216, 226] width 50 height 18
click at [561, 276] on button "Save & Next" at bounding box center [565, 283] width 86 height 29
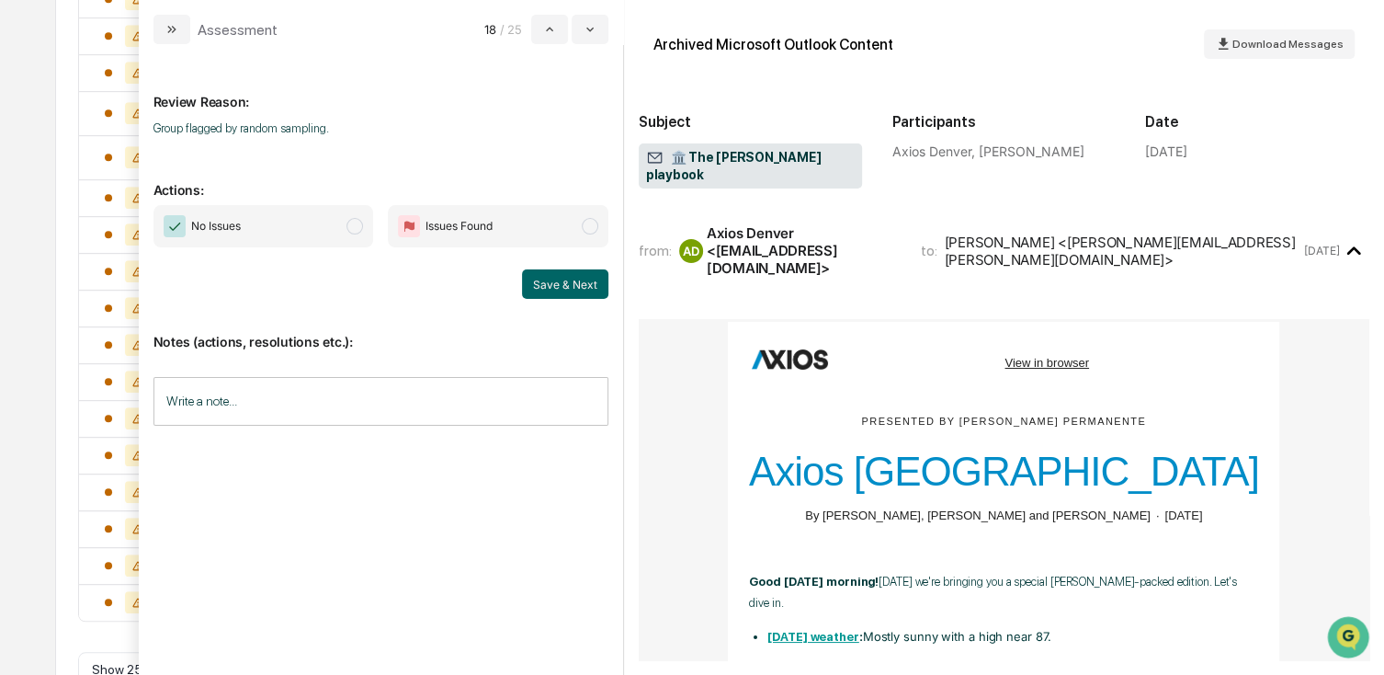
click at [249, 229] on span "No Issues" at bounding box center [264, 226] width 221 height 42
click at [583, 278] on button "Save & Next" at bounding box center [565, 283] width 86 height 29
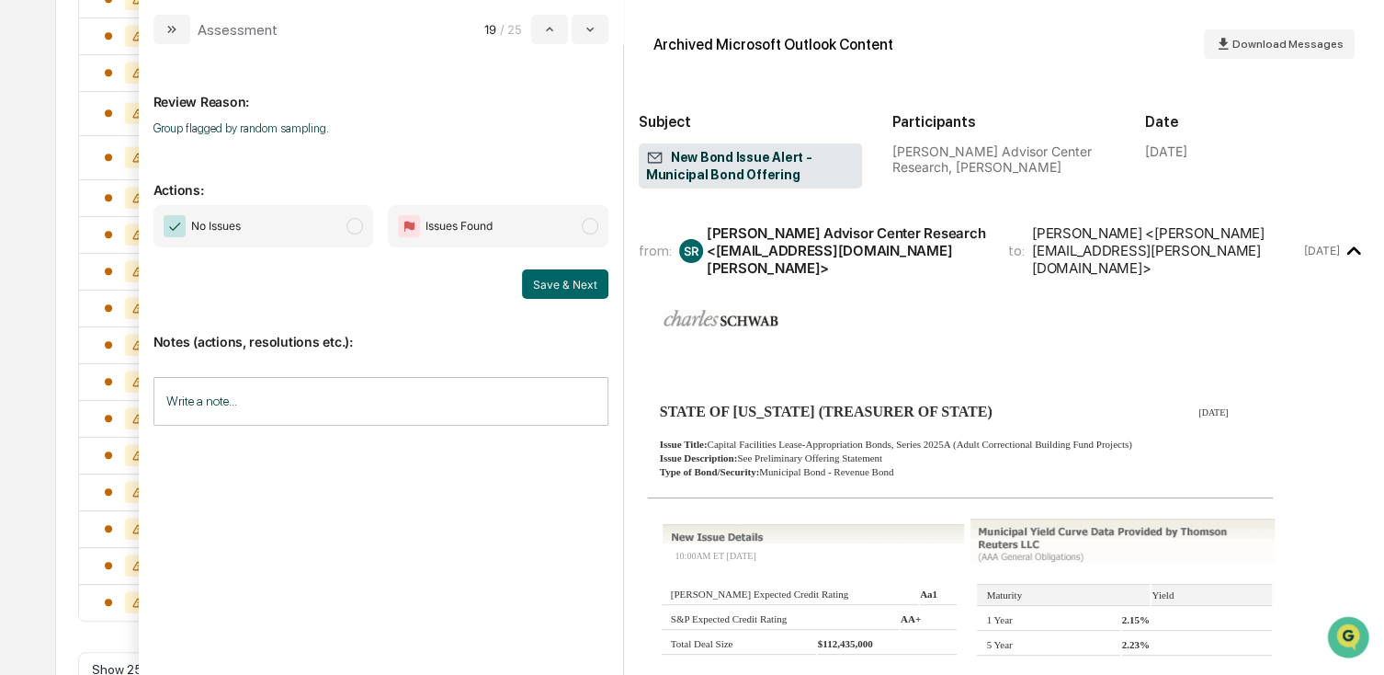
click at [199, 217] on span "No Issues" at bounding box center [216, 226] width 50 height 18
click at [545, 284] on button "Save & Next" at bounding box center [565, 283] width 86 height 29
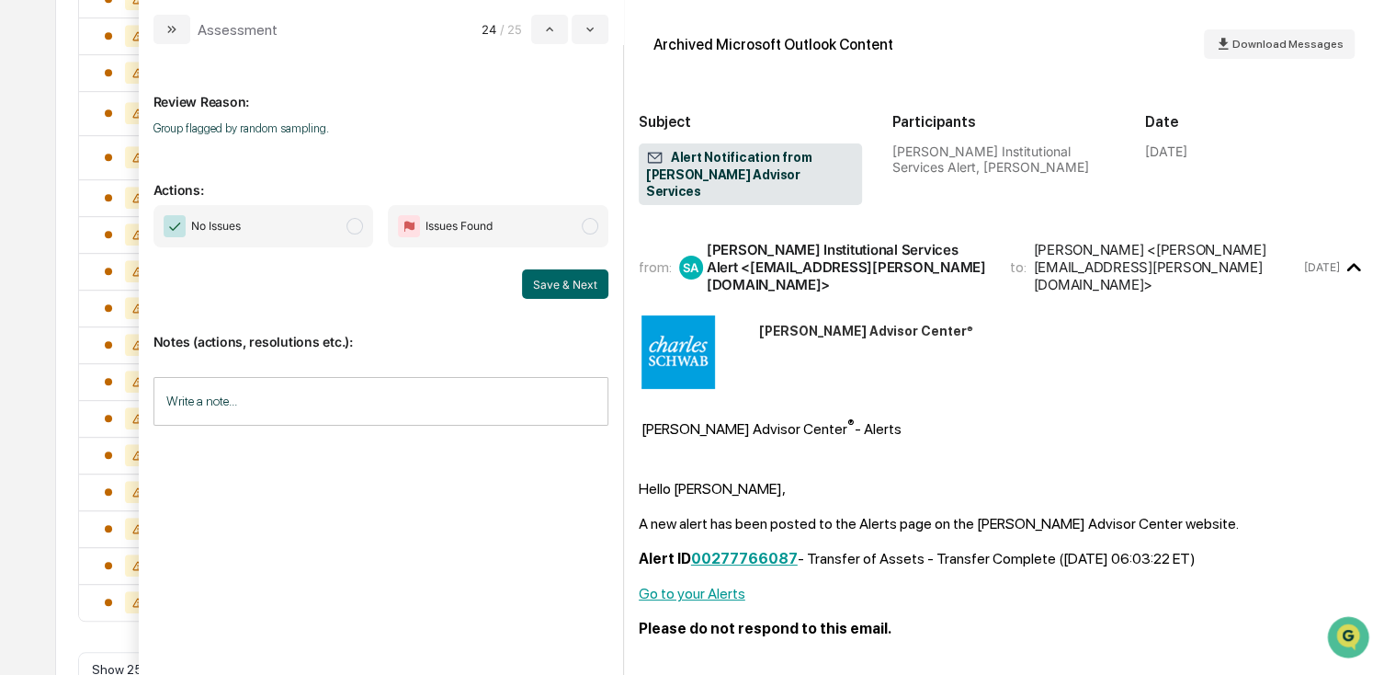
click at [245, 227] on span "No Issues" at bounding box center [264, 226] width 221 height 42
click at [537, 301] on div "Notes (actions, resolutions etc.): Write a note... Write a note..." at bounding box center [381, 373] width 455 height 149
click at [605, 282] on button "Save & Next" at bounding box center [565, 283] width 86 height 29
click at [267, 227] on span "No Issues" at bounding box center [264, 226] width 221 height 42
click at [546, 282] on button "Save & Next" at bounding box center [565, 283] width 86 height 29
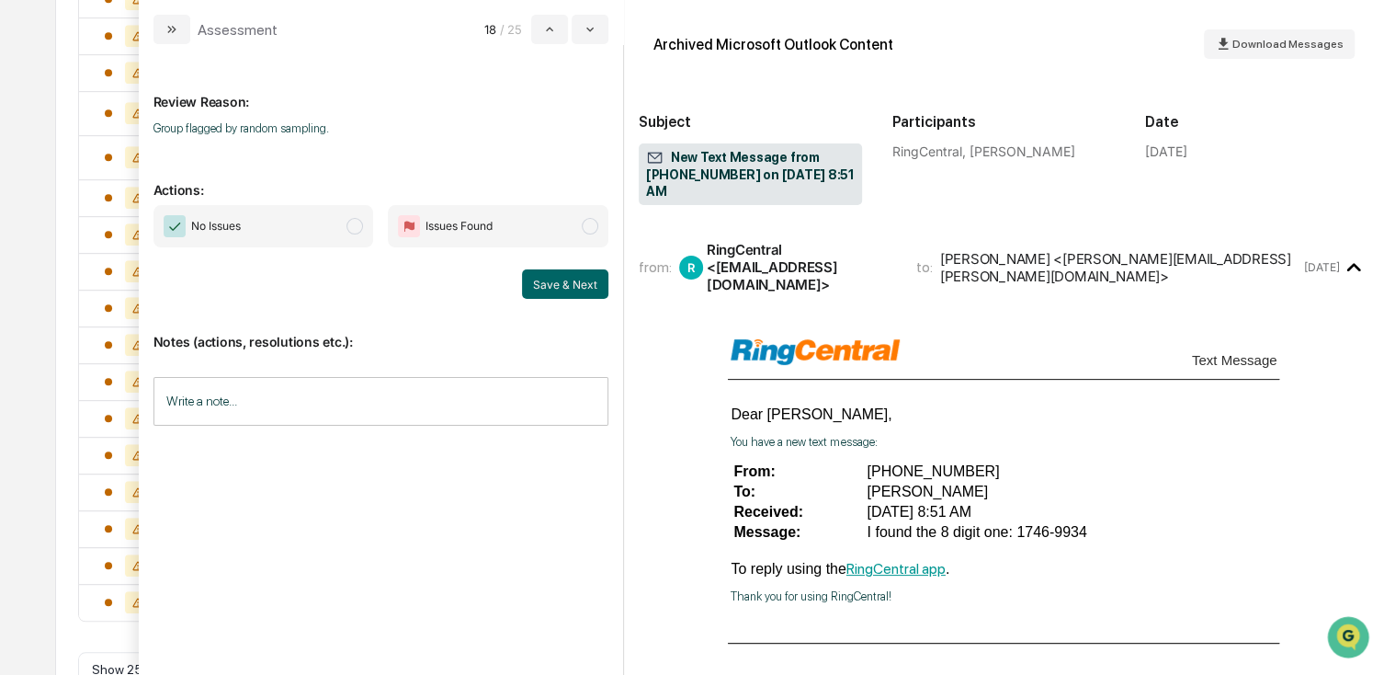
click at [301, 233] on span "No Issues" at bounding box center [264, 226] width 221 height 42
click at [558, 286] on button "Save & Next" at bounding box center [565, 283] width 86 height 29
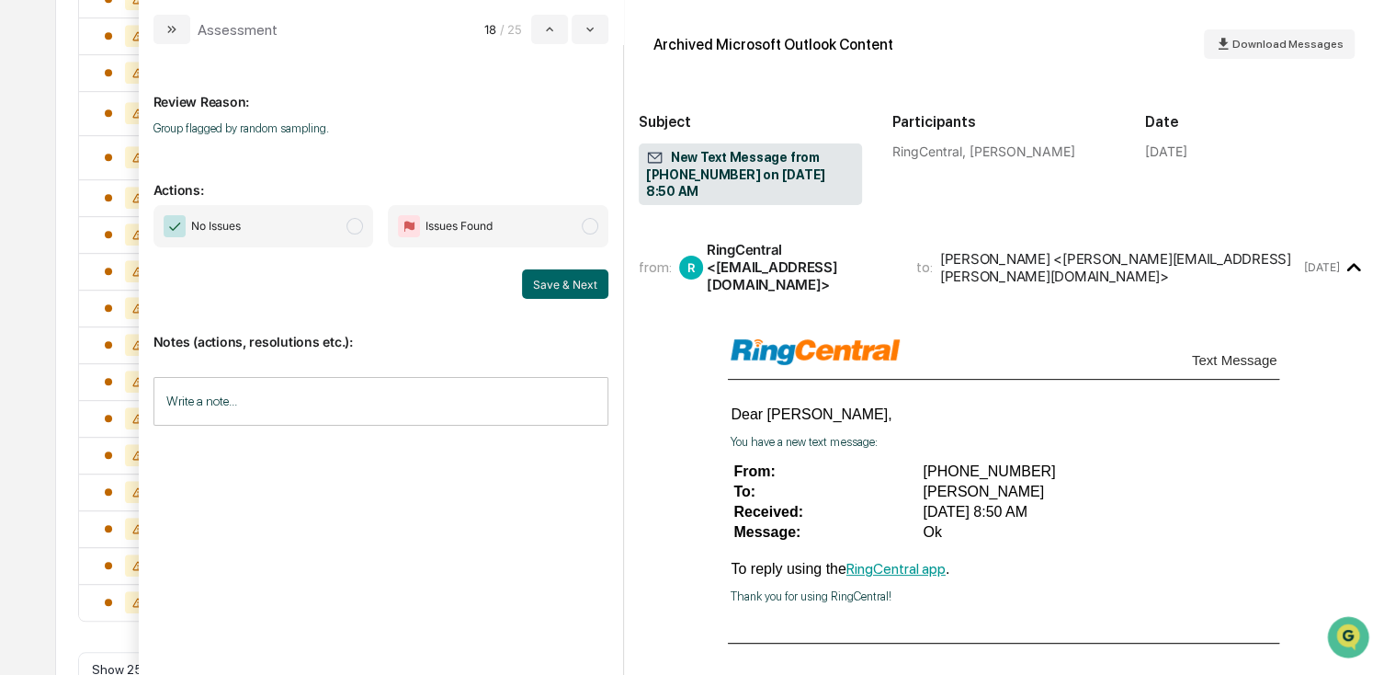
click at [265, 230] on span "No Issues" at bounding box center [264, 226] width 221 height 42
click at [562, 299] on div "Notes (actions, resolutions etc.): Write a note... Write a note..." at bounding box center [381, 373] width 455 height 149
click at [540, 284] on button "Save & Next" at bounding box center [565, 283] width 86 height 29
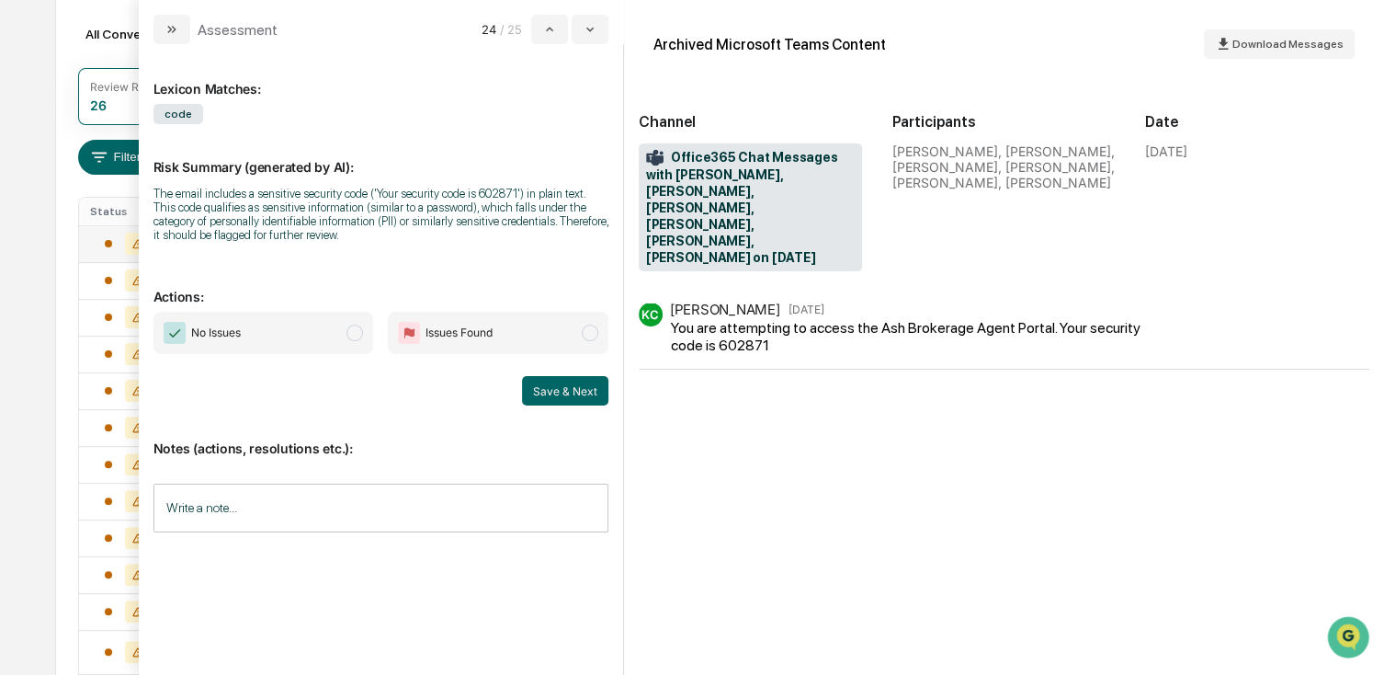
scroll to position [92, 0]
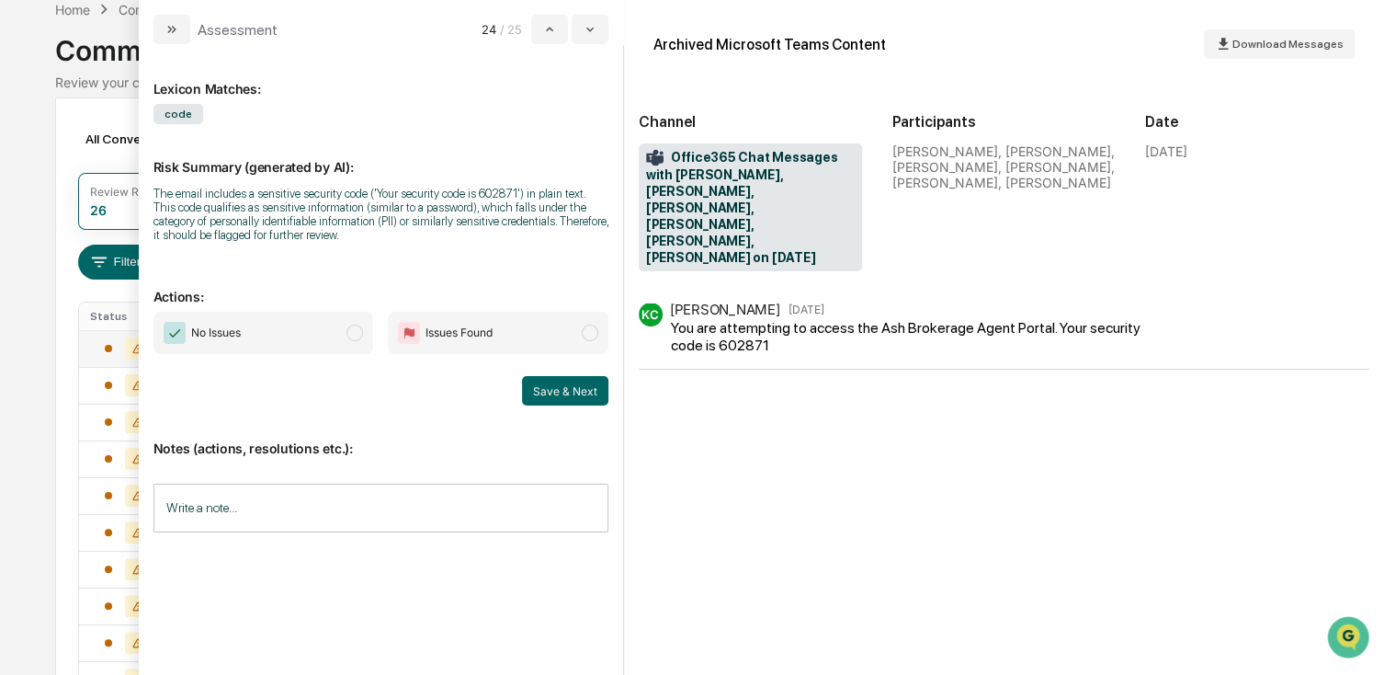
click at [284, 318] on span "No Issues" at bounding box center [264, 333] width 221 height 42
click at [572, 385] on button "Save & Next" at bounding box center [565, 390] width 86 height 29
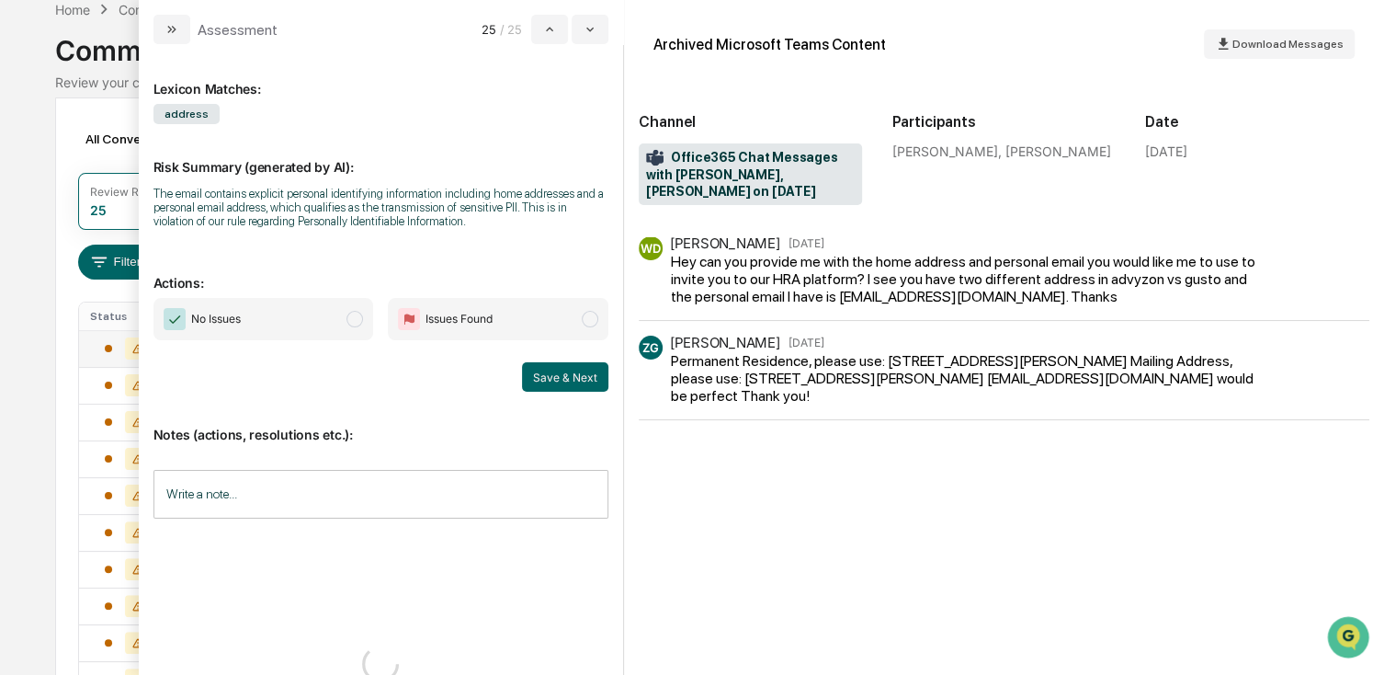
click at [267, 311] on span "No Issues" at bounding box center [264, 319] width 221 height 42
click at [555, 371] on button "Save & Next" at bounding box center [565, 376] width 86 height 29
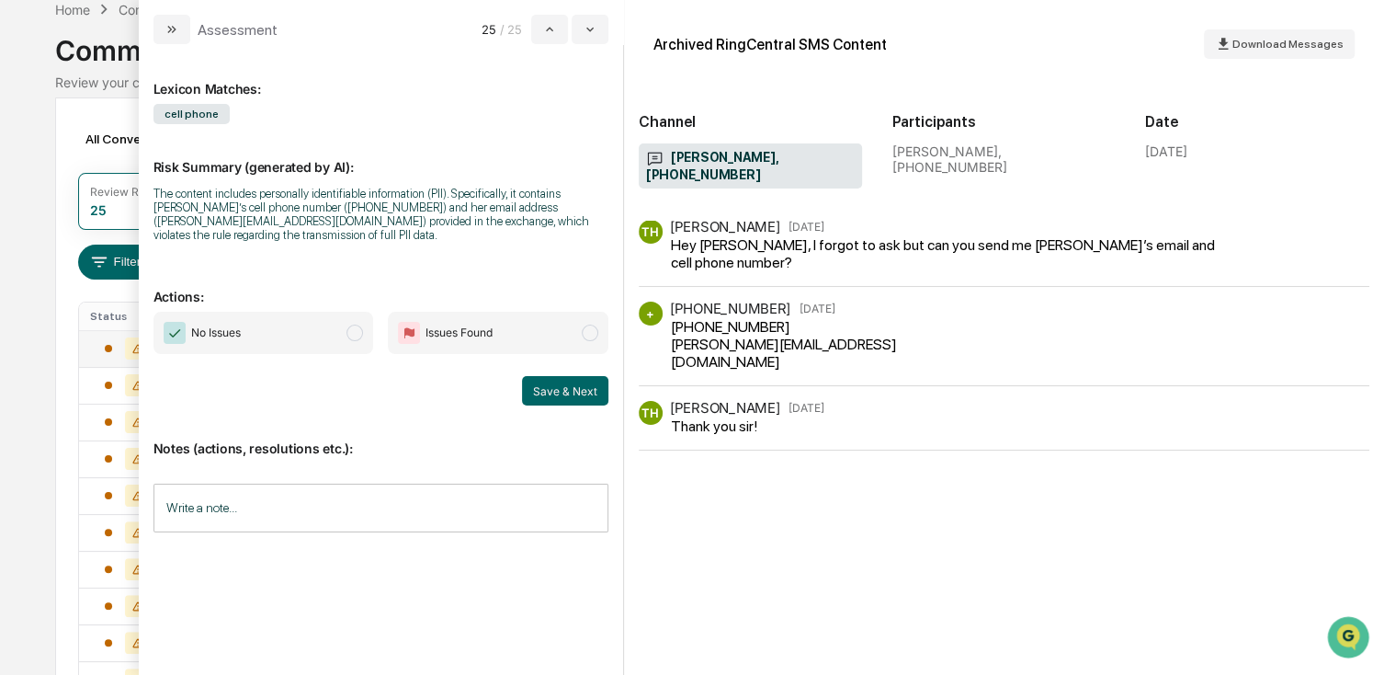
click at [271, 312] on span "No Issues" at bounding box center [264, 333] width 221 height 42
click at [554, 376] on button "Save & Next" at bounding box center [565, 390] width 86 height 29
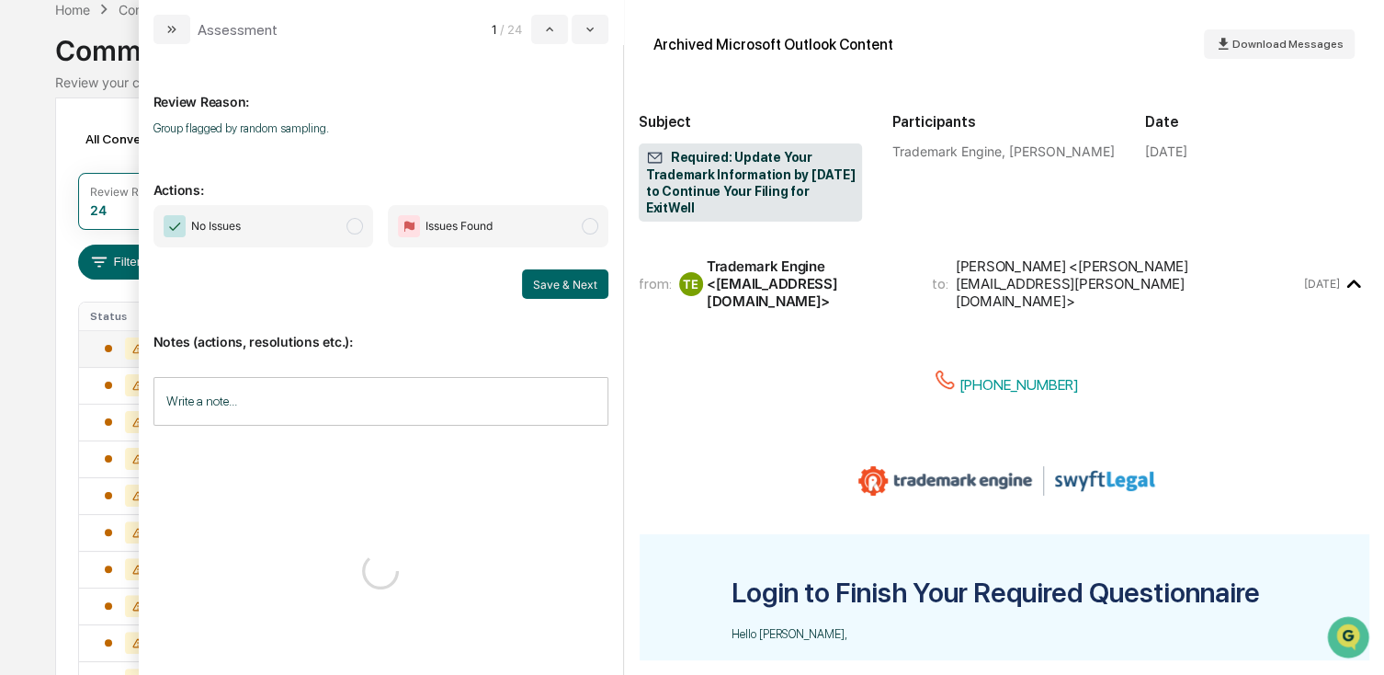
click at [256, 309] on div "Notes (actions, resolutions etc.): Write a note... Write a note..." at bounding box center [381, 467] width 455 height 336
click at [235, 215] on span "No Issues" at bounding box center [202, 226] width 77 height 22
click at [557, 279] on button "Save & Next" at bounding box center [565, 283] width 86 height 29
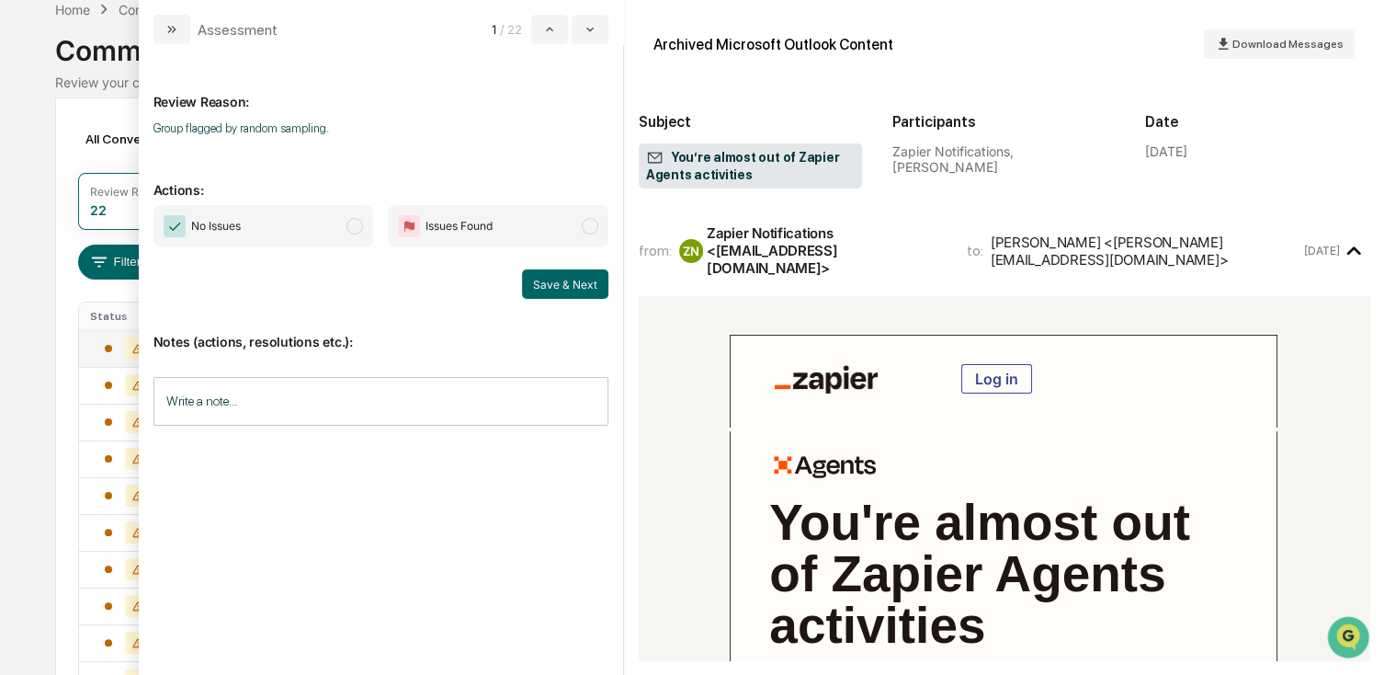
click at [237, 230] on span "No Issues" at bounding box center [216, 226] width 50 height 18
click at [544, 282] on button "Save & Next" at bounding box center [565, 283] width 86 height 29
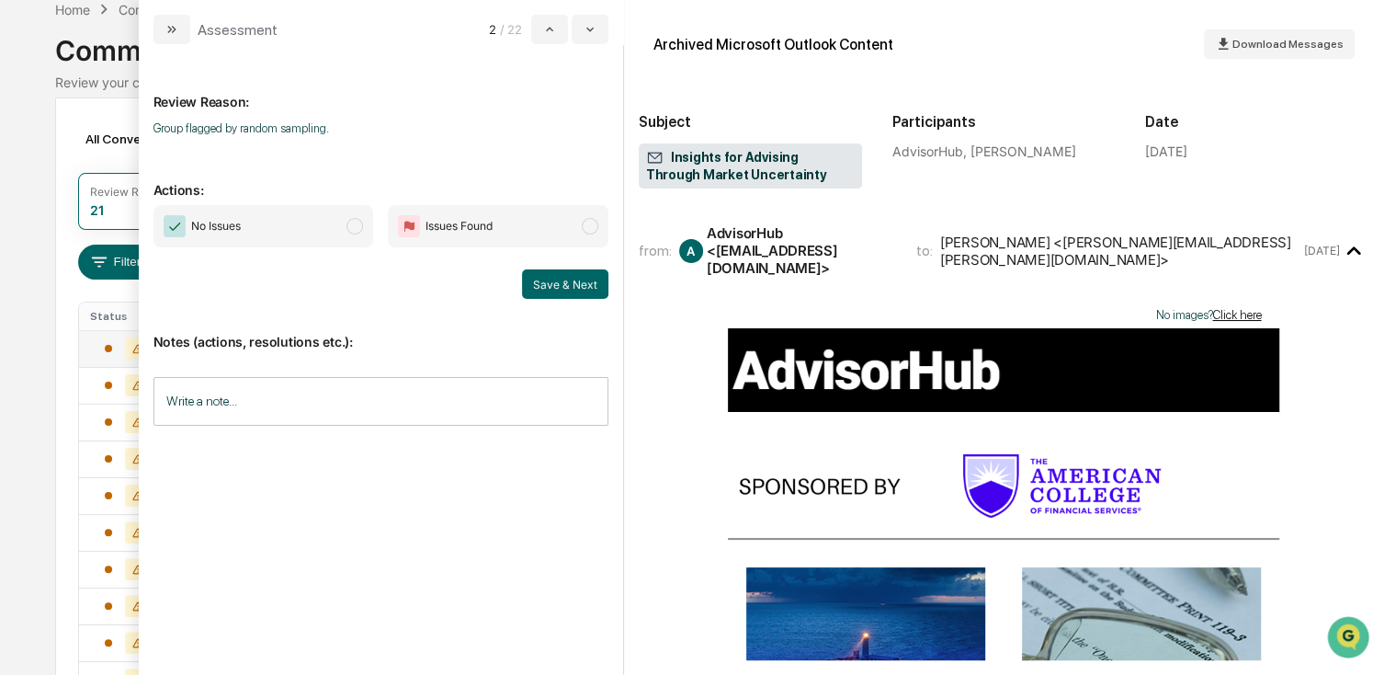
click at [307, 234] on span "No Issues" at bounding box center [264, 226] width 221 height 42
click at [566, 285] on button "Save & Next" at bounding box center [565, 283] width 86 height 29
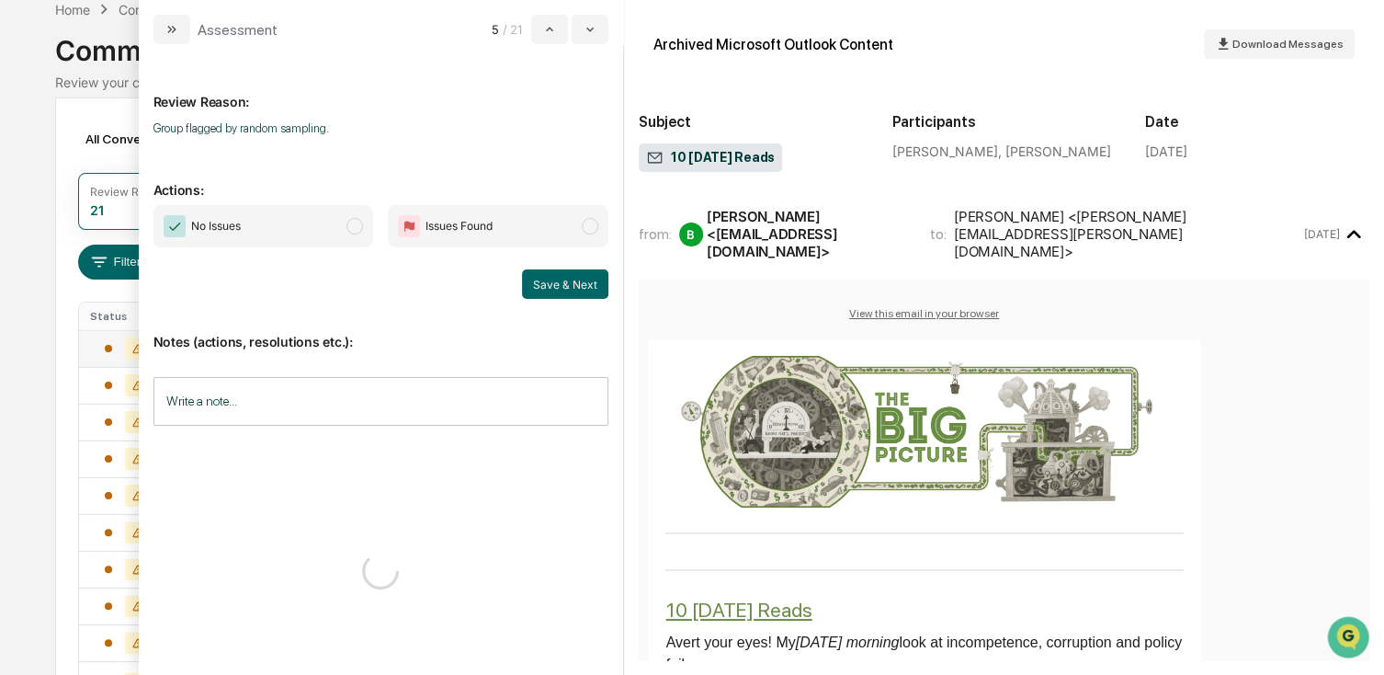
drag, startPoint x: 288, startPoint y: 241, endPoint x: 302, endPoint y: 240, distance: 14.7
click at [288, 240] on span "No Issues" at bounding box center [264, 226] width 221 height 42
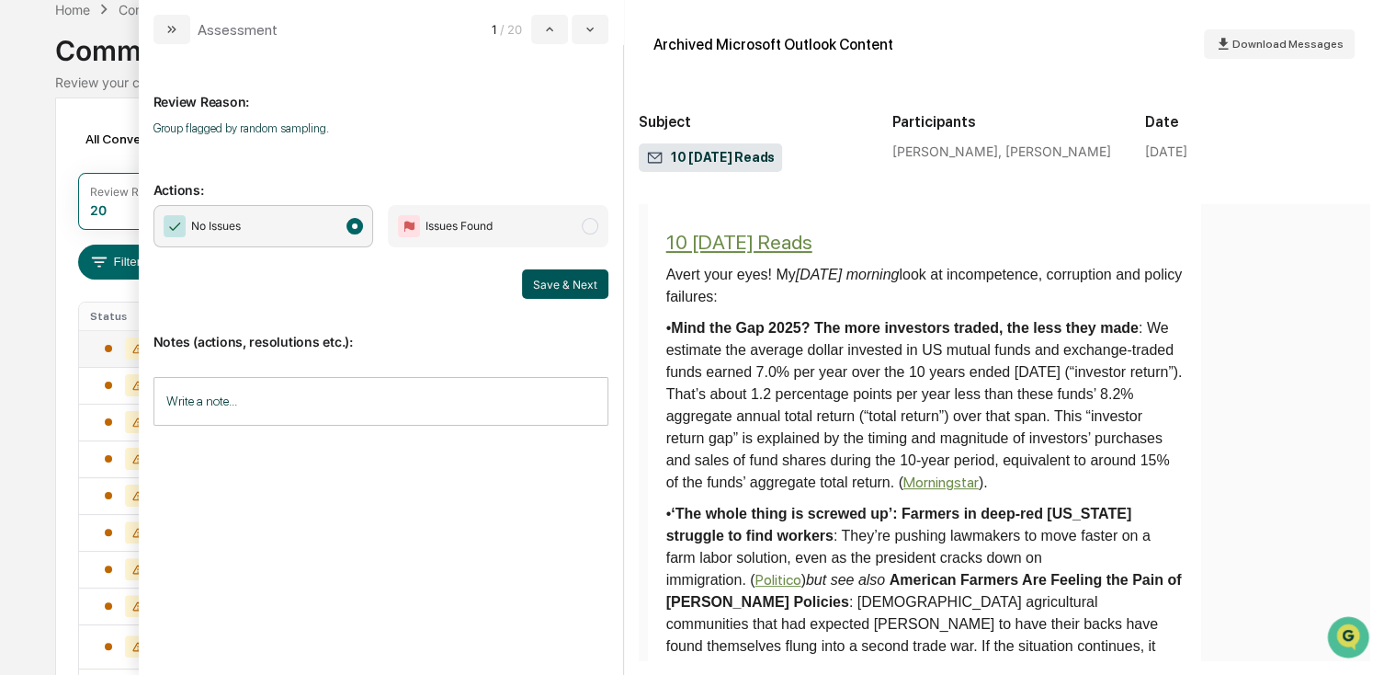
click at [541, 272] on button "Save & Next" at bounding box center [565, 283] width 86 height 29
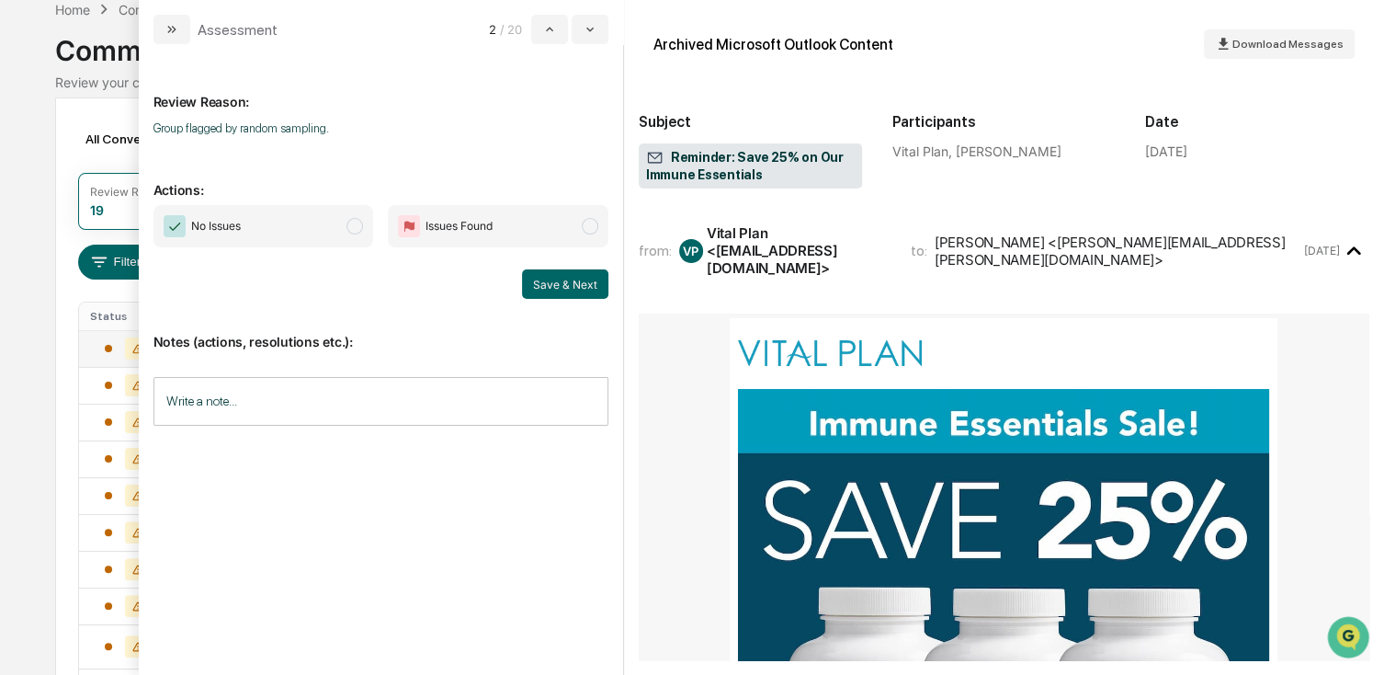
click at [321, 240] on span "No Issues" at bounding box center [264, 226] width 221 height 42
click at [556, 288] on button "Save & Next" at bounding box center [565, 283] width 86 height 29
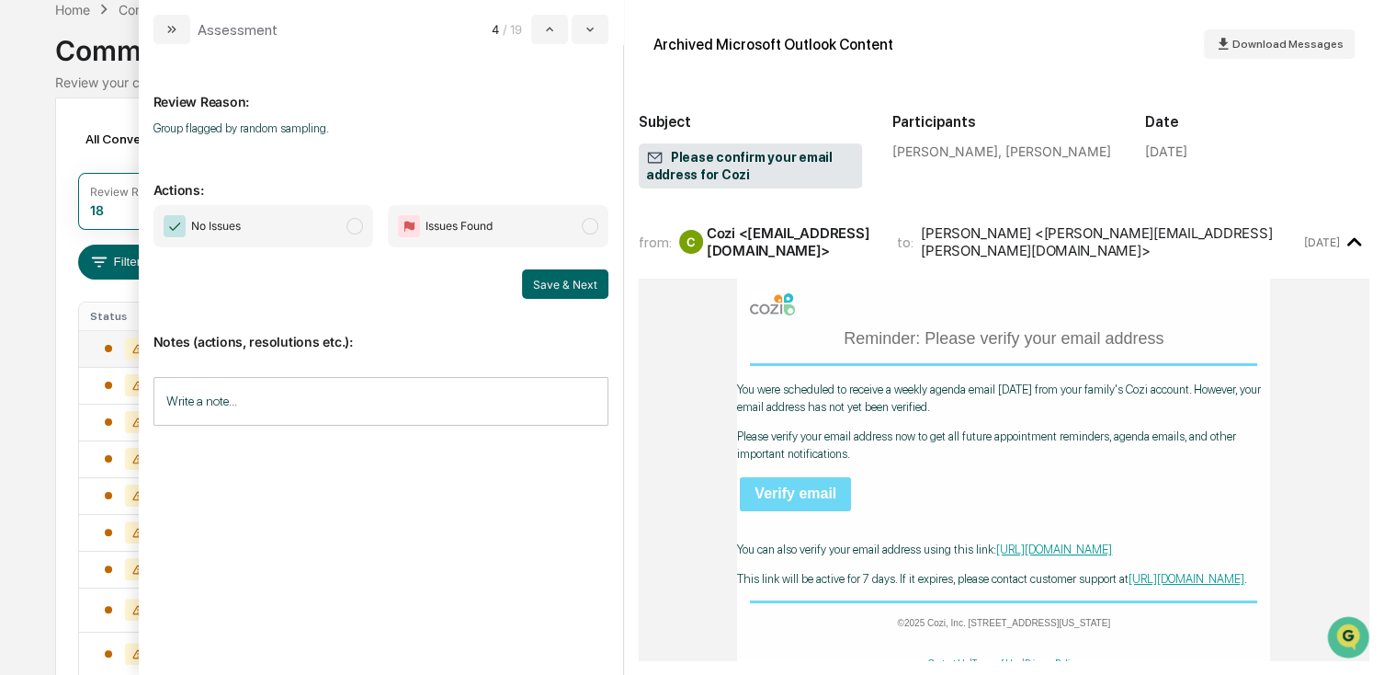
click at [258, 231] on span "No Issues" at bounding box center [264, 226] width 221 height 42
click at [541, 287] on button "Save & Next" at bounding box center [565, 283] width 86 height 29
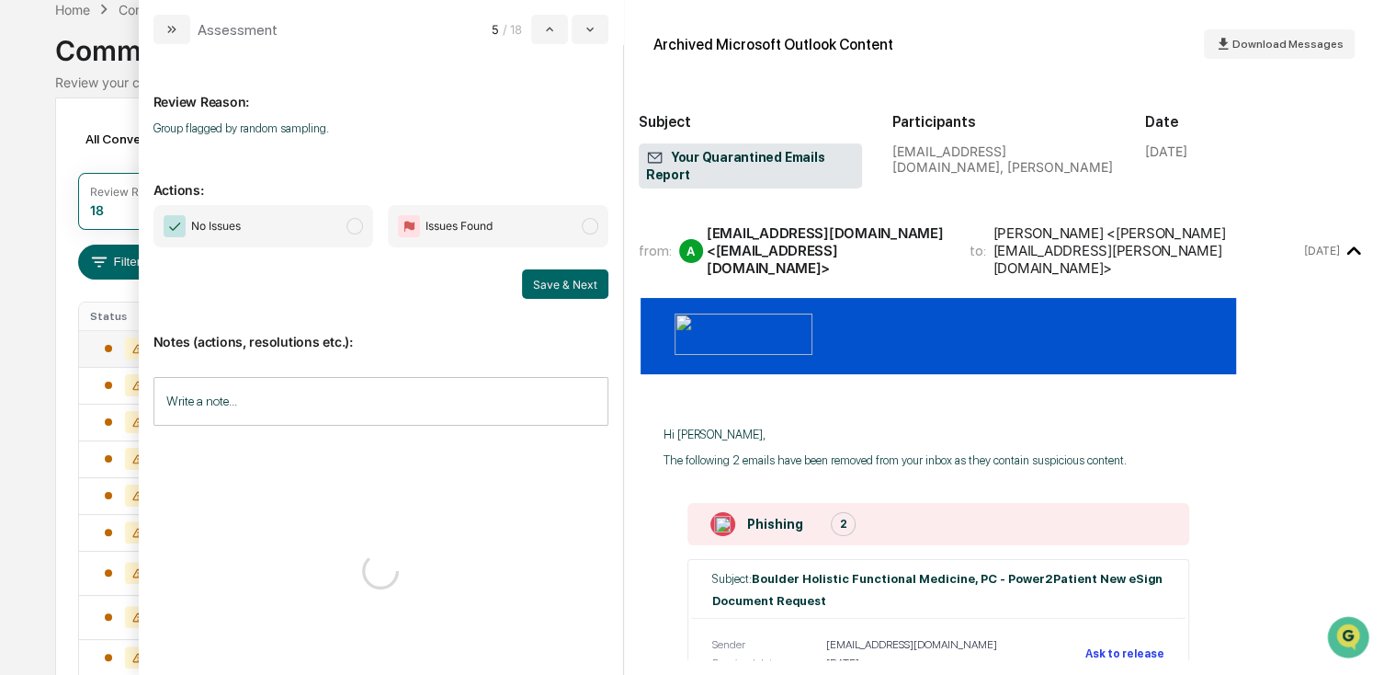
click at [263, 226] on span "No Issues" at bounding box center [264, 226] width 221 height 42
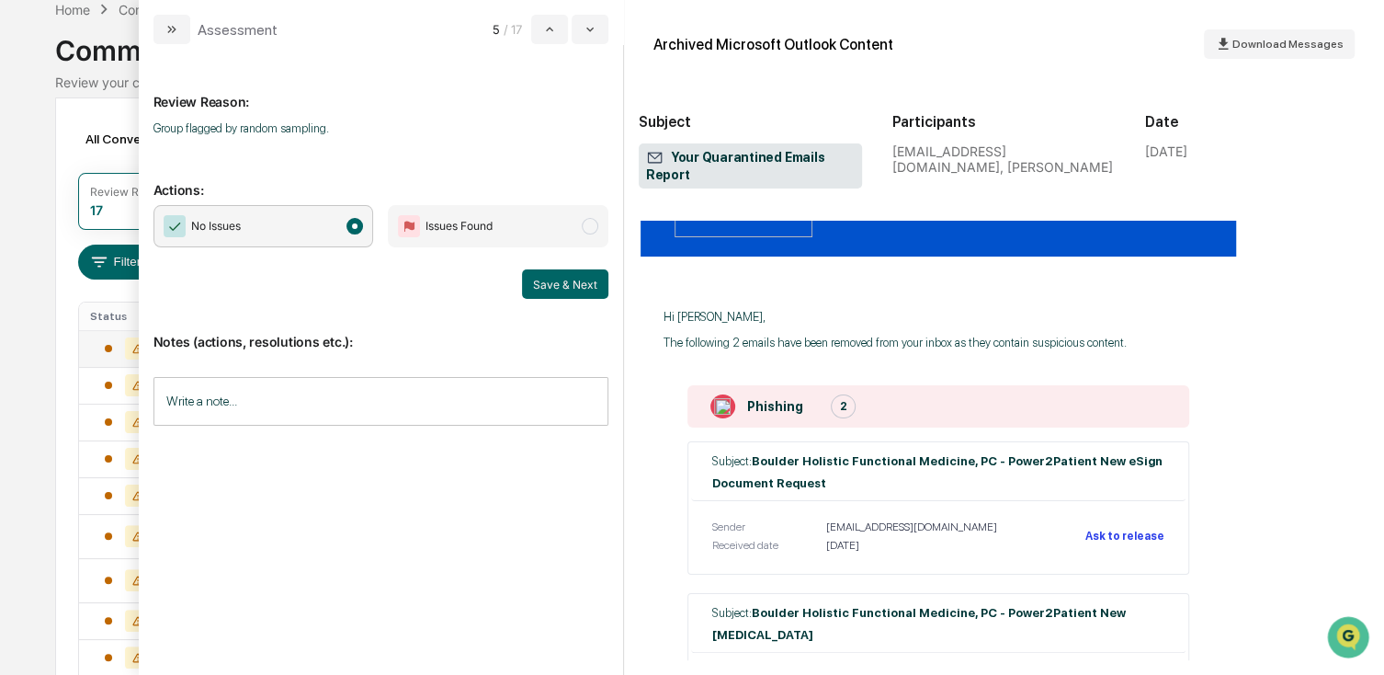
scroll to position [276, 0]
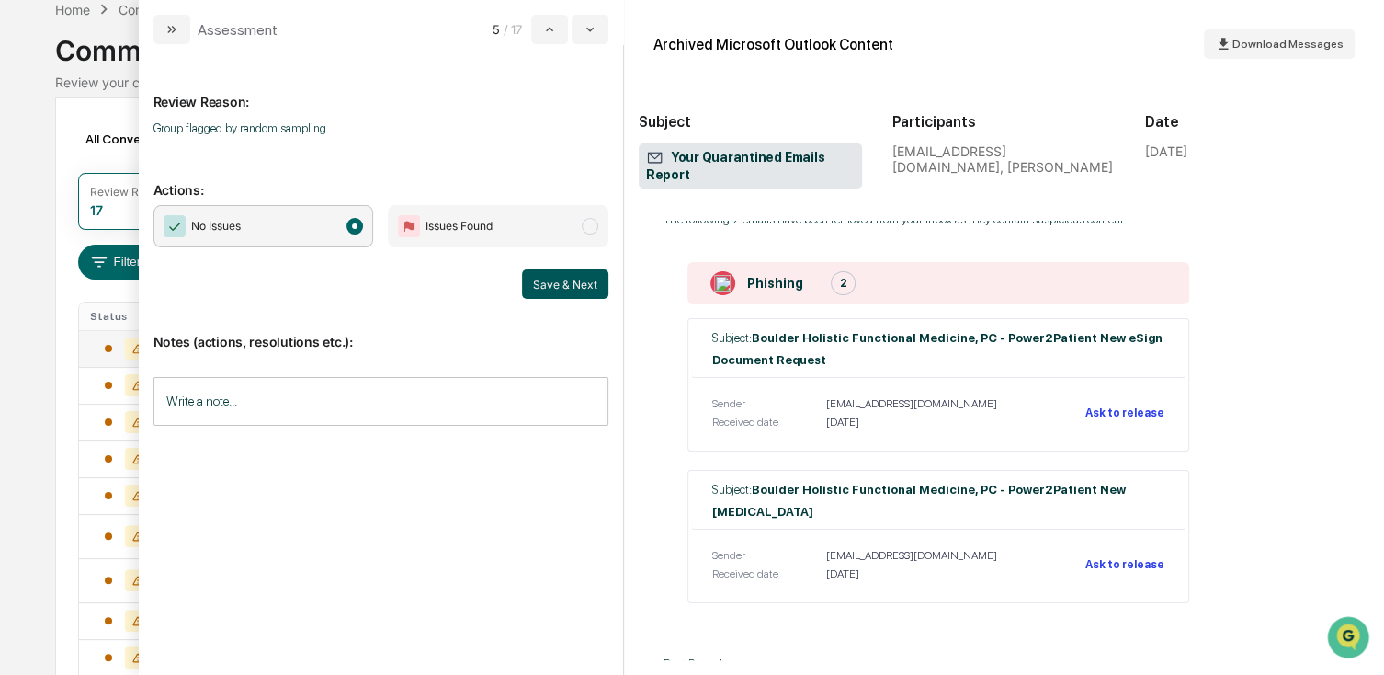
click at [567, 296] on button "Save & Next" at bounding box center [565, 283] width 86 height 29
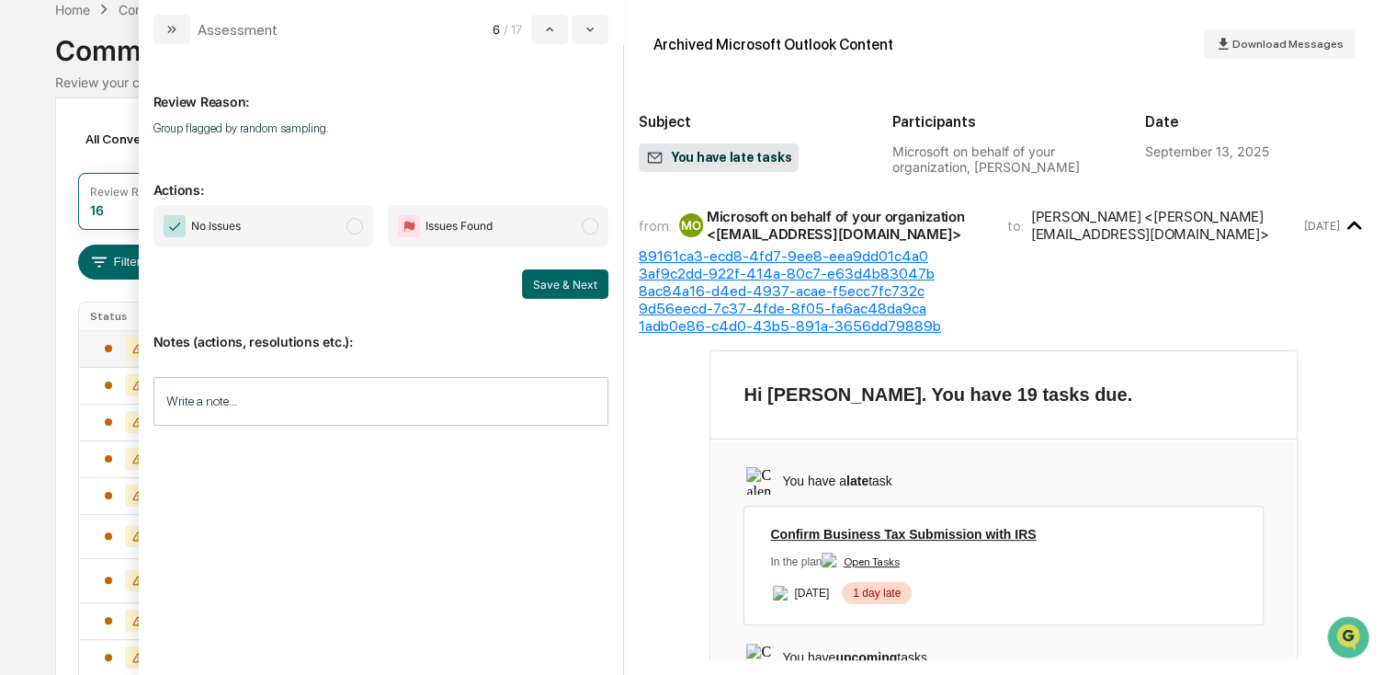
click at [319, 225] on span "No Issues" at bounding box center [264, 226] width 221 height 42
click at [563, 267] on div "No Issues Issues Found Save & Next" at bounding box center [381, 252] width 455 height 94
click at [564, 282] on button "Save & Next" at bounding box center [565, 283] width 86 height 29
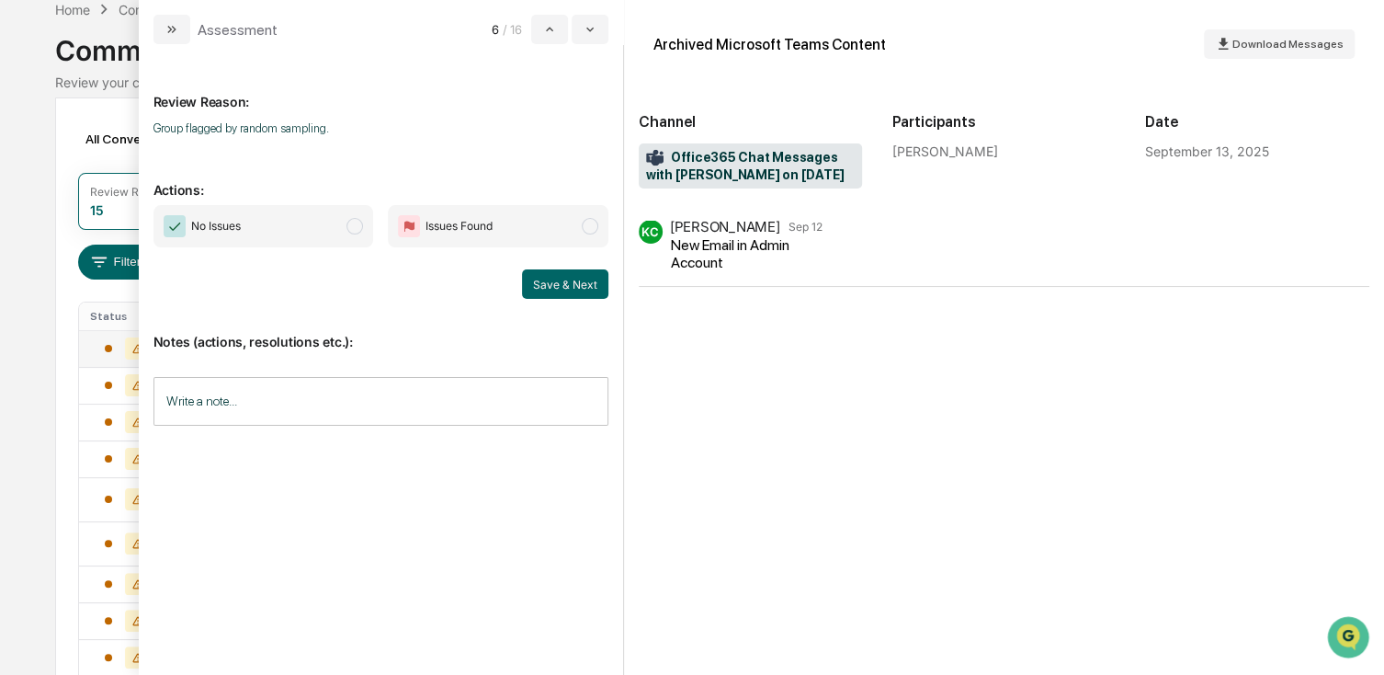
click at [289, 236] on span "No Issues" at bounding box center [264, 226] width 221 height 42
click at [533, 282] on button "Save & Next" at bounding box center [565, 283] width 86 height 29
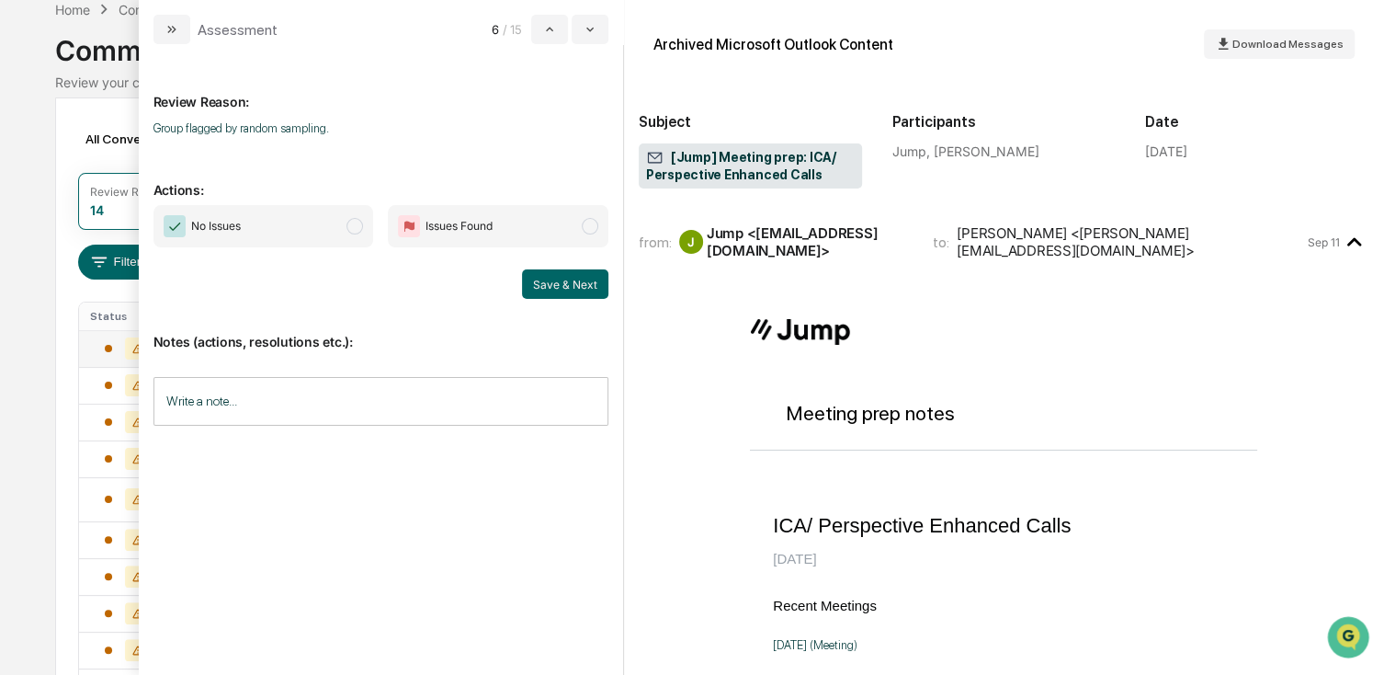
click at [292, 242] on span "No Issues" at bounding box center [264, 226] width 221 height 42
click at [530, 276] on button "Save & Next" at bounding box center [565, 283] width 86 height 29
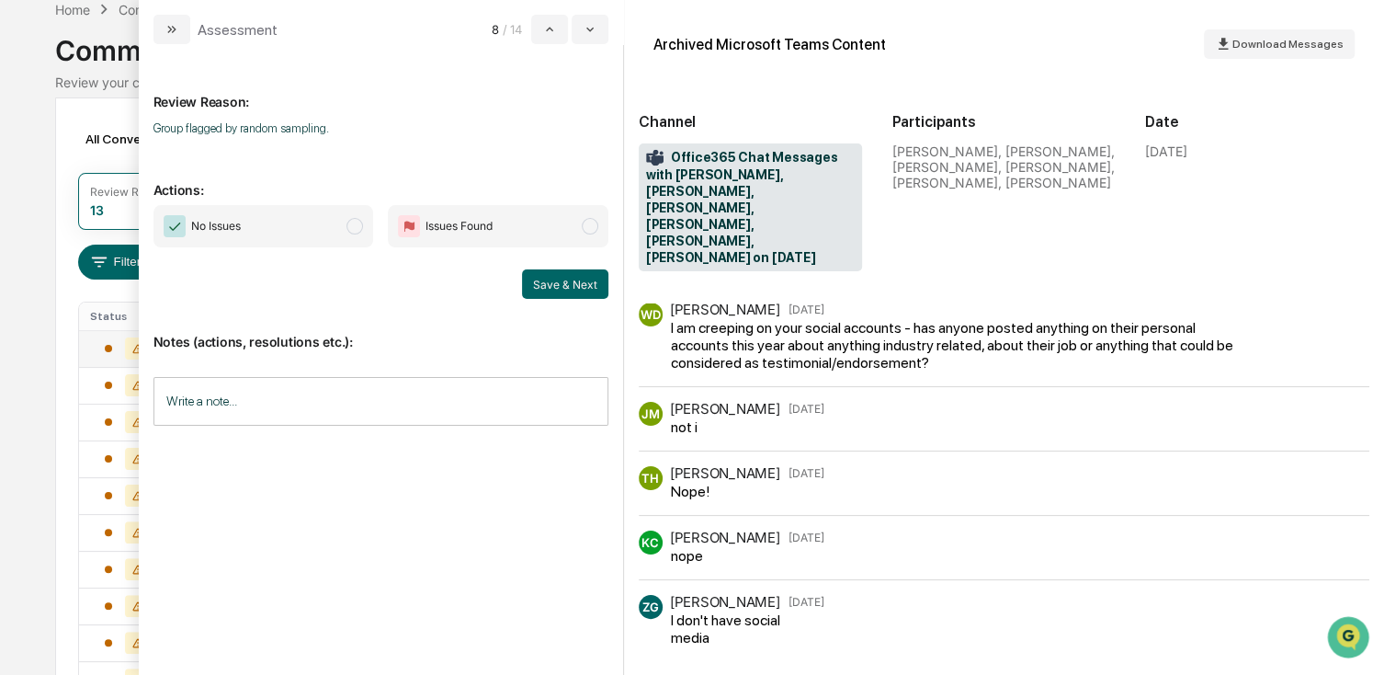
click at [313, 234] on span "No Issues" at bounding box center [264, 226] width 221 height 42
click at [564, 281] on button "Save & Next" at bounding box center [565, 283] width 86 height 29
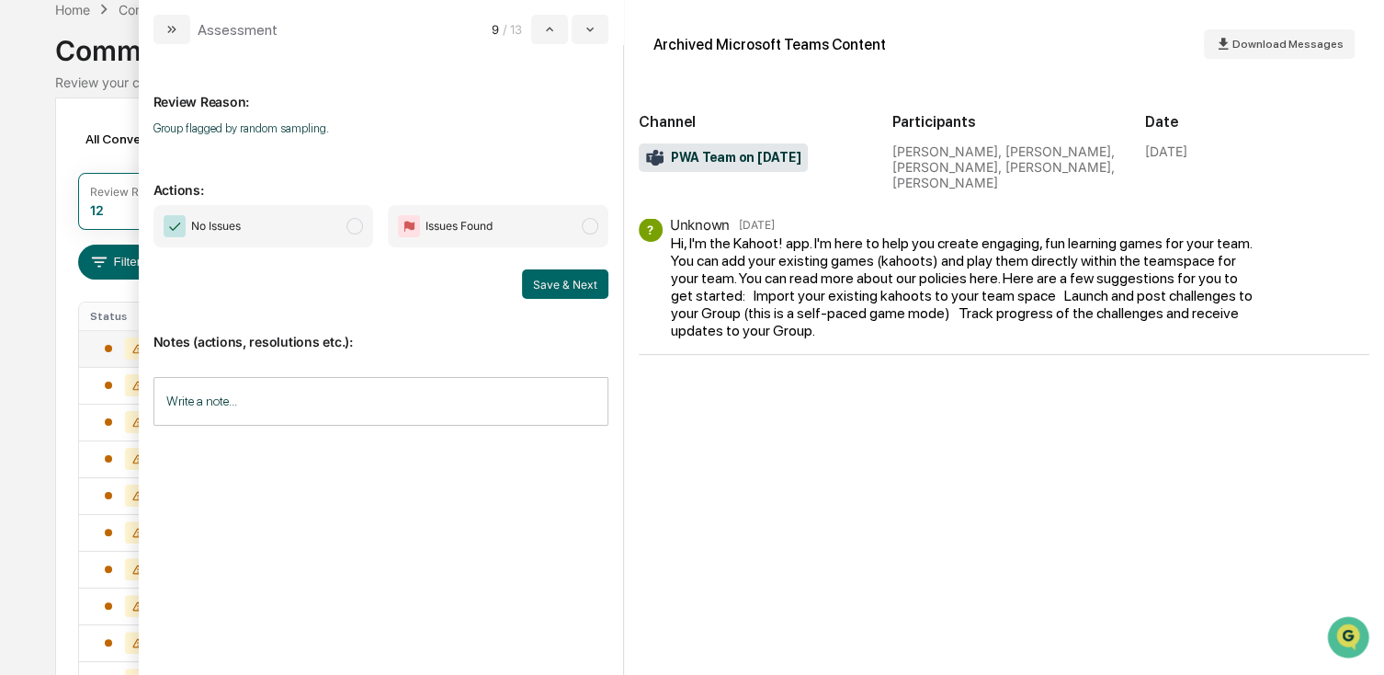
click at [301, 237] on span "No Issues" at bounding box center [264, 226] width 221 height 42
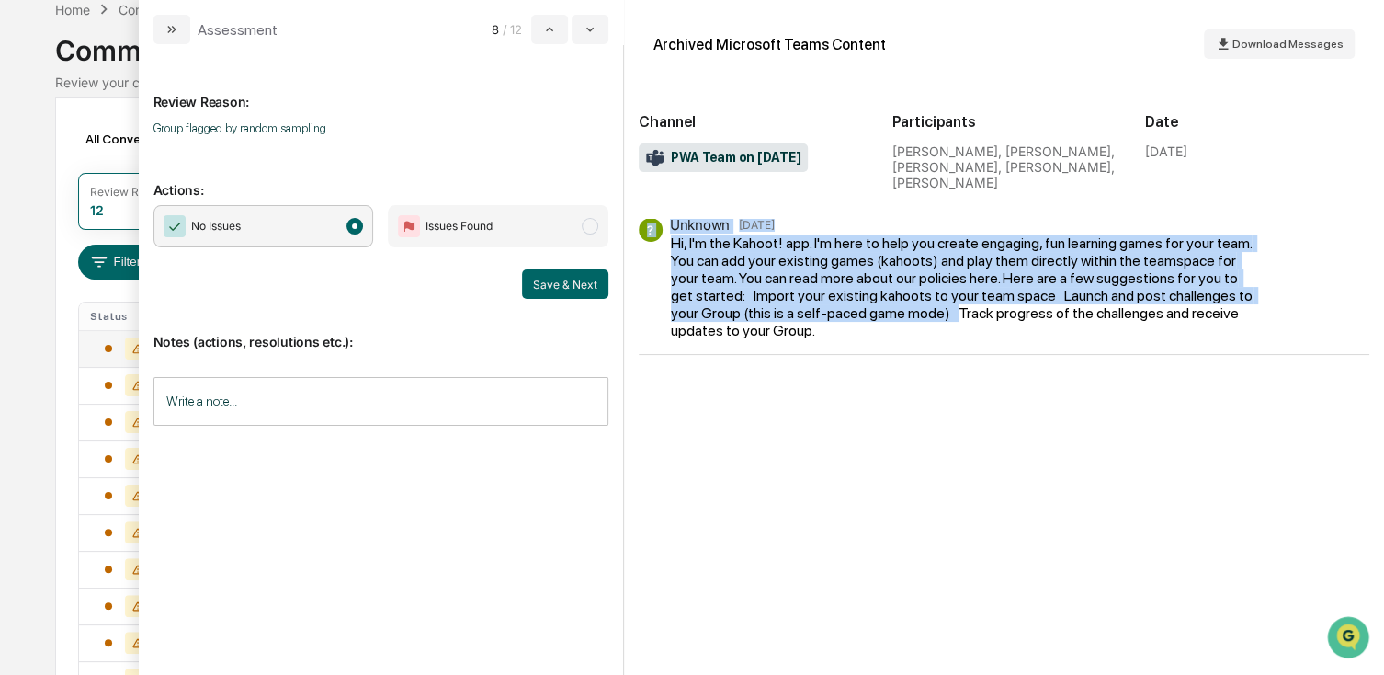
drag, startPoint x: 927, startPoint y: 321, endPoint x: 1213, endPoint y: 350, distance: 287.4
click at [1213, 350] on div "? Unknown [DATE] Hi, I'm the Kahoot! app. I'm here to help you create engaging,…" at bounding box center [1004, 286] width 731 height 137
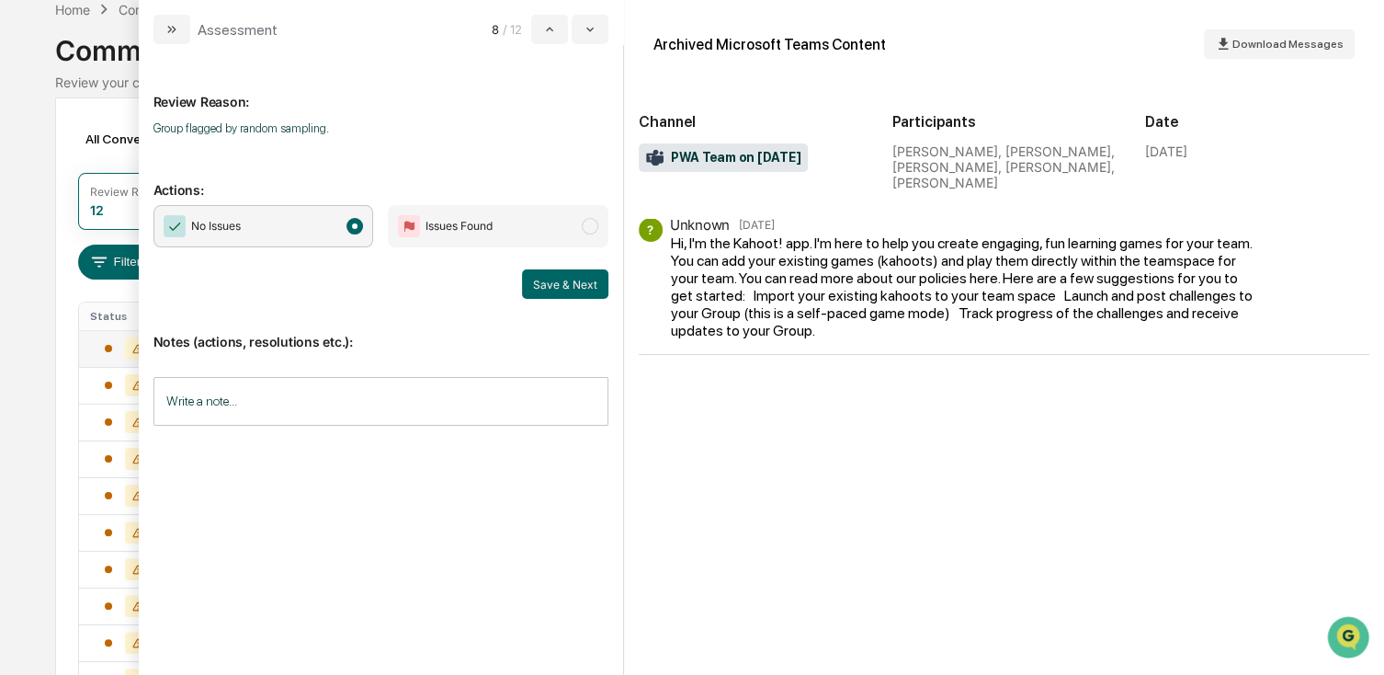
drag, startPoint x: 1213, startPoint y: 350, endPoint x: 909, endPoint y: 343, distance: 304.4
click at [922, 343] on div "? Unknown [DATE] Hi, I'm the Kahoot! app. I'm here to help you create engaging,…" at bounding box center [1004, 286] width 731 height 137
click at [888, 302] on div "Hi, I'm the Kahoot! app. I'm here to help you create engaging, fun learning gam…" at bounding box center [963, 286] width 585 height 105
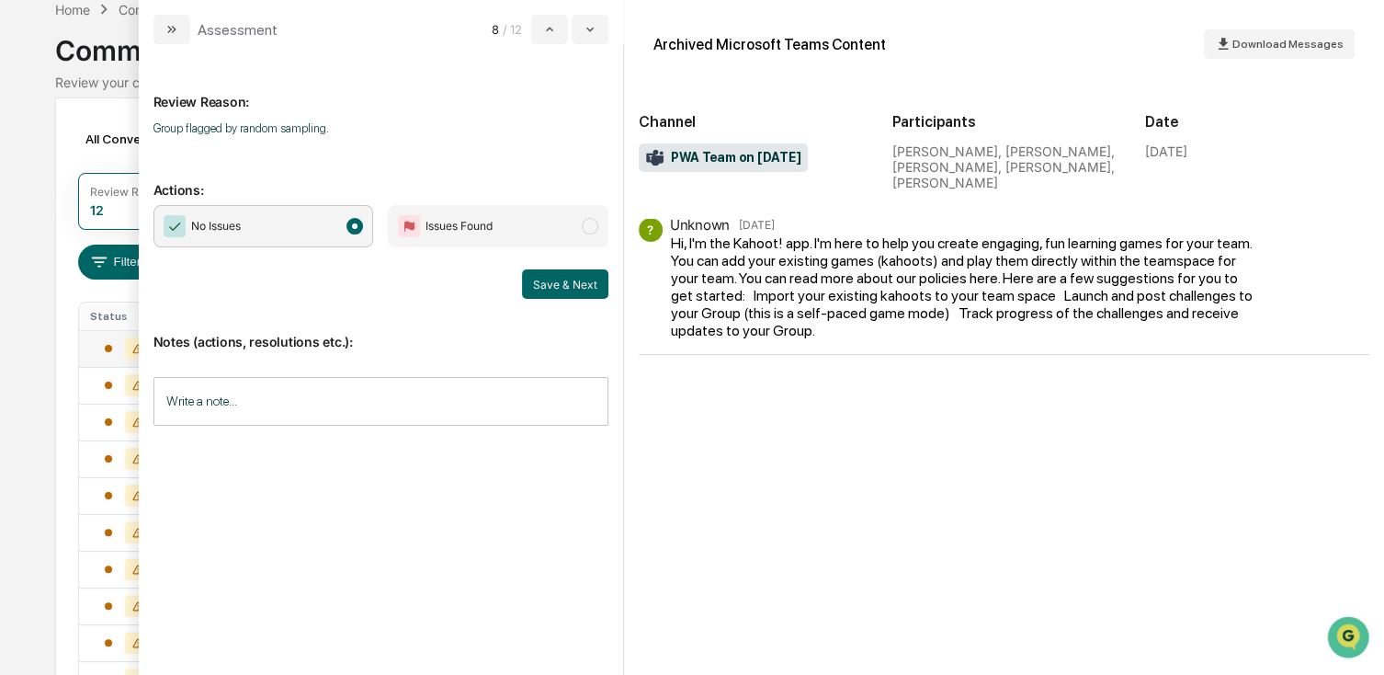
click at [722, 226] on div "Unknown" at bounding box center [700, 224] width 60 height 17
click at [752, 167] on div "PWA Team on [DATE]" at bounding box center [724, 157] width 170 height 29
click at [920, 161] on div "[PERSON_NAME], [PERSON_NAME], [PERSON_NAME], [PERSON_NAME], [PERSON_NAME]" at bounding box center [1004, 166] width 224 height 47
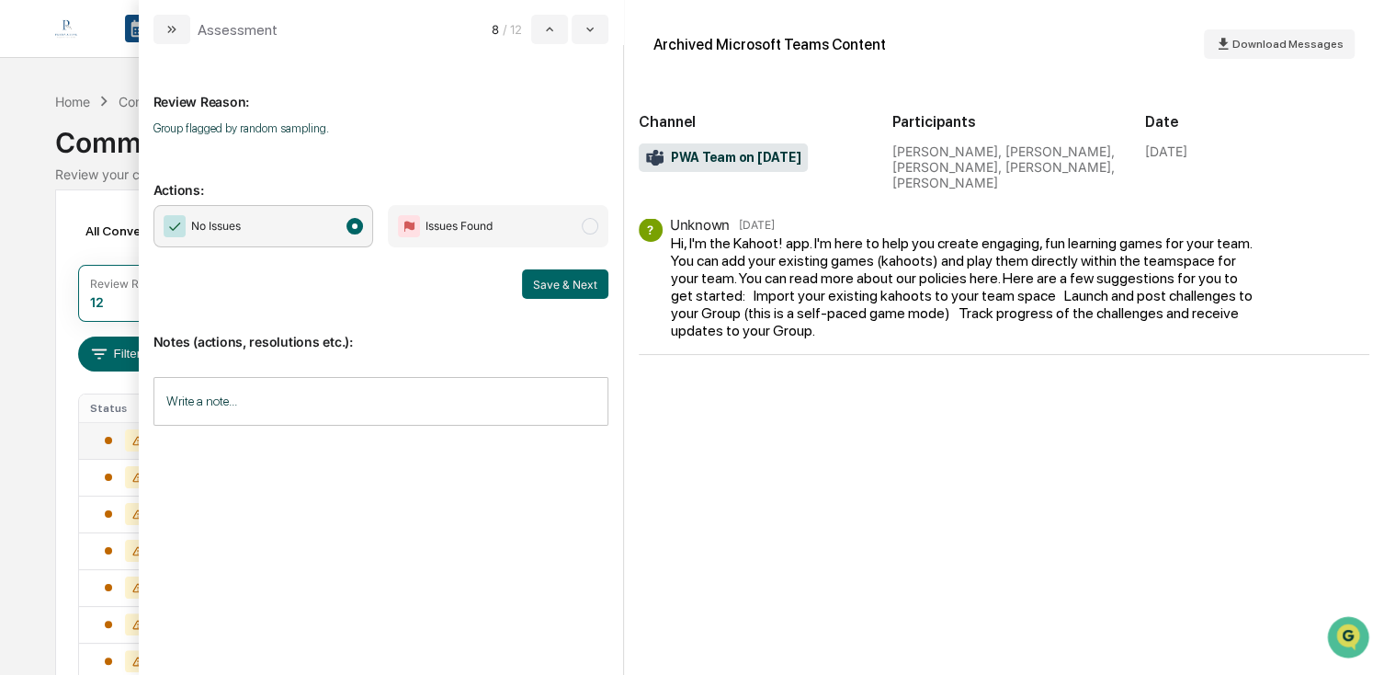
click at [725, 170] on div "PWA Team on [DATE]" at bounding box center [724, 157] width 170 height 29
click at [732, 160] on span "PWA Team on [DATE]" at bounding box center [723, 158] width 155 height 18
click at [650, 153] on icon "modal" at bounding box center [654, 157] width 17 height 17
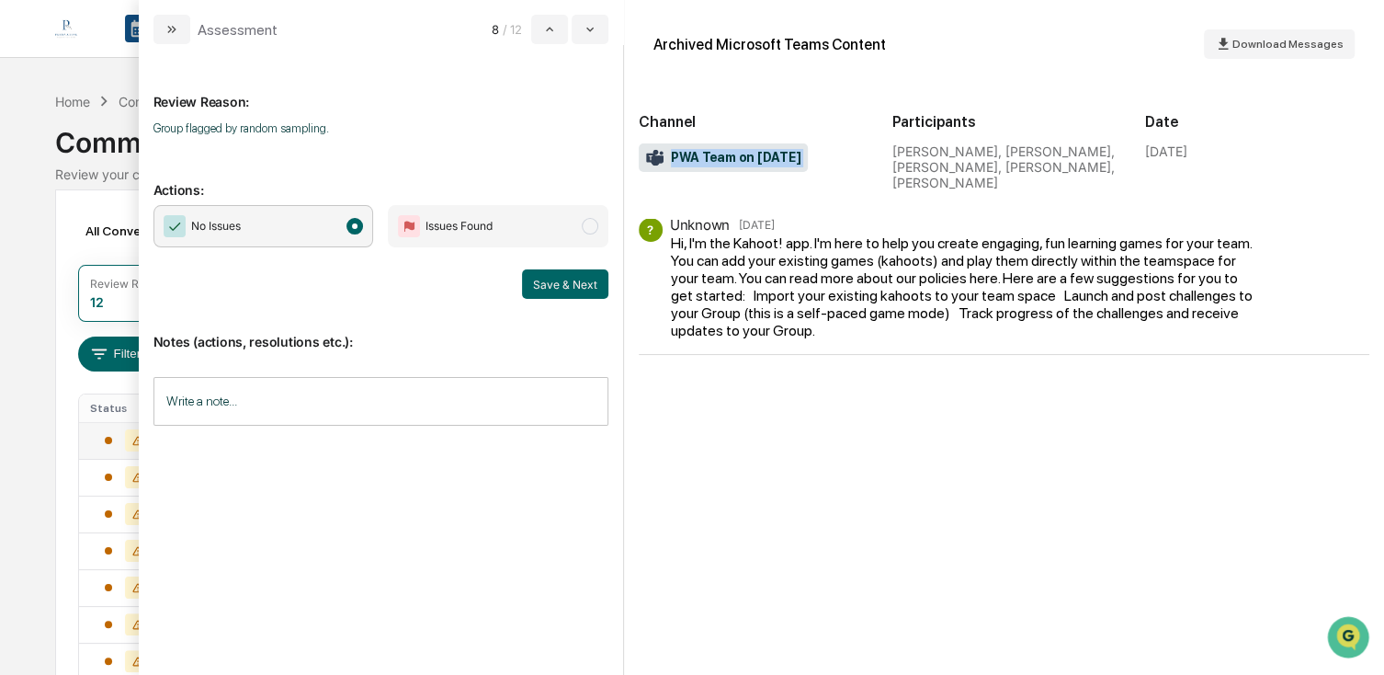
drag, startPoint x: 650, startPoint y: 153, endPoint x: 732, endPoint y: 198, distance: 93.4
click at [732, 198] on div "Channel PWA Team on [DATE] Participants [PERSON_NAME], [PERSON_NAME], [PERSON_N…" at bounding box center [1004, 137] width 731 height 126
click at [266, 236] on span "No Issues" at bounding box center [264, 226] width 221 height 42
click at [532, 284] on button "Save & Next" at bounding box center [565, 283] width 86 height 29
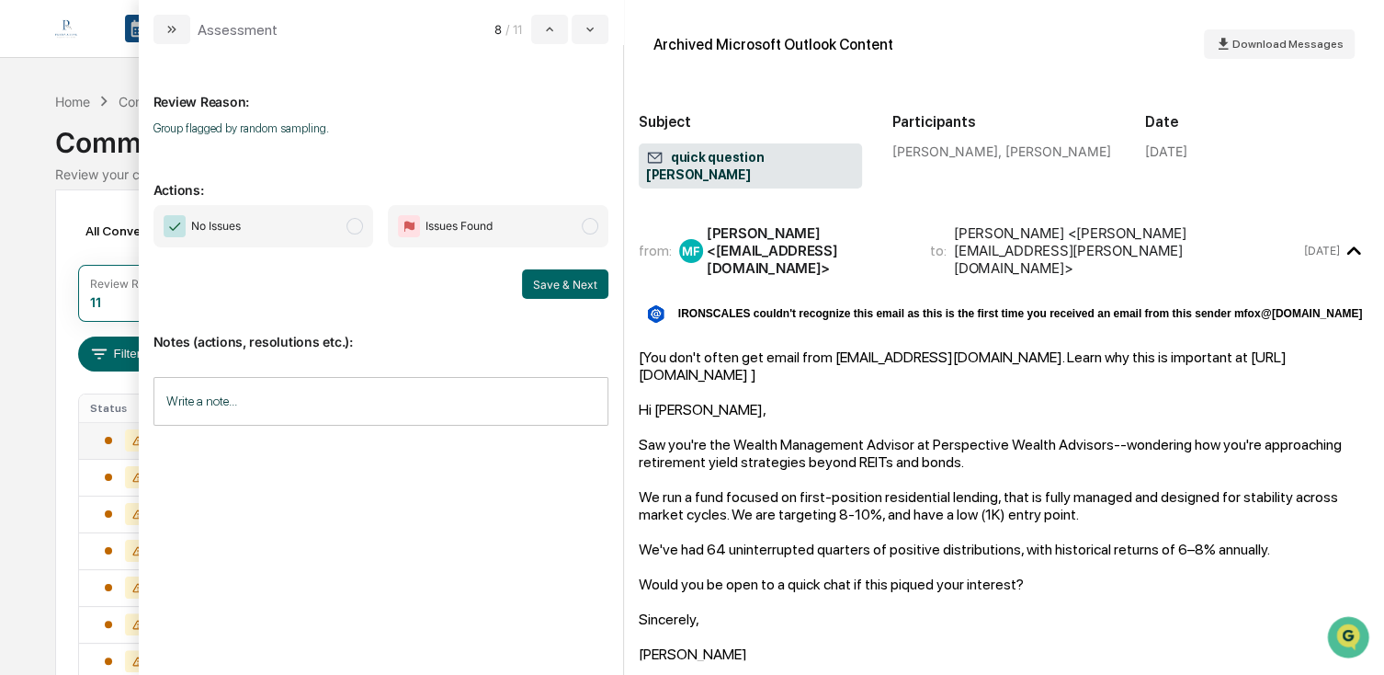
click at [310, 233] on span "No Issues" at bounding box center [264, 226] width 221 height 42
click at [541, 285] on button "Save & Next" at bounding box center [565, 283] width 86 height 29
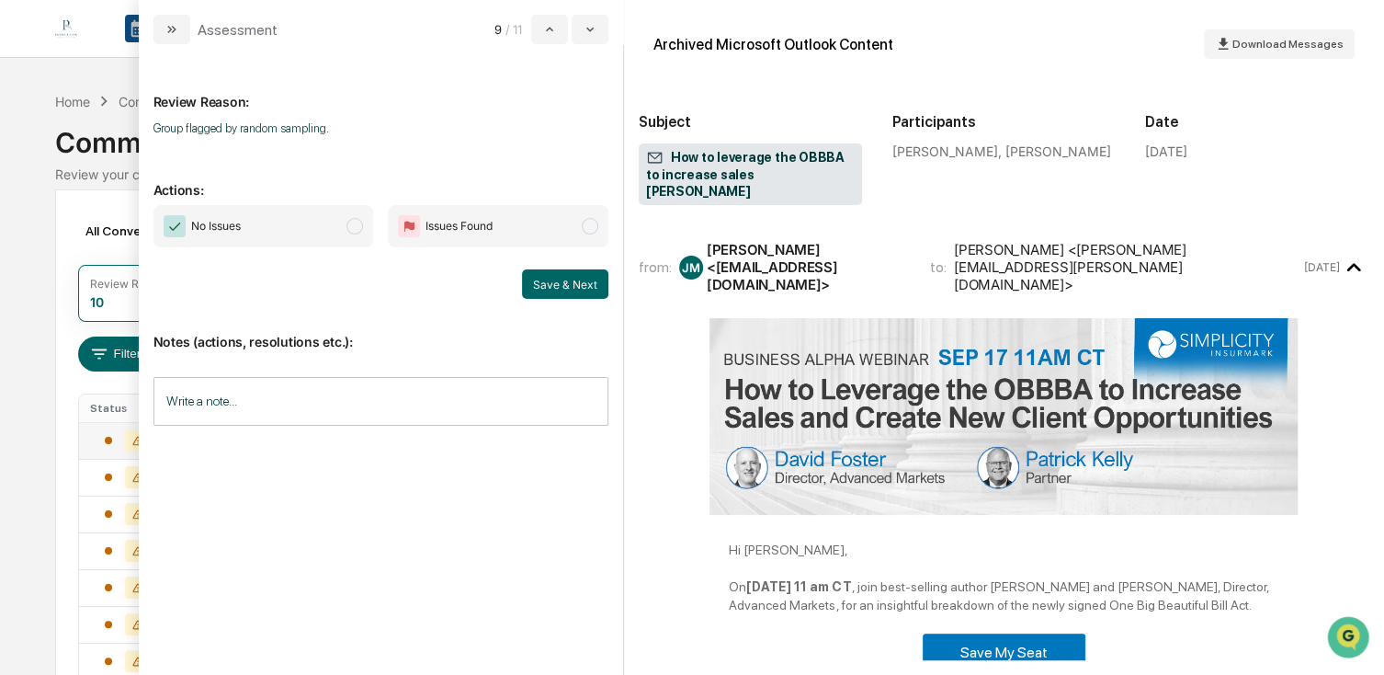
click at [312, 232] on span "No Issues" at bounding box center [264, 226] width 221 height 42
click at [545, 281] on button "Save & Next" at bounding box center [565, 283] width 86 height 29
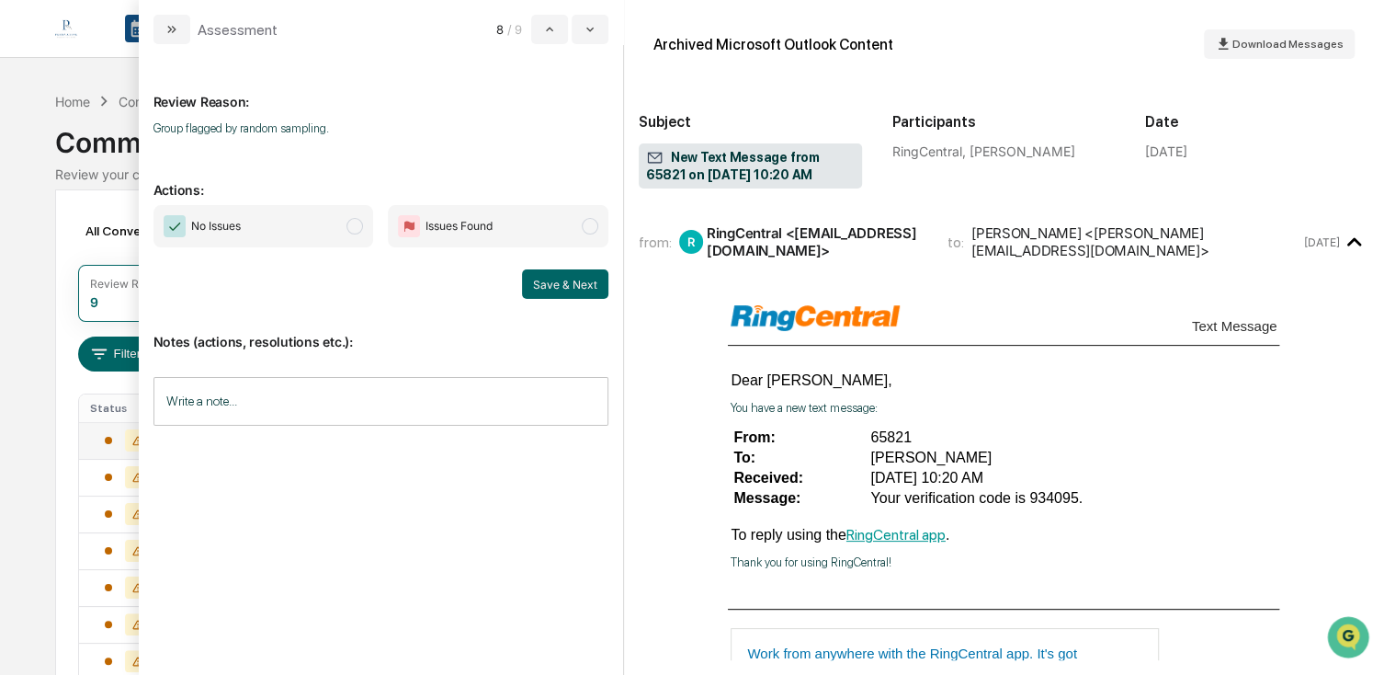
click at [287, 234] on span "No Issues" at bounding box center [264, 226] width 221 height 42
click at [573, 284] on button "Save & Next" at bounding box center [565, 283] width 86 height 29
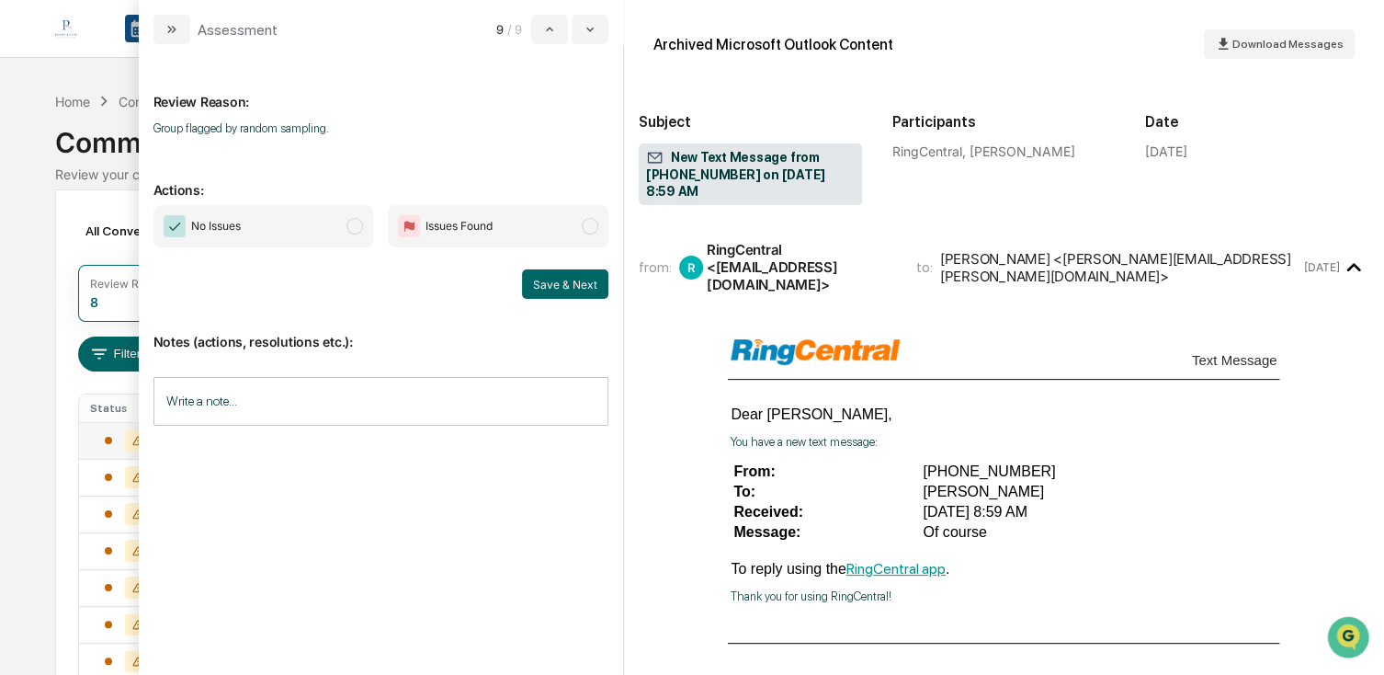
click at [282, 233] on span "No Issues" at bounding box center [264, 226] width 221 height 42
click at [555, 276] on button "Save & Next" at bounding box center [565, 283] width 86 height 29
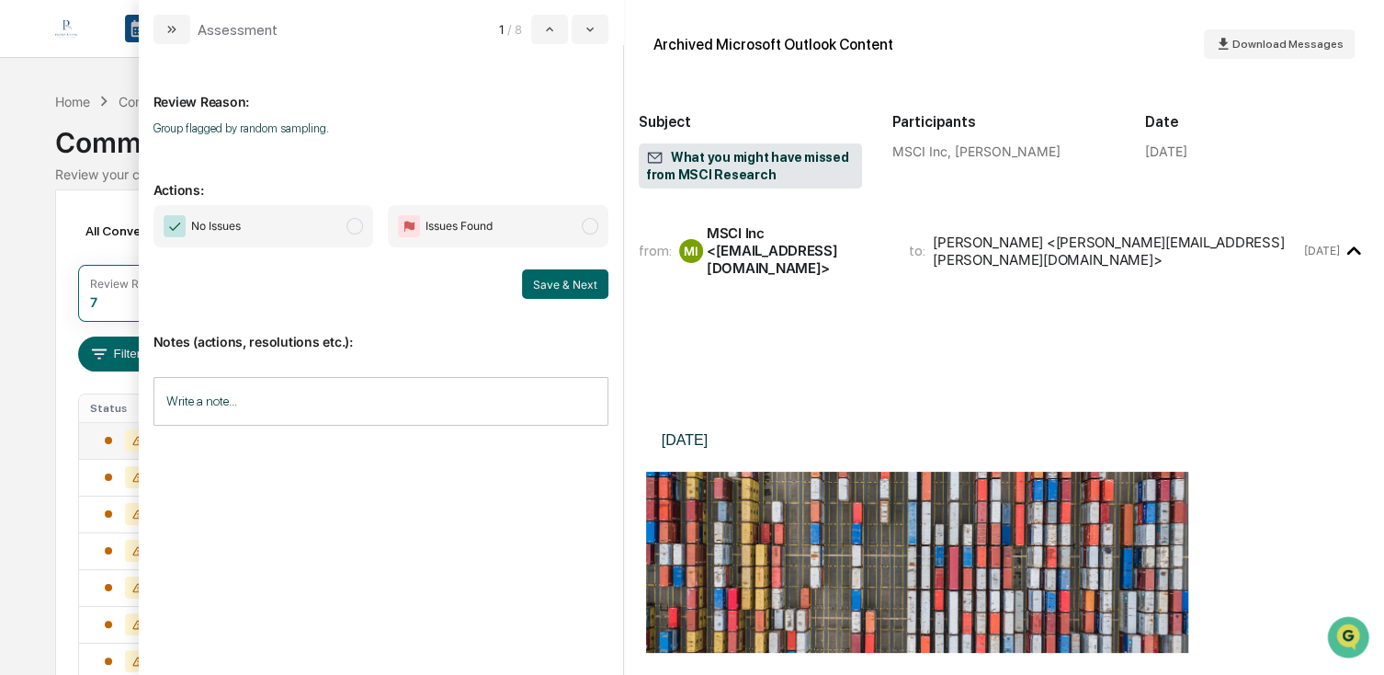
click at [309, 233] on span "No Issues" at bounding box center [264, 226] width 221 height 42
click at [575, 300] on div "Notes (actions, resolutions etc.): Write a note... Write a note..." at bounding box center [381, 373] width 455 height 149
click at [585, 288] on button "Save & Next" at bounding box center [565, 283] width 86 height 29
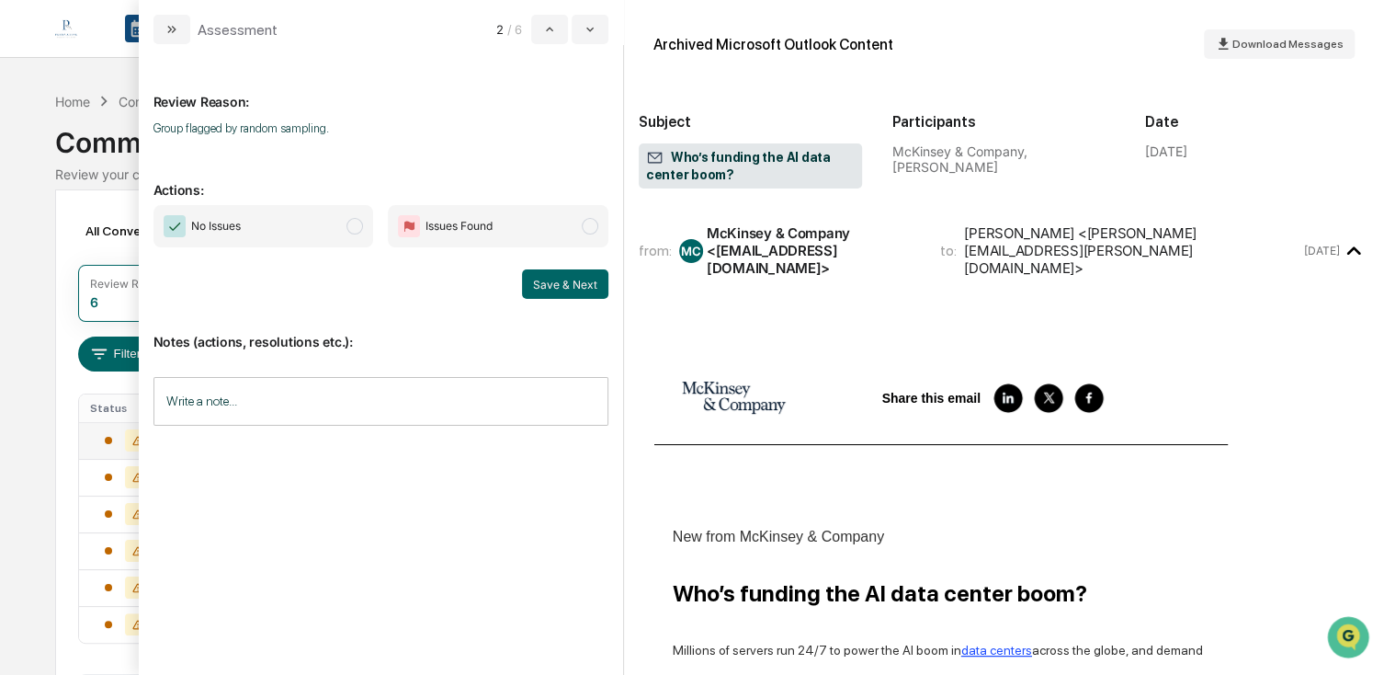
click at [270, 219] on span "No Issues" at bounding box center [264, 226] width 221 height 42
click at [566, 279] on button "Save & Next" at bounding box center [565, 283] width 86 height 29
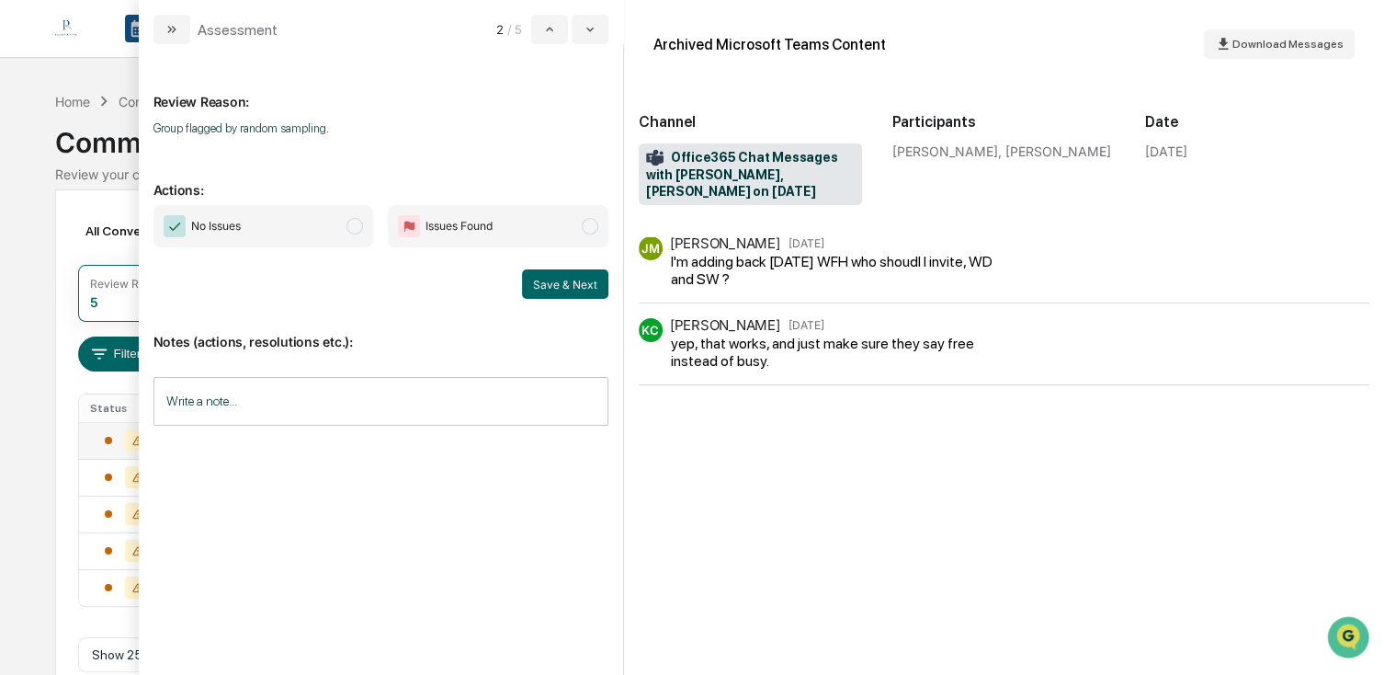
click at [356, 222] on span "modal" at bounding box center [355, 226] width 17 height 17
click at [583, 302] on div "Notes (actions, resolutions etc.): Write a note... Write a note..." at bounding box center [381, 373] width 455 height 149
click at [585, 290] on button "Save & Next" at bounding box center [565, 283] width 86 height 29
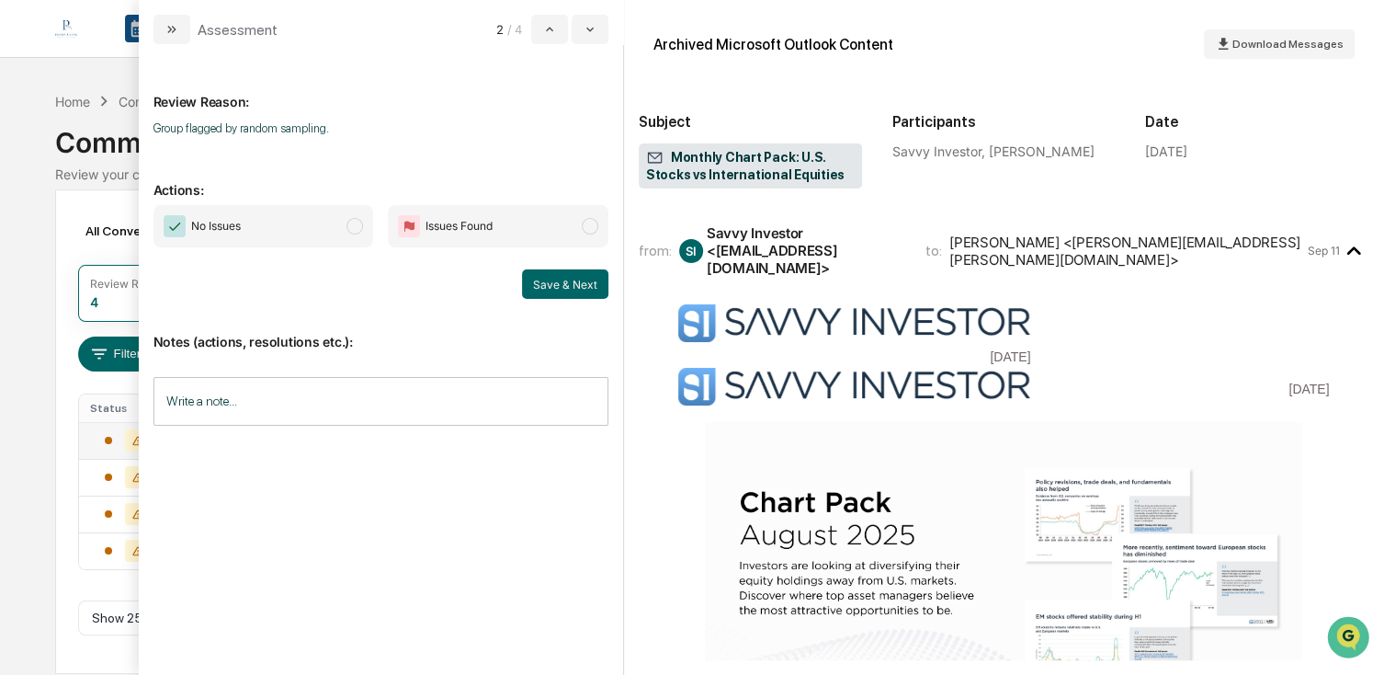
click at [369, 214] on span "No Issues" at bounding box center [264, 226] width 221 height 42
click at [549, 281] on button "Save & Next" at bounding box center [565, 283] width 86 height 29
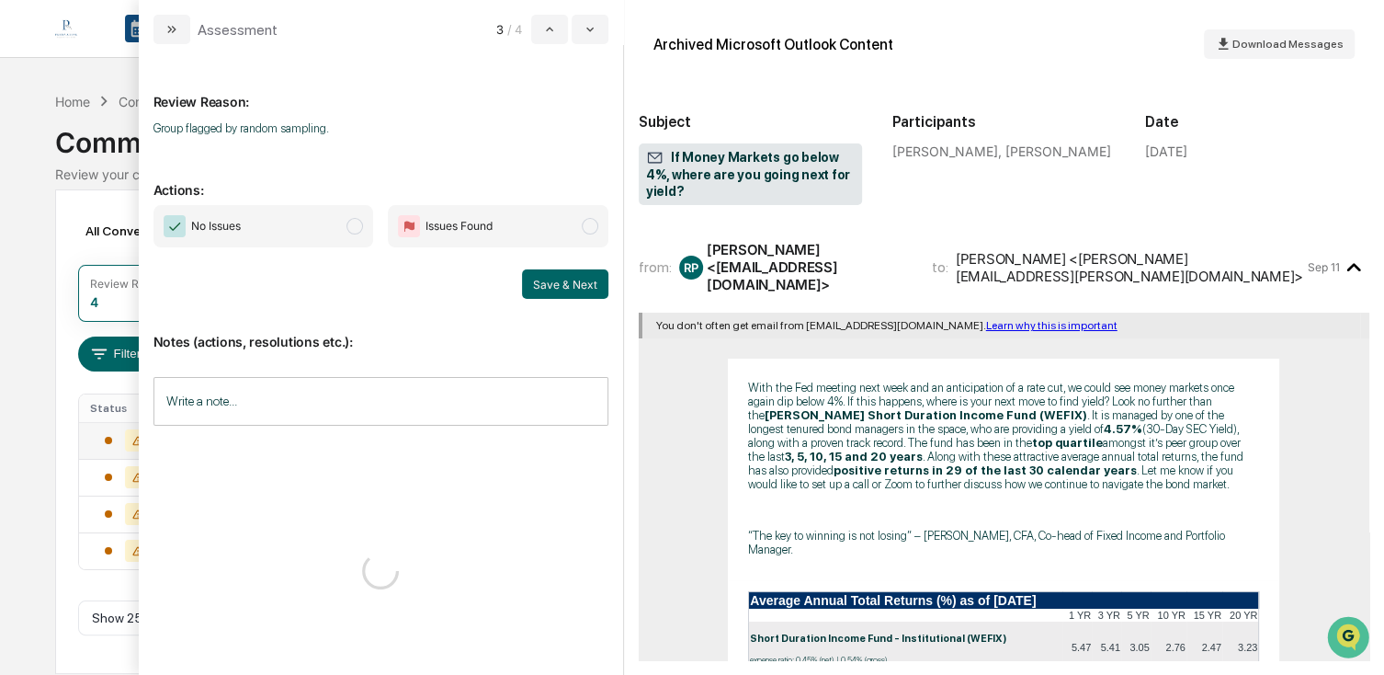
click at [293, 233] on span "No Issues" at bounding box center [264, 226] width 221 height 42
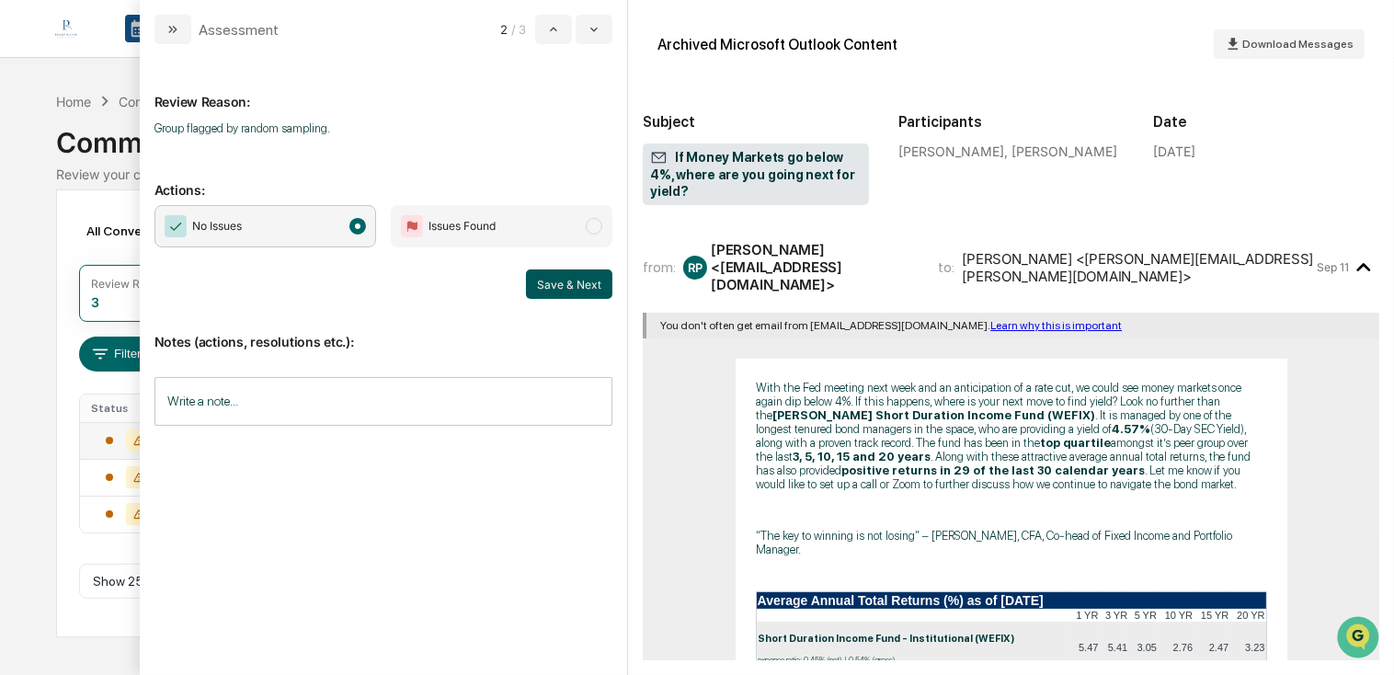
click at [567, 290] on button "Save & Next" at bounding box center [569, 283] width 86 height 29
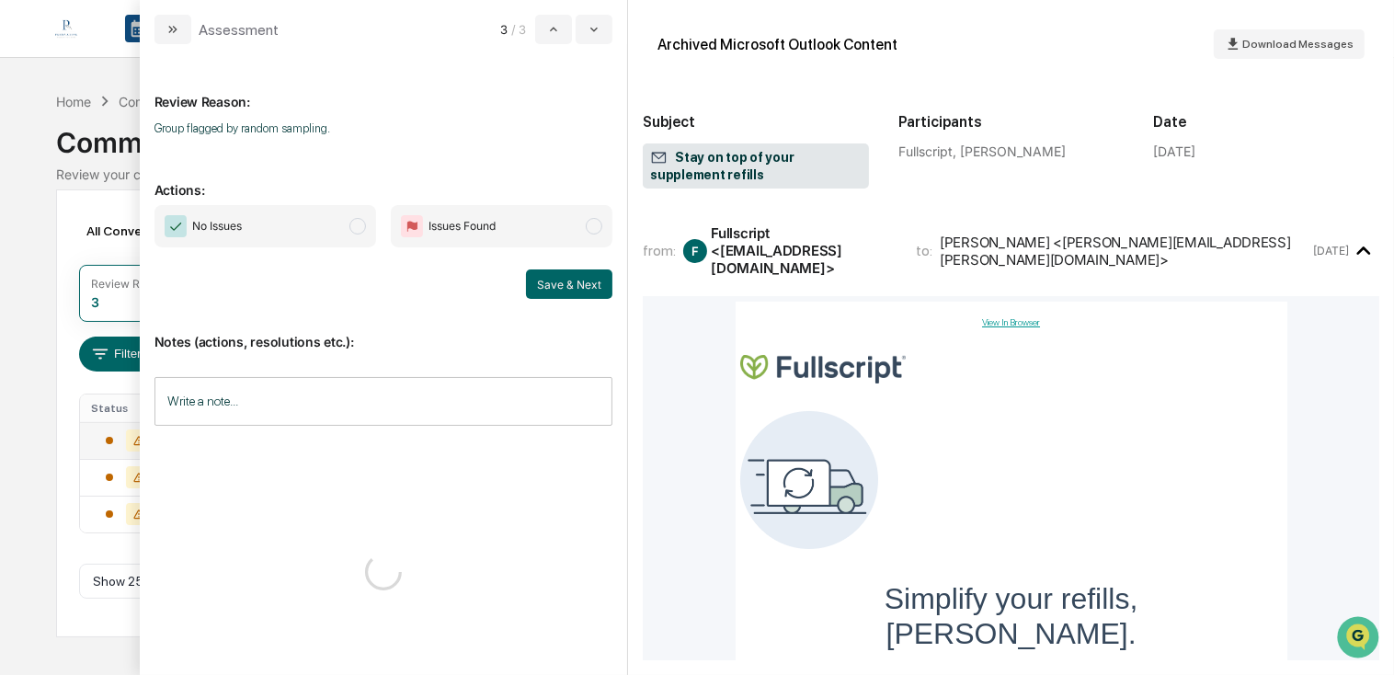
click at [336, 229] on span "No Issues" at bounding box center [265, 226] width 222 height 42
click at [556, 295] on button "Save & Next" at bounding box center [569, 283] width 86 height 29
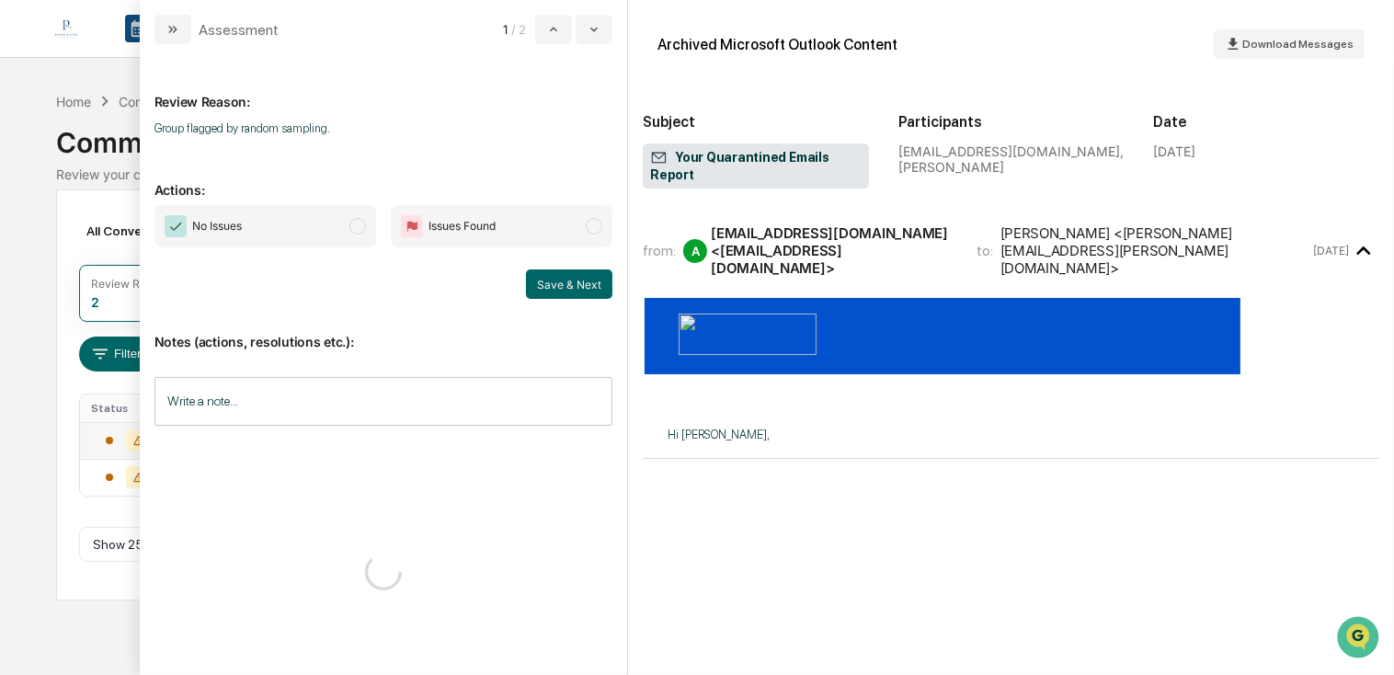
click at [358, 233] on span "modal" at bounding box center [357, 226] width 17 height 17
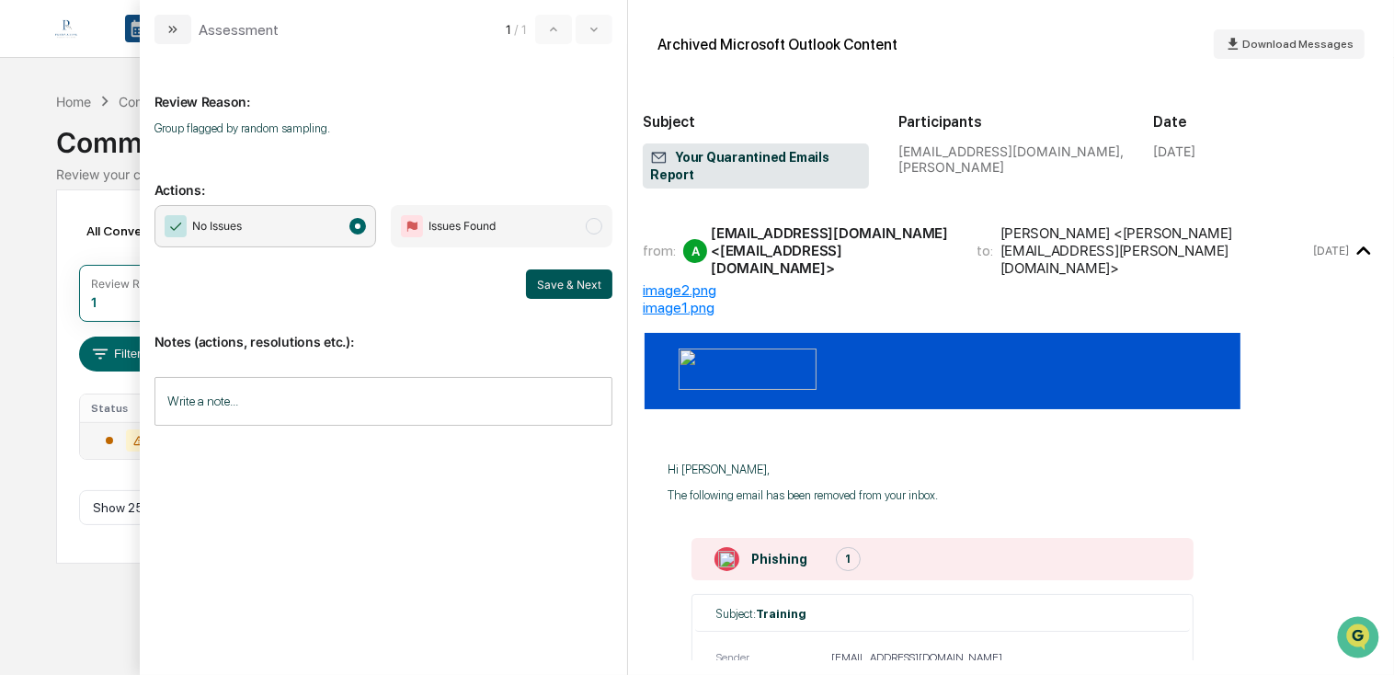
click at [566, 281] on button "Save & Next" at bounding box center [569, 283] width 86 height 29
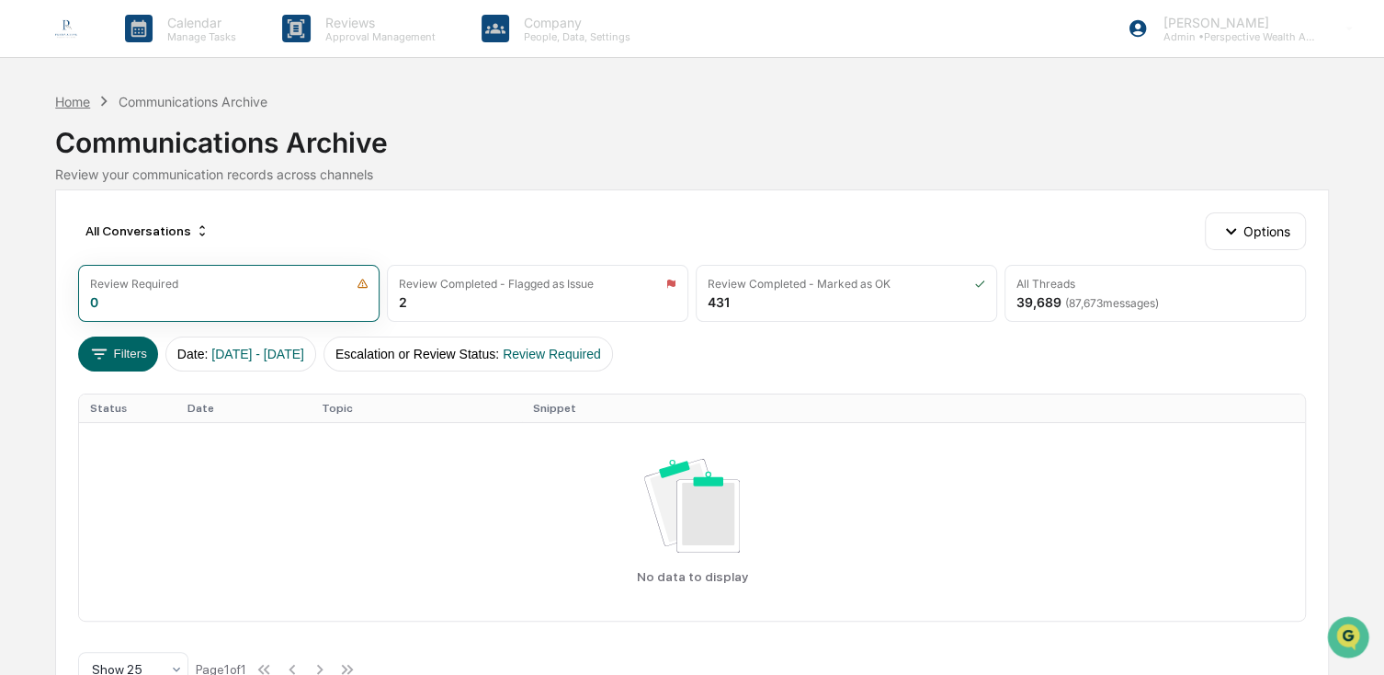
click at [56, 104] on div "Home" at bounding box center [72, 102] width 35 height 16
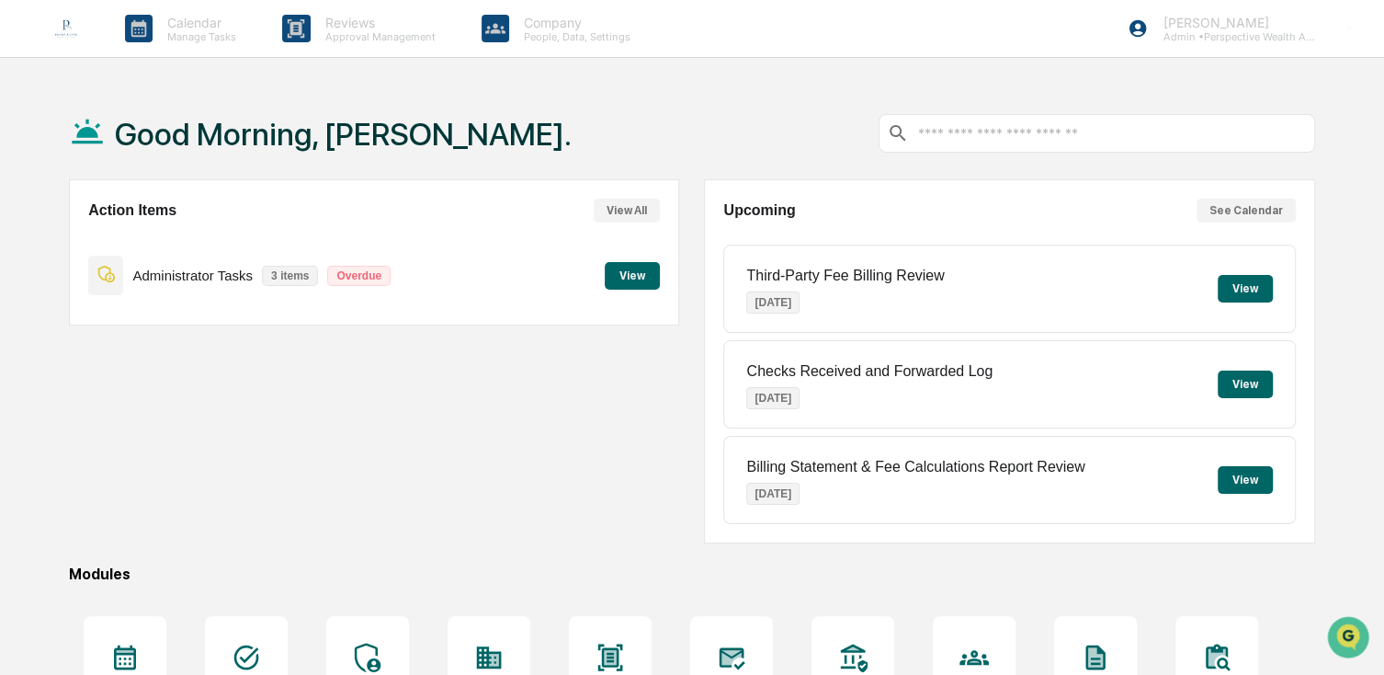
click at [628, 275] on button "View" at bounding box center [632, 276] width 55 height 28
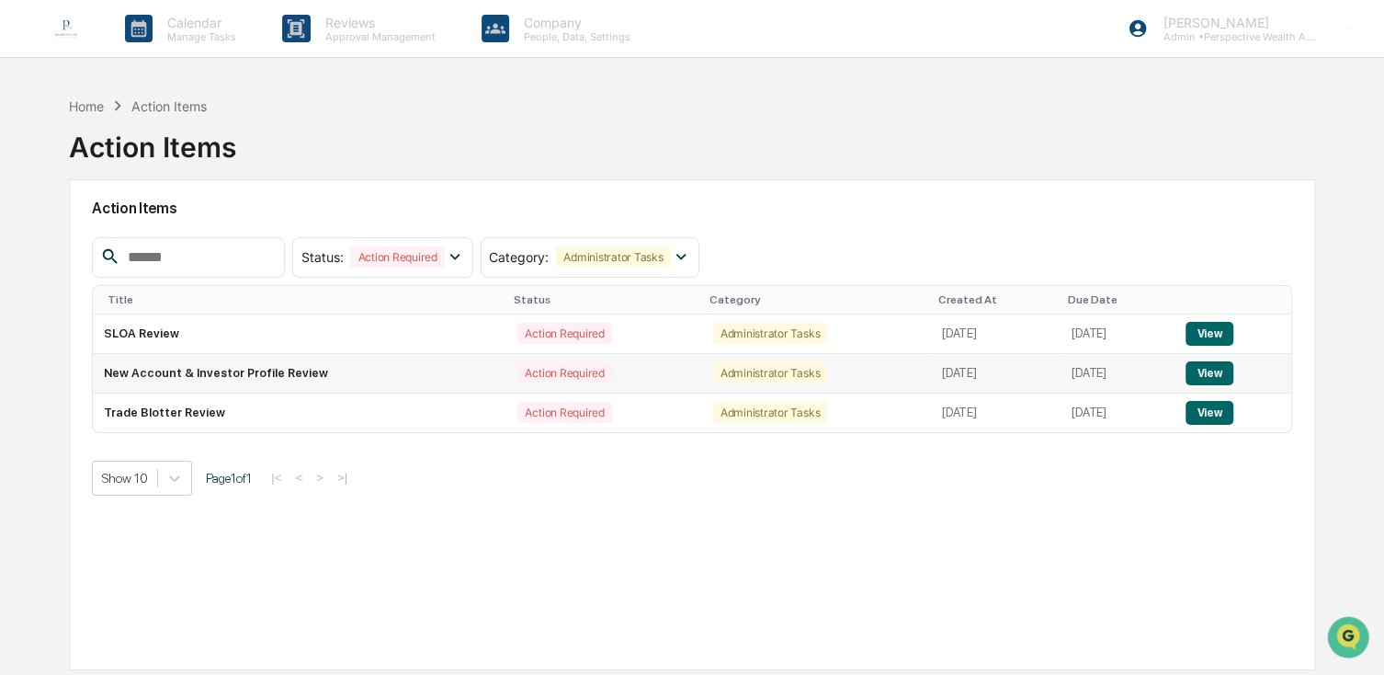
click at [210, 371] on td "New Account & Investor Profile Review" at bounding box center [300, 374] width 414 height 40
click at [1227, 370] on button "View" at bounding box center [1209, 373] width 47 height 24
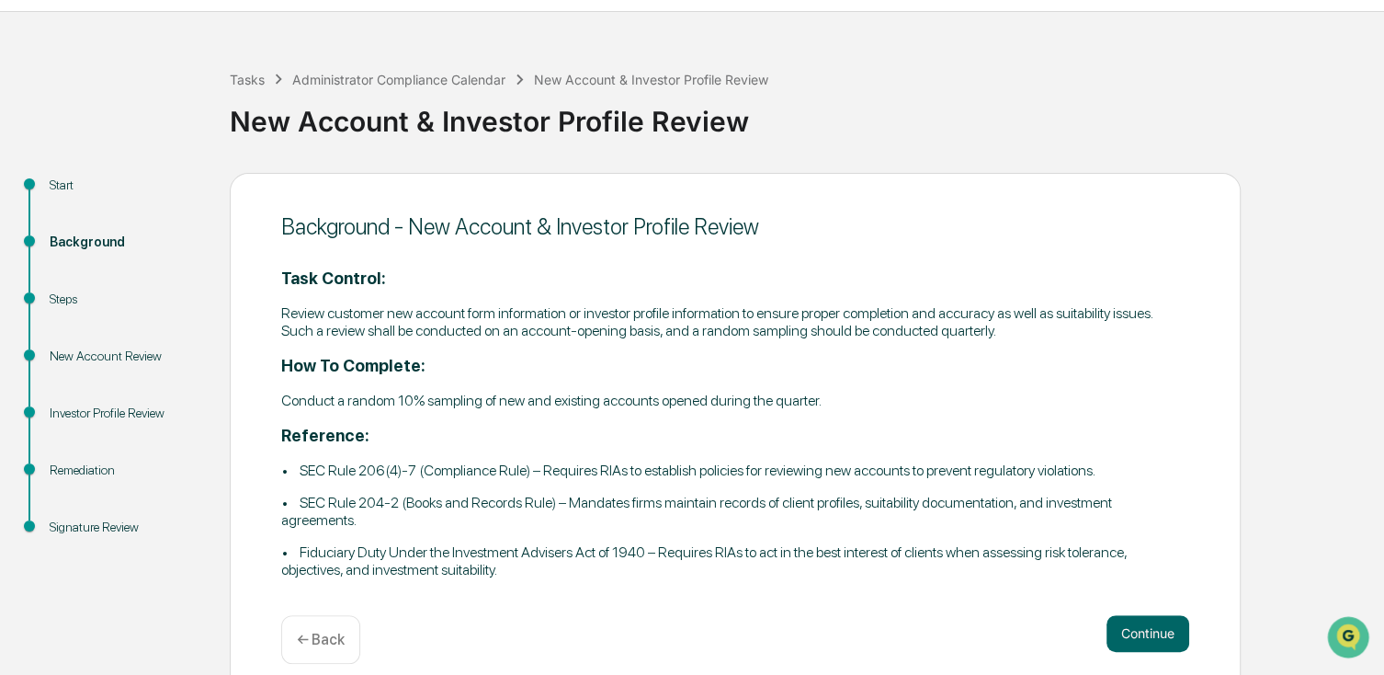
scroll to position [67, 0]
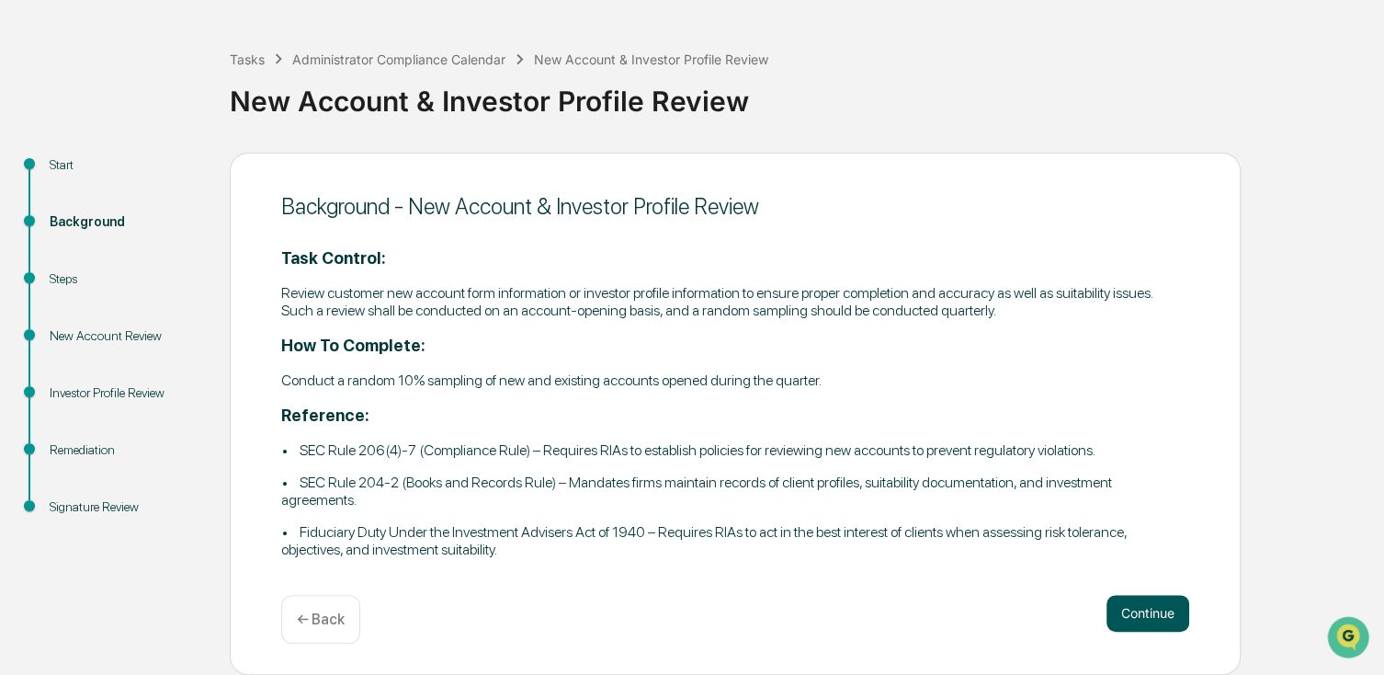
click at [1151, 619] on button "Continue" at bounding box center [1148, 613] width 83 height 37
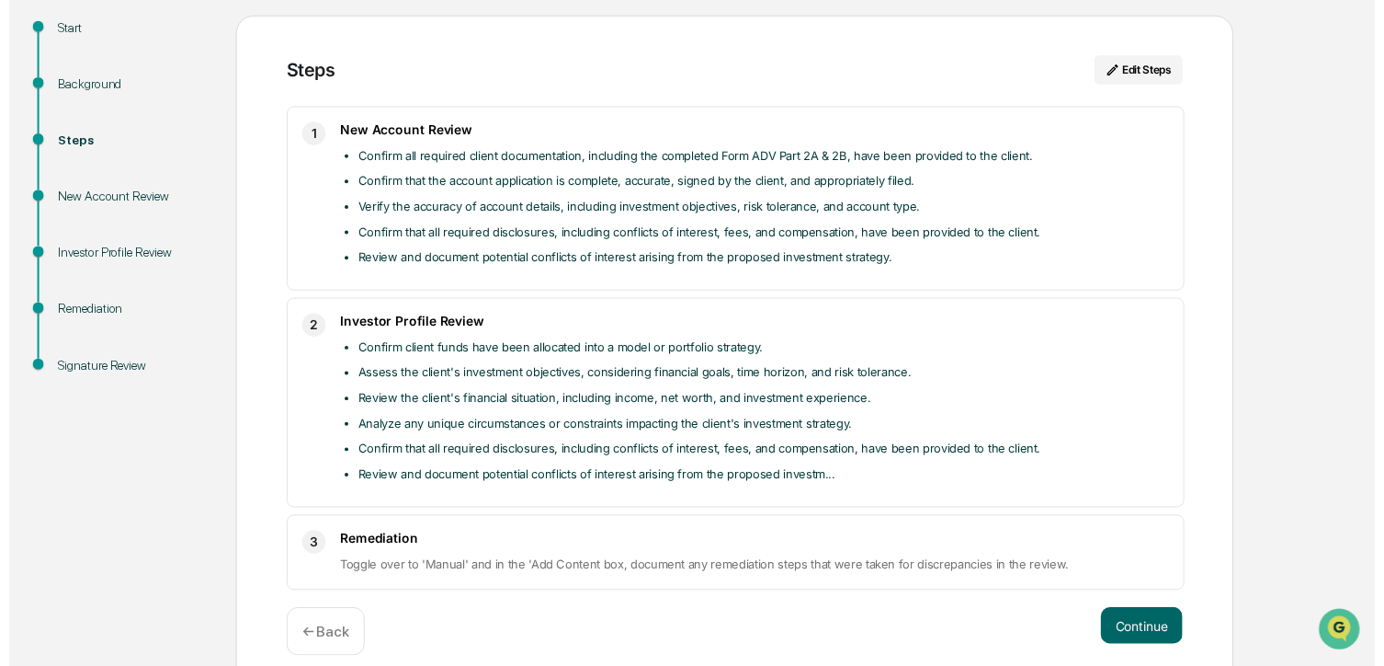
scroll to position [224, 0]
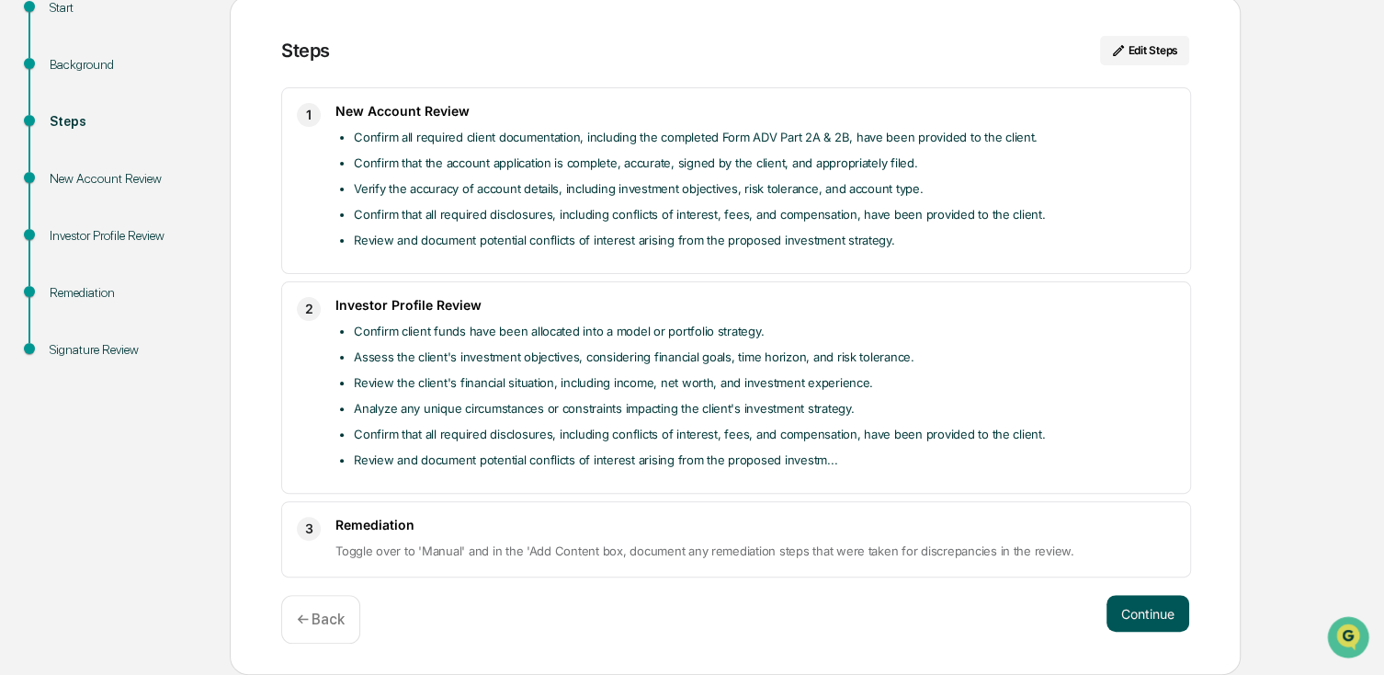
click at [1134, 610] on button "Continue" at bounding box center [1148, 613] width 83 height 37
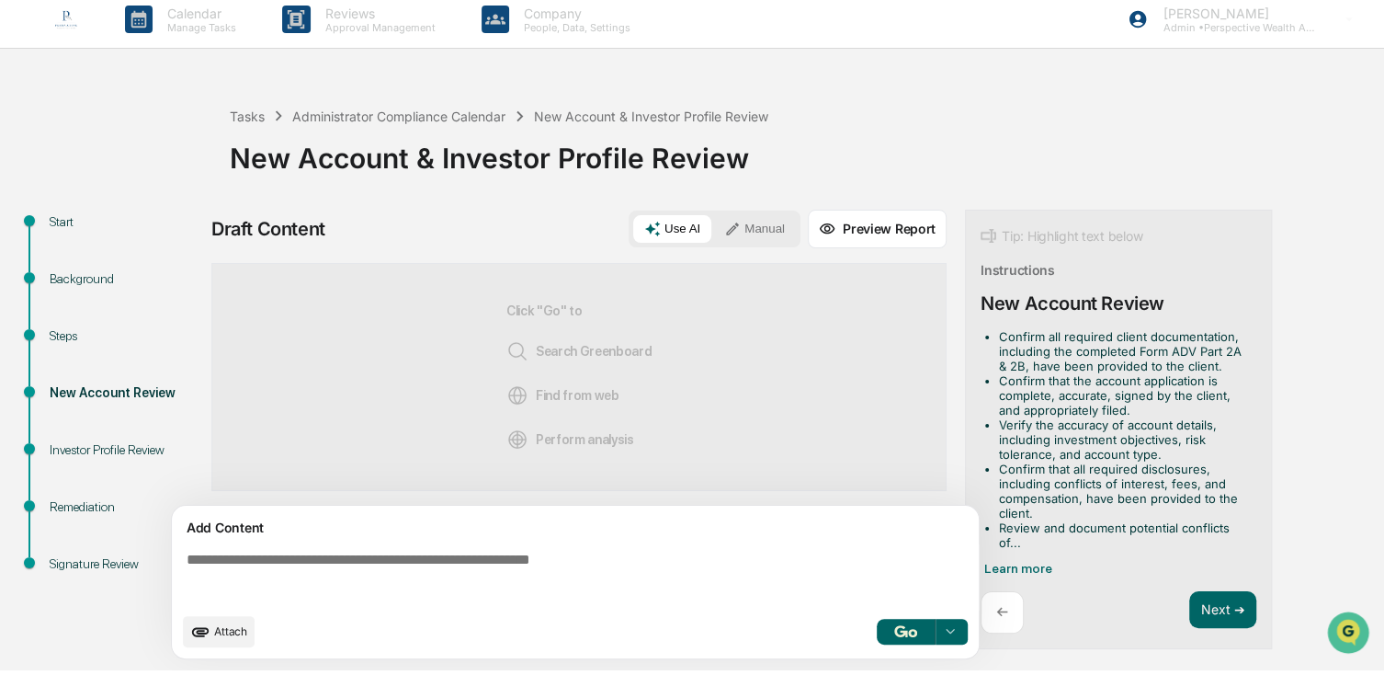
scroll to position [15, 0]
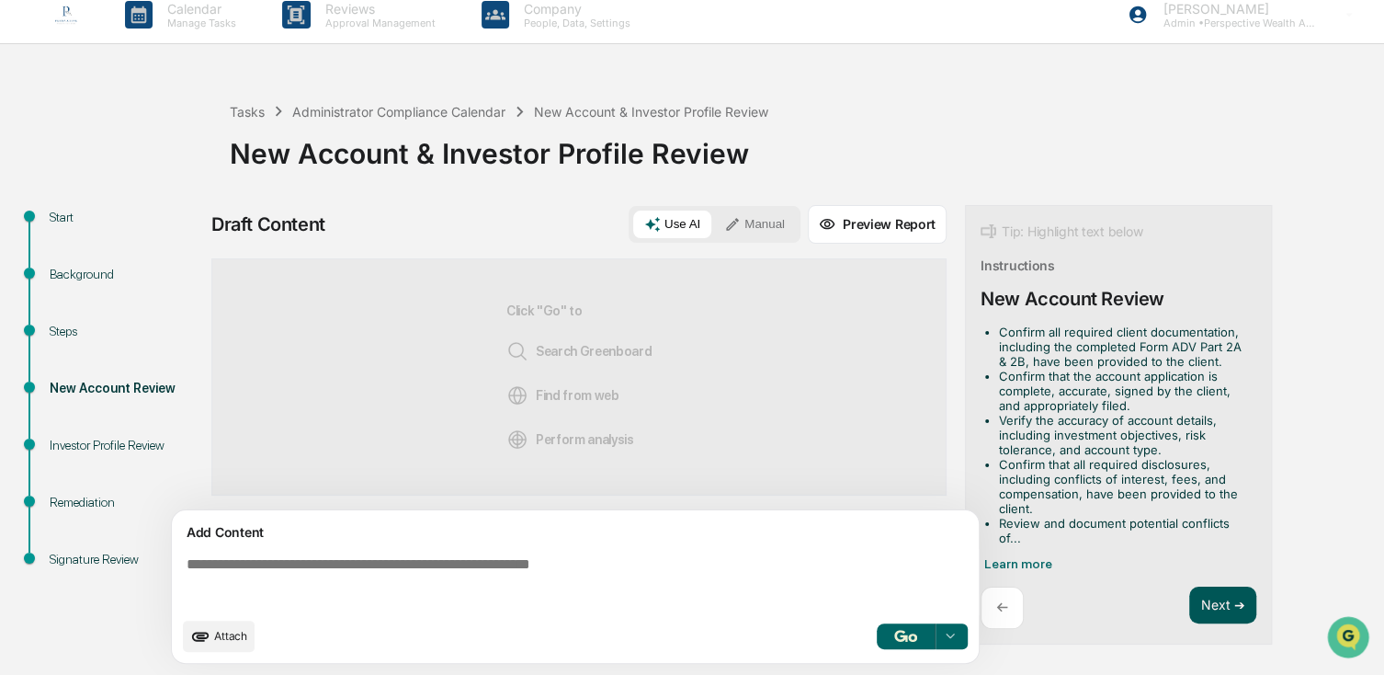
click at [1218, 600] on button "Next ➔" at bounding box center [1222, 605] width 67 height 38
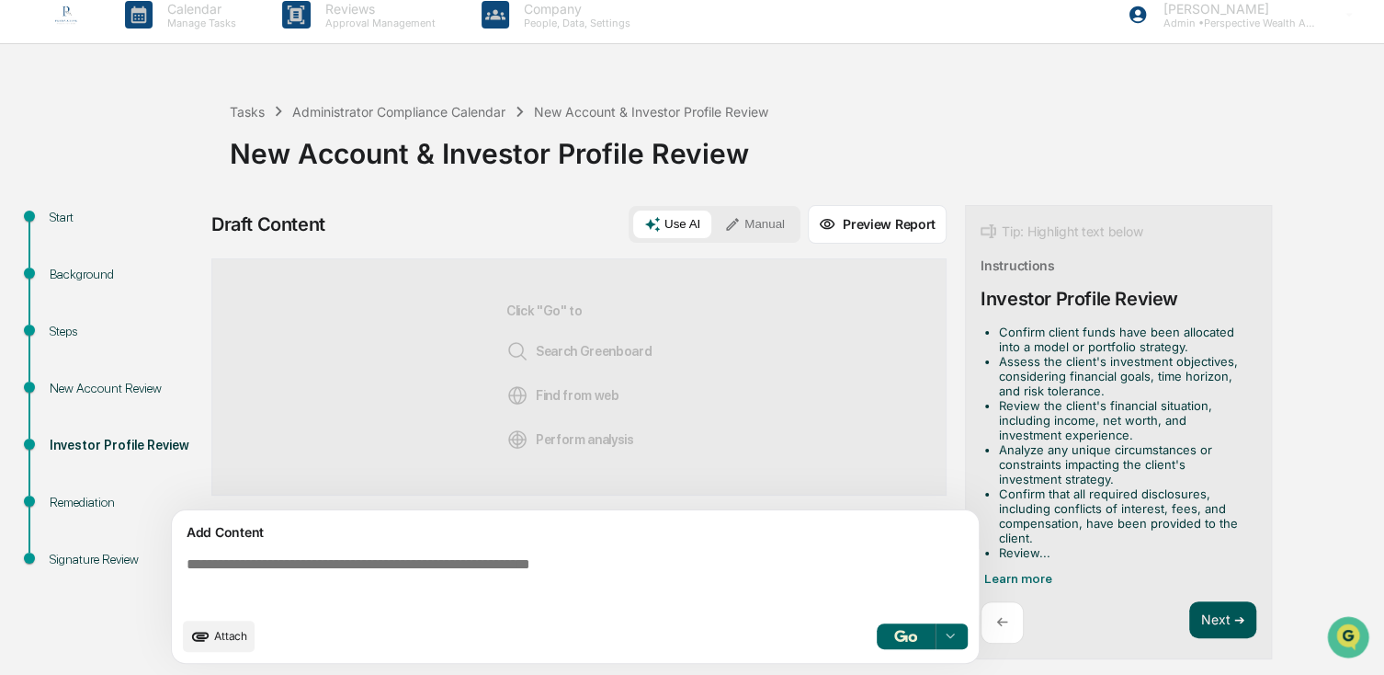
click at [1218, 601] on button "Next ➔" at bounding box center [1222, 620] width 67 height 38
